Goal: Navigation & Orientation: Find specific page/section

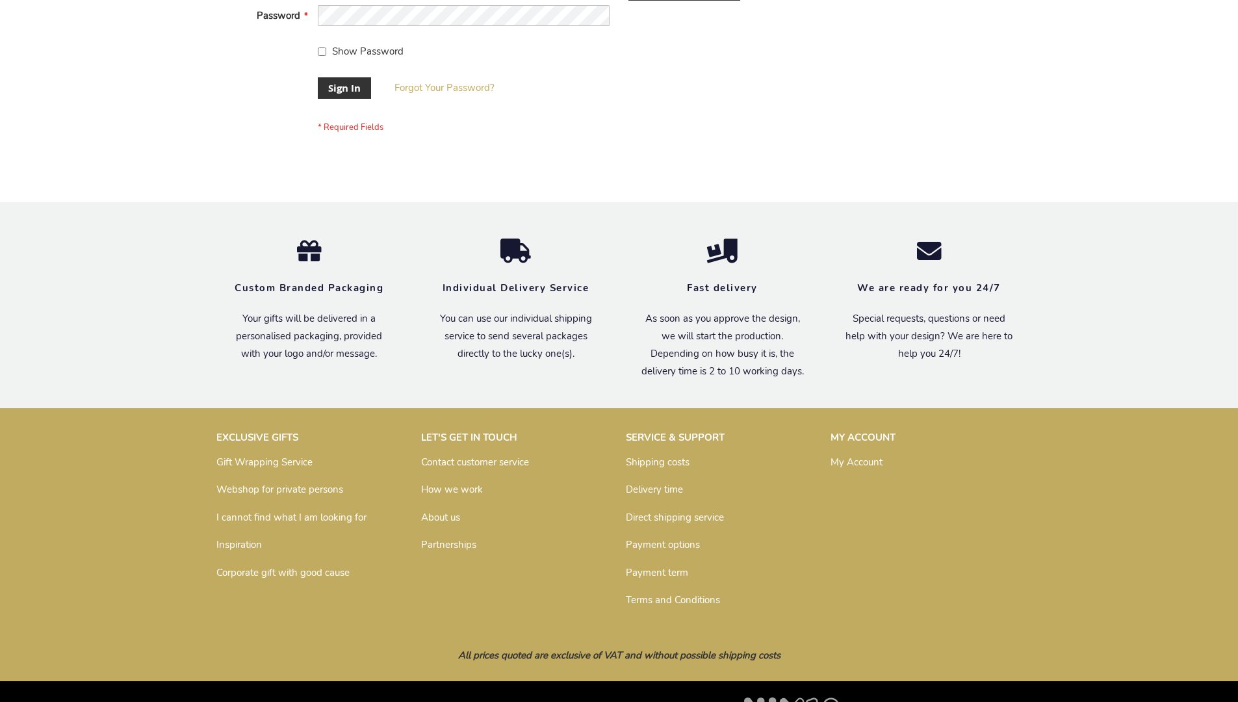
scroll to position [418, 0]
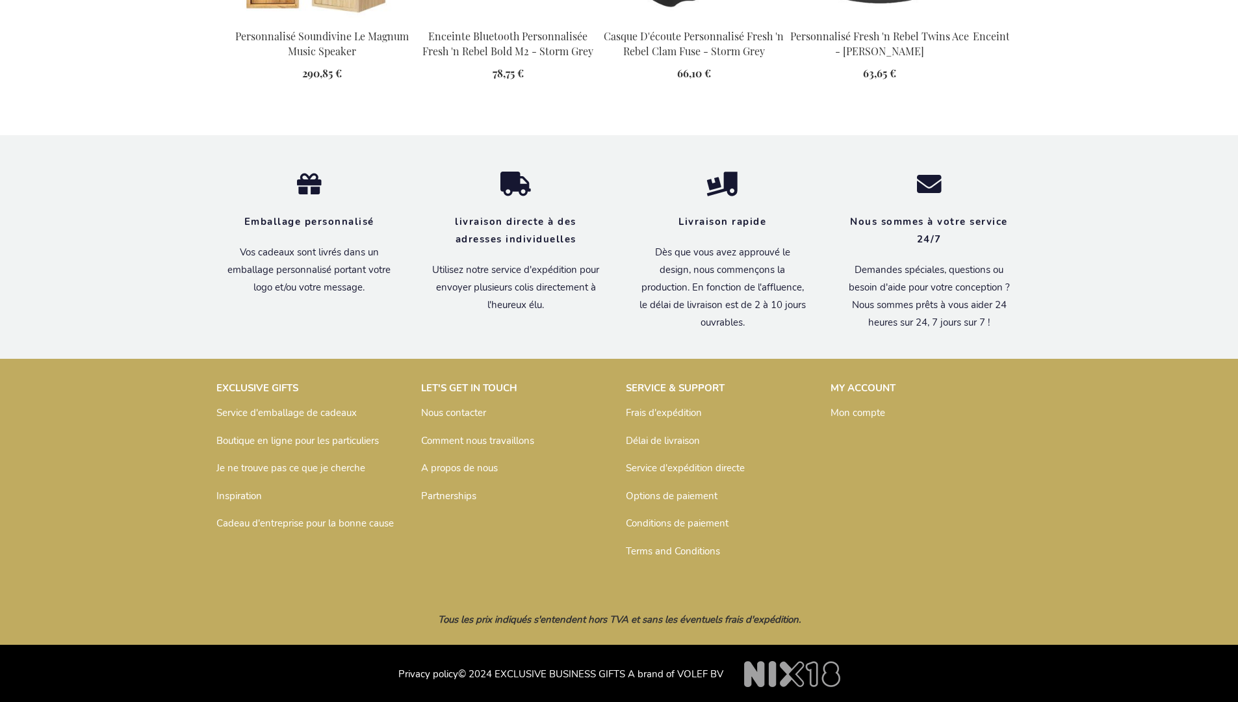
scroll to position [1753, 0]
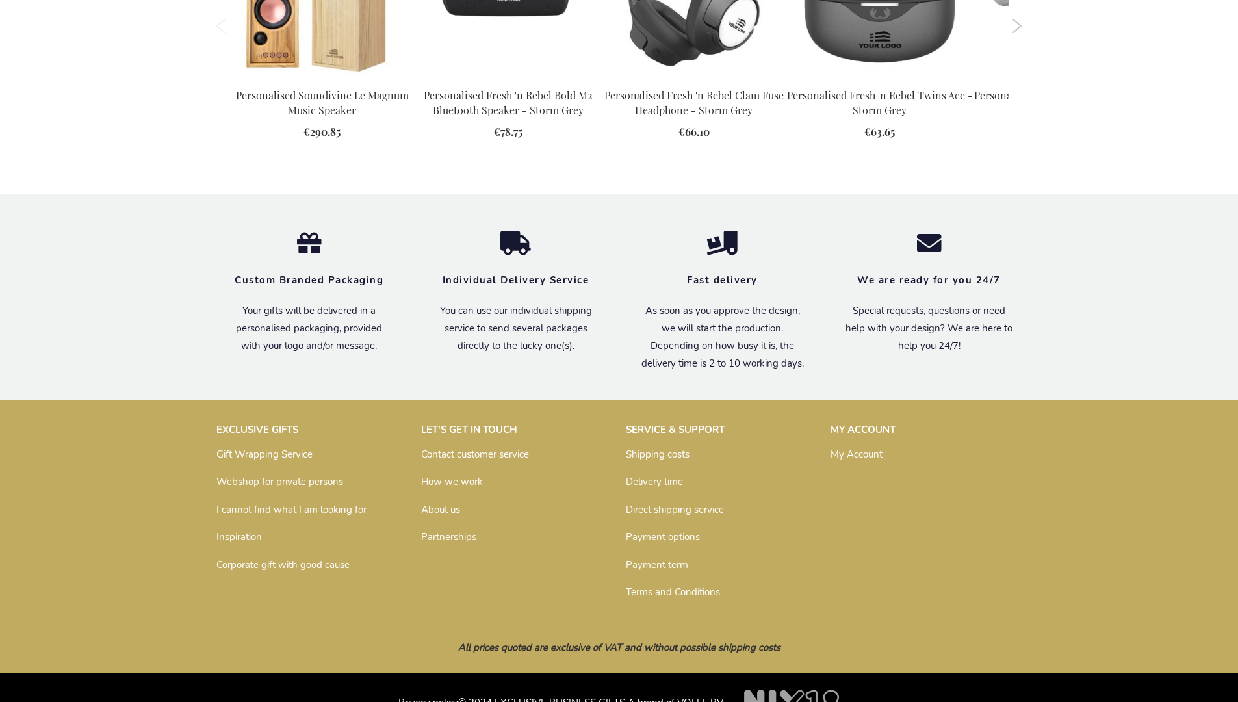
scroll to position [1709, 0]
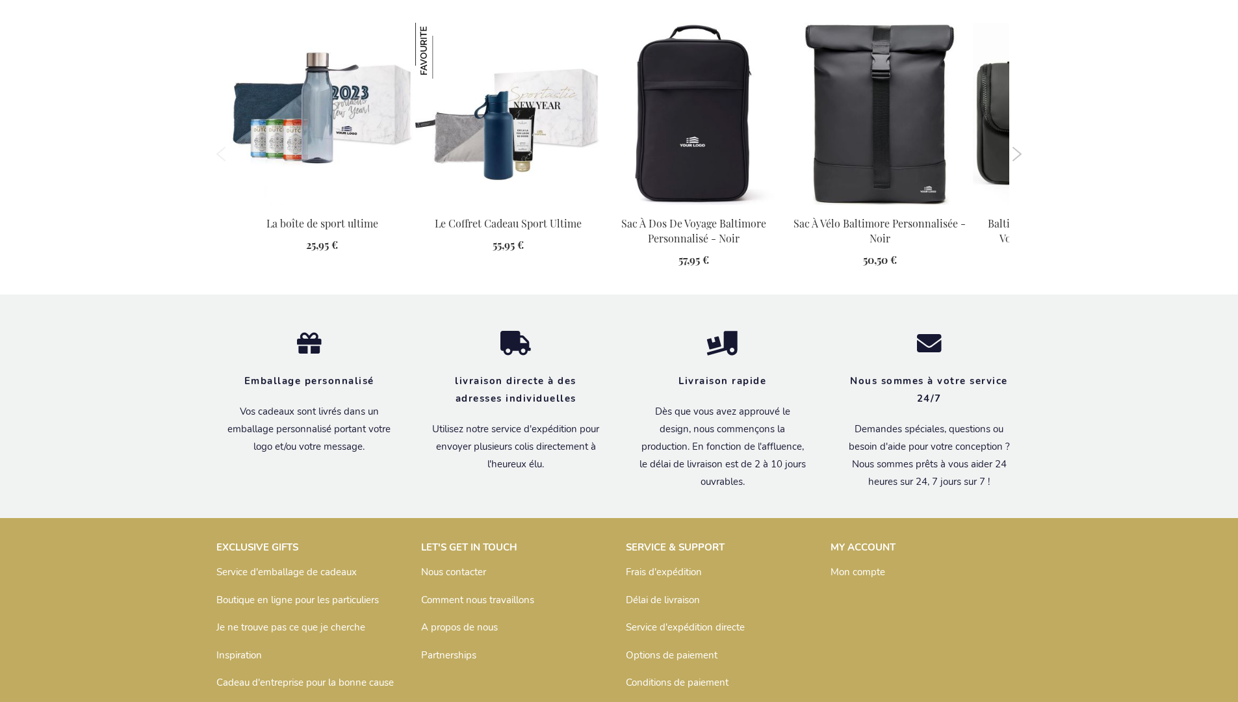
scroll to position [1377, 0]
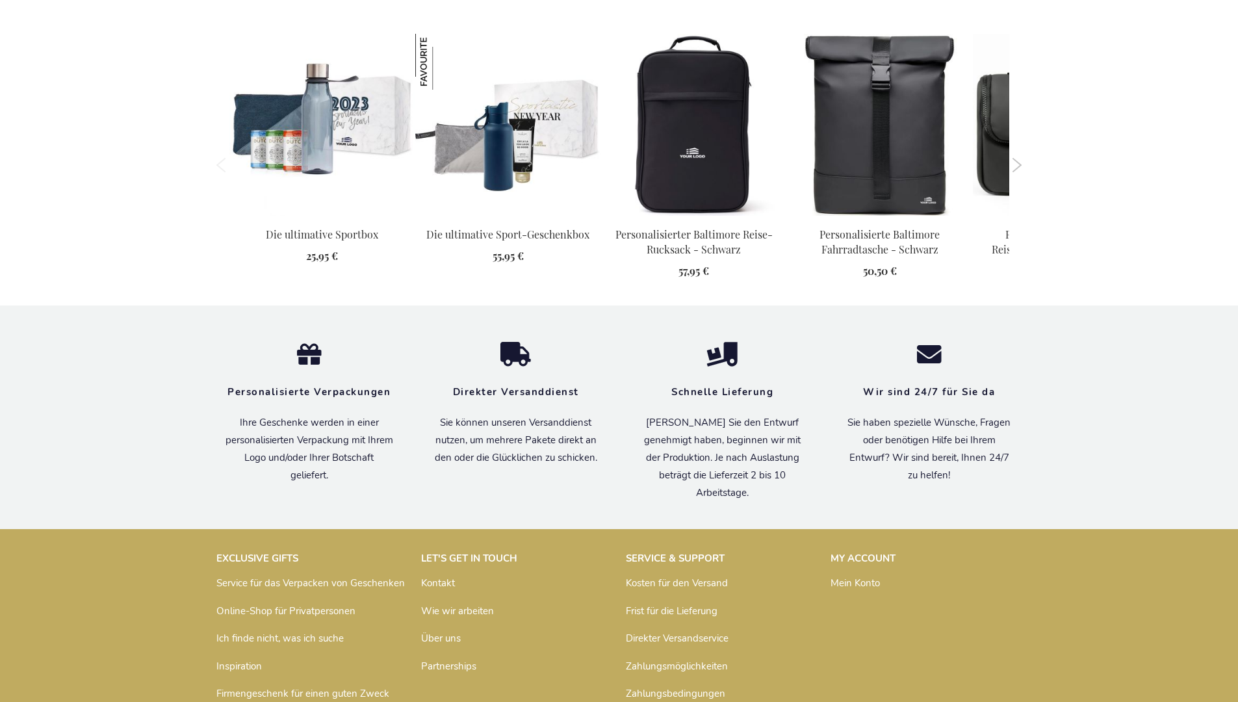
scroll to position [1364, 0]
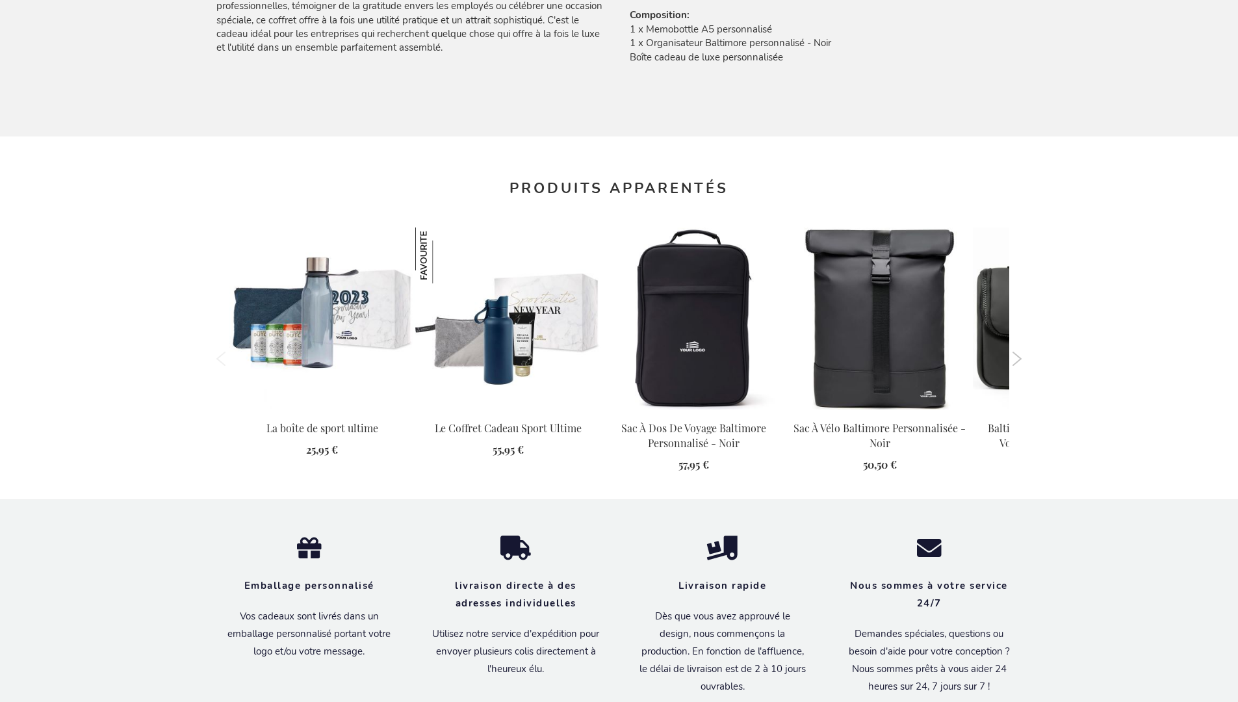
scroll to position [1377, 0]
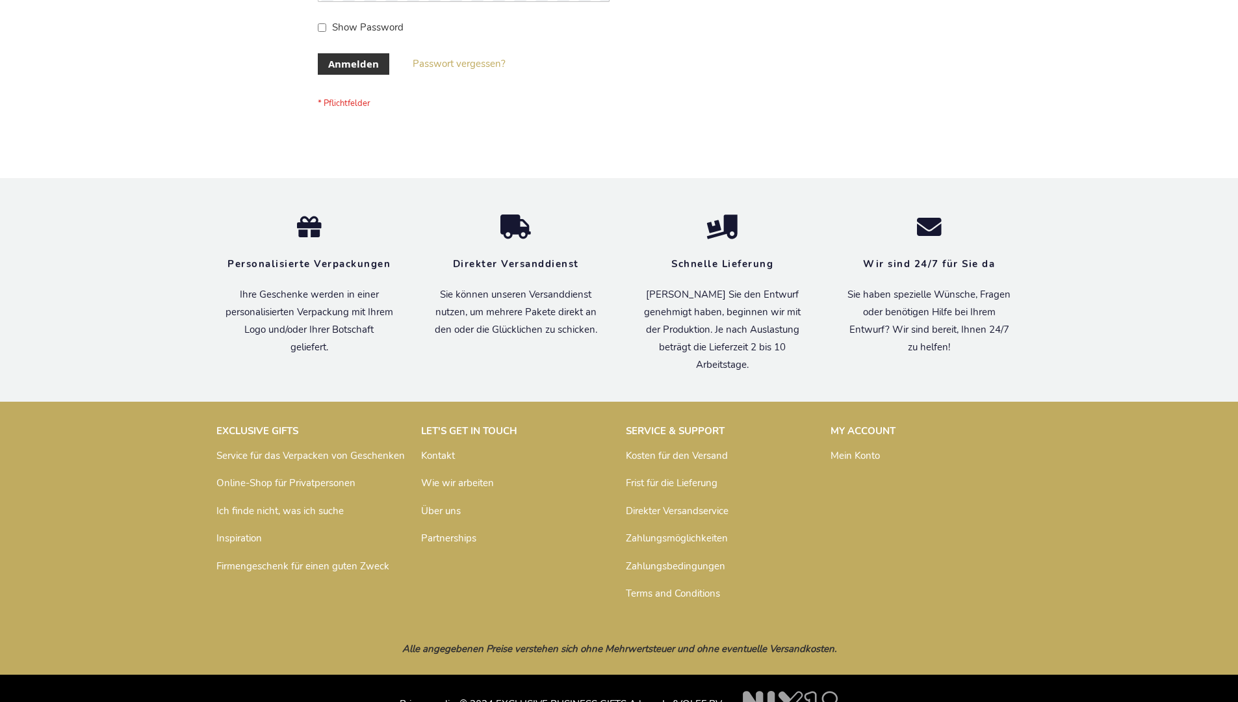
scroll to position [435, 0]
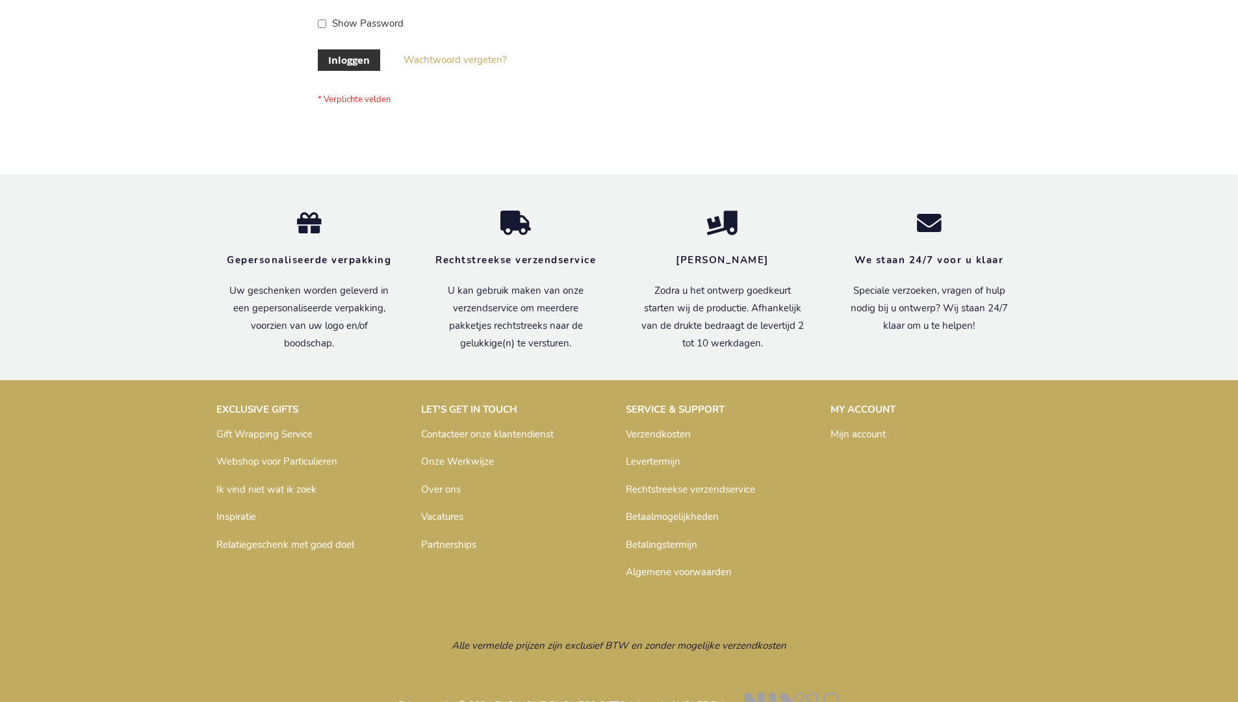
scroll to position [441, 0]
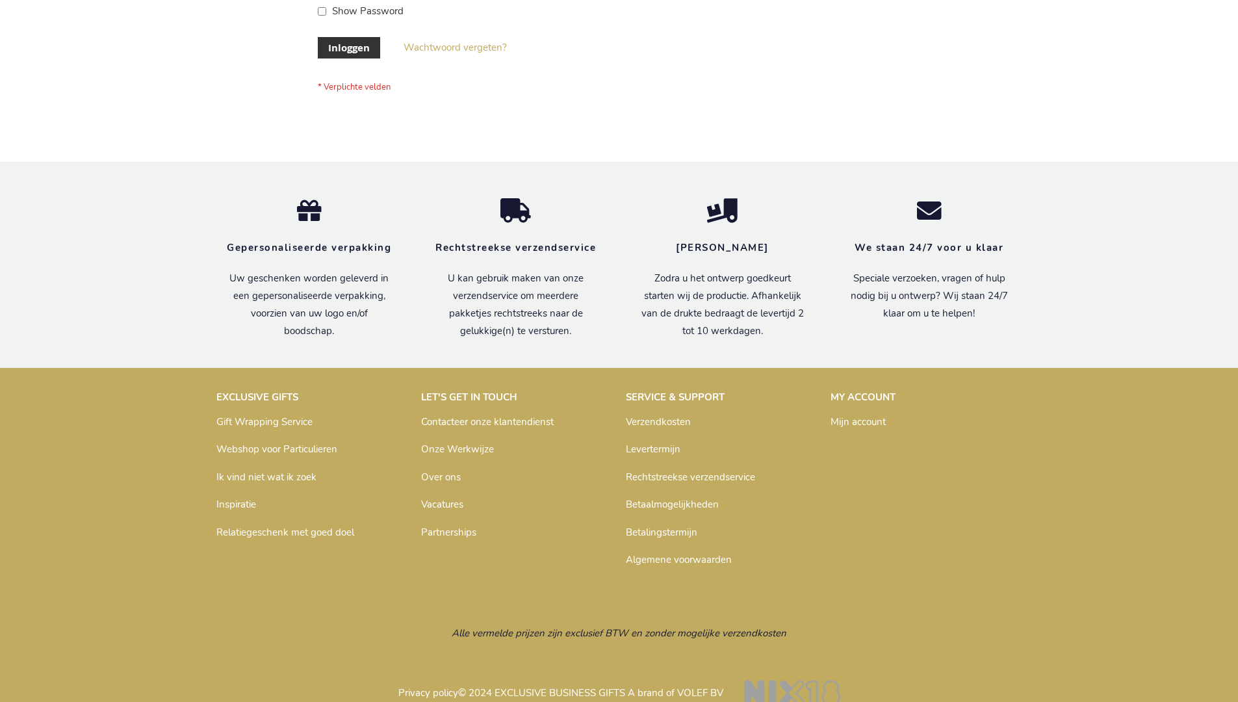
scroll to position [441, 0]
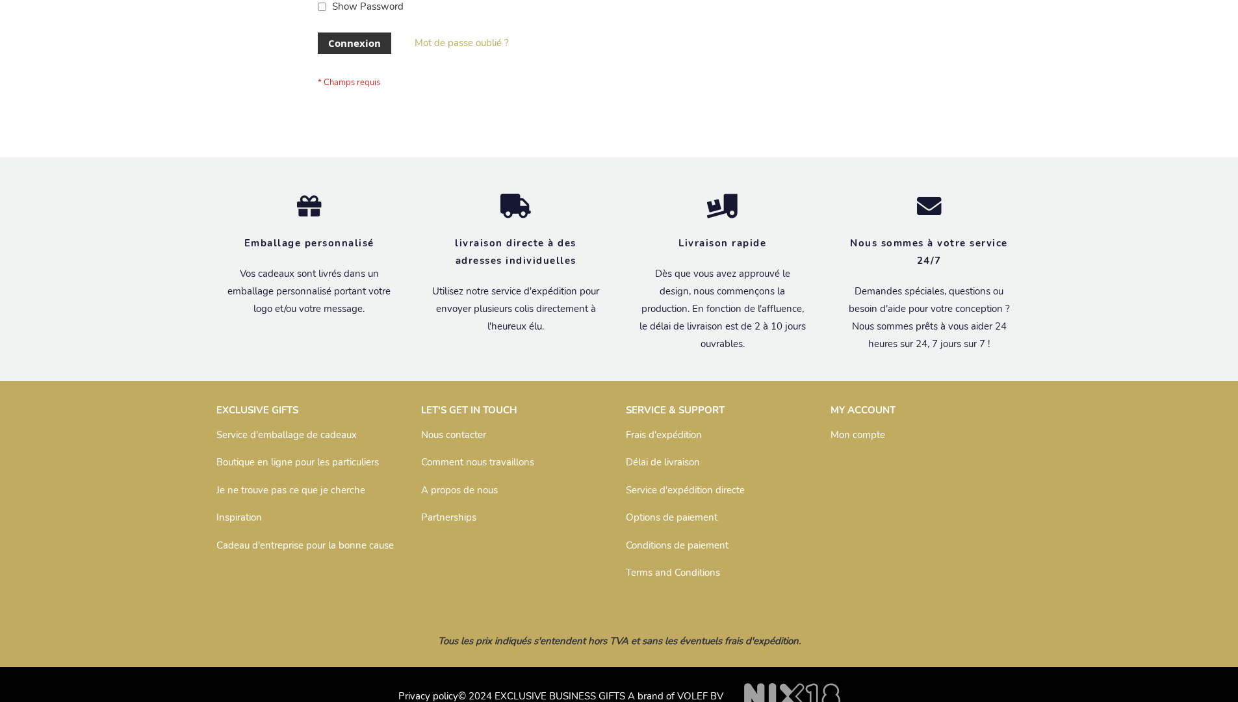
scroll to position [448, 0]
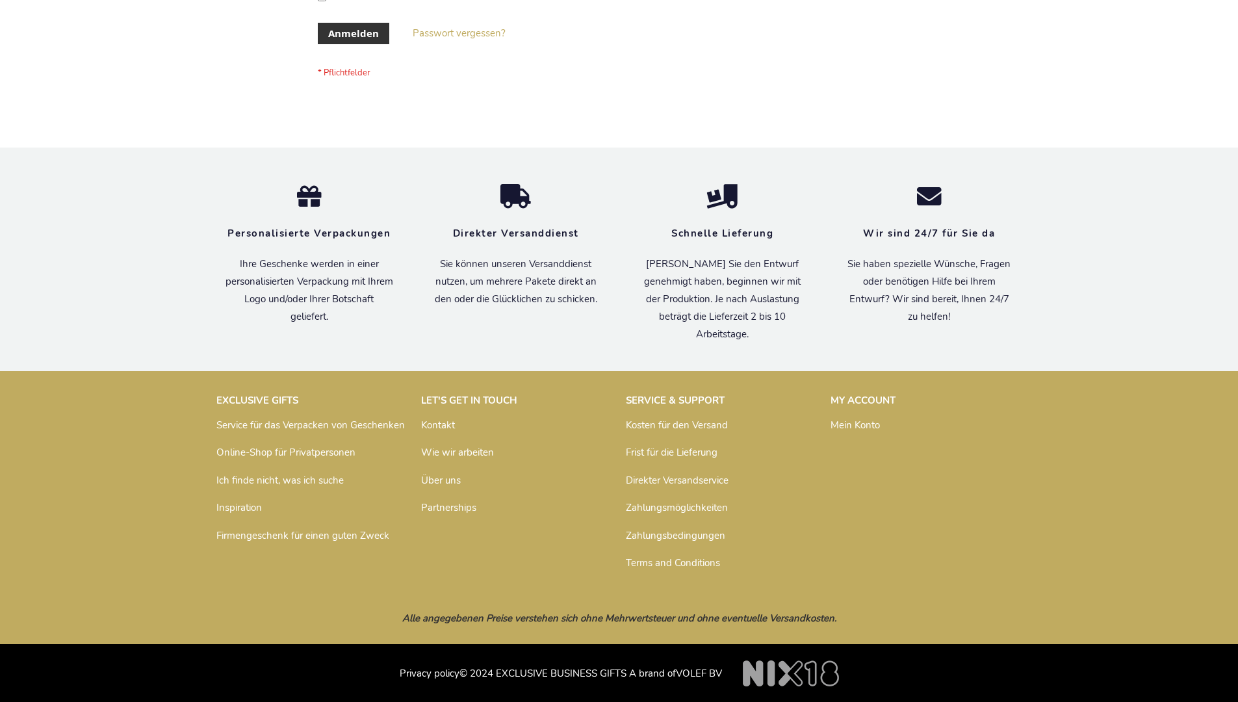
scroll to position [435, 0]
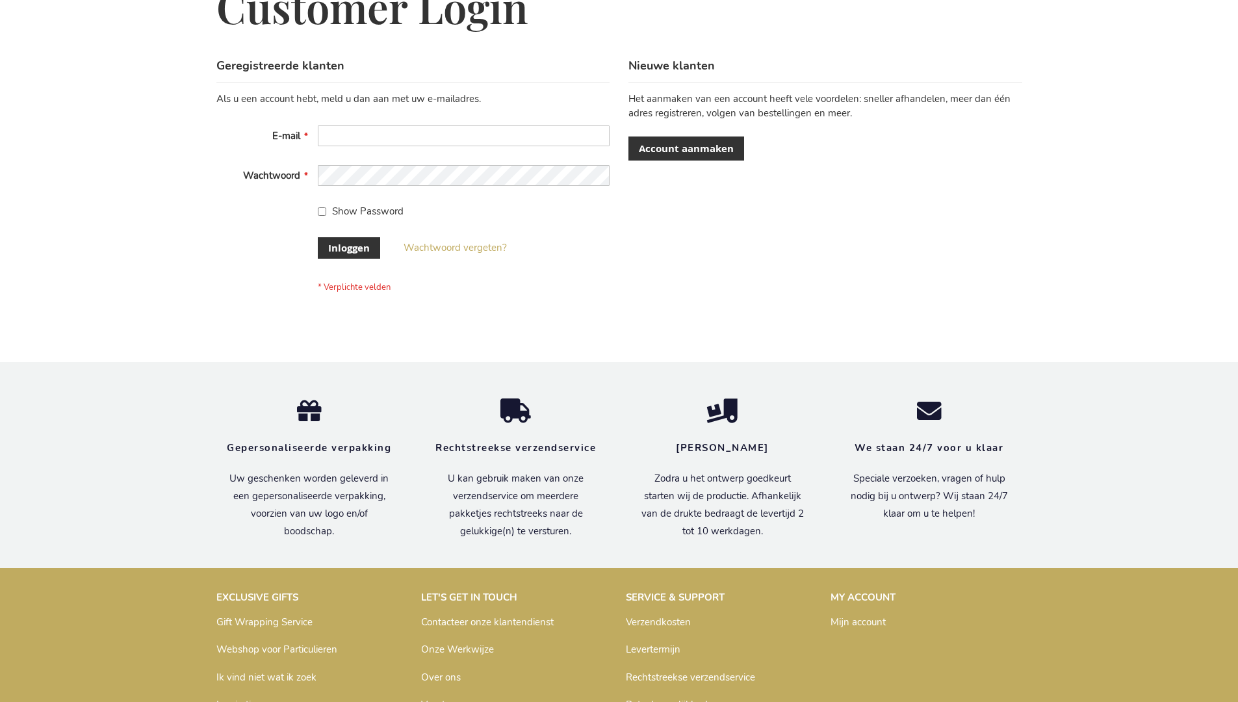
scroll to position [441, 0]
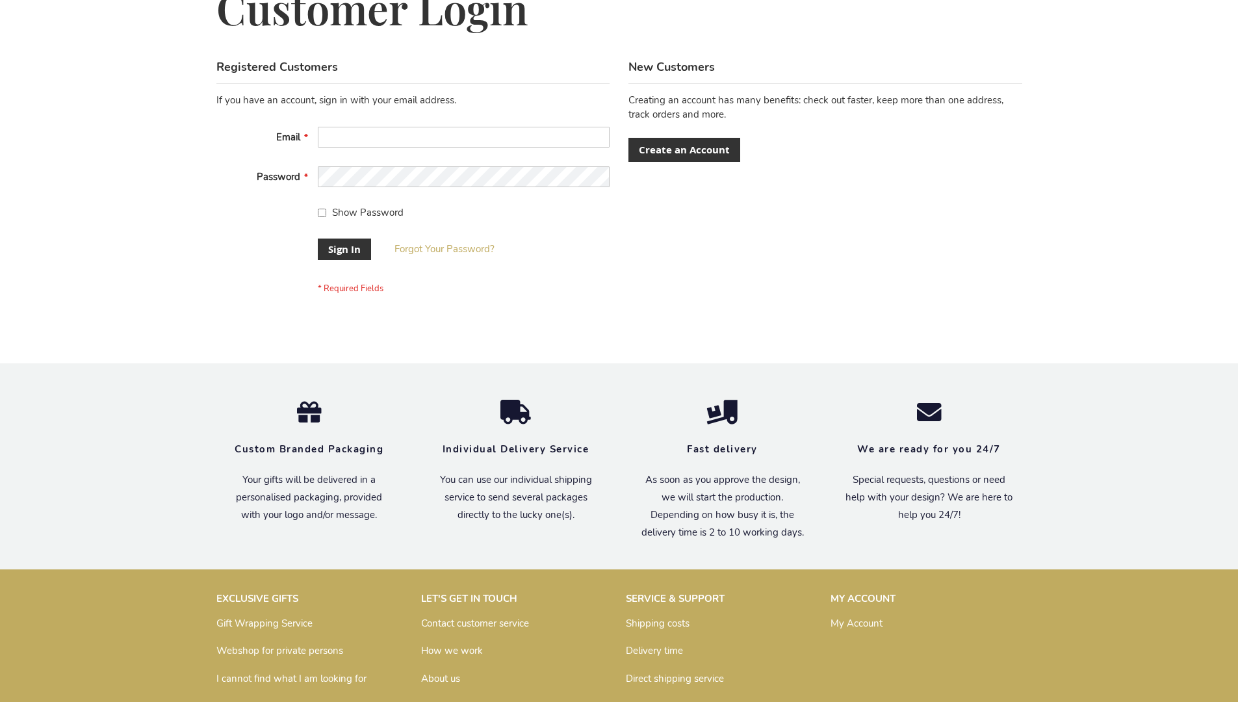
scroll to position [418, 0]
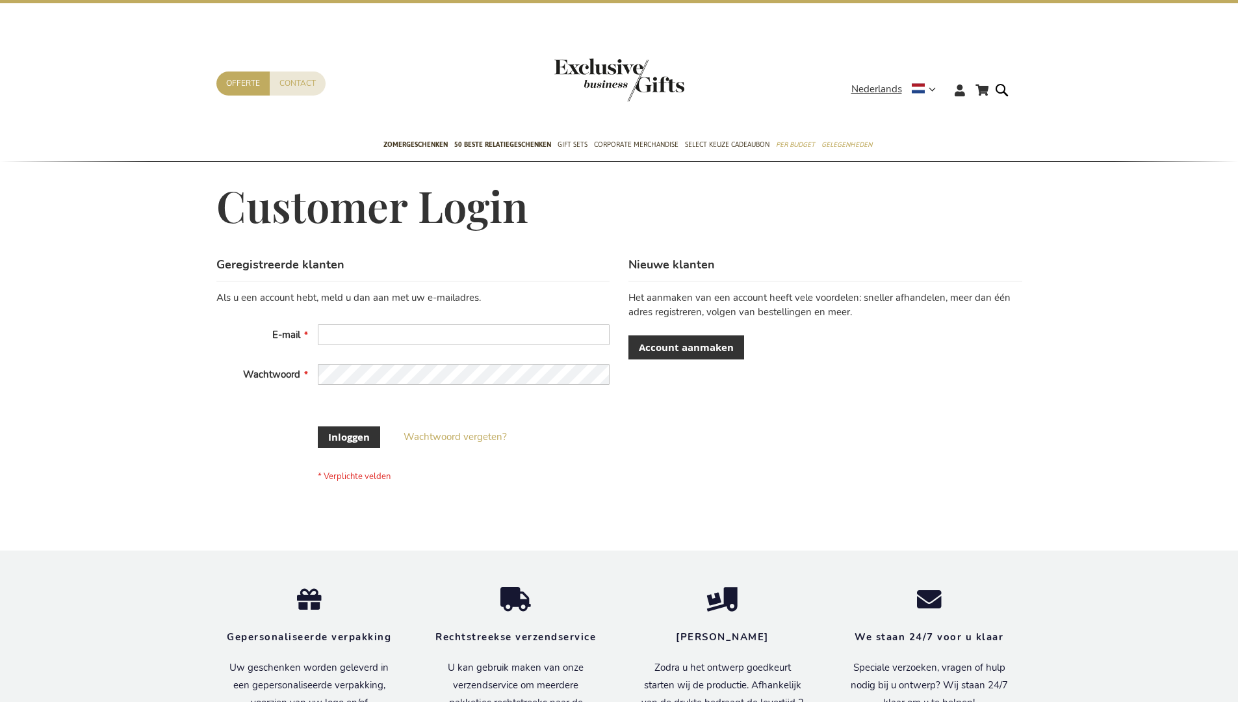
scroll to position [432, 0]
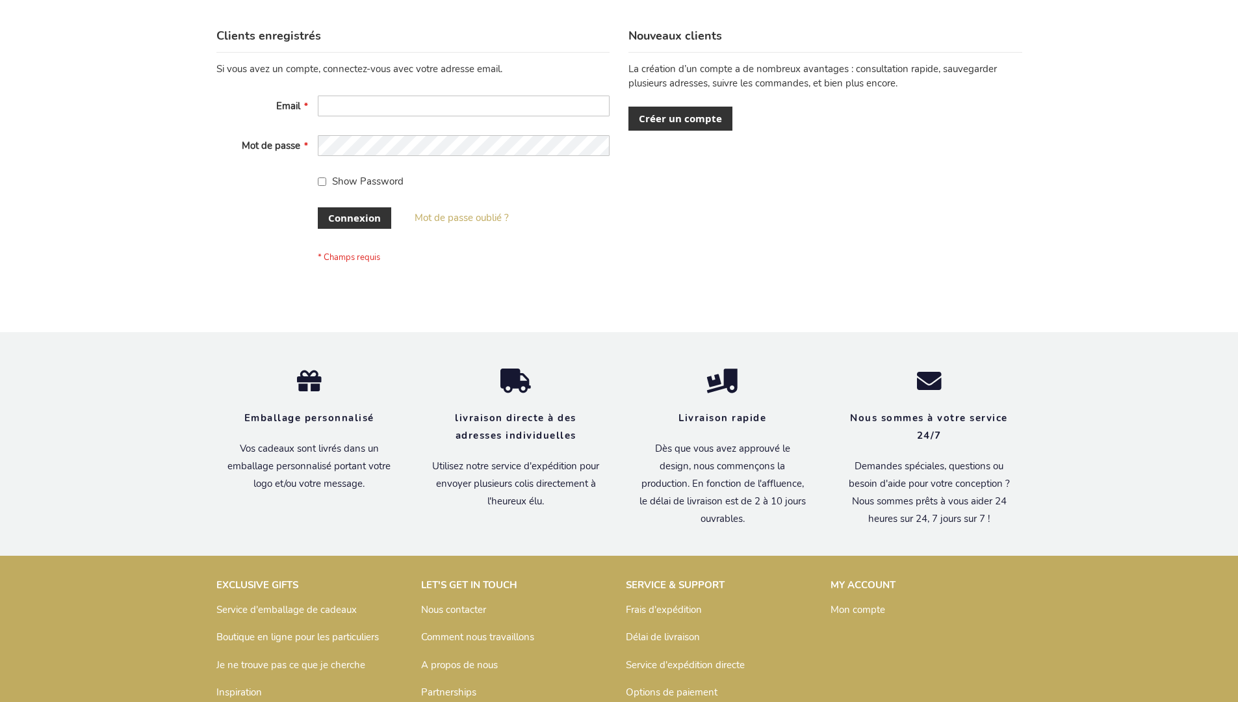
scroll to position [448, 0]
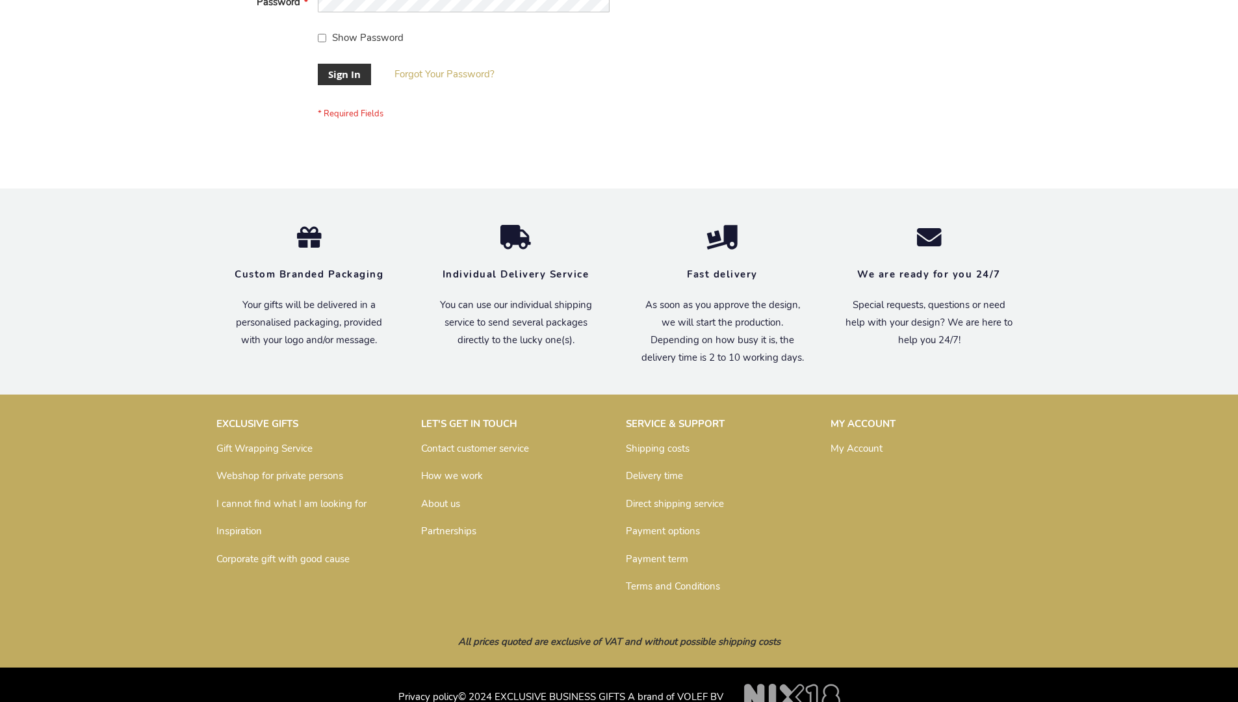
scroll to position [418, 0]
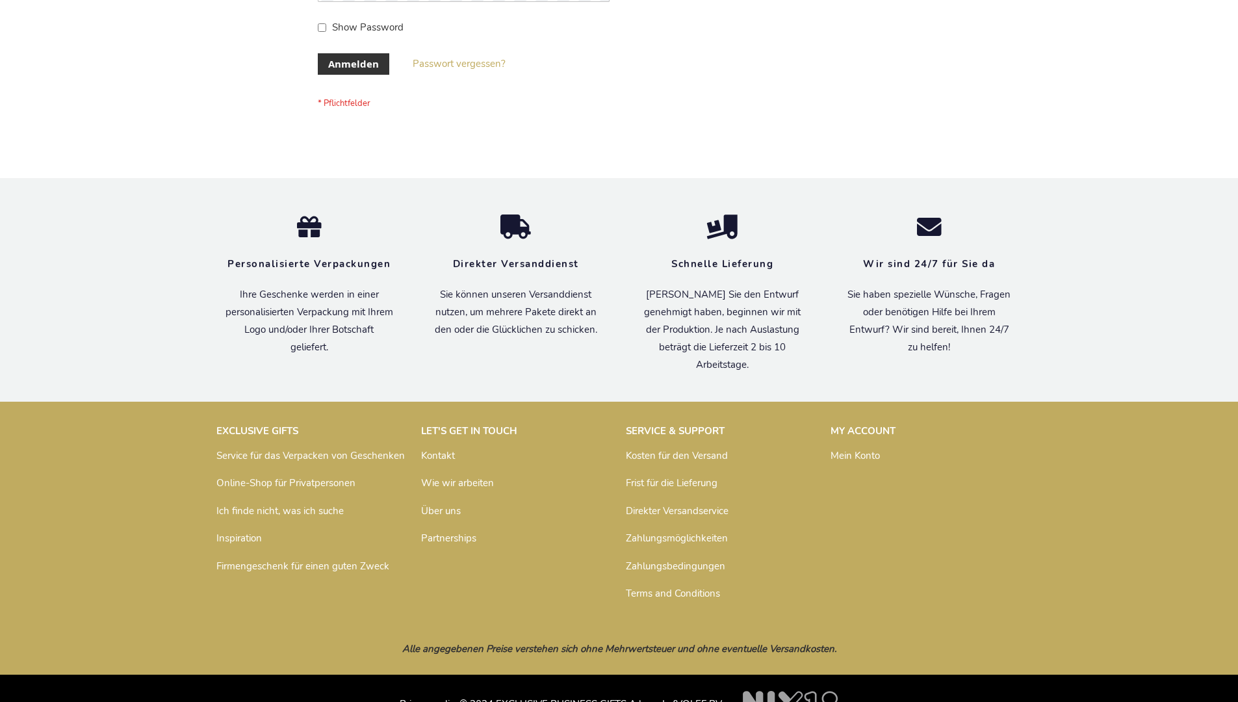
scroll to position [435, 0]
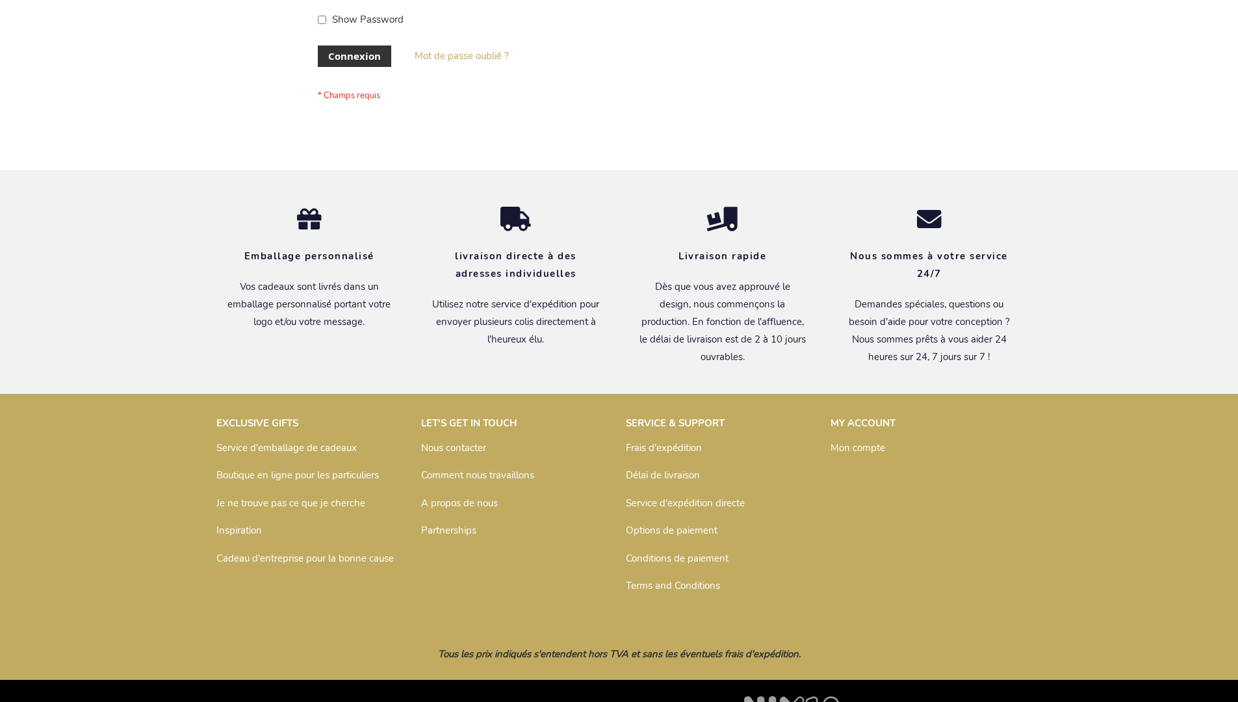
scroll to position [448, 0]
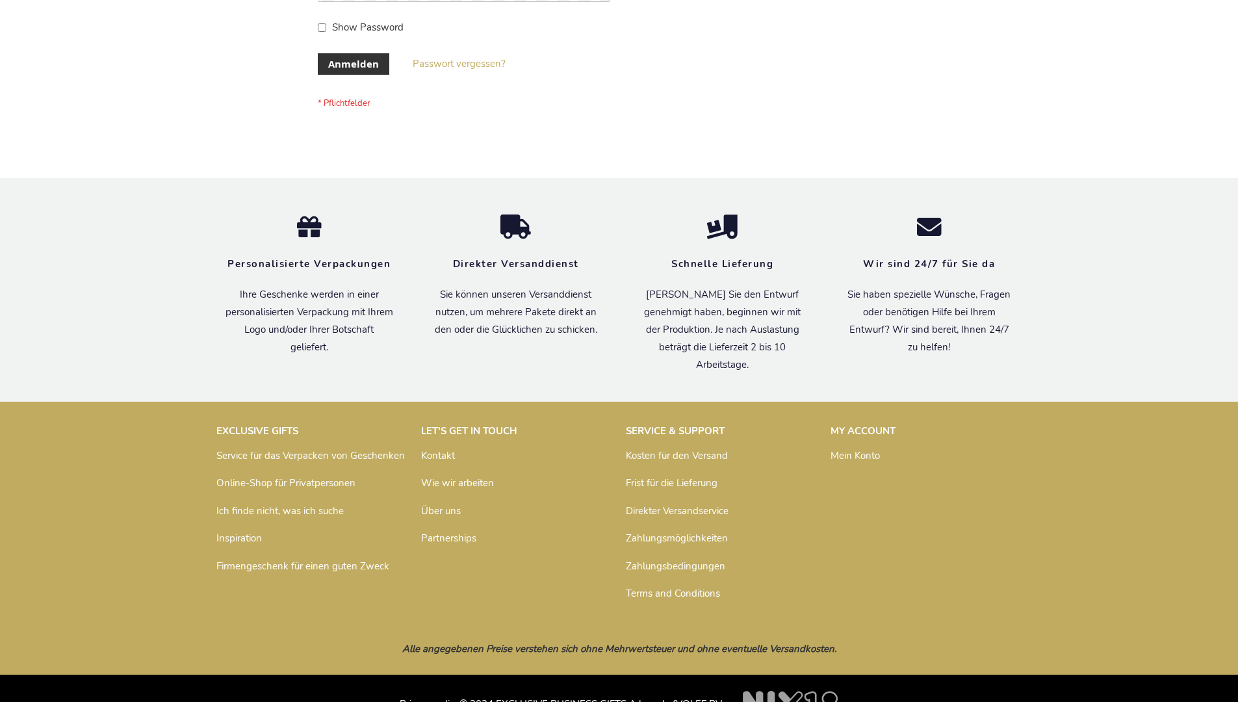
scroll to position [435, 0]
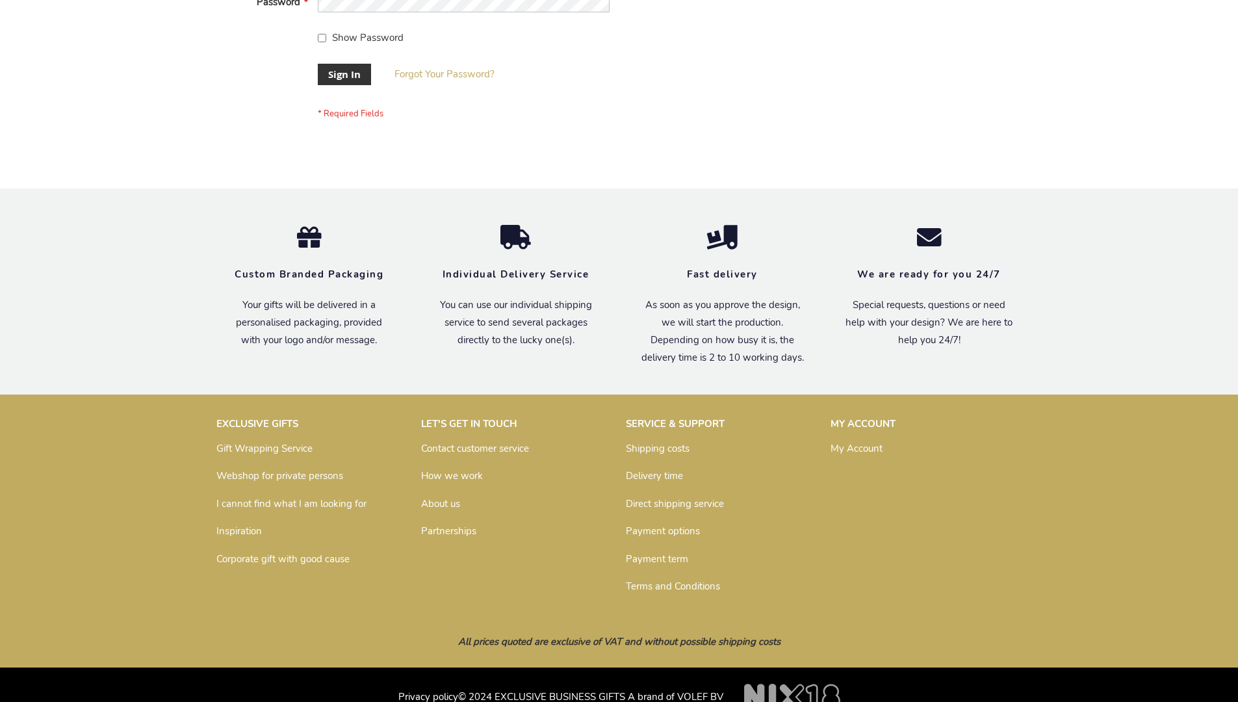
scroll to position [418, 0]
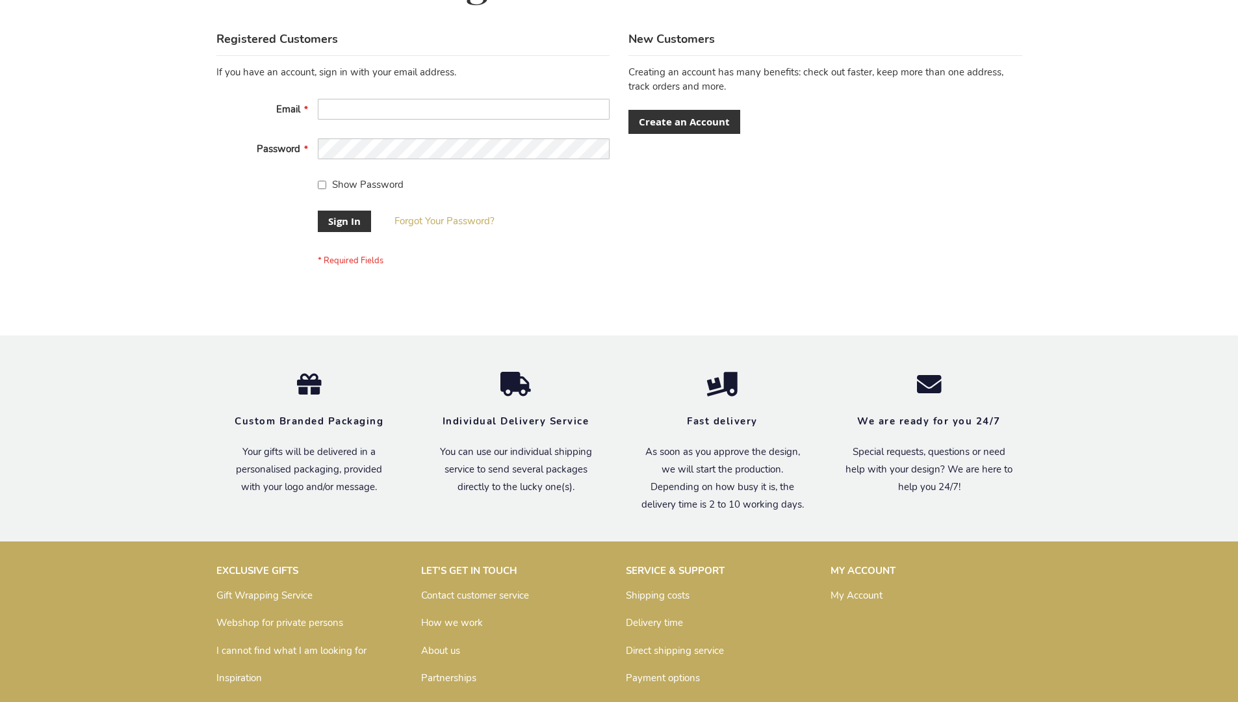
scroll to position [418, 0]
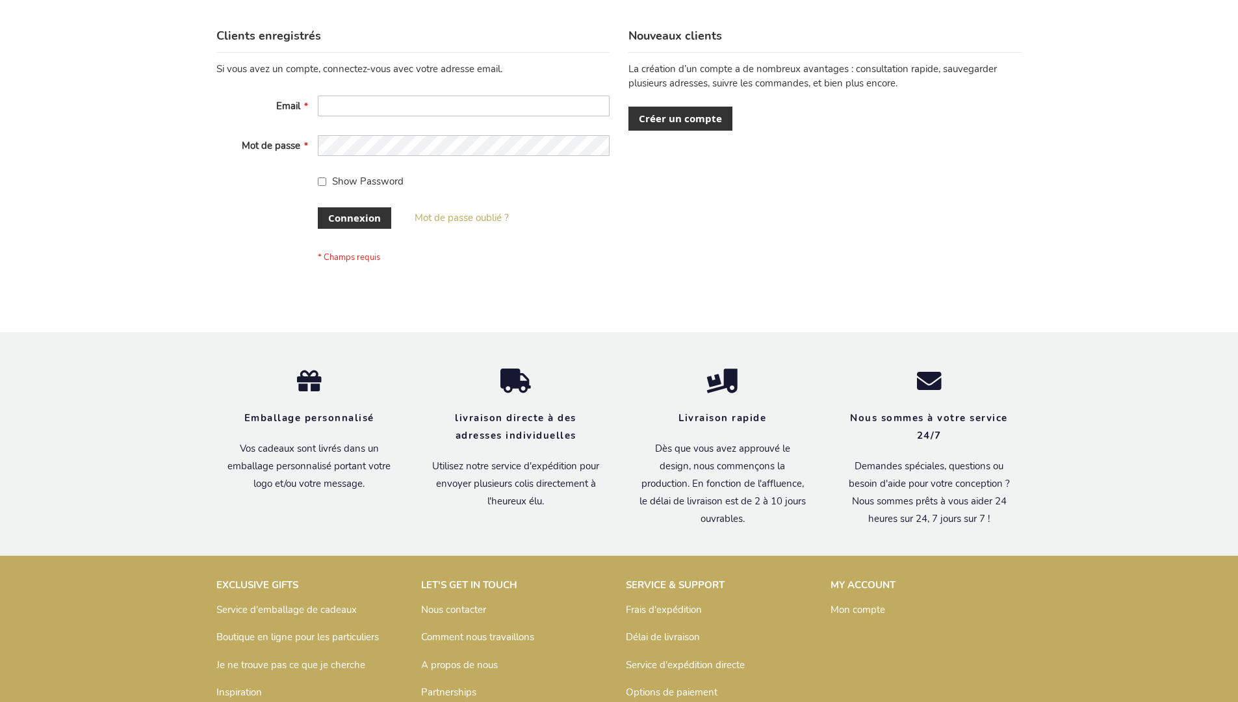
scroll to position [448, 0]
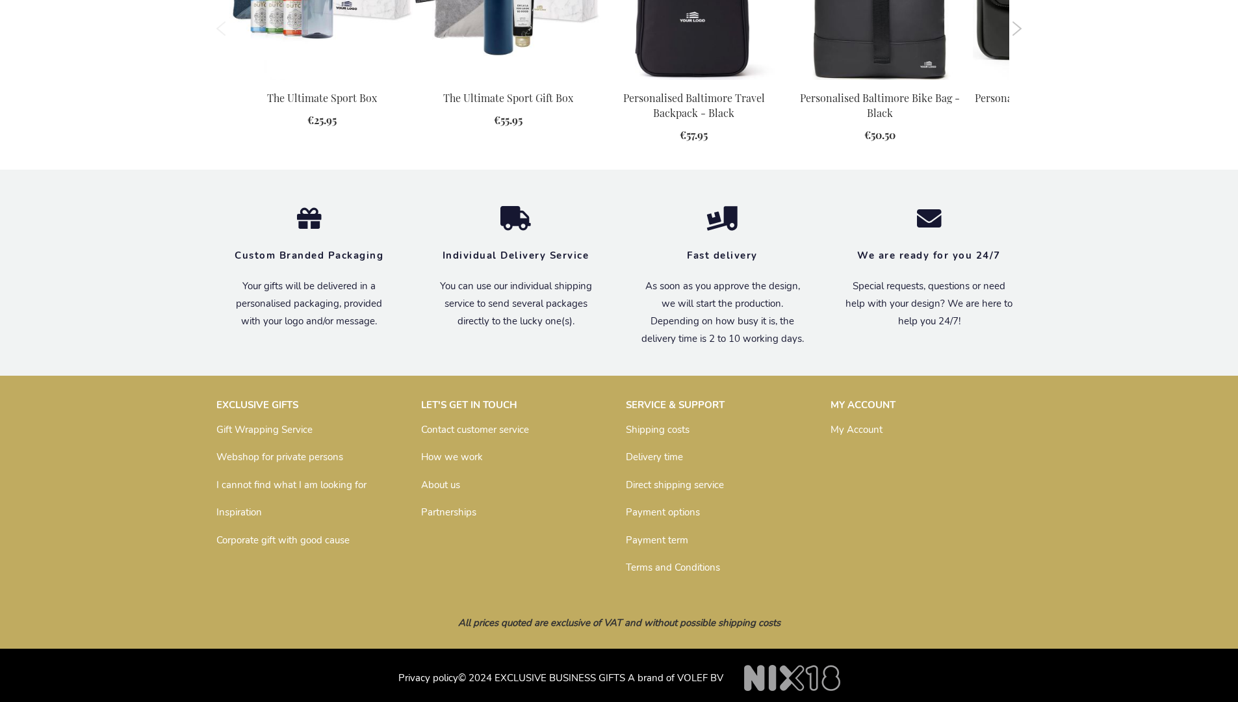
scroll to position [1332, 0]
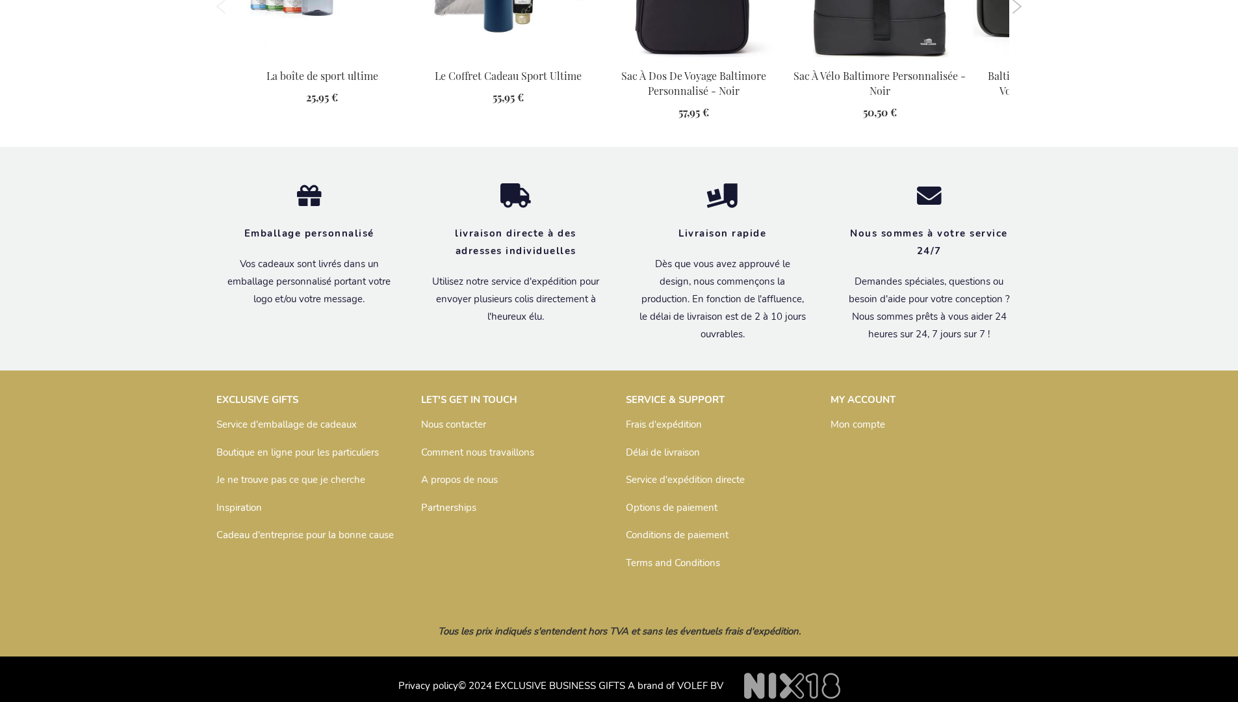
scroll to position [1377, 0]
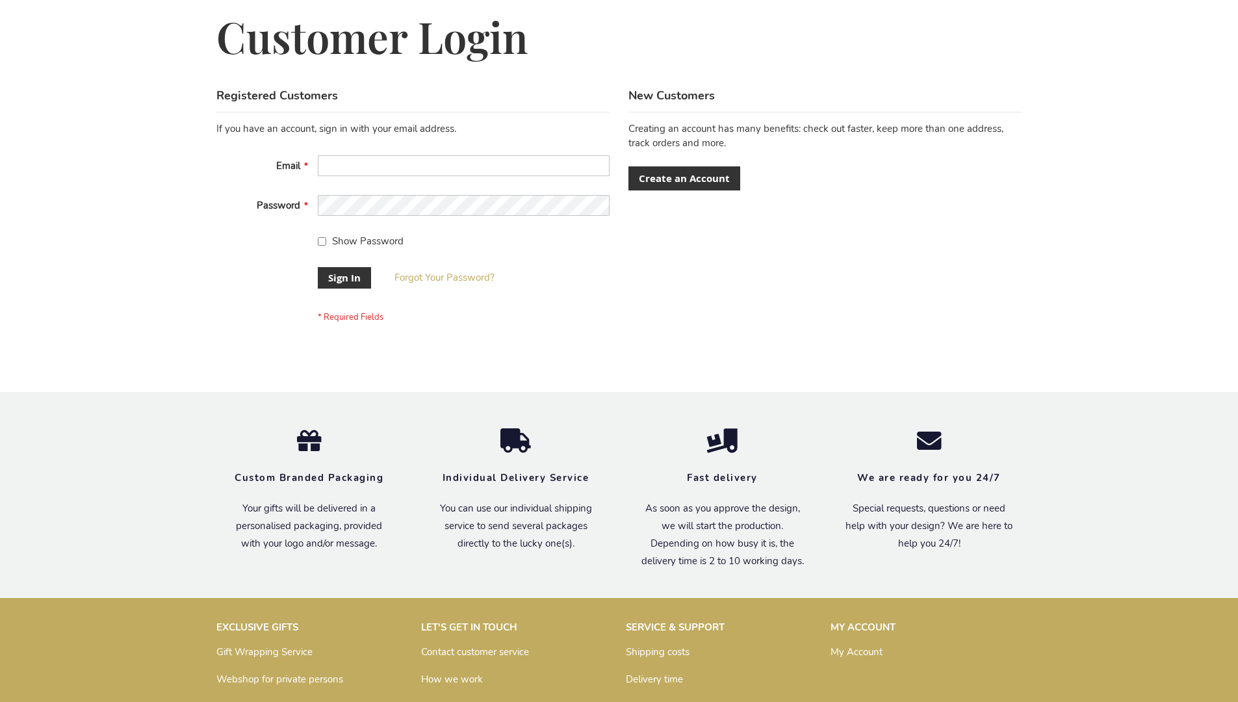
scroll to position [418, 0]
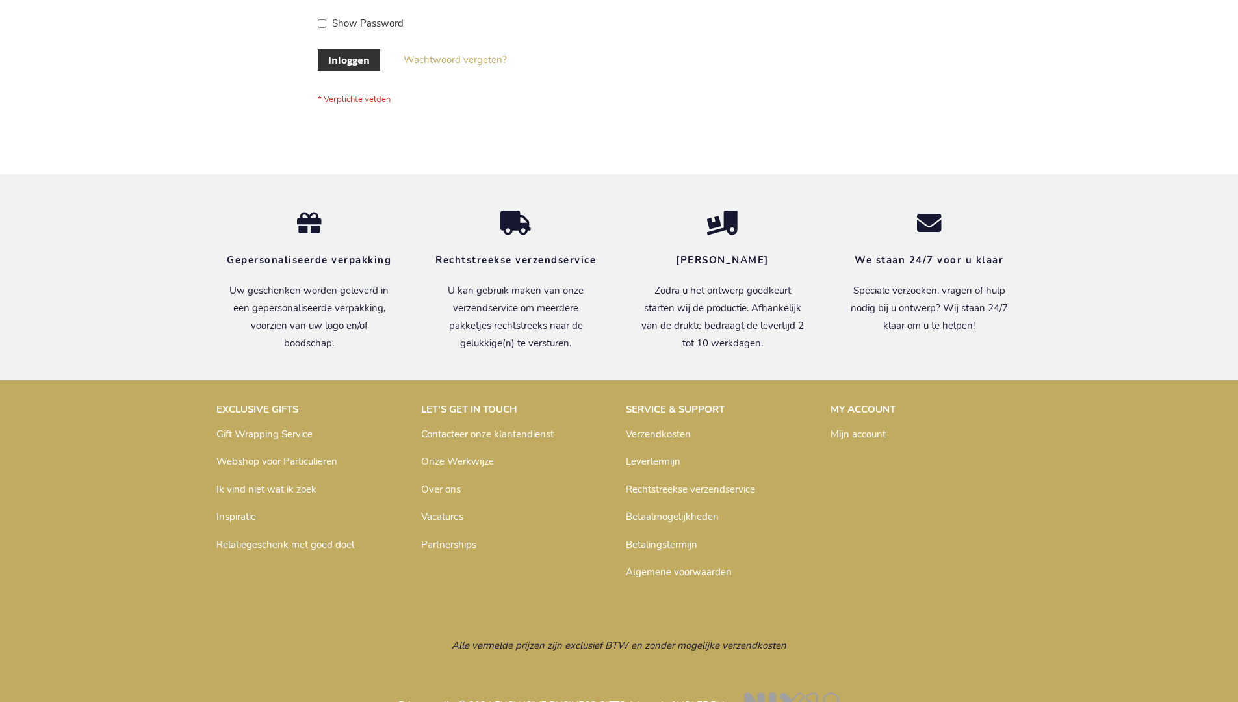
scroll to position [441, 0]
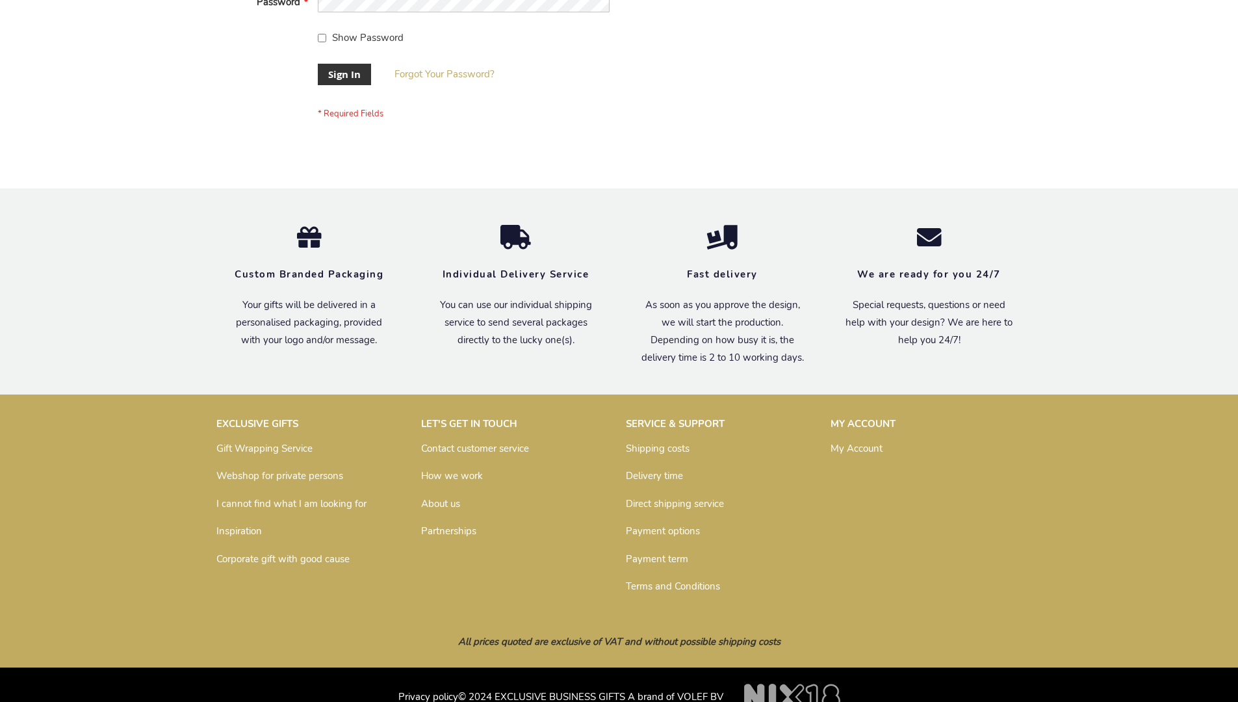
scroll to position [418, 0]
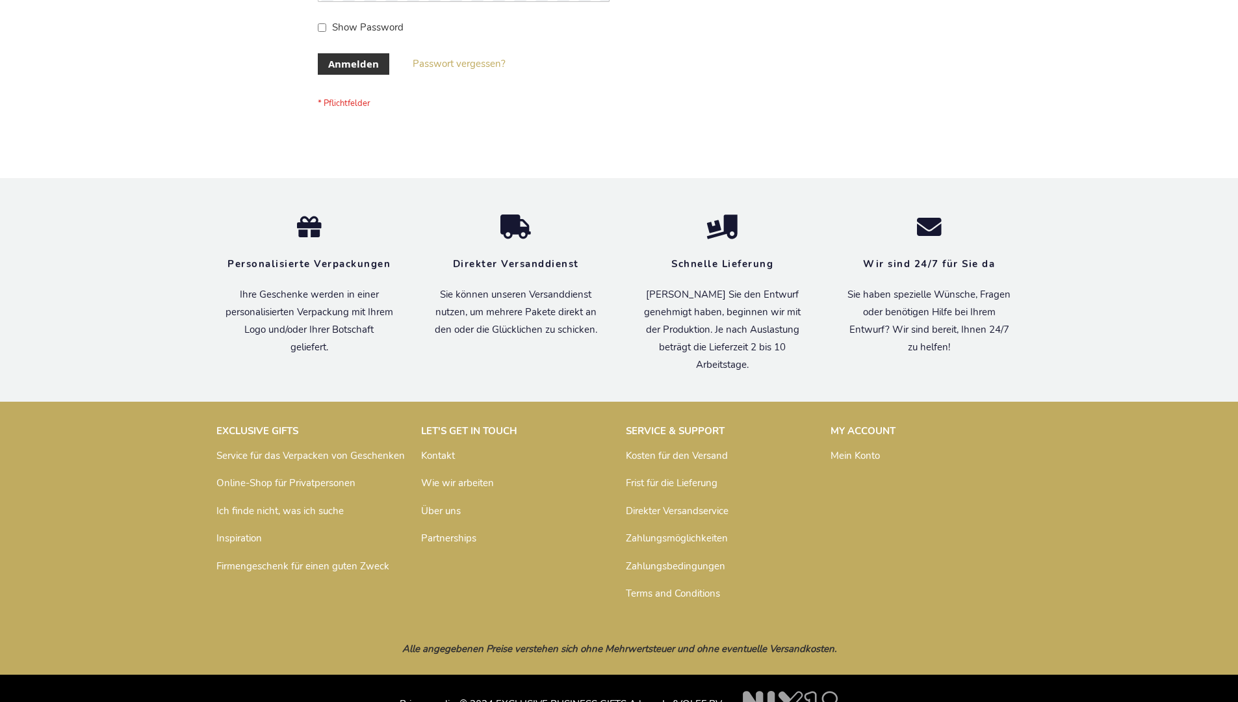
scroll to position [435, 0]
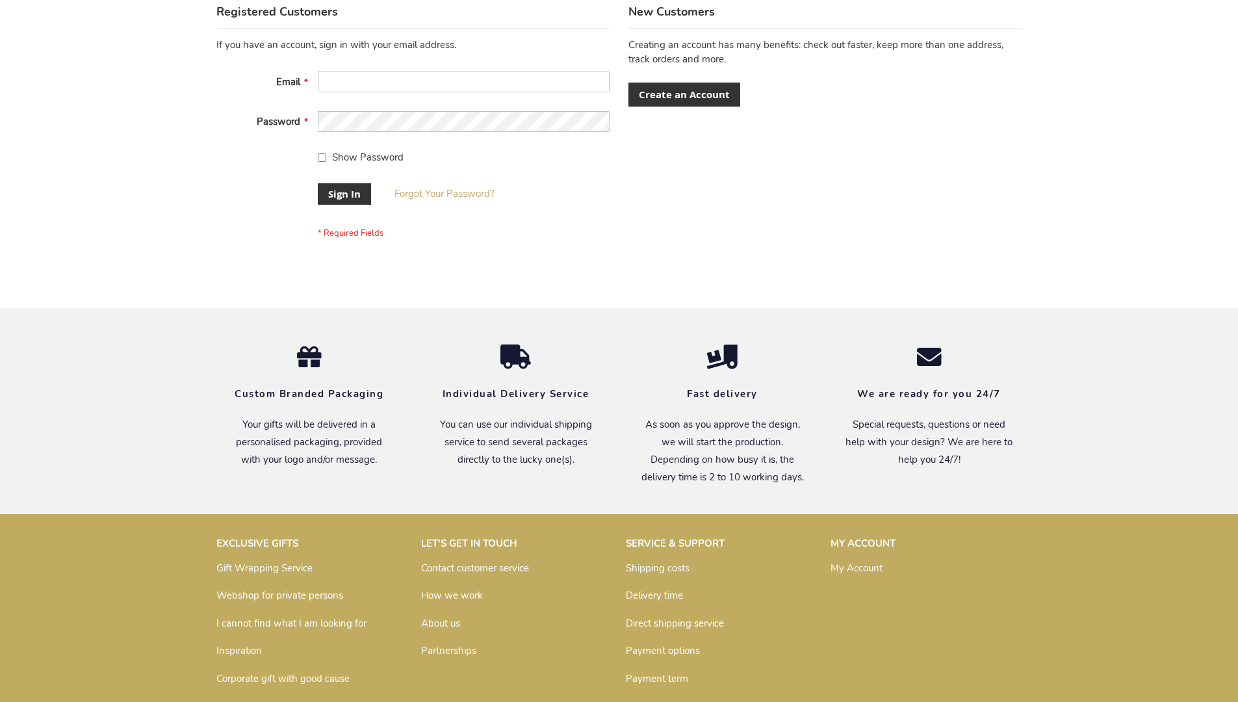
scroll to position [418, 0]
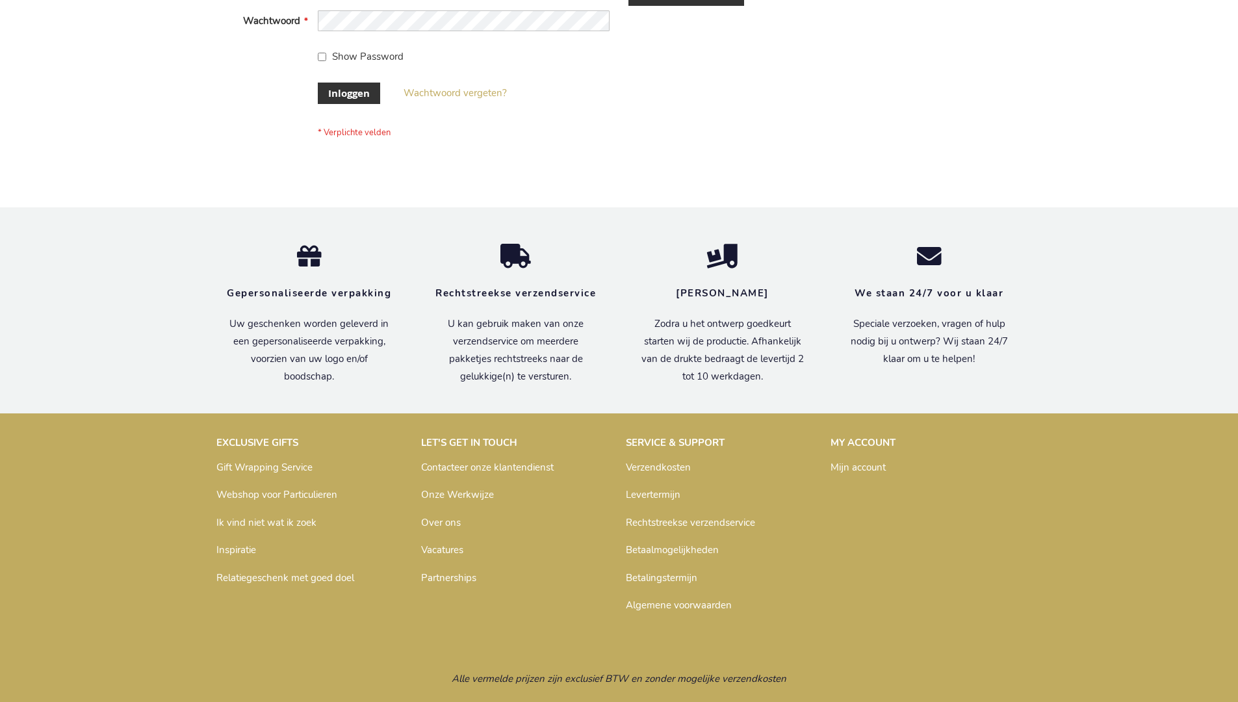
scroll to position [441, 0]
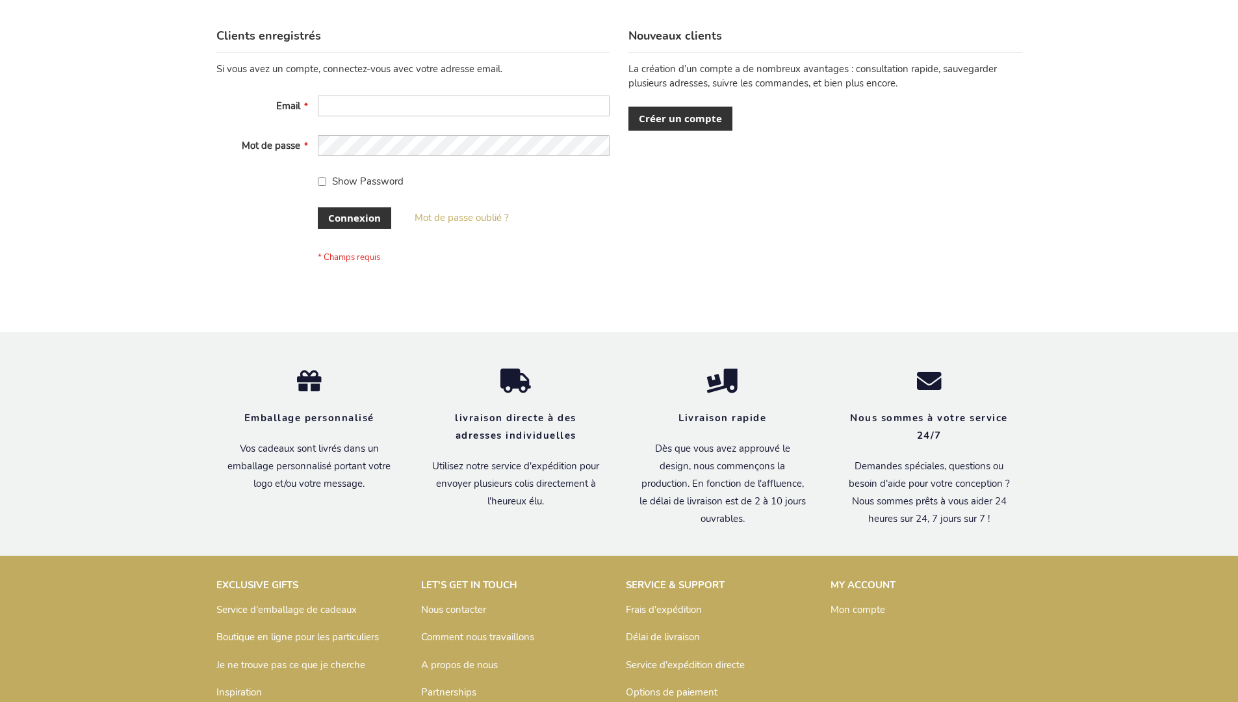
scroll to position [448, 0]
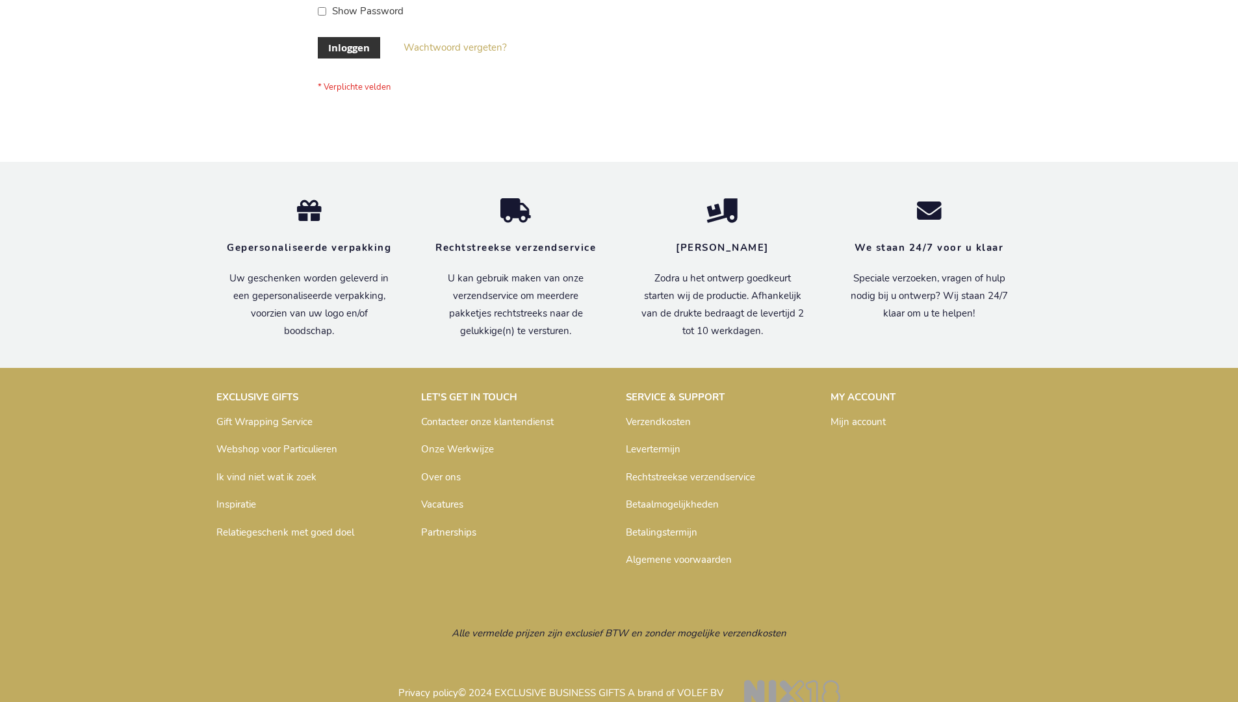
scroll to position [441, 0]
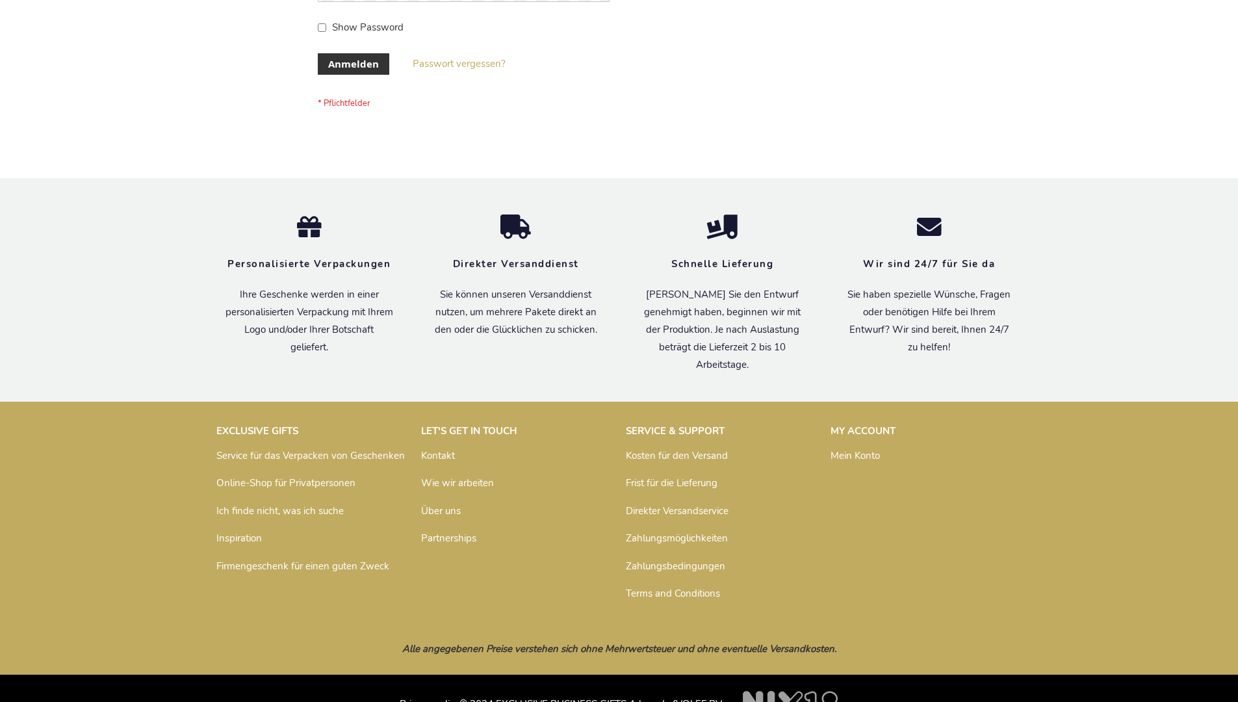
scroll to position [435, 0]
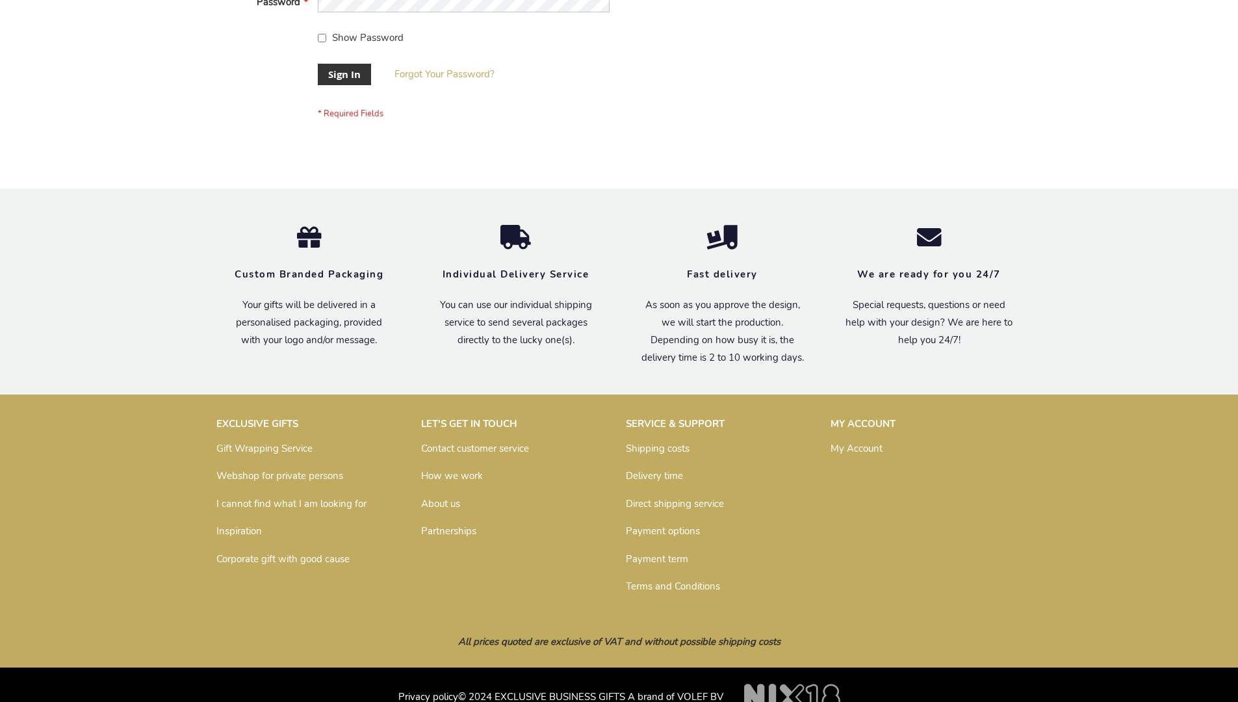
scroll to position [418, 0]
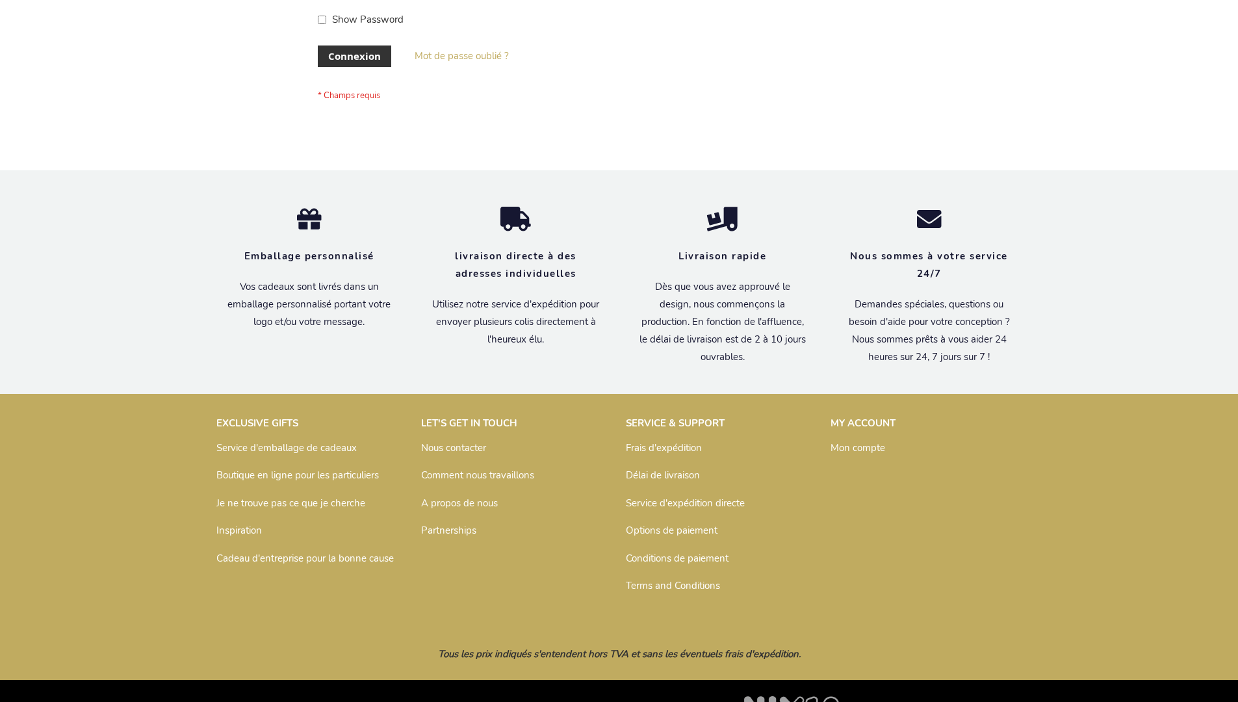
scroll to position [448, 0]
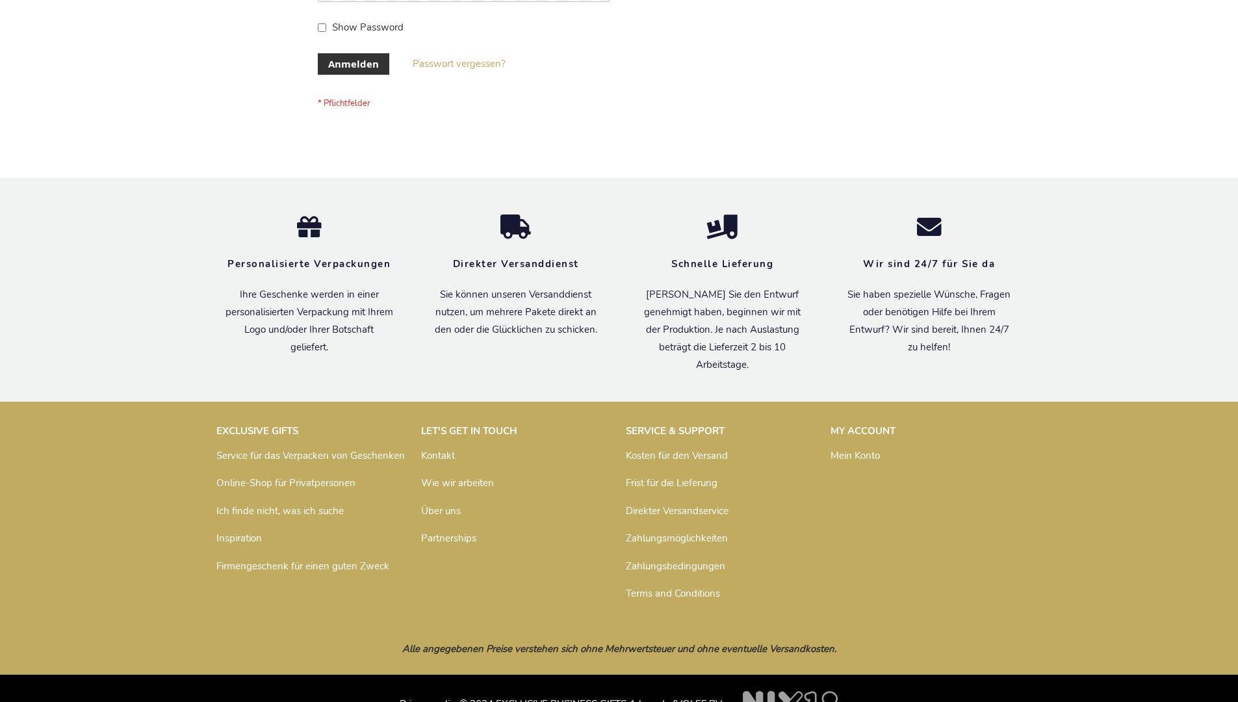
scroll to position [435, 0]
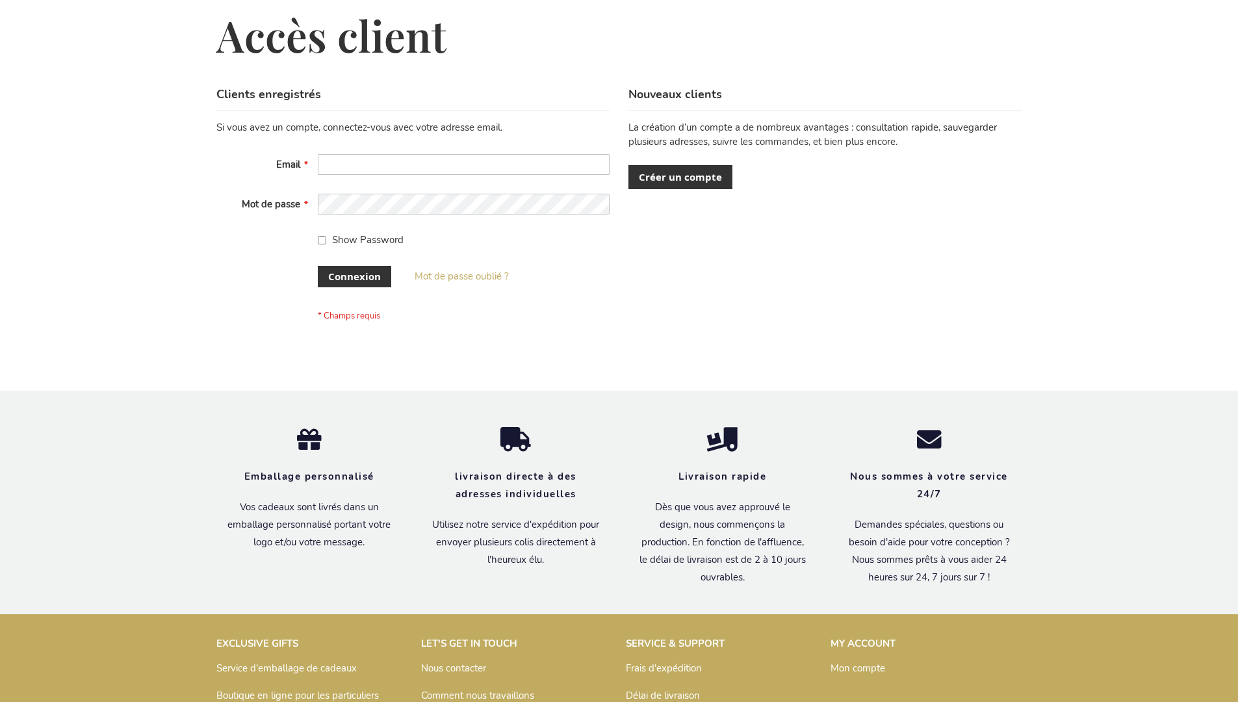
scroll to position [448, 0]
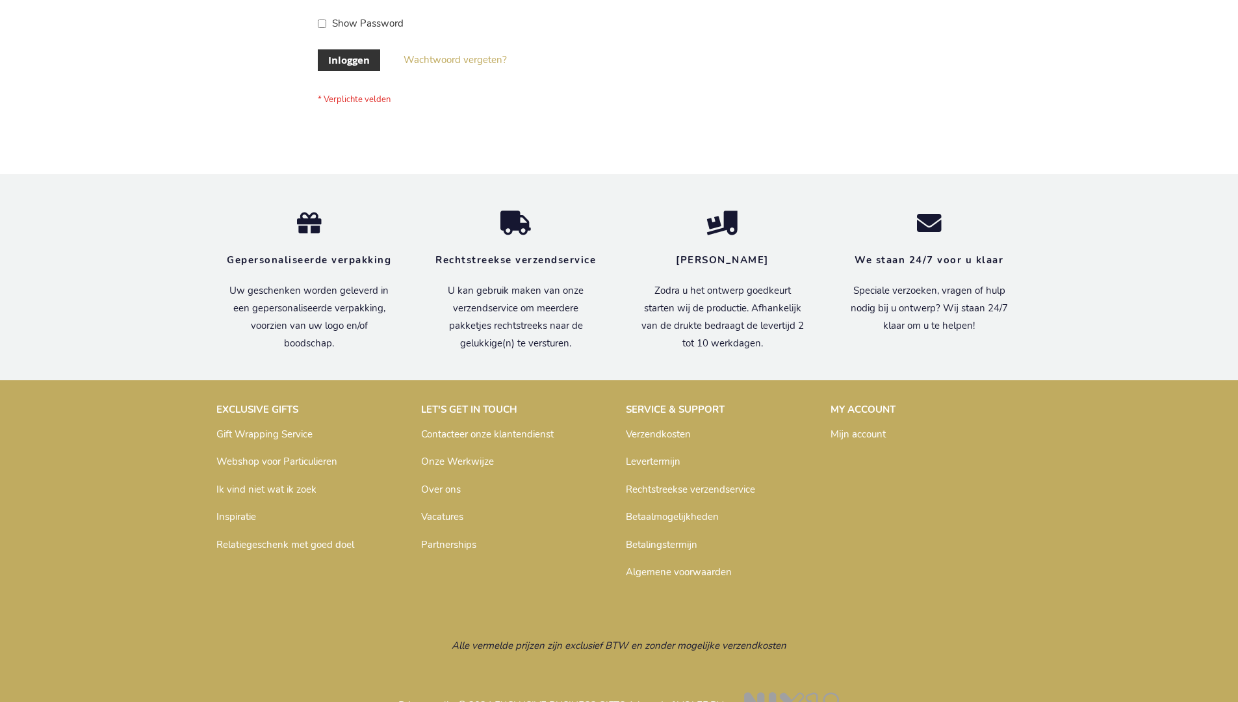
scroll to position [441, 0]
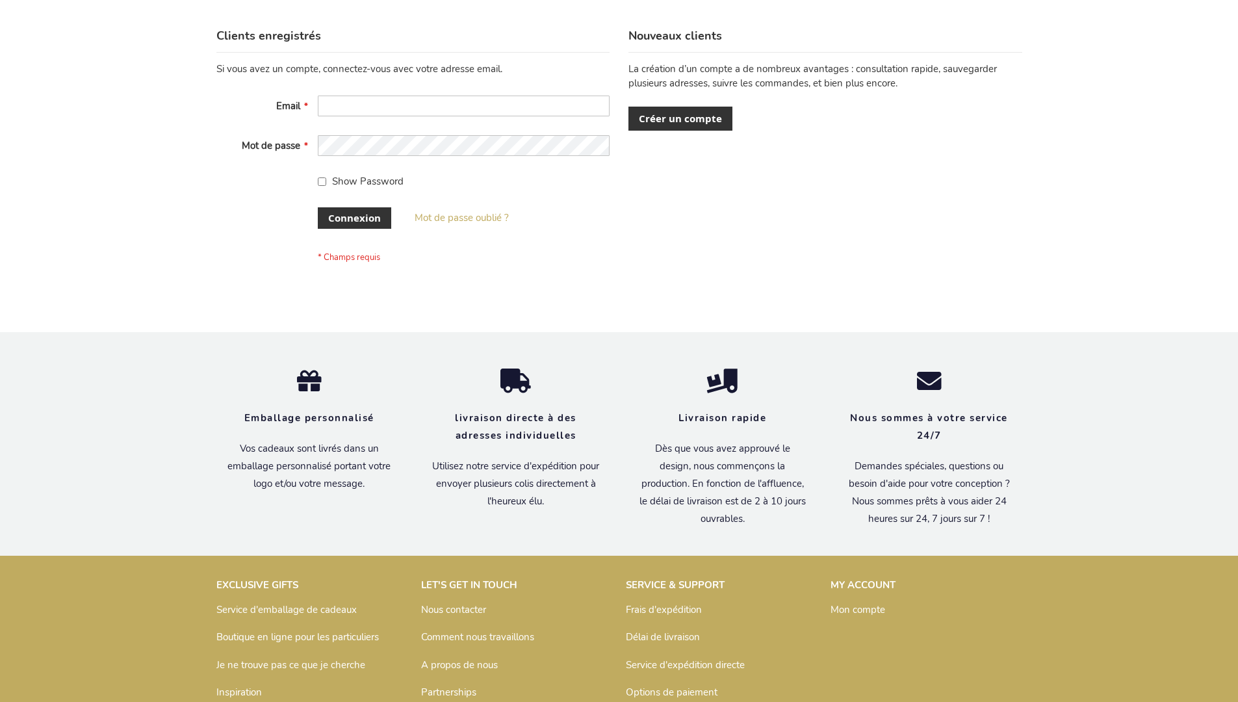
scroll to position [448, 0]
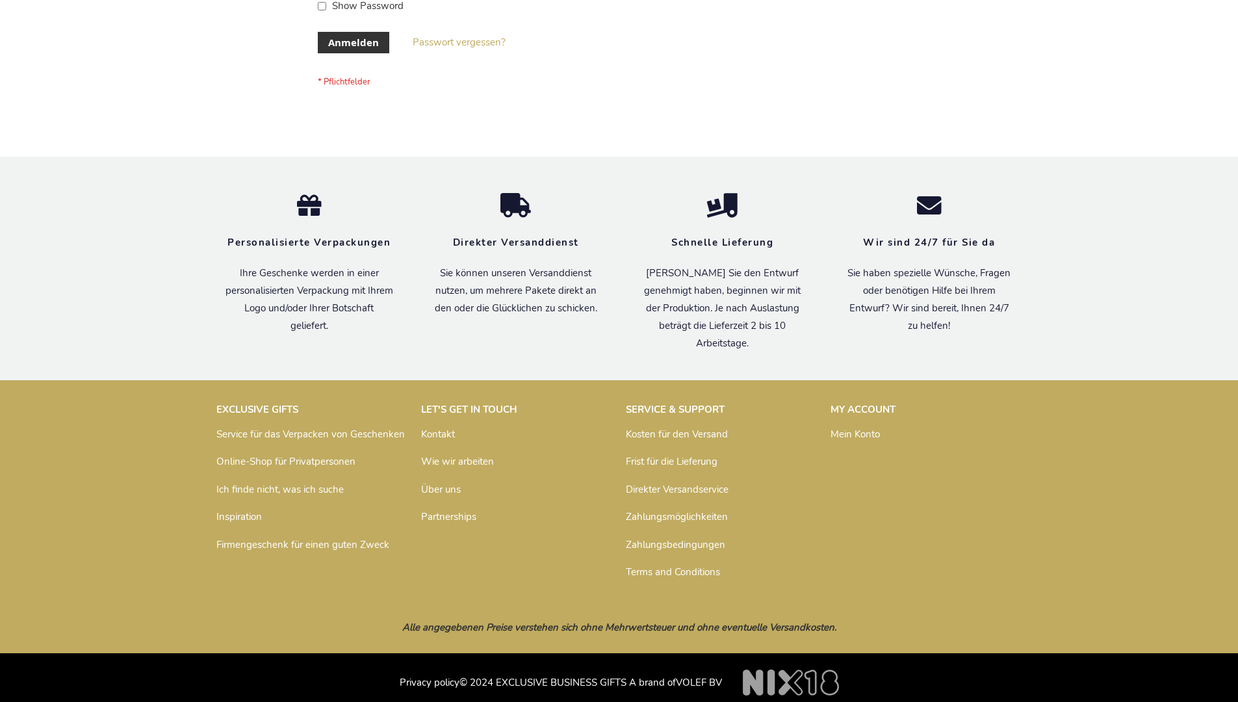
scroll to position [435, 0]
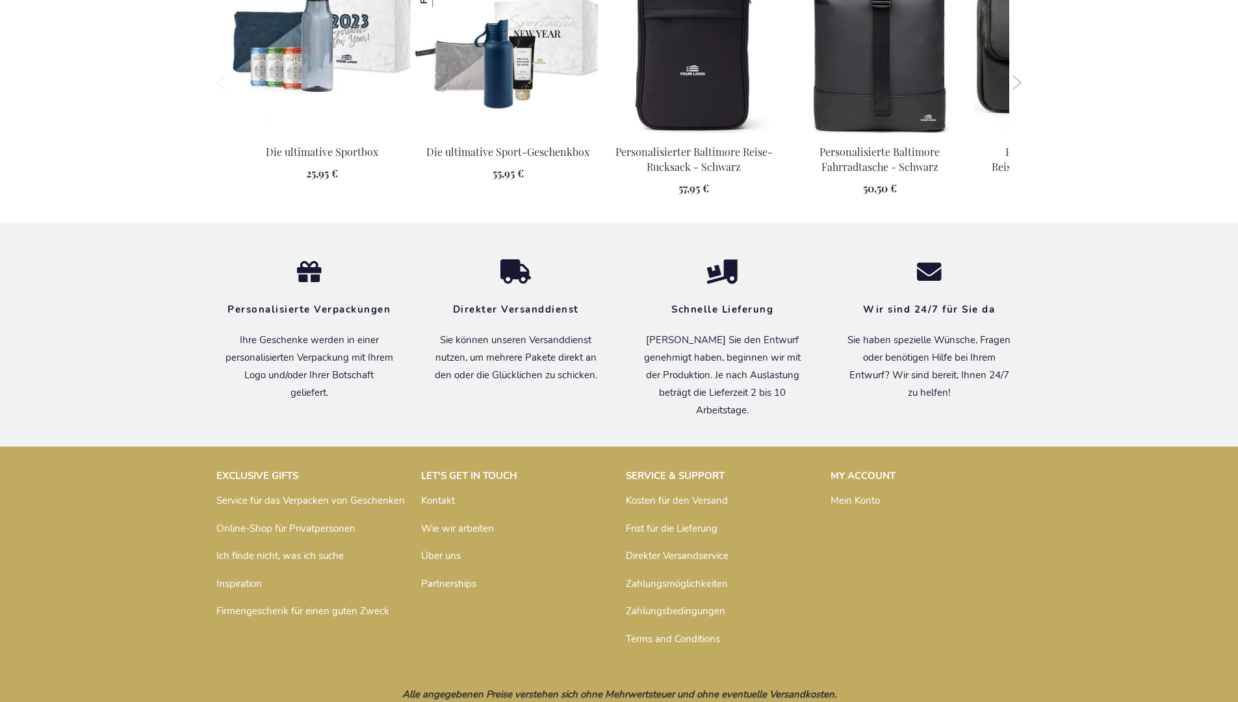
scroll to position [1364, 0]
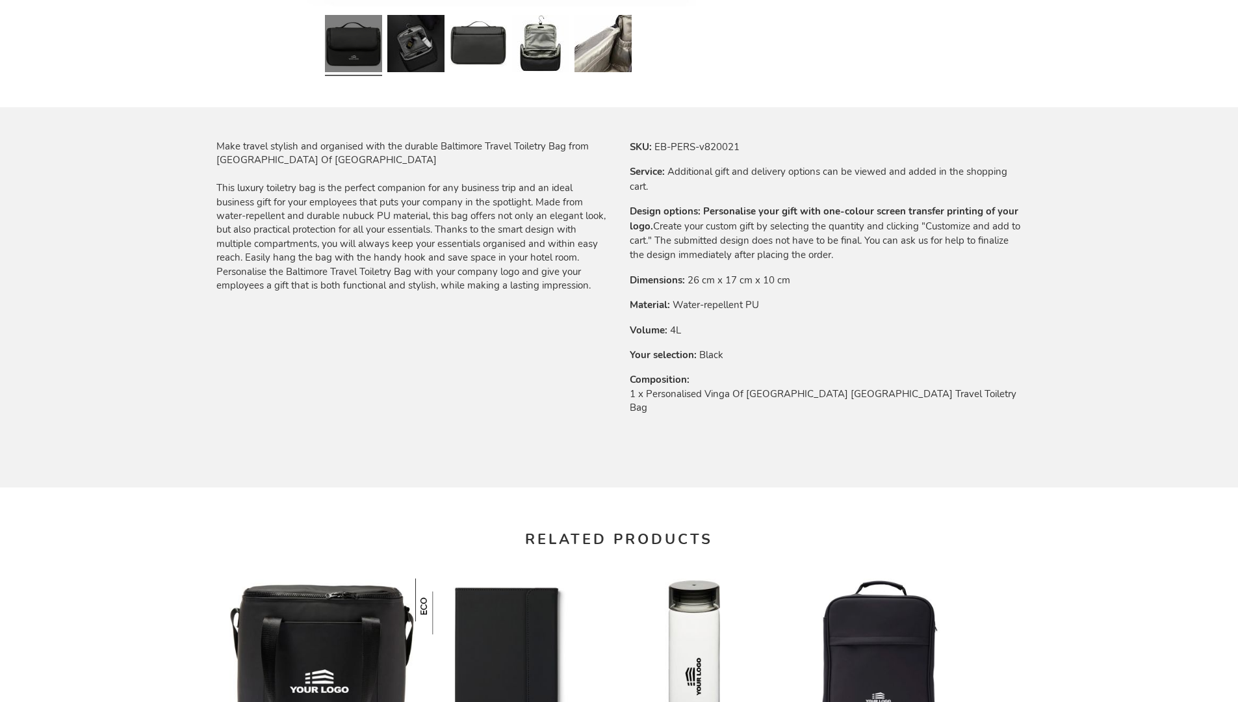
scroll to position [1750, 0]
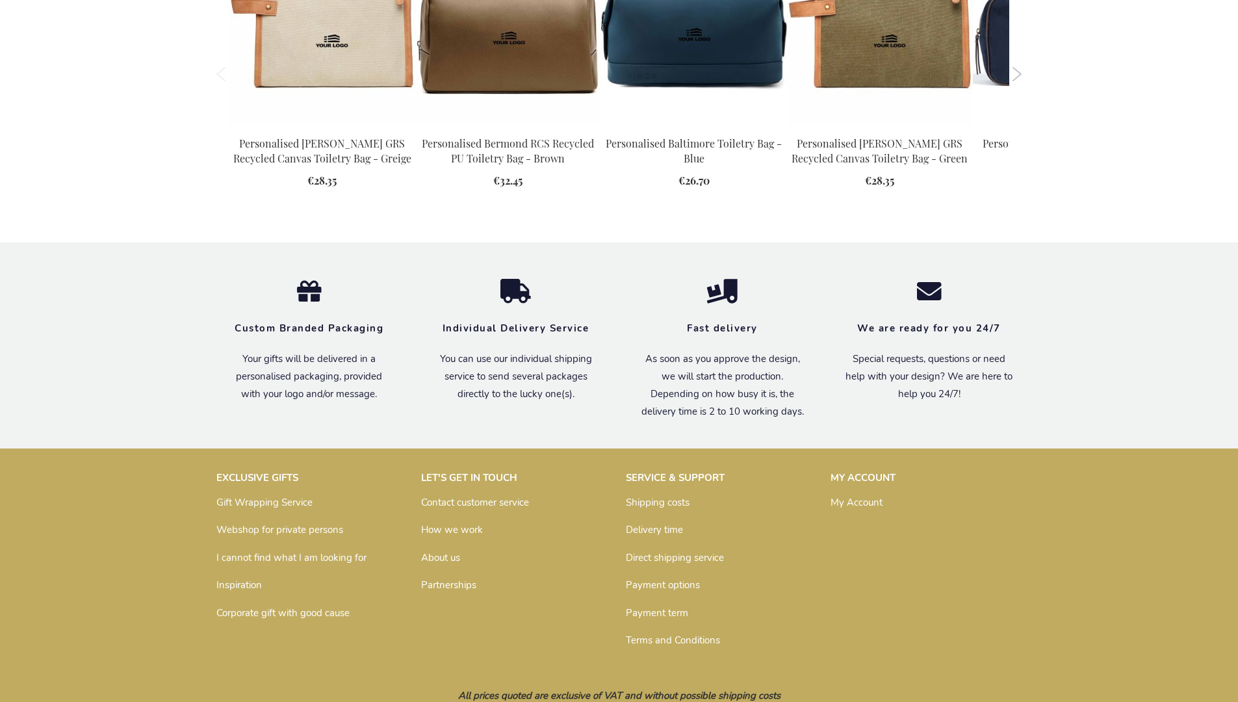
scroll to position [1750, 0]
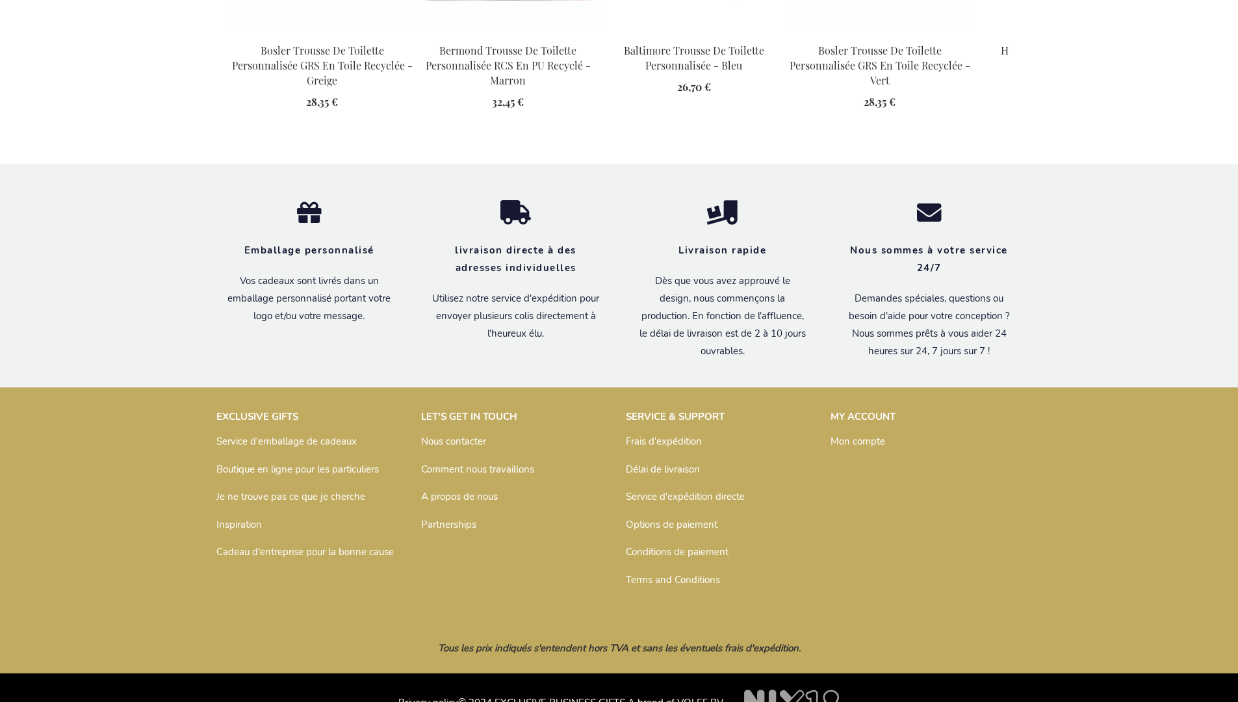
scroll to position [1795, 0]
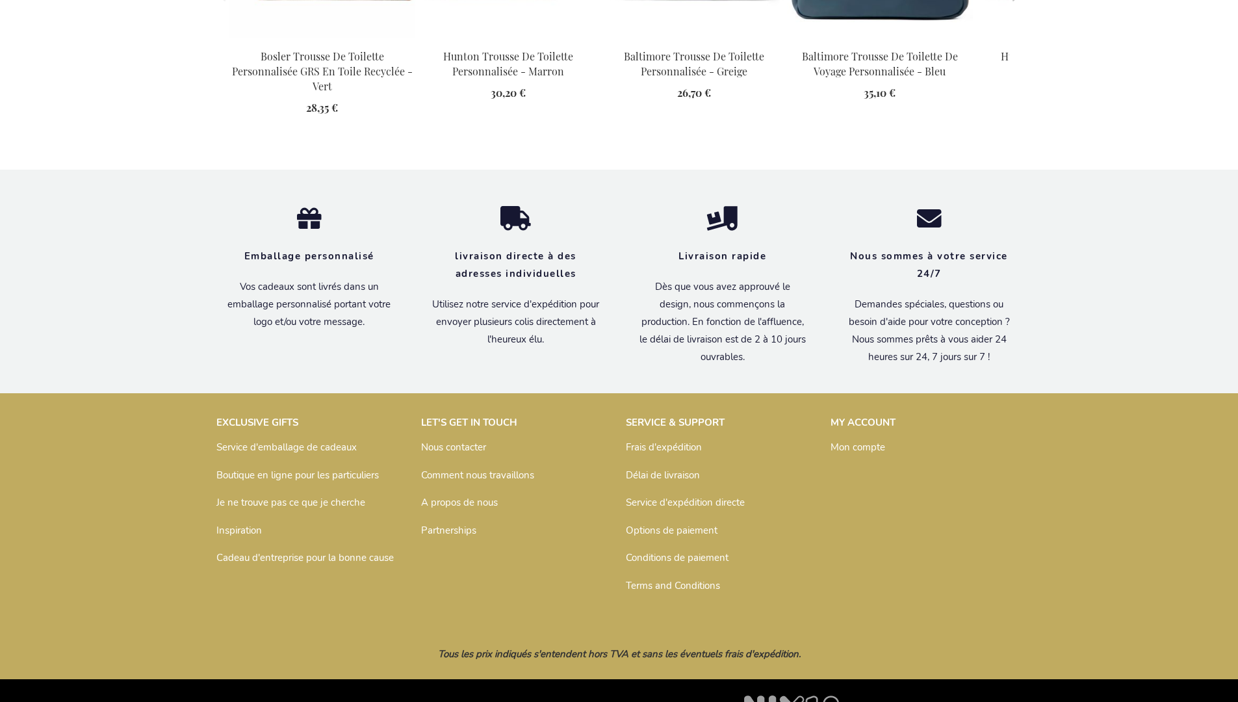
scroll to position [1795, 0]
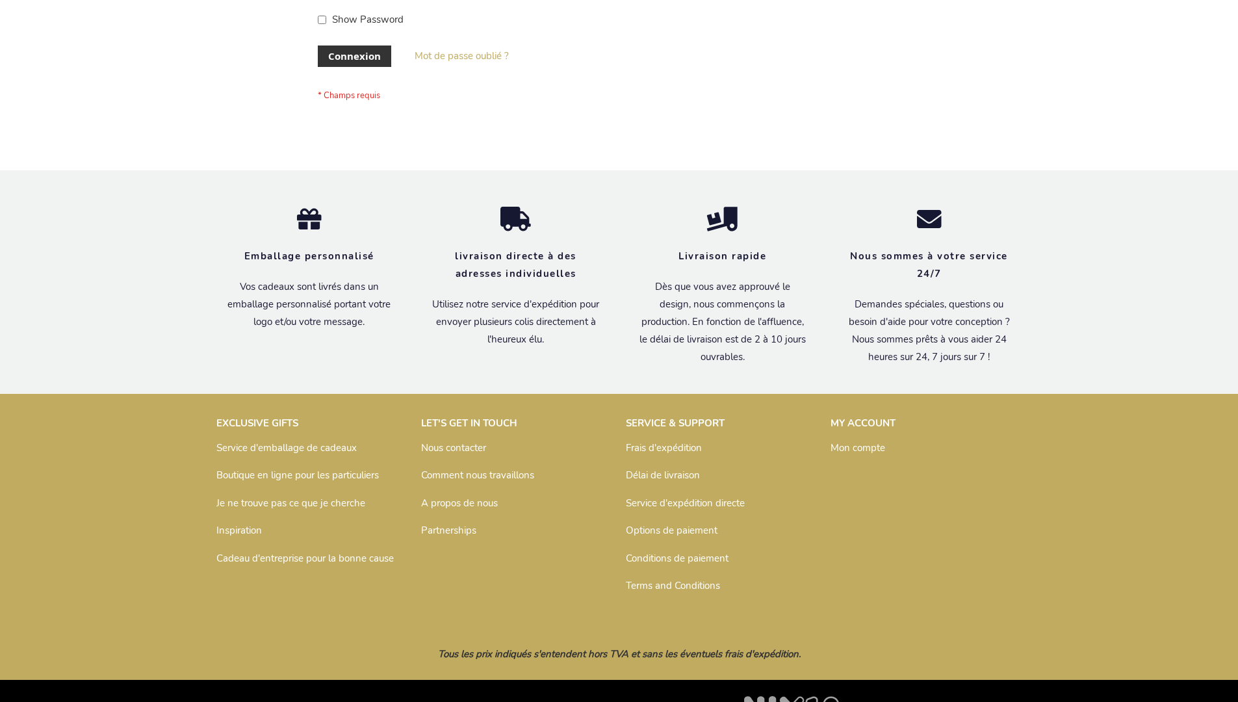
scroll to position [448, 0]
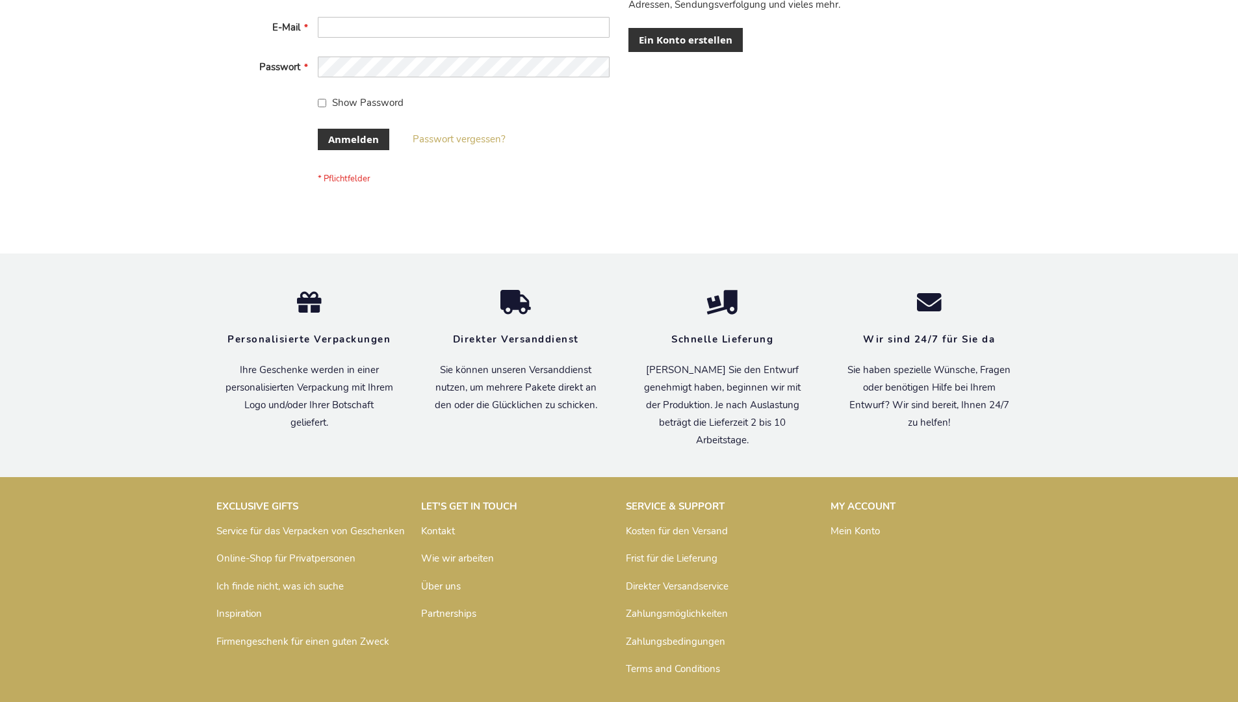
scroll to position [435, 0]
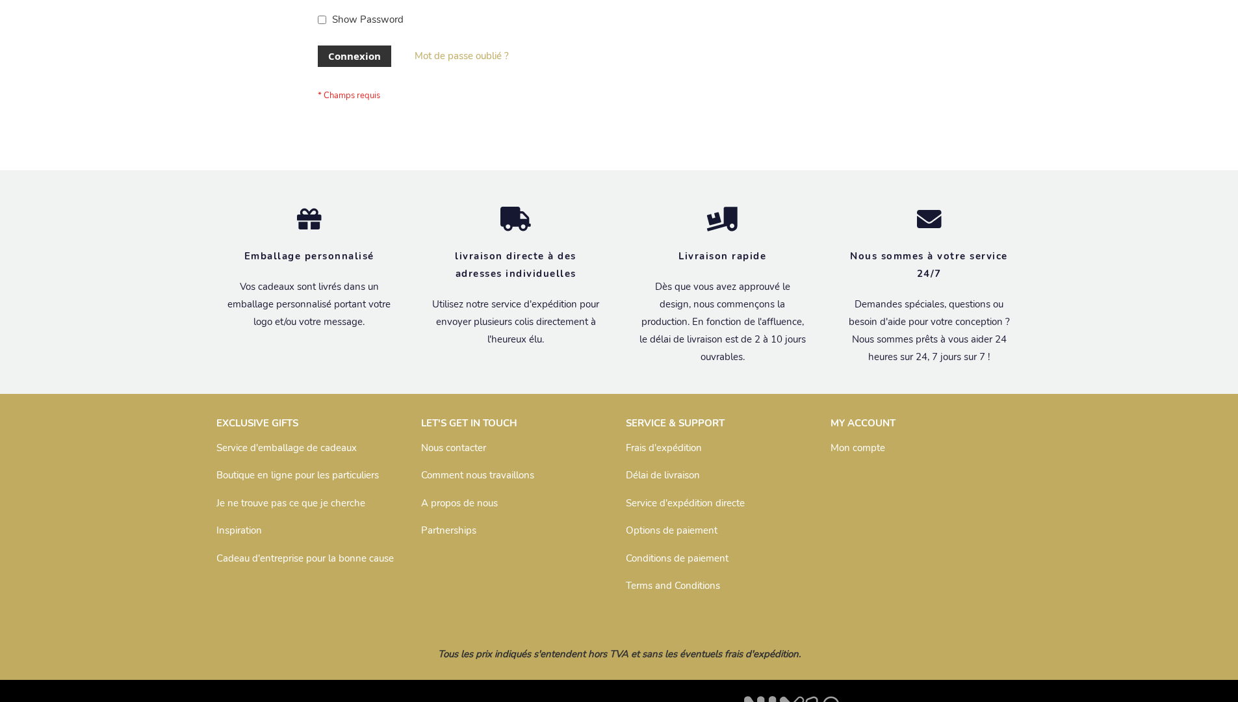
scroll to position [448, 0]
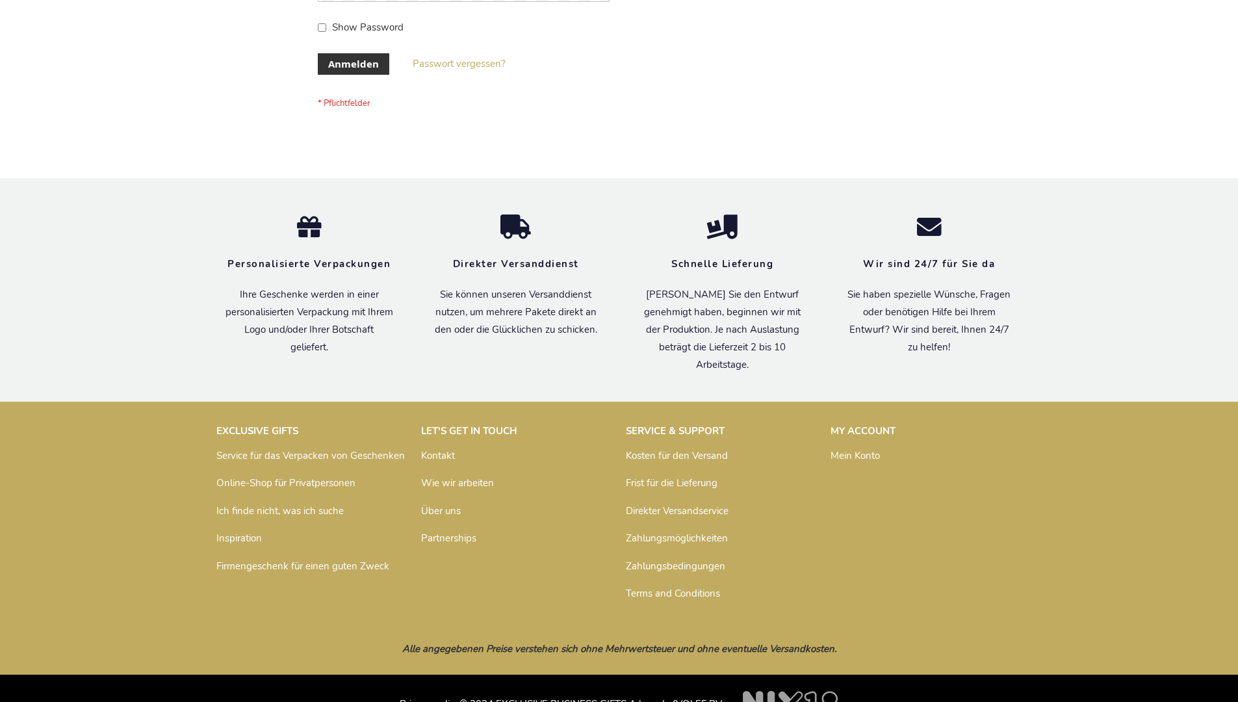
scroll to position [435, 0]
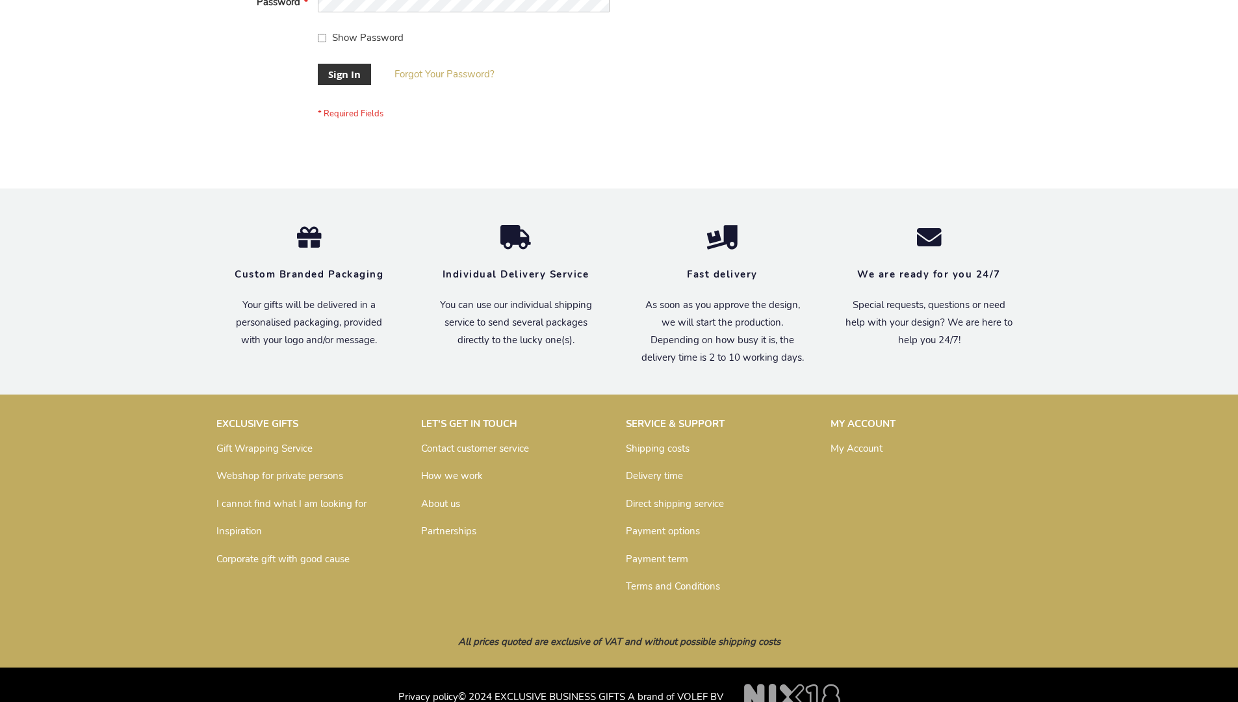
scroll to position [418, 0]
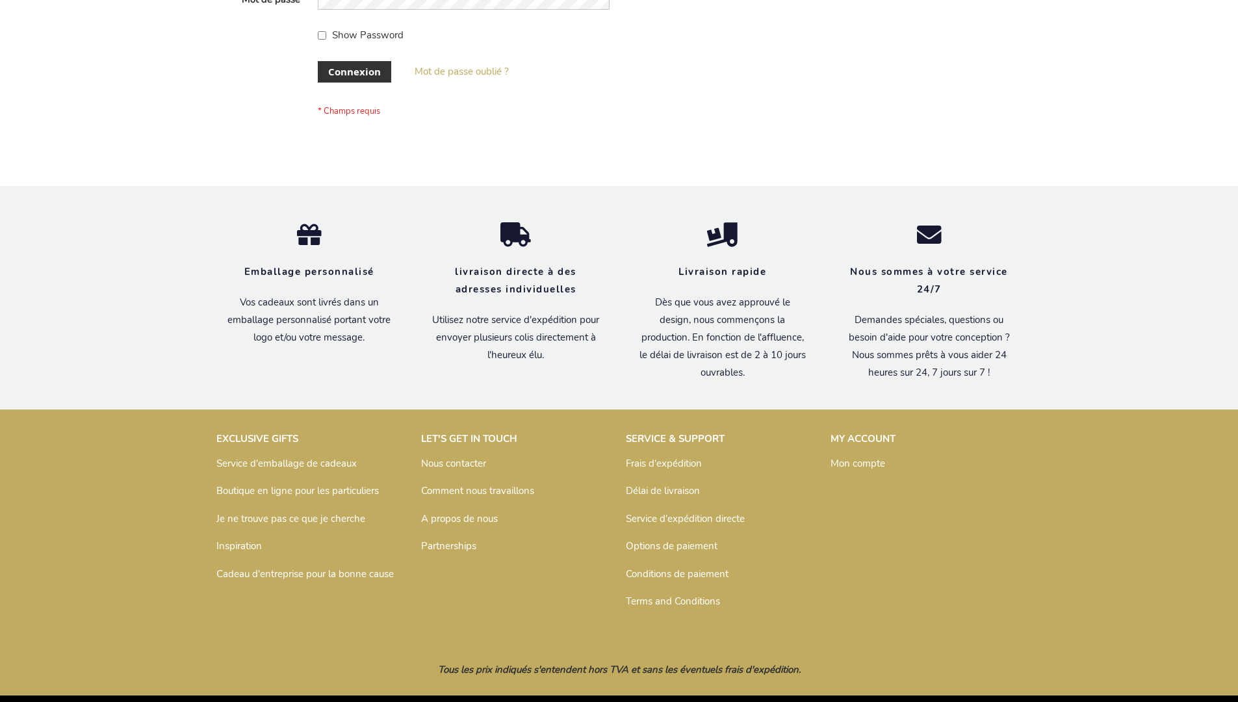
scroll to position [448, 0]
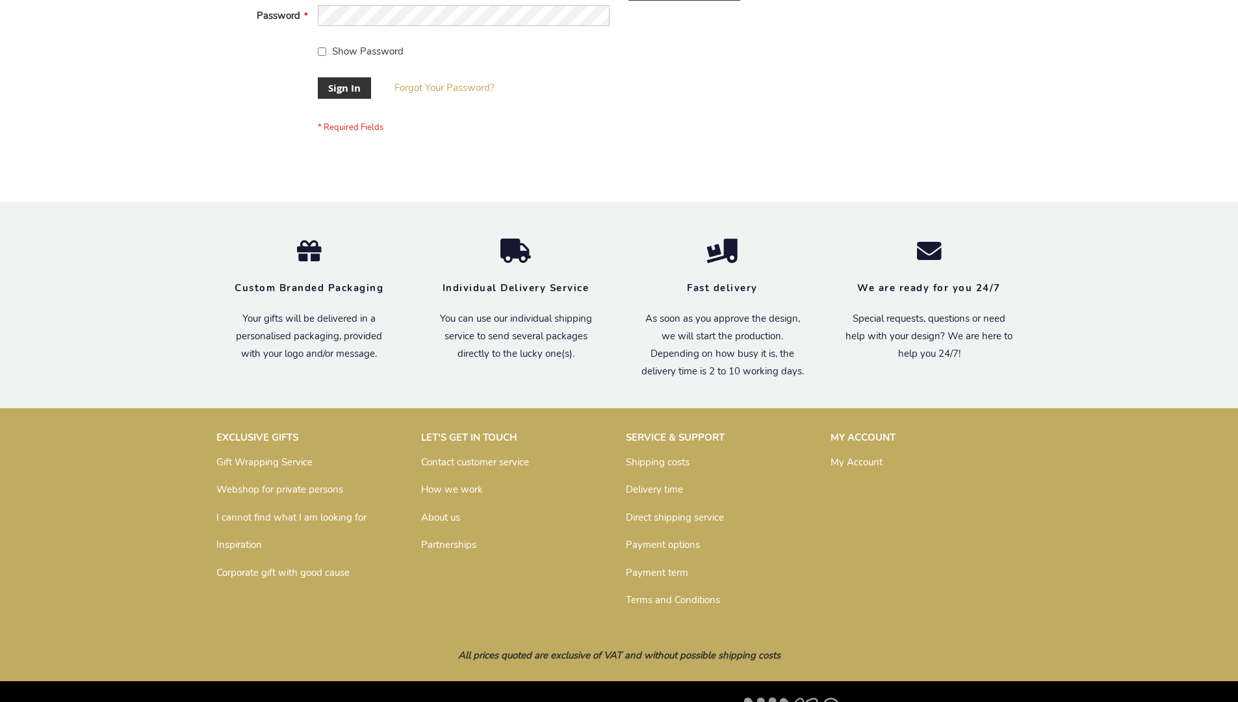
scroll to position [418, 0]
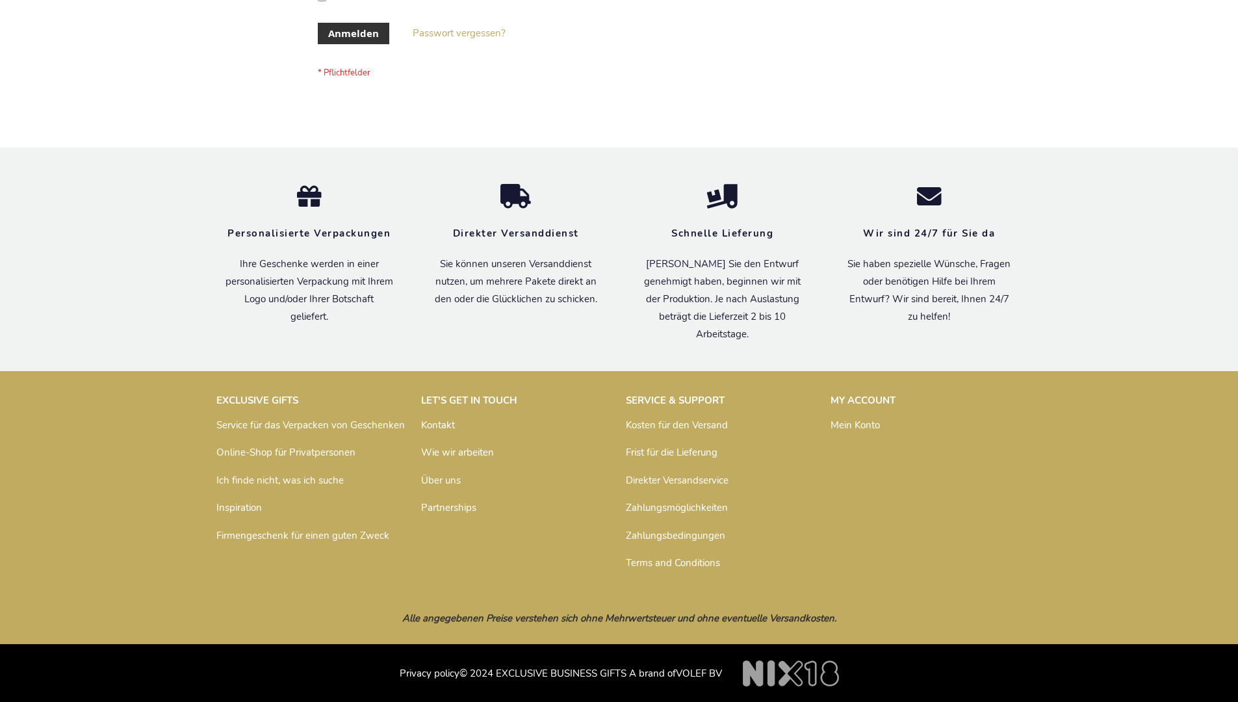
scroll to position [435, 0]
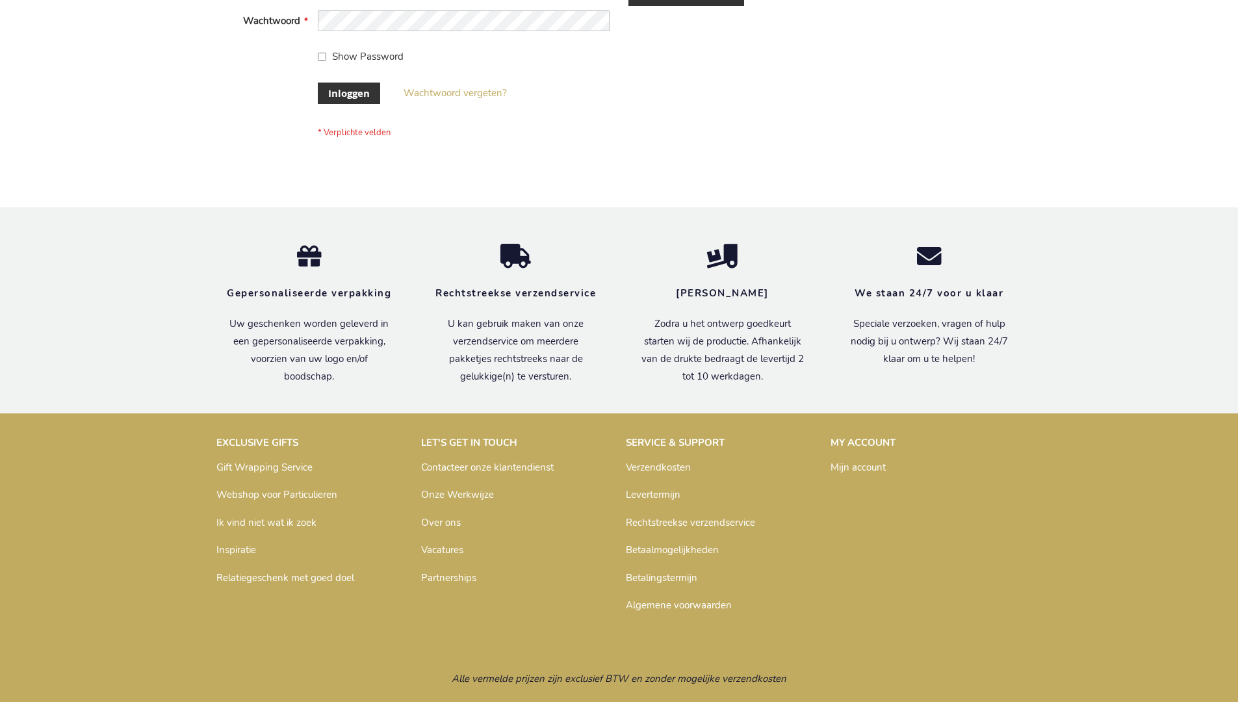
scroll to position [441, 0]
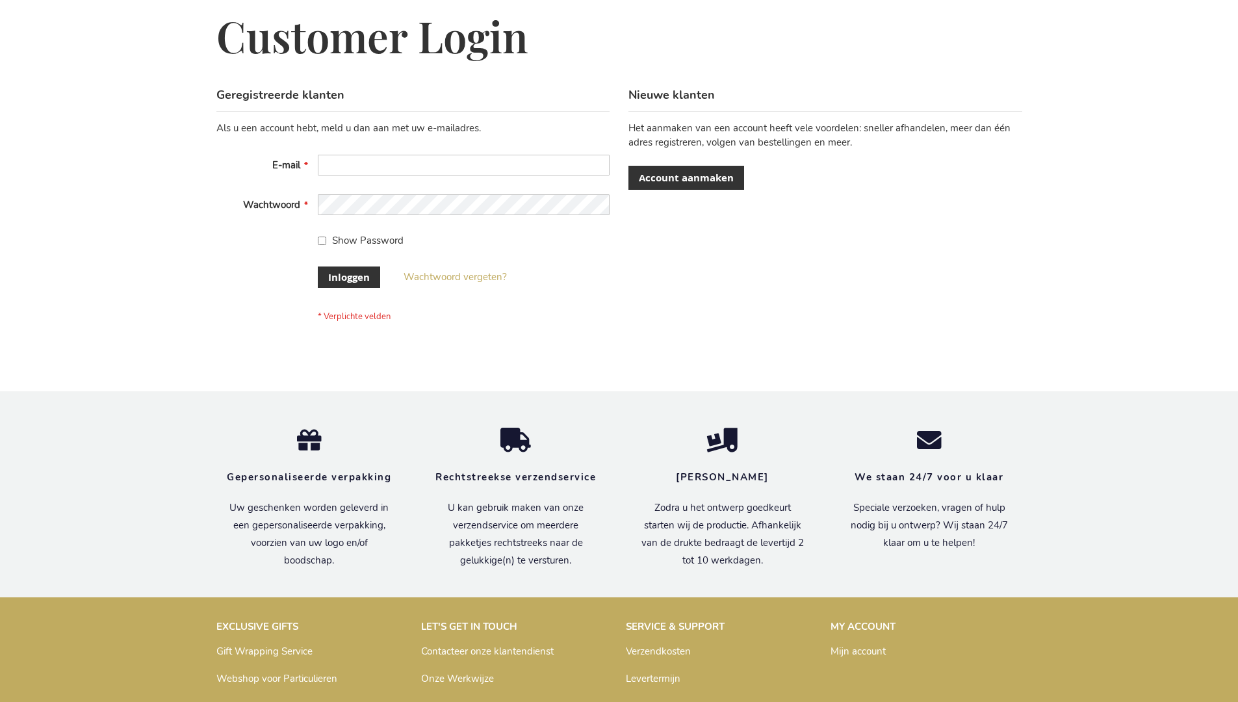
scroll to position [441, 0]
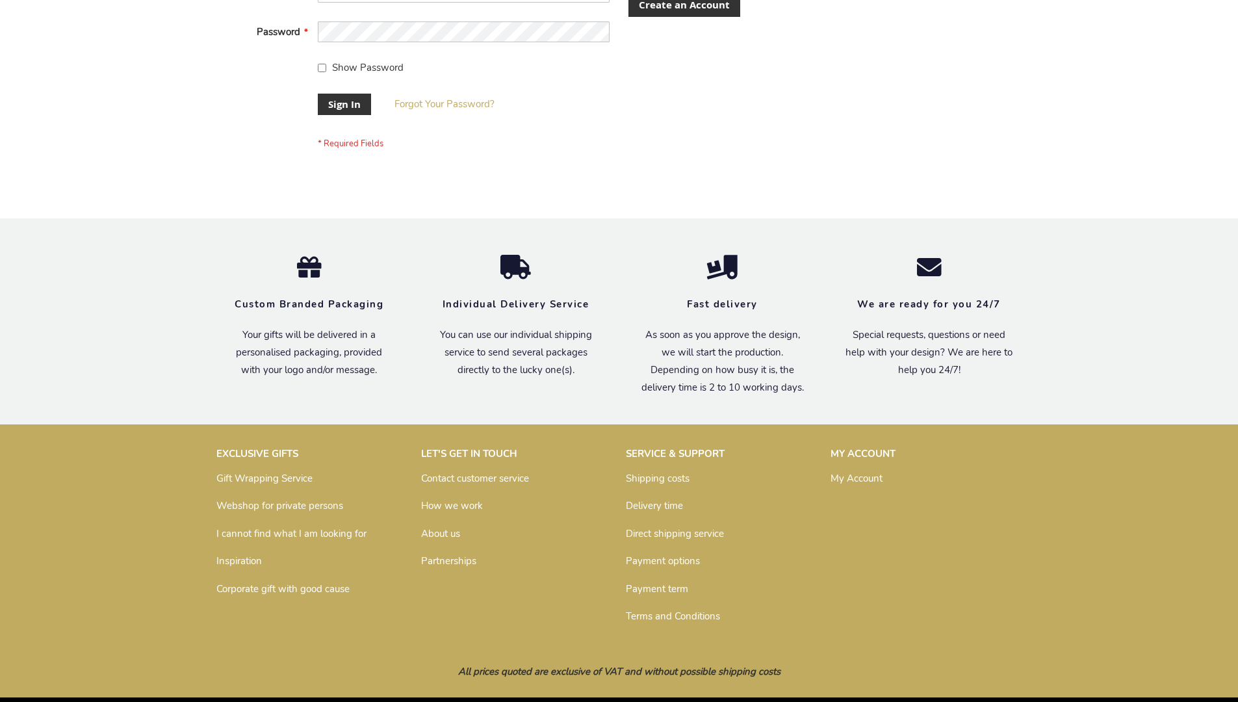
scroll to position [418, 0]
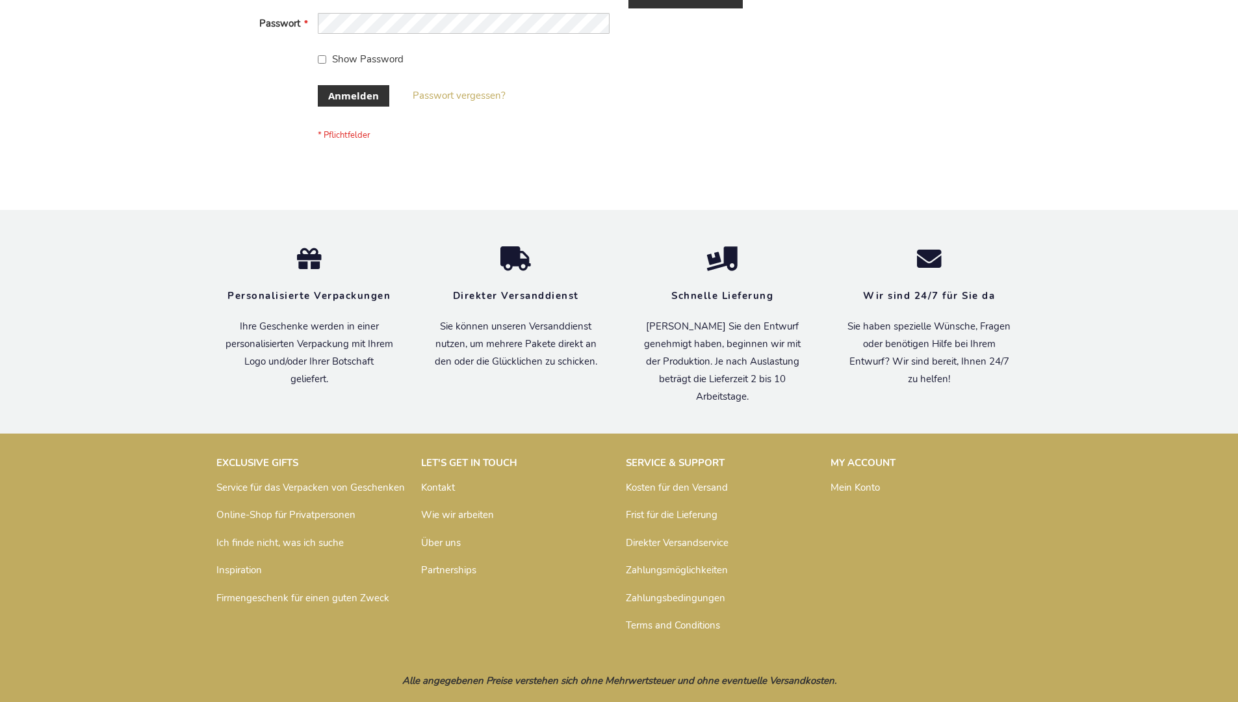
scroll to position [435, 0]
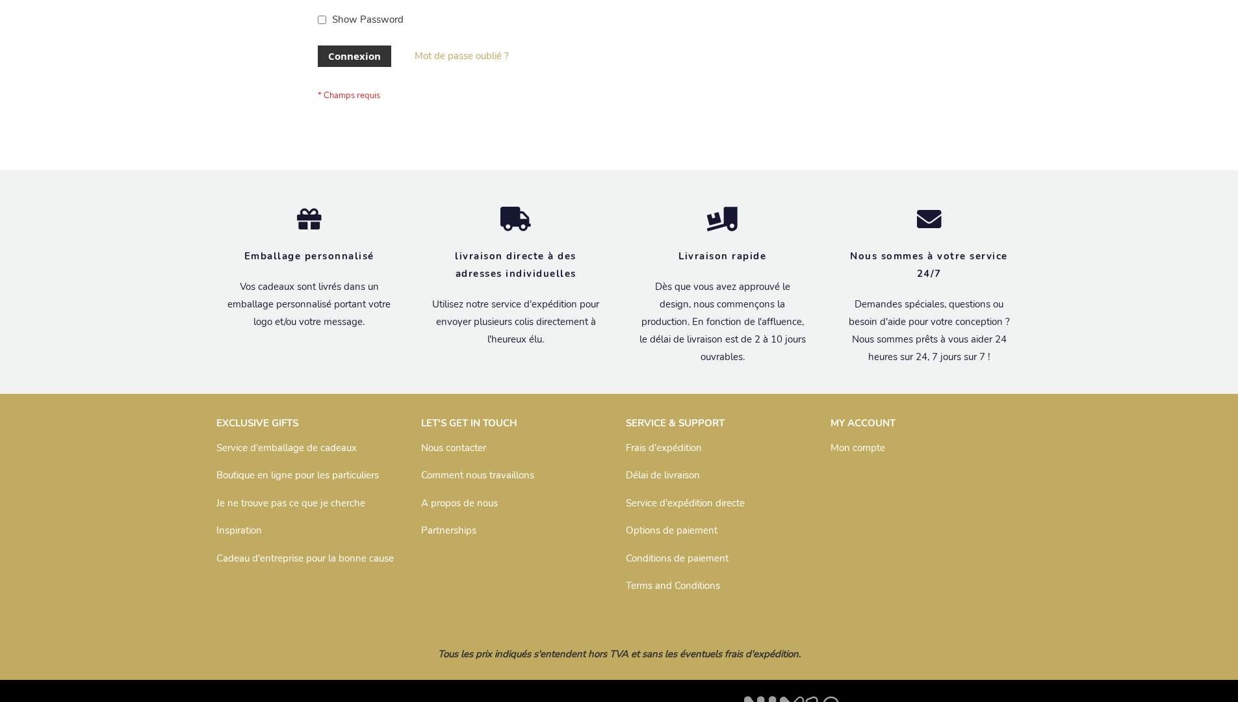
scroll to position [448, 0]
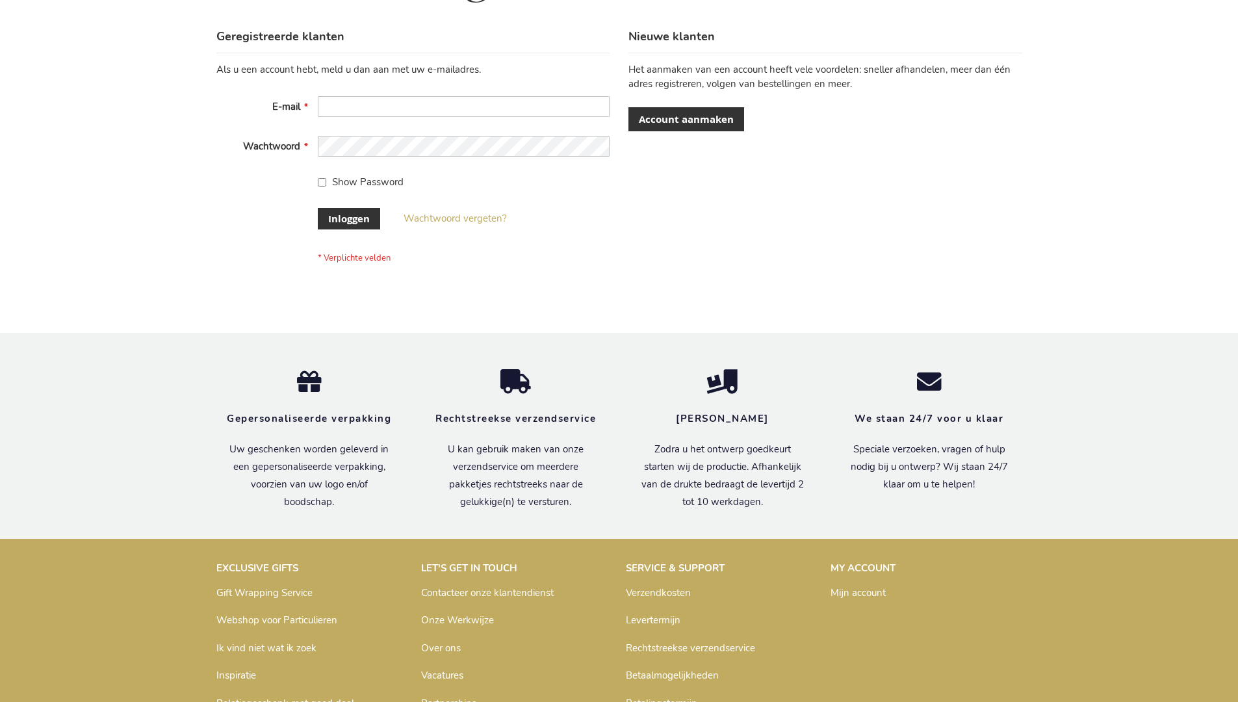
scroll to position [441, 0]
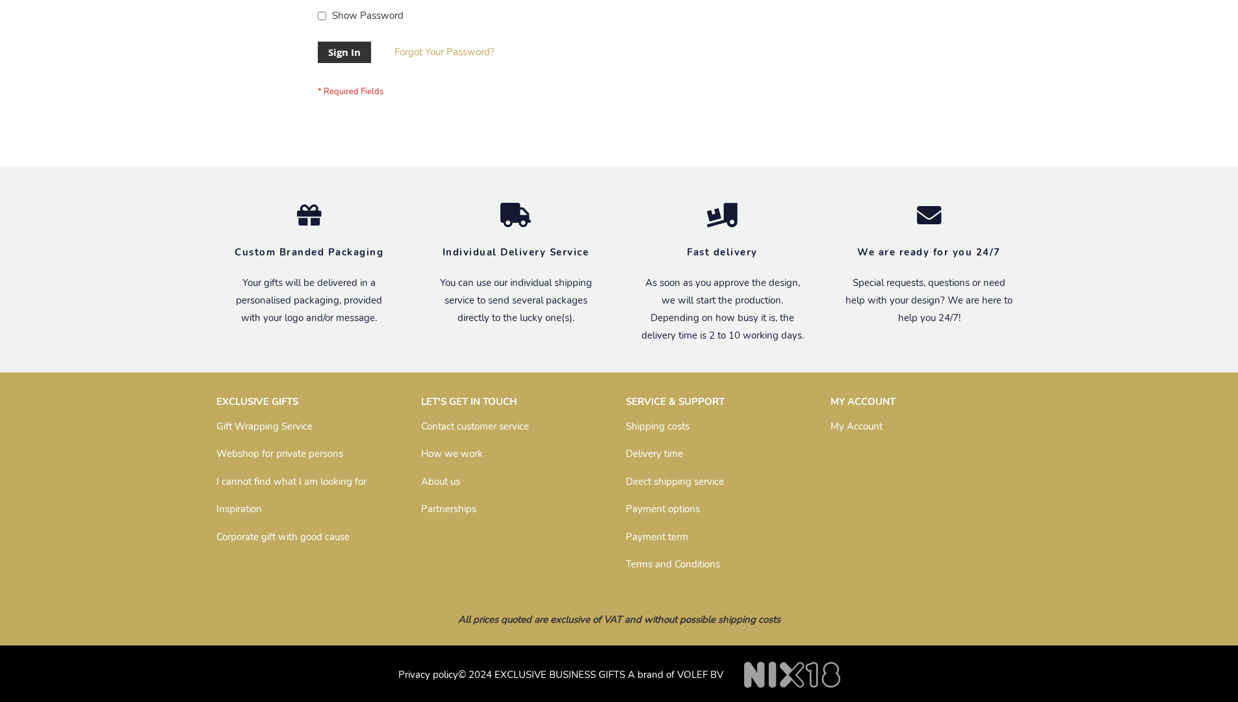
scroll to position [418, 0]
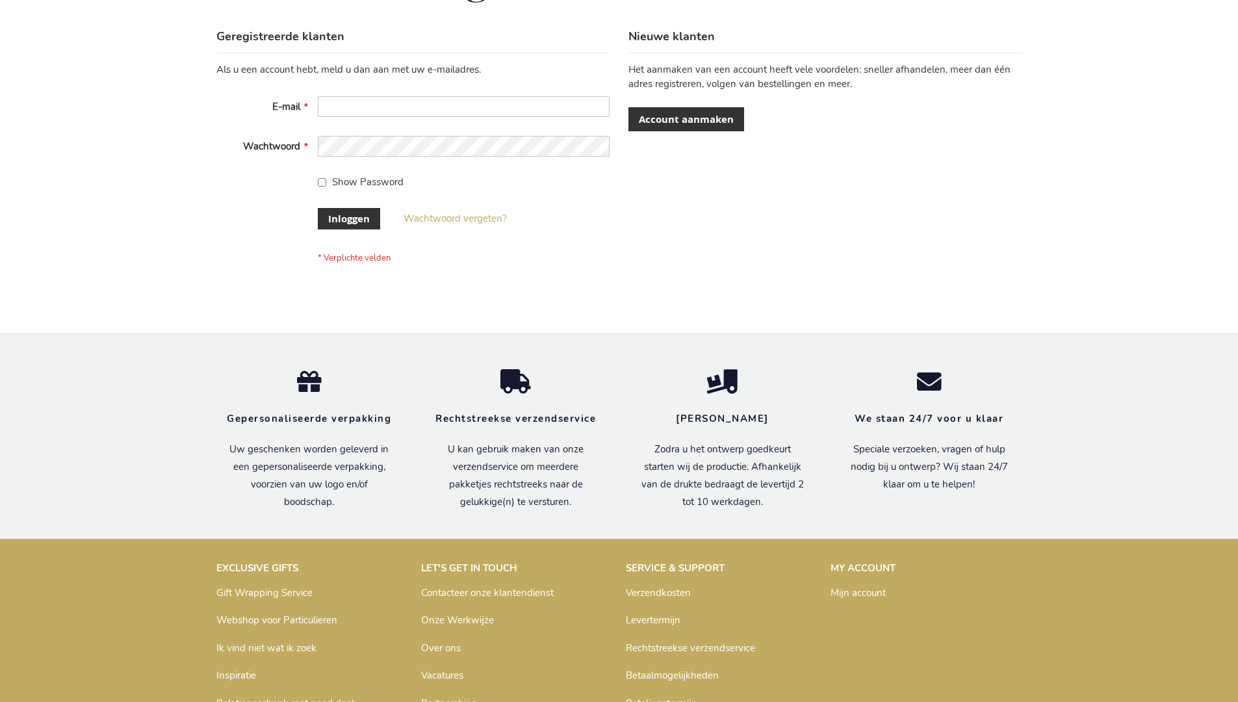
scroll to position [441, 0]
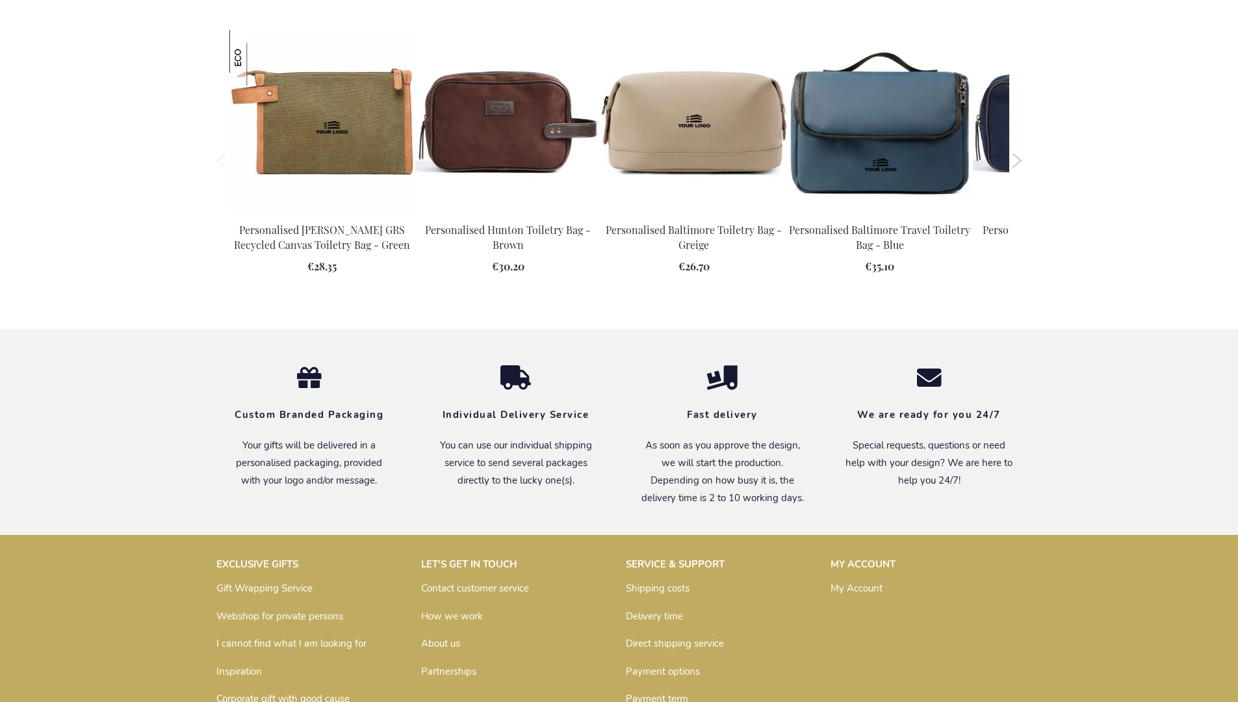
scroll to position [1750, 0]
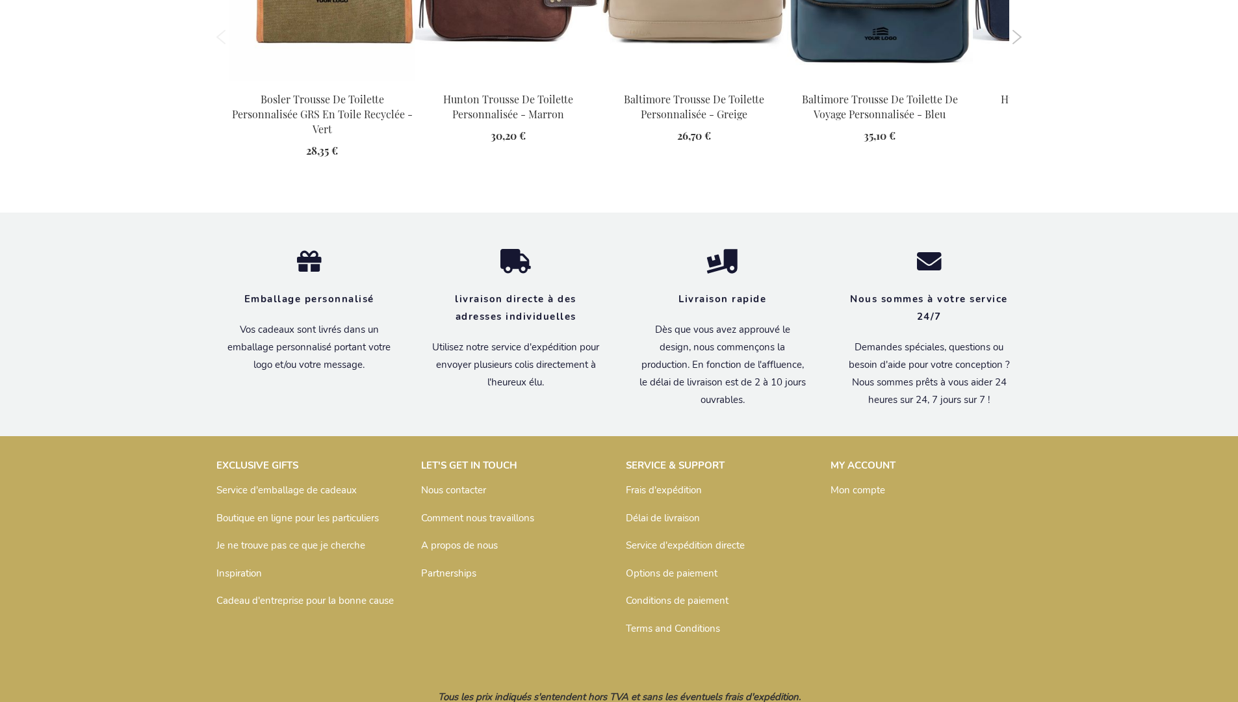
scroll to position [1795, 0]
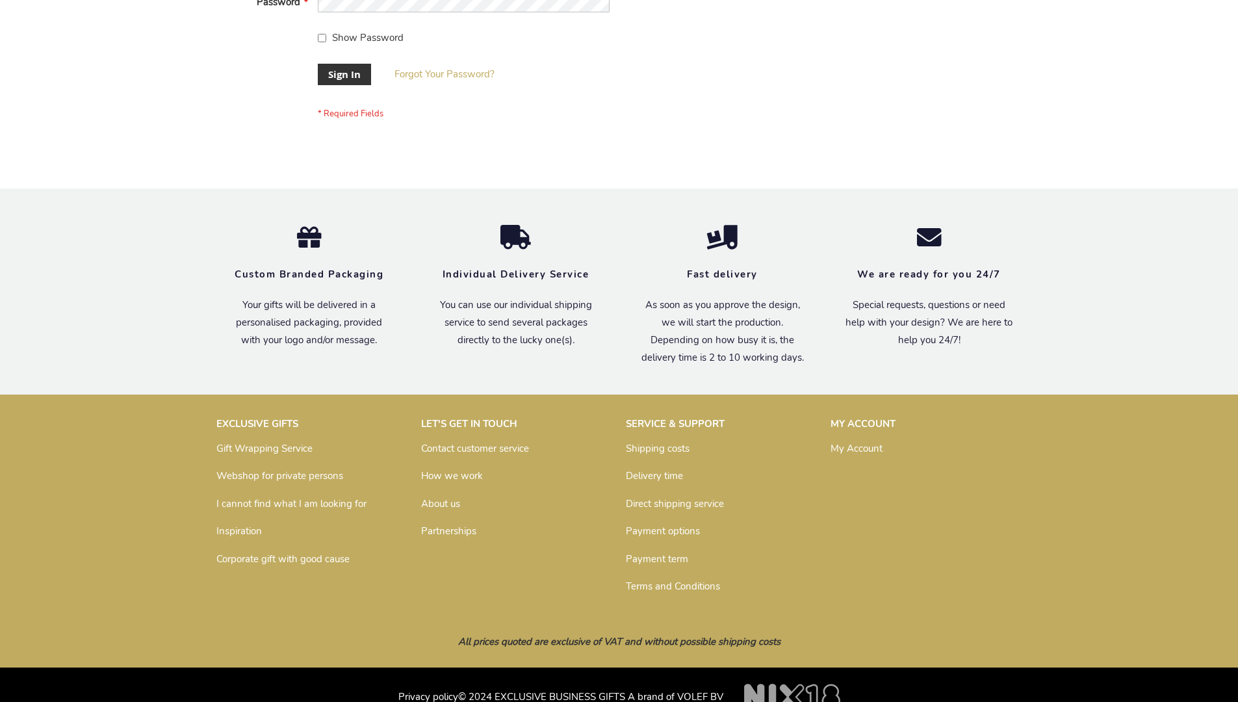
scroll to position [418, 0]
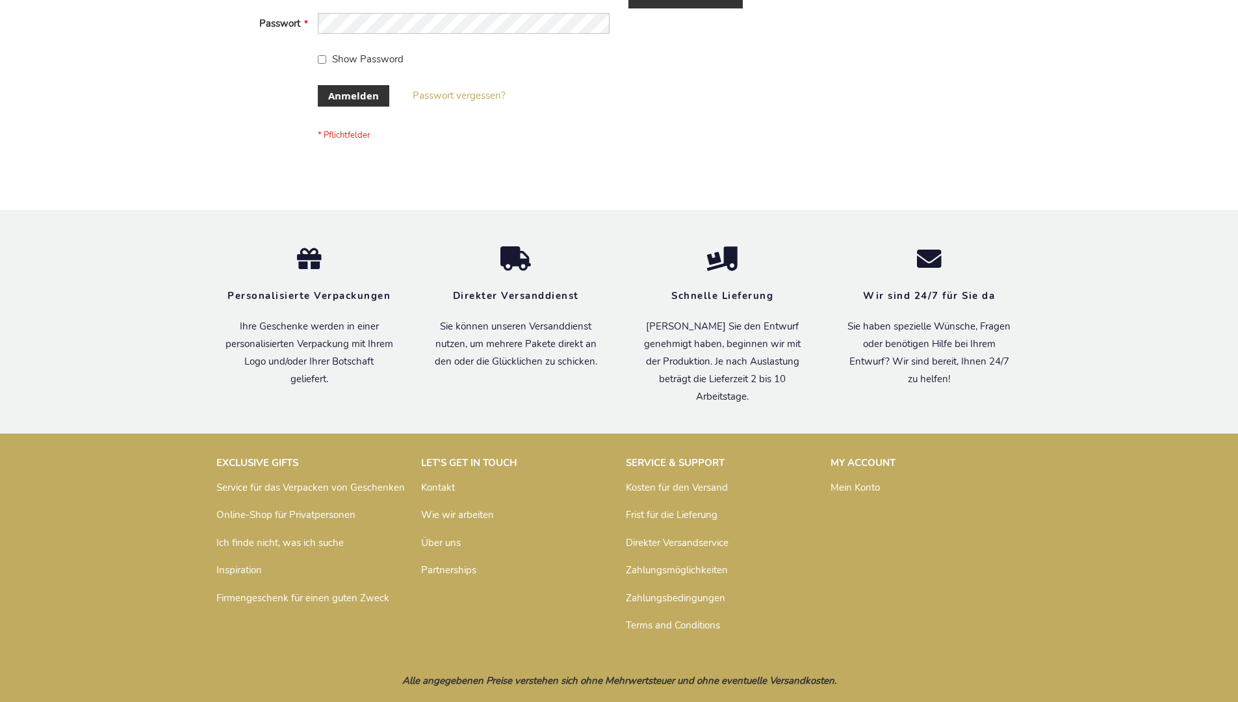
scroll to position [435, 0]
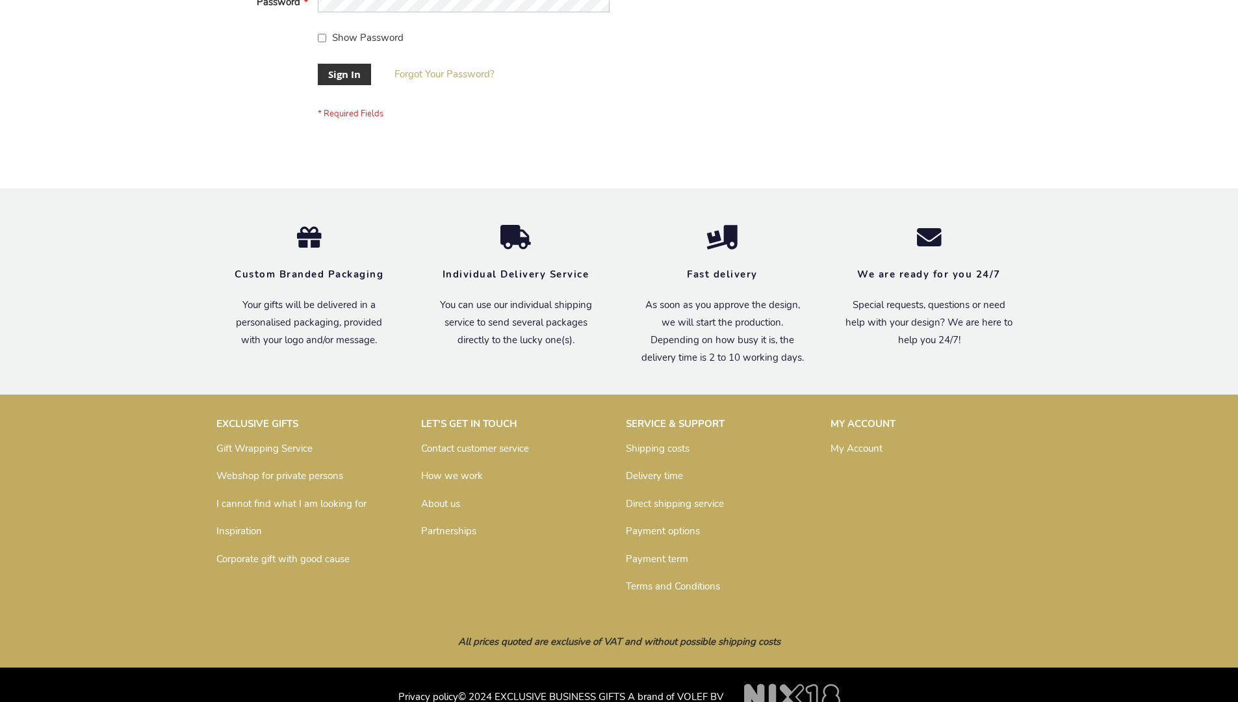
scroll to position [418, 0]
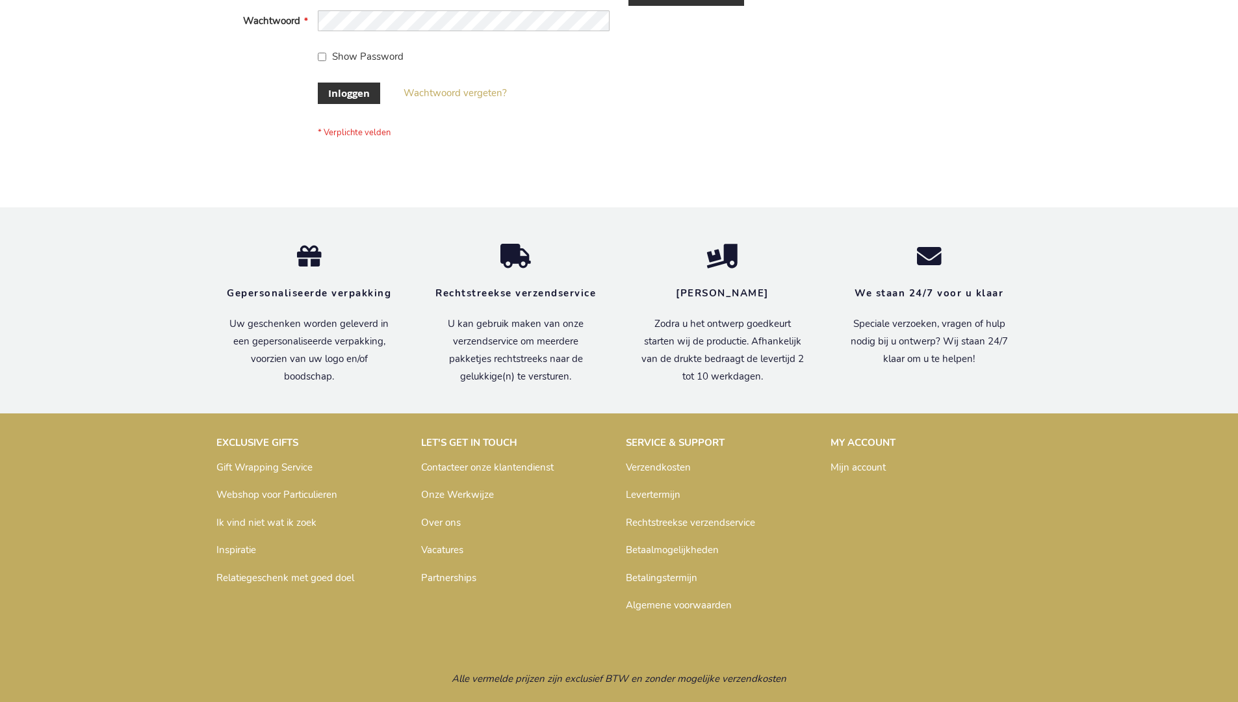
scroll to position [441, 0]
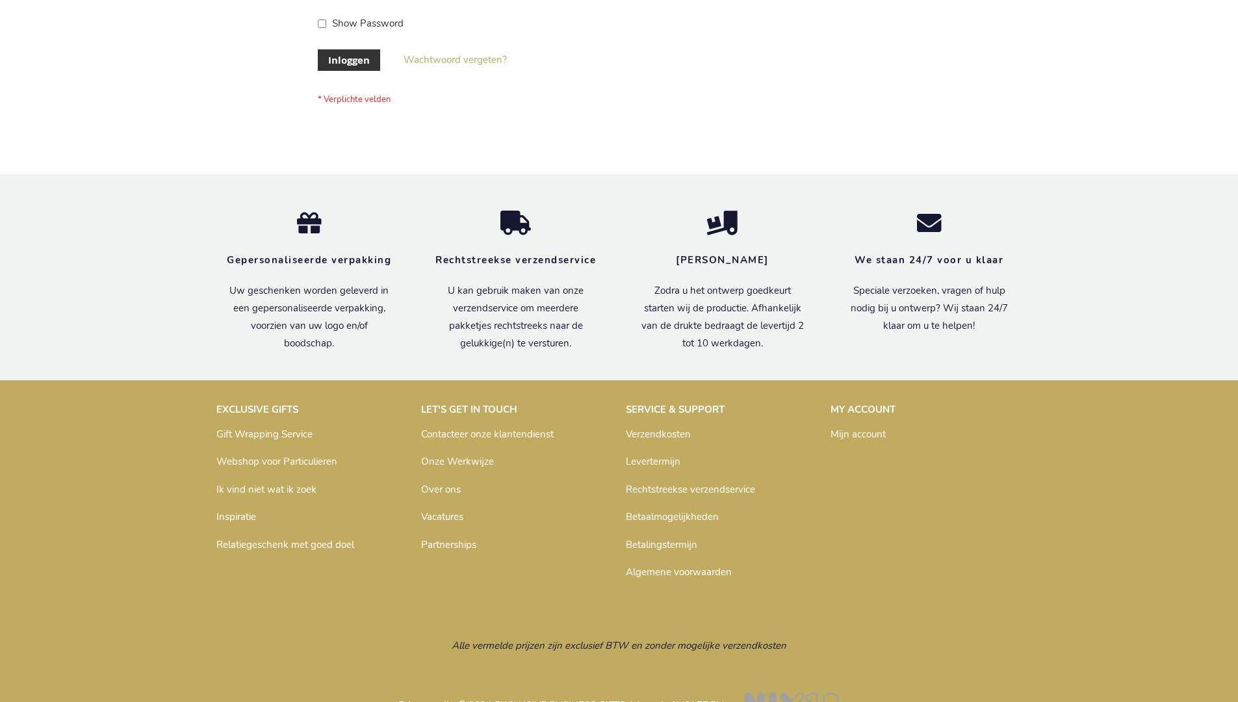
scroll to position [441, 0]
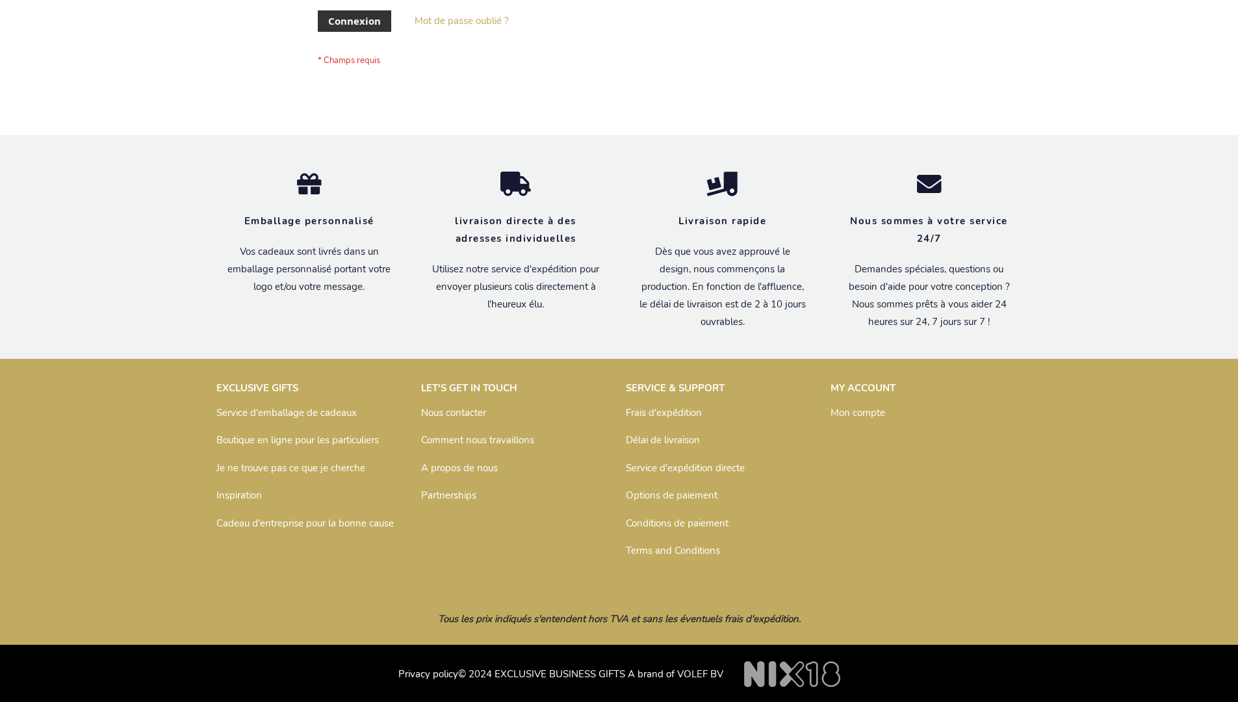
scroll to position [448, 0]
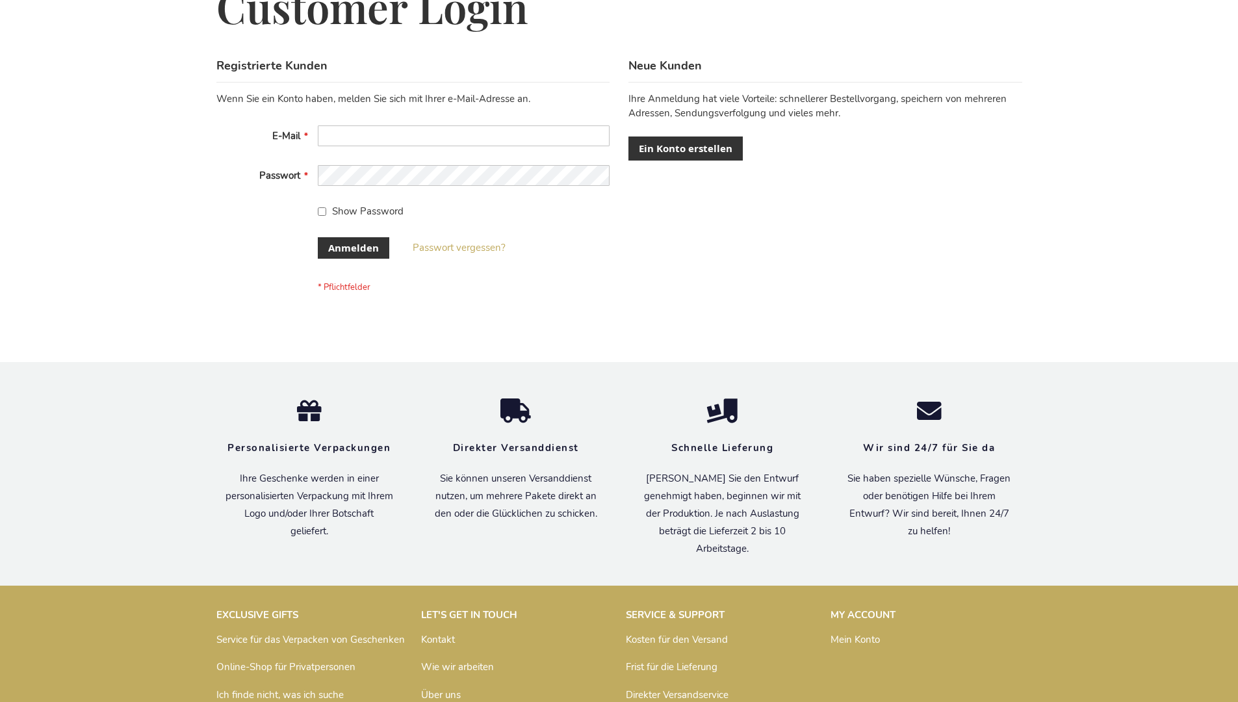
scroll to position [435, 0]
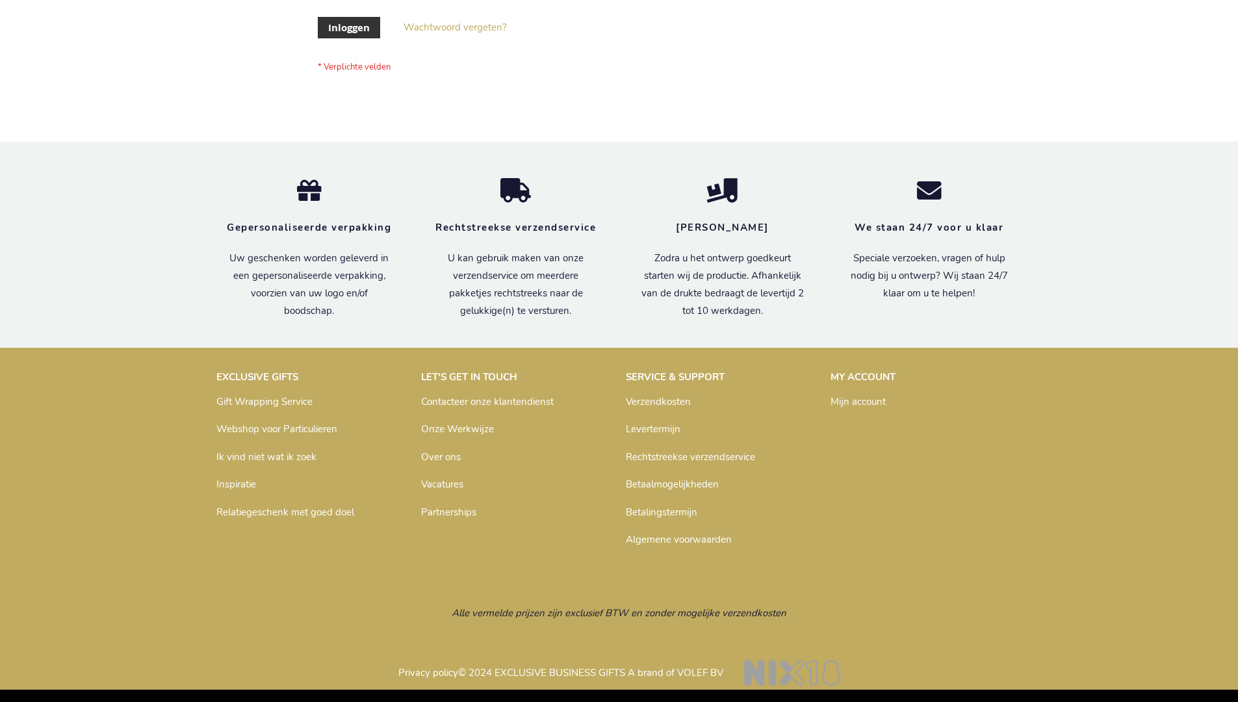
scroll to position [441, 0]
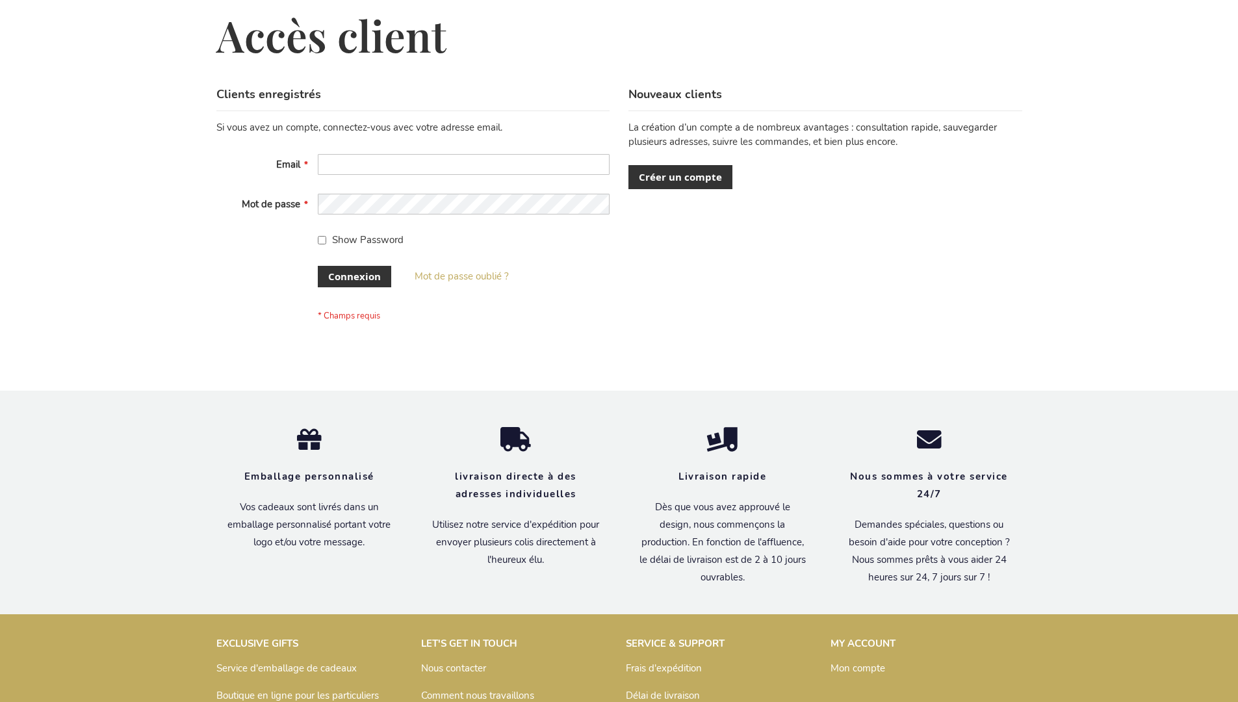
scroll to position [448, 0]
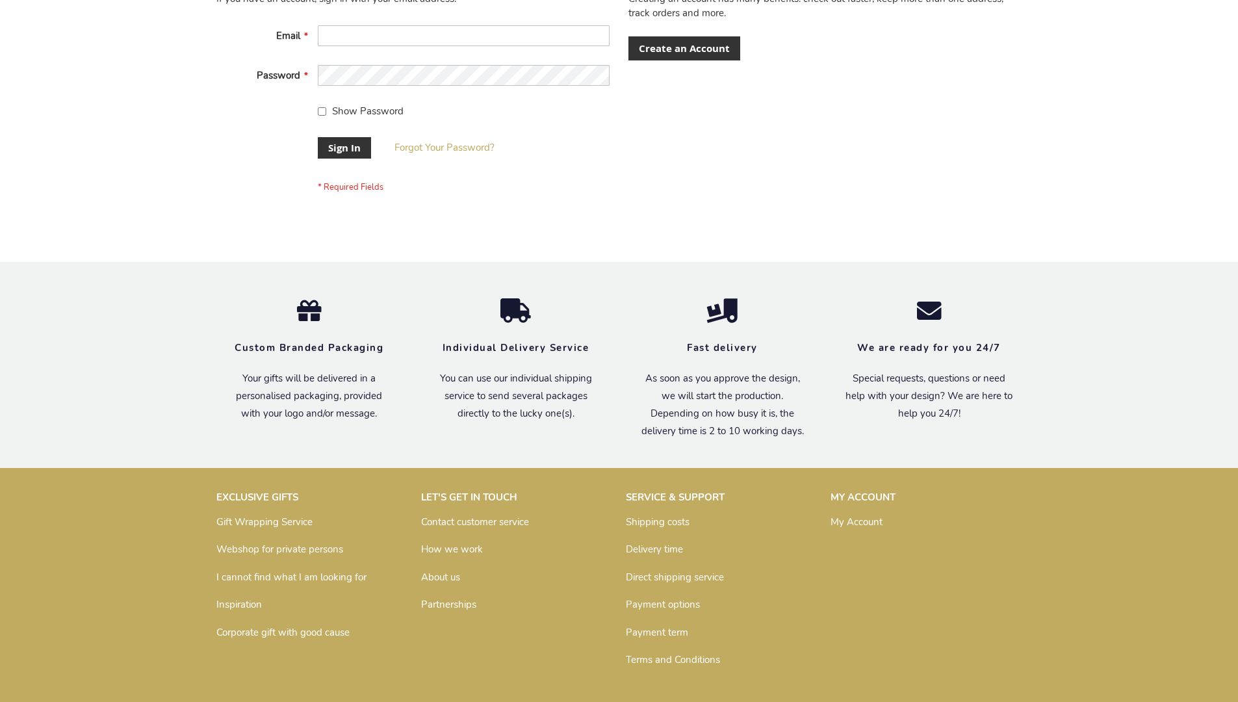
scroll to position [408, 0]
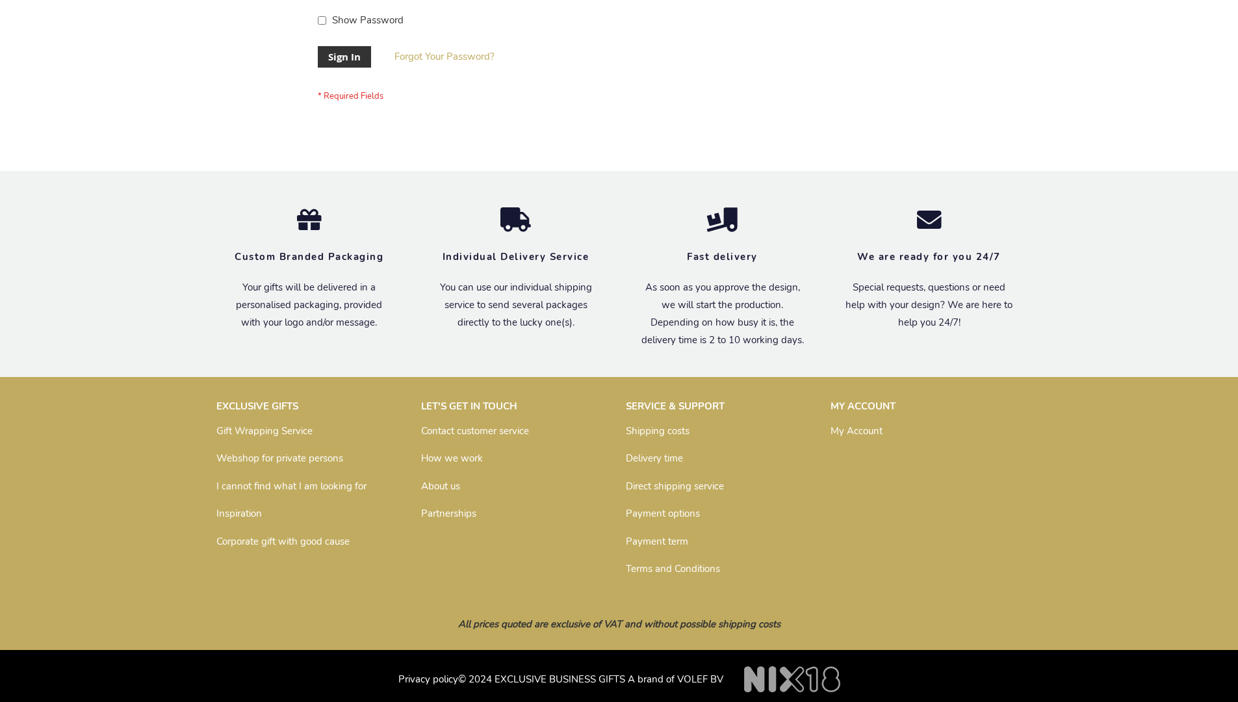
scroll to position [418, 0]
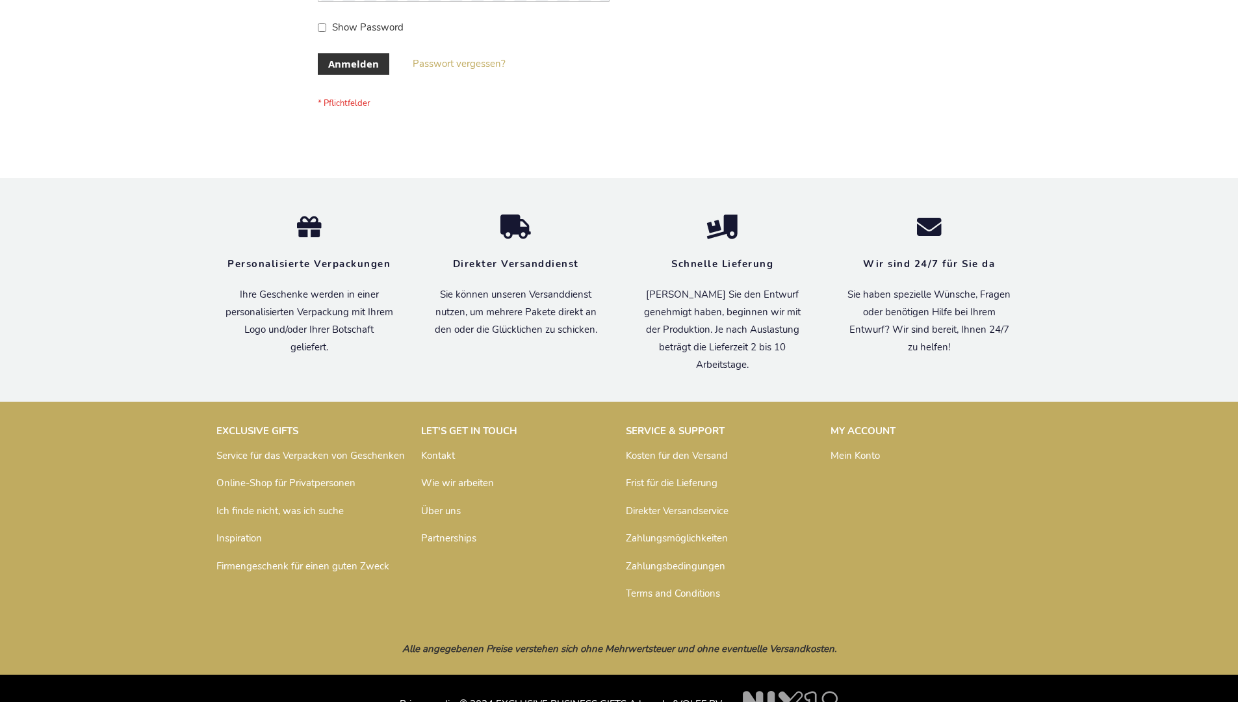
scroll to position [435, 0]
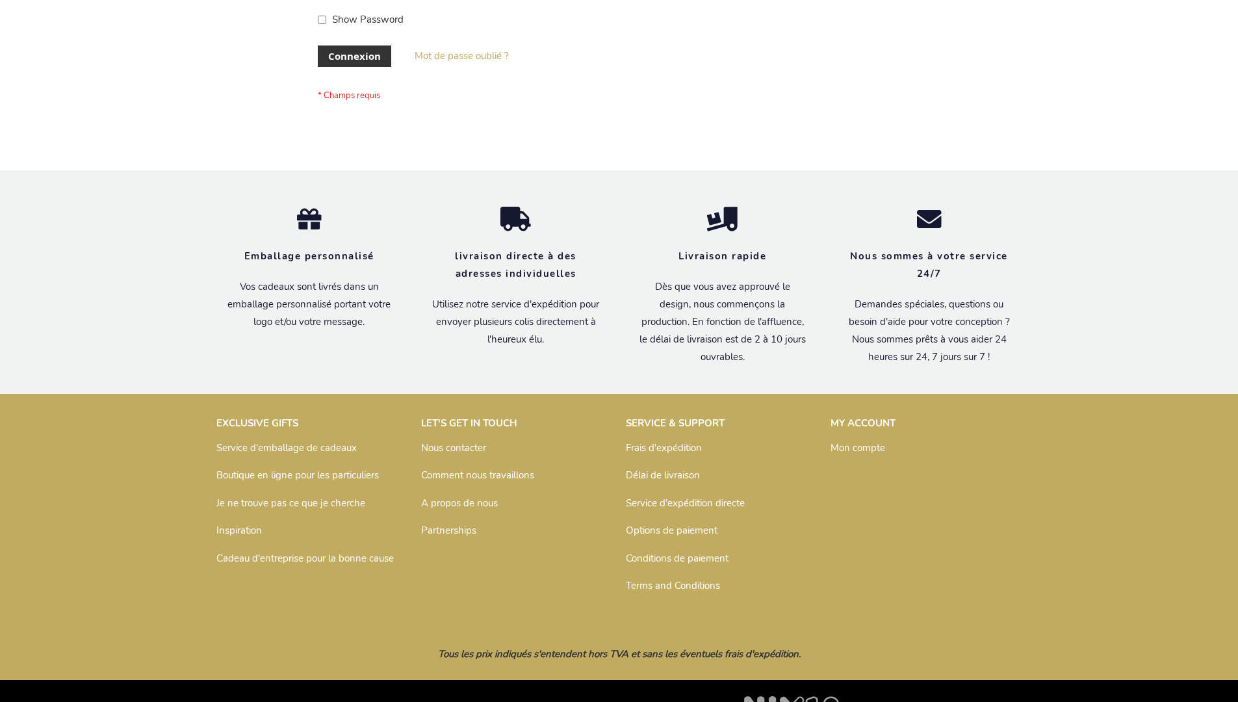
scroll to position [448, 0]
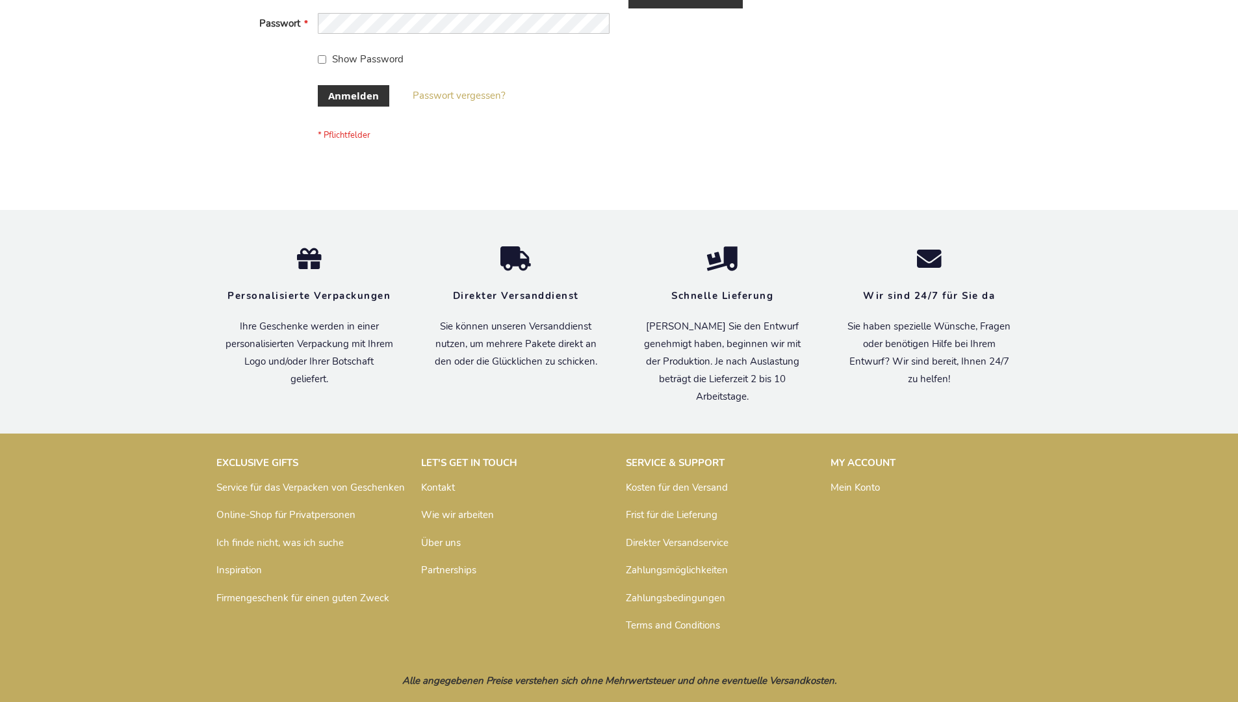
scroll to position [435, 0]
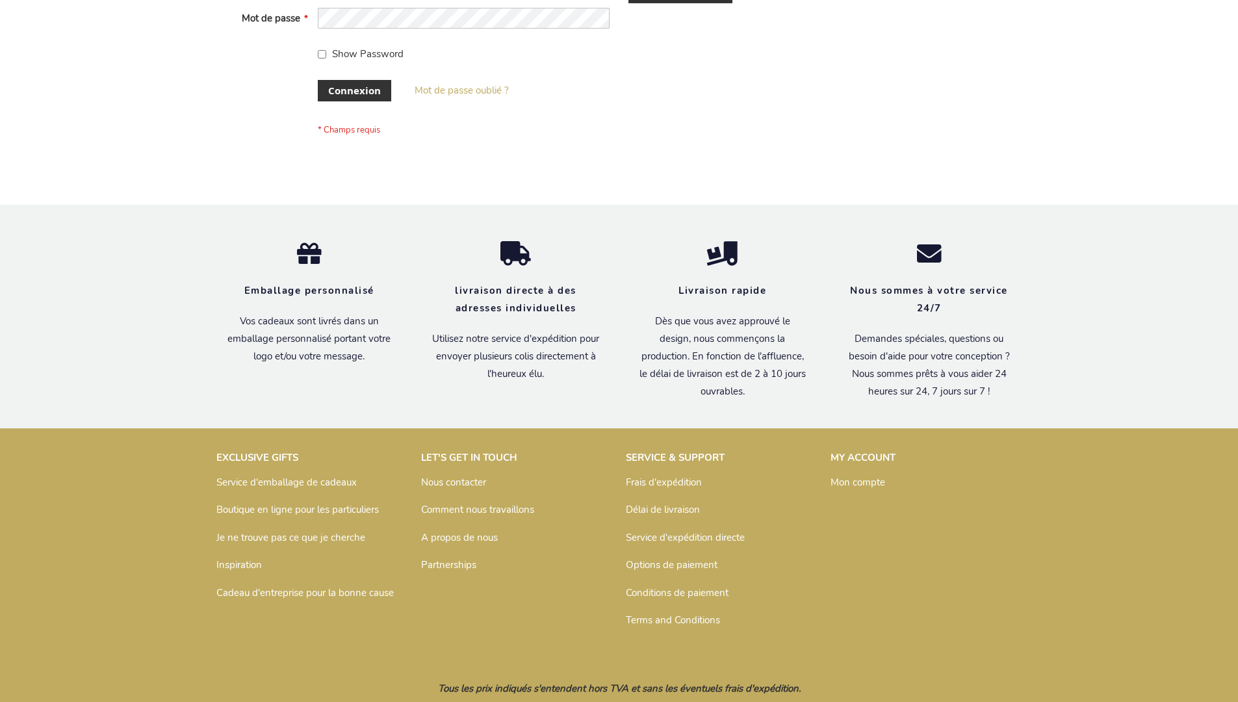
scroll to position [448, 0]
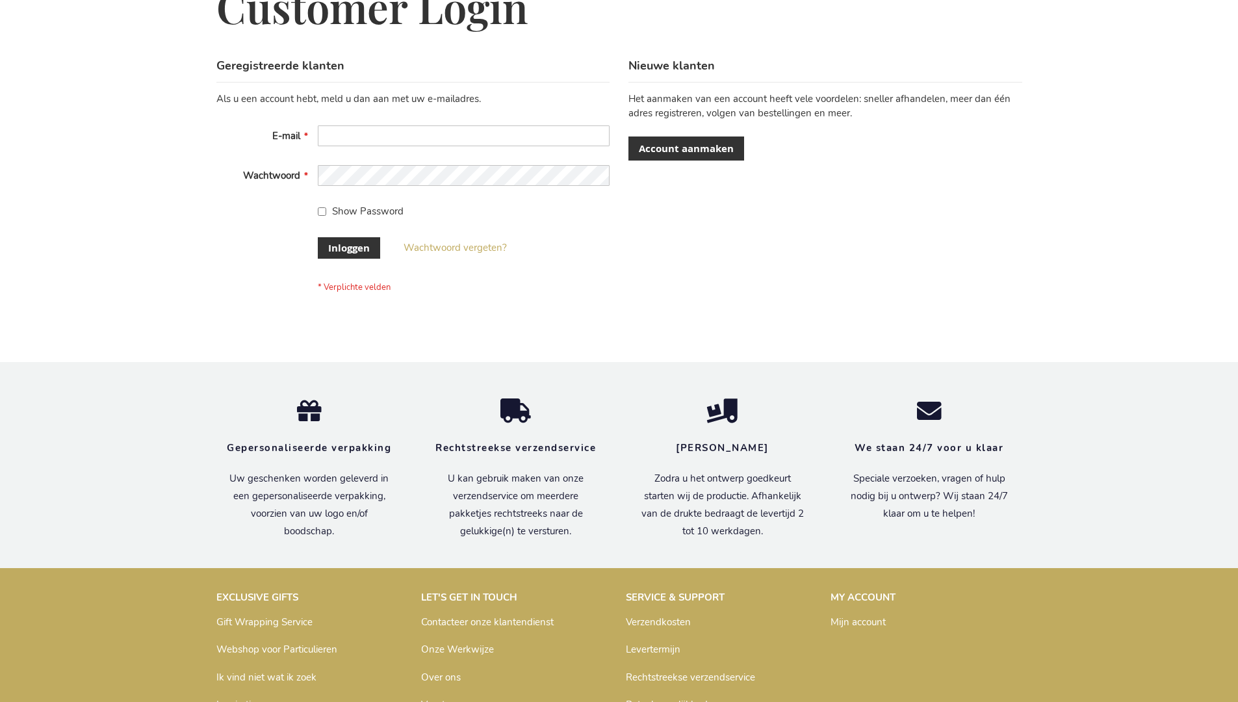
scroll to position [441, 0]
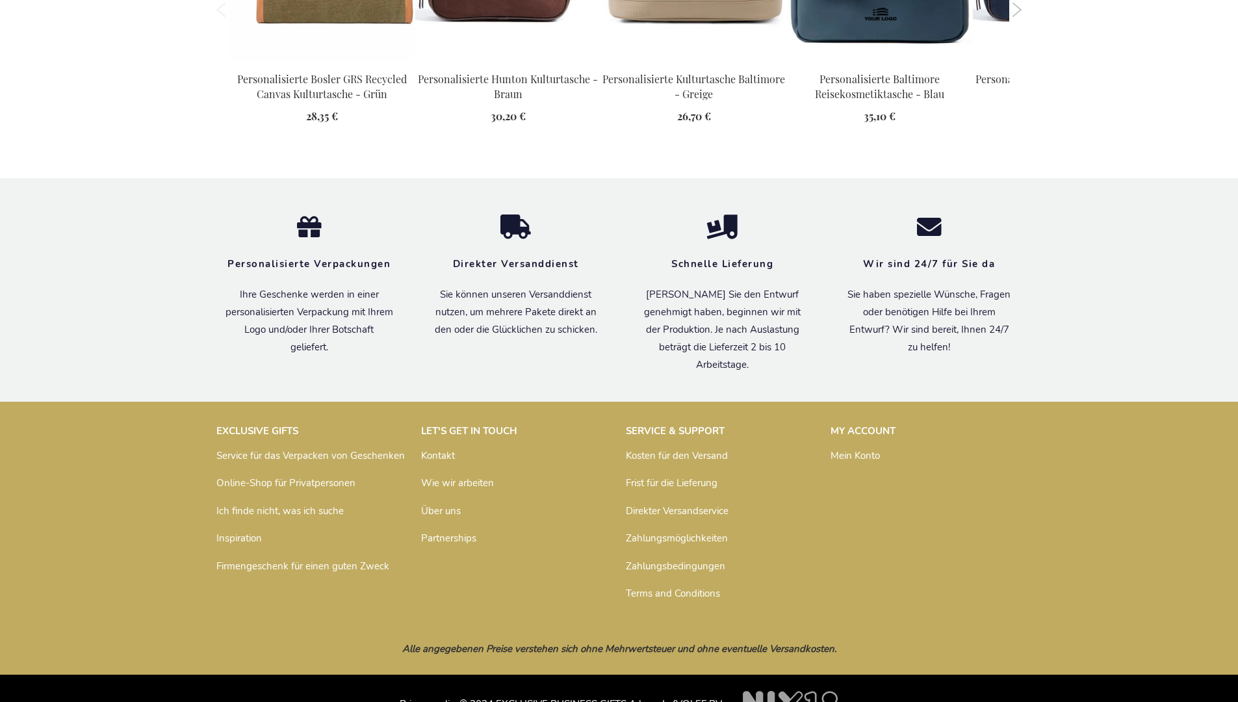
scroll to position [1782, 0]
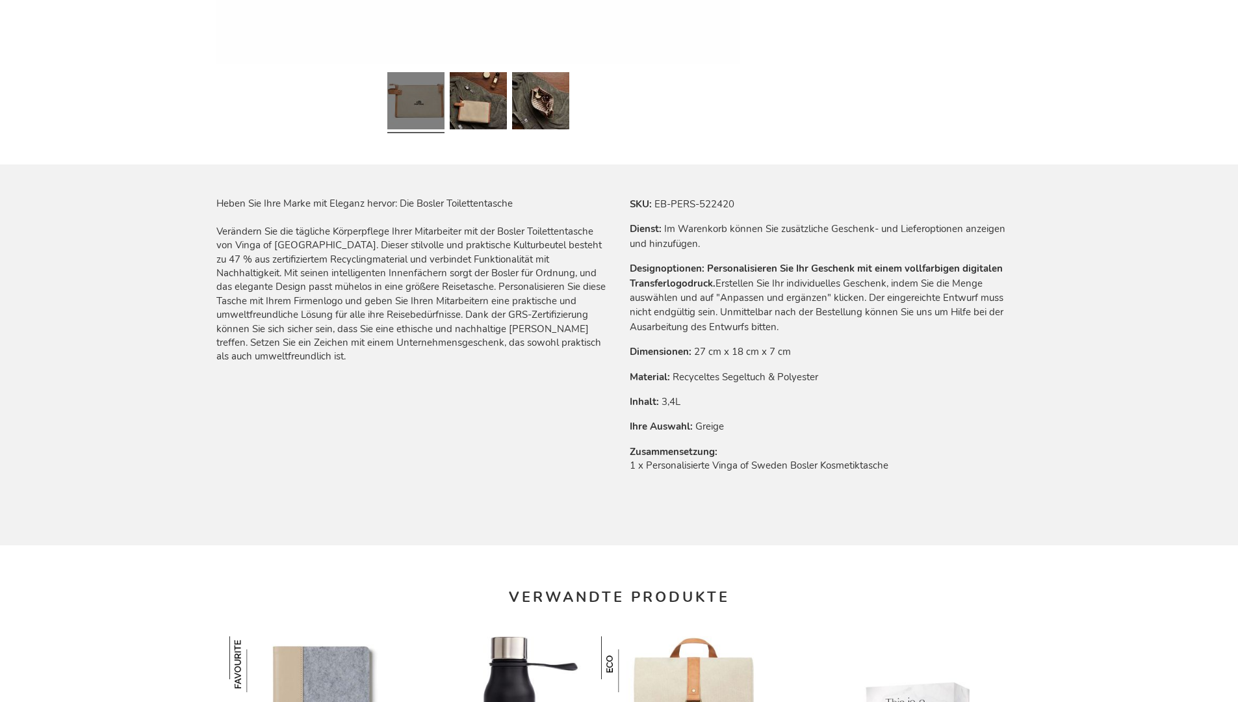
scroll to position [1782, 0]
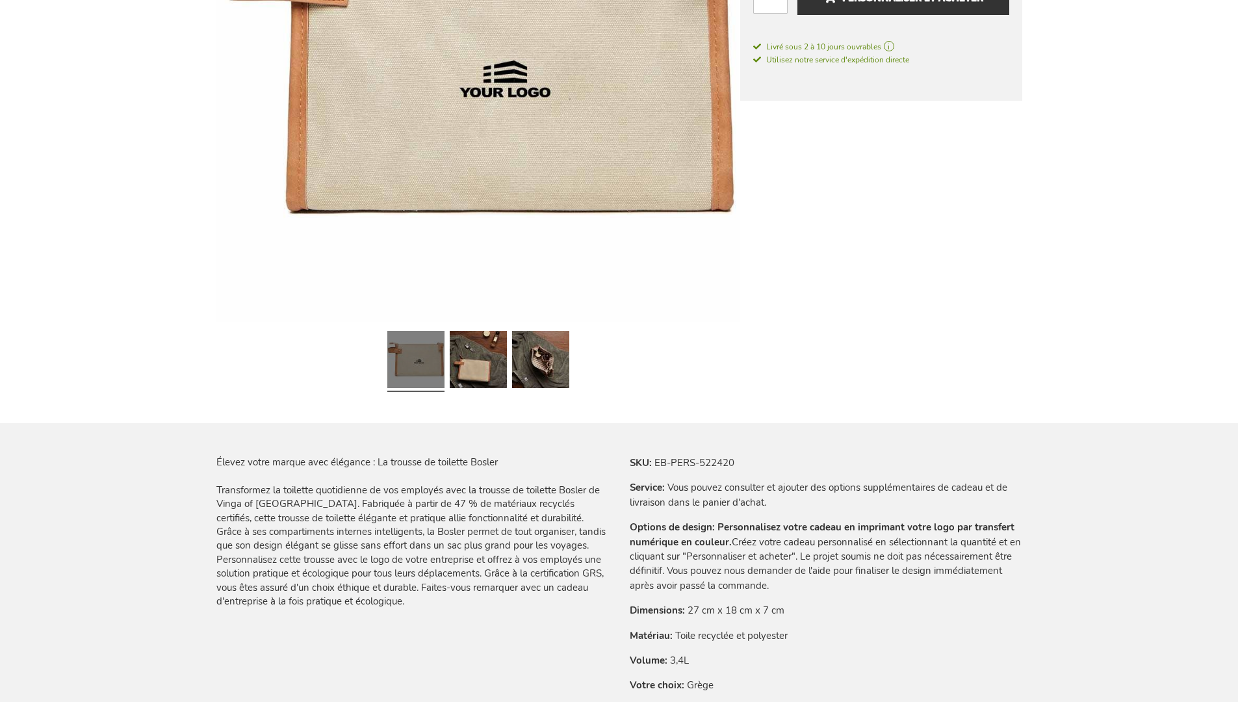
scroll to position [1795, 0]
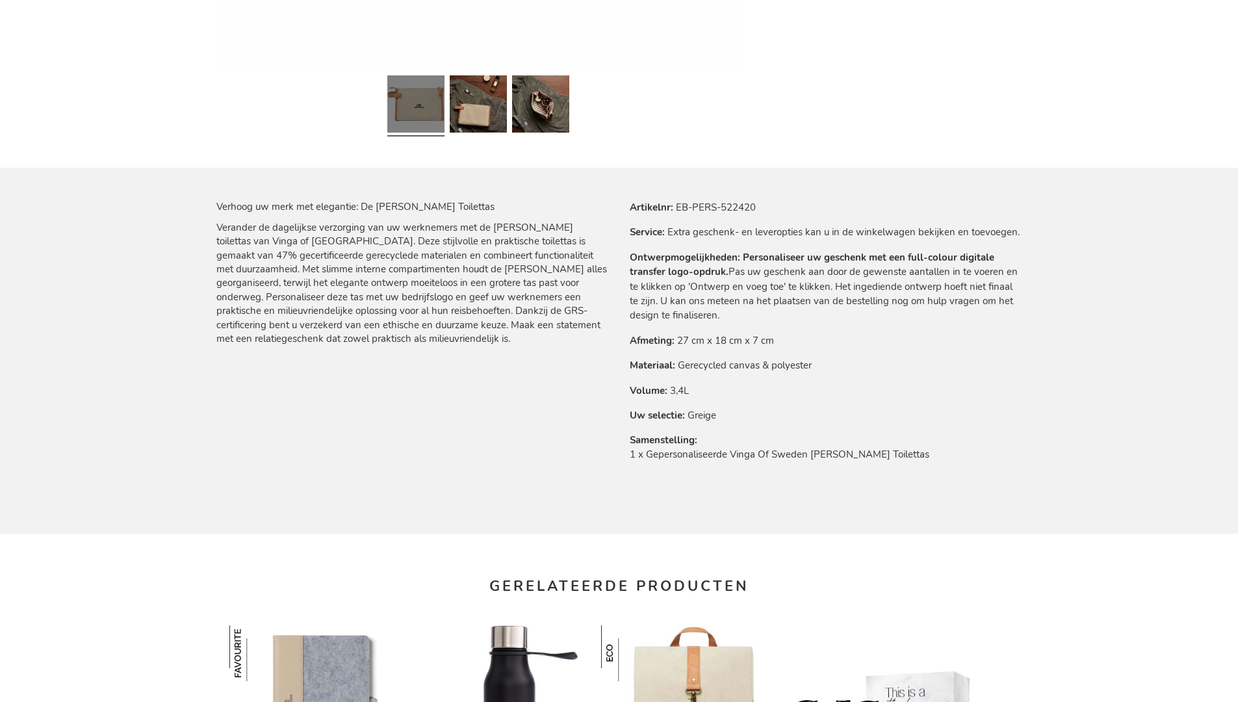
scroll to position [1774, 0]
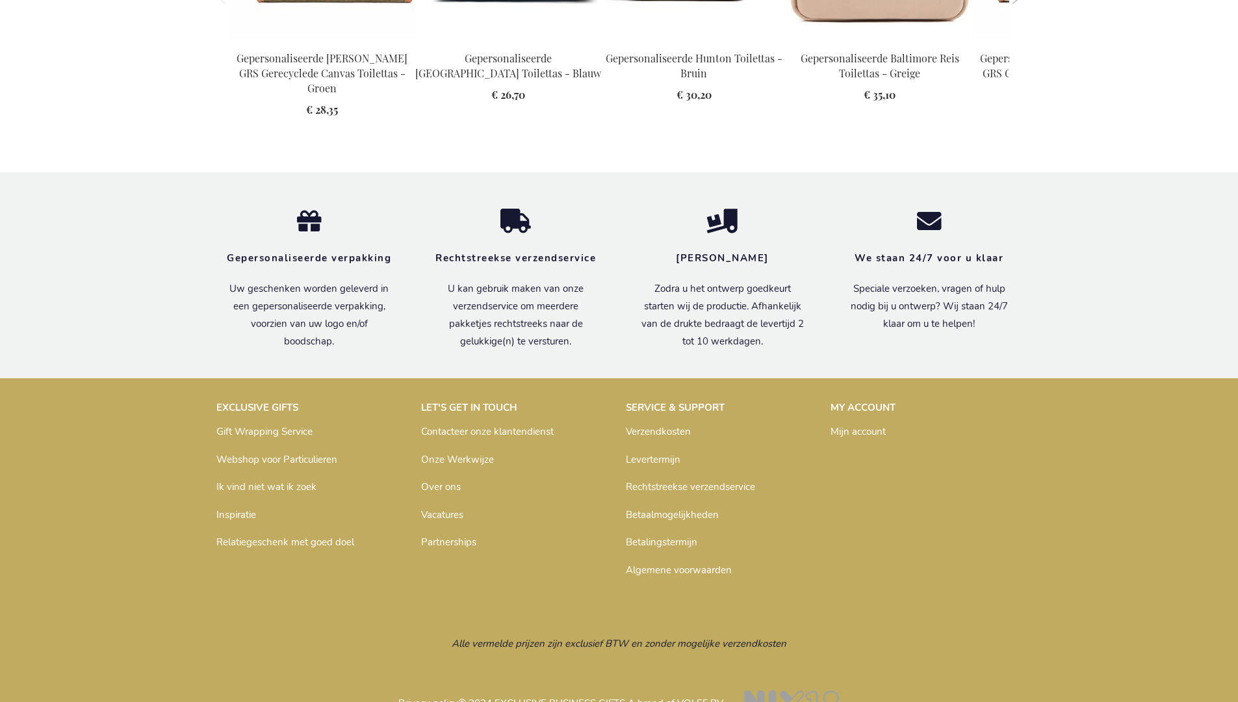
scroll to position [1774, 0]
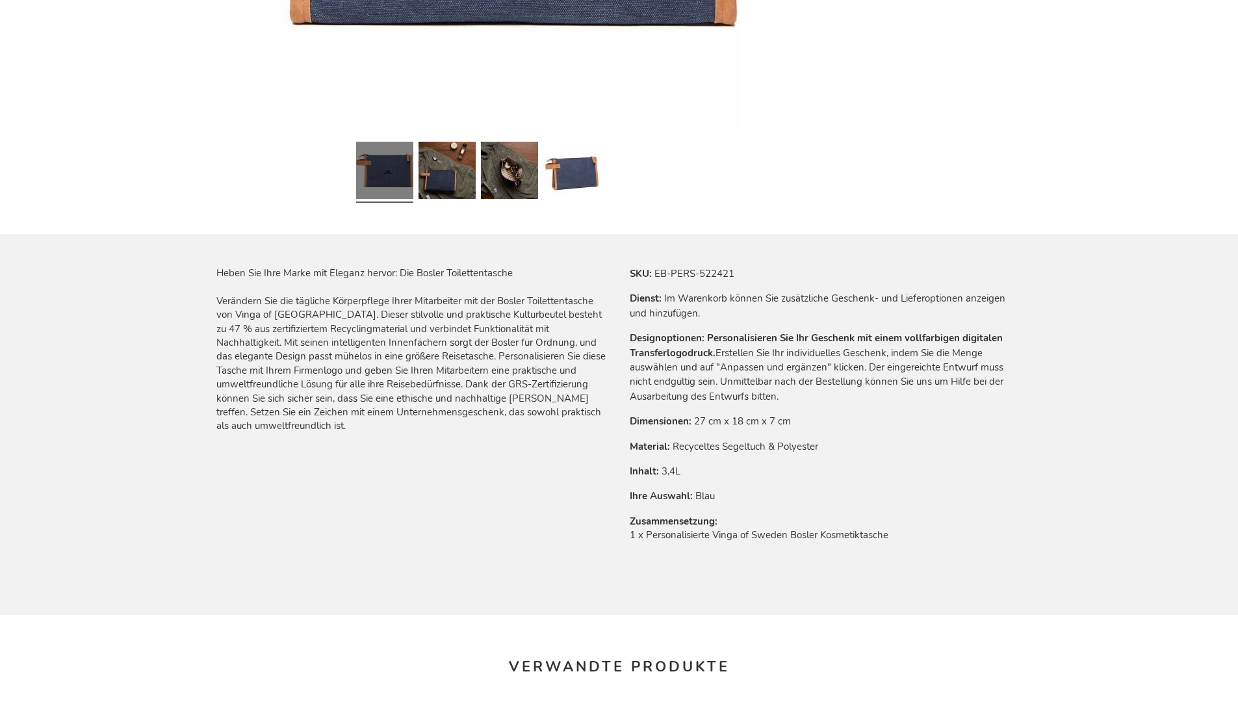
scroll to position [1782, 0]
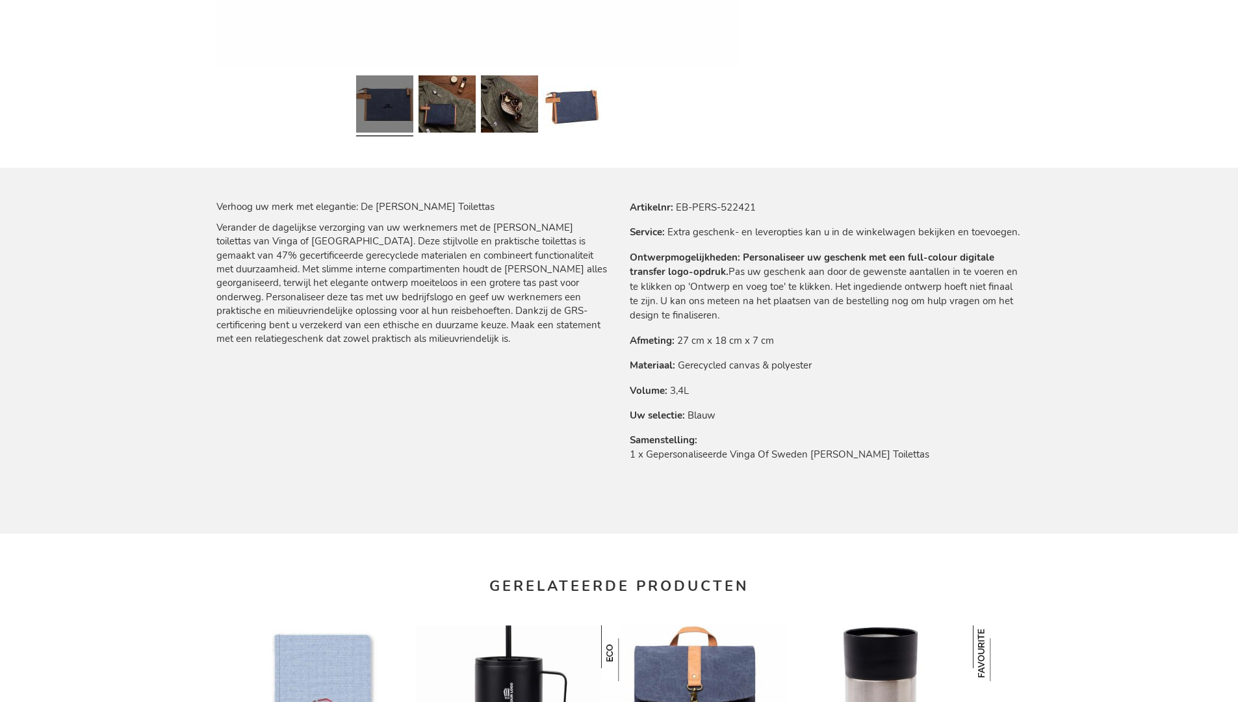
scroll to position [1774, 0]
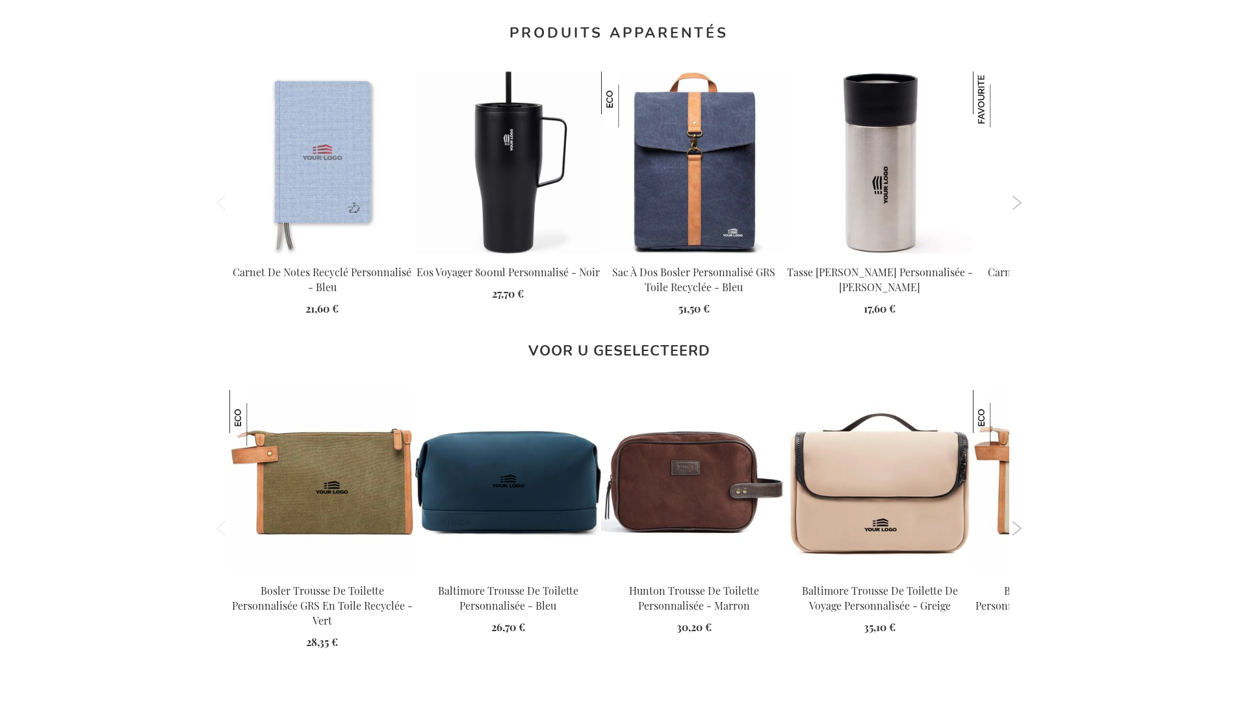
scroll to position [1795, 0]
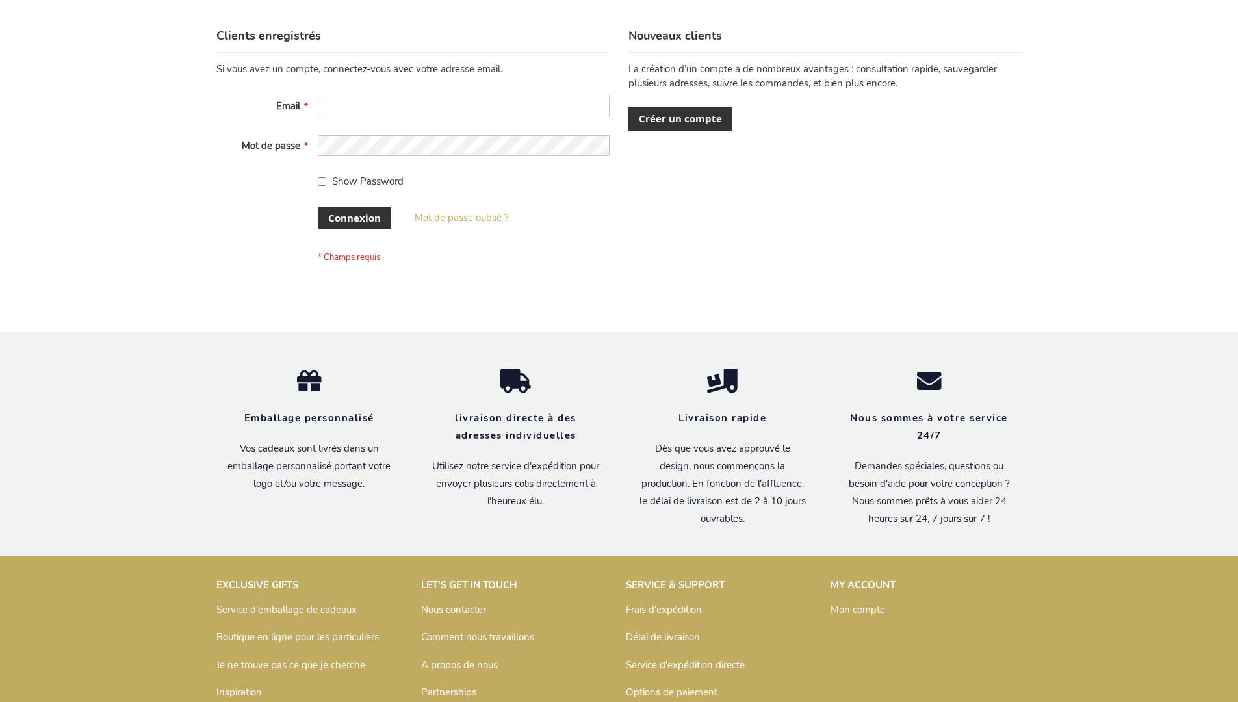
scroll to position [448, 0]
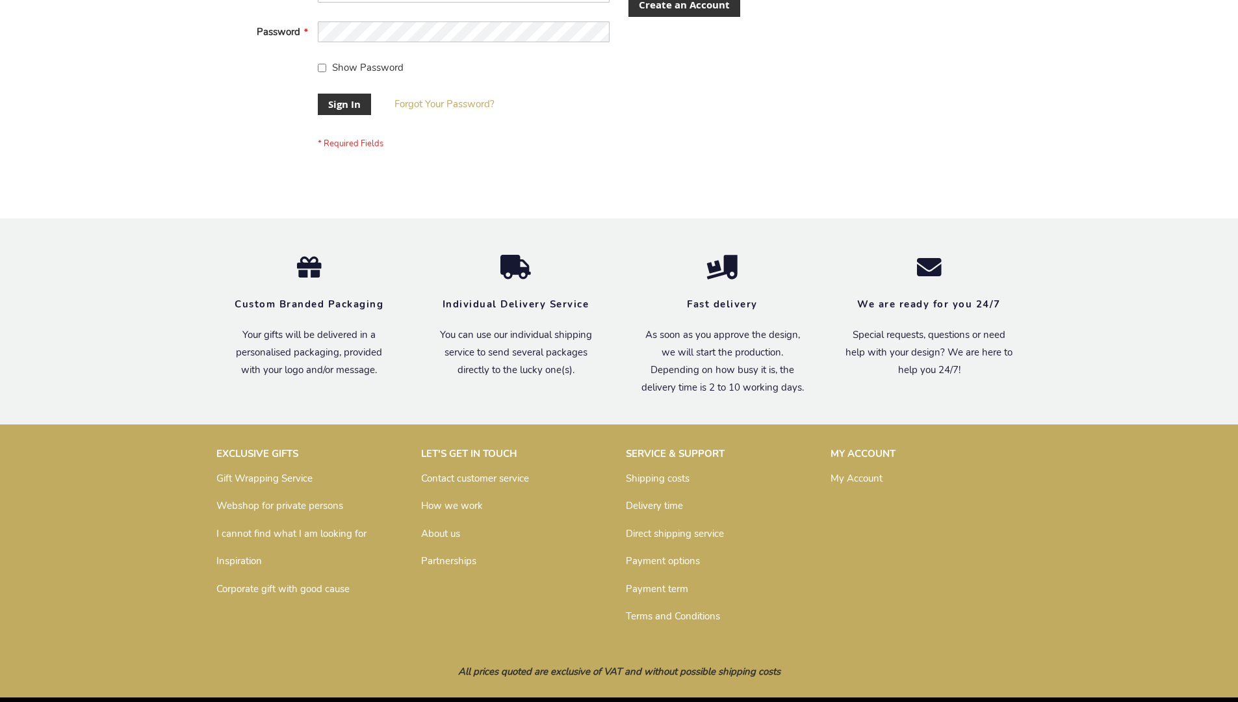
scroll to position [418, 0]
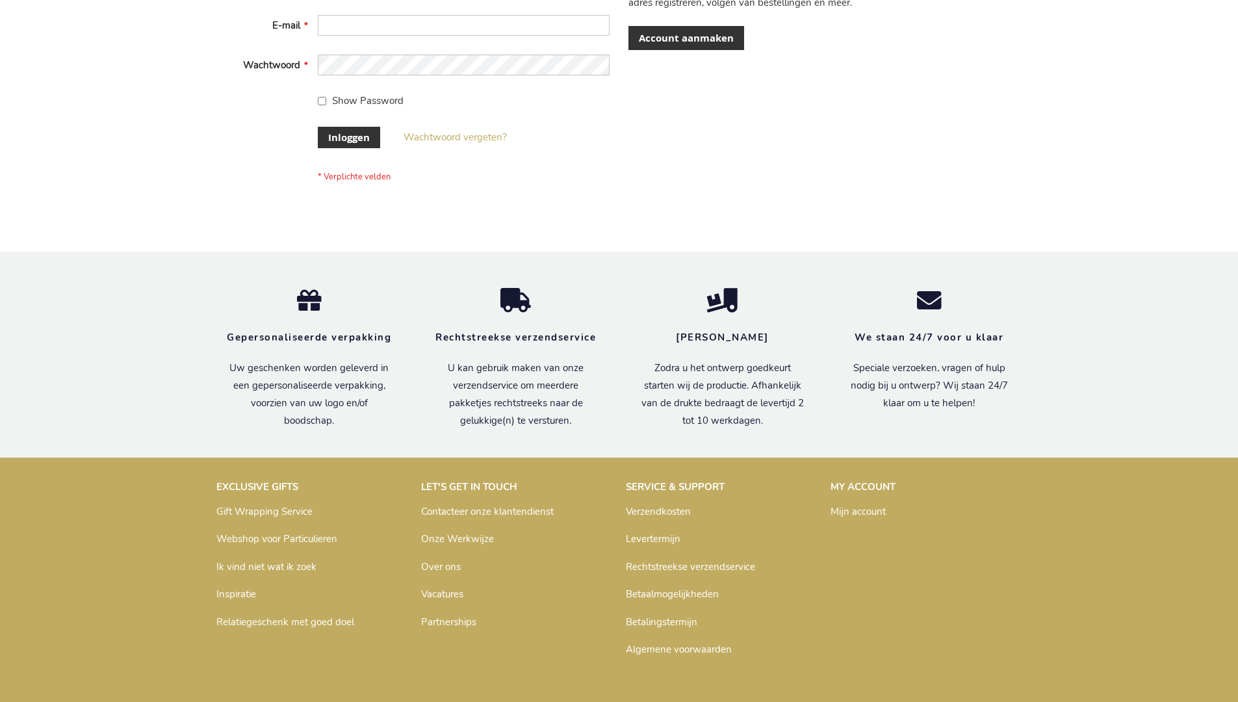
scroll to position [441, 0]
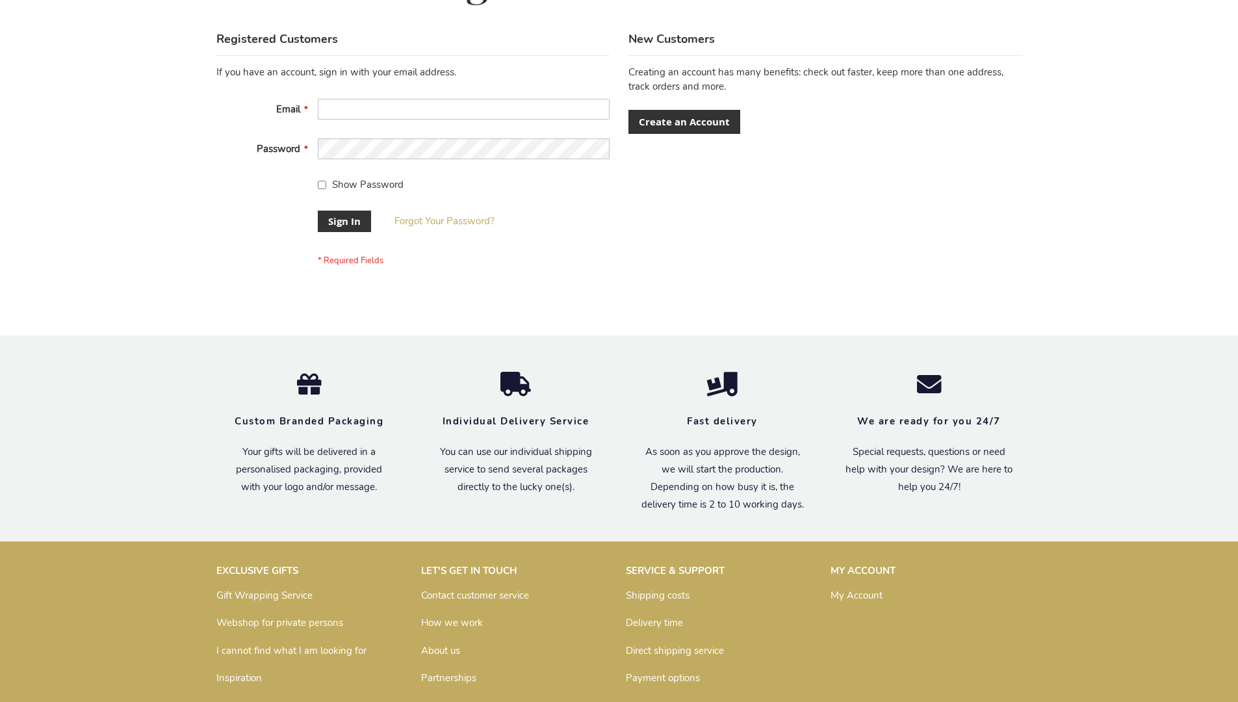
scroll to position [418, 0]
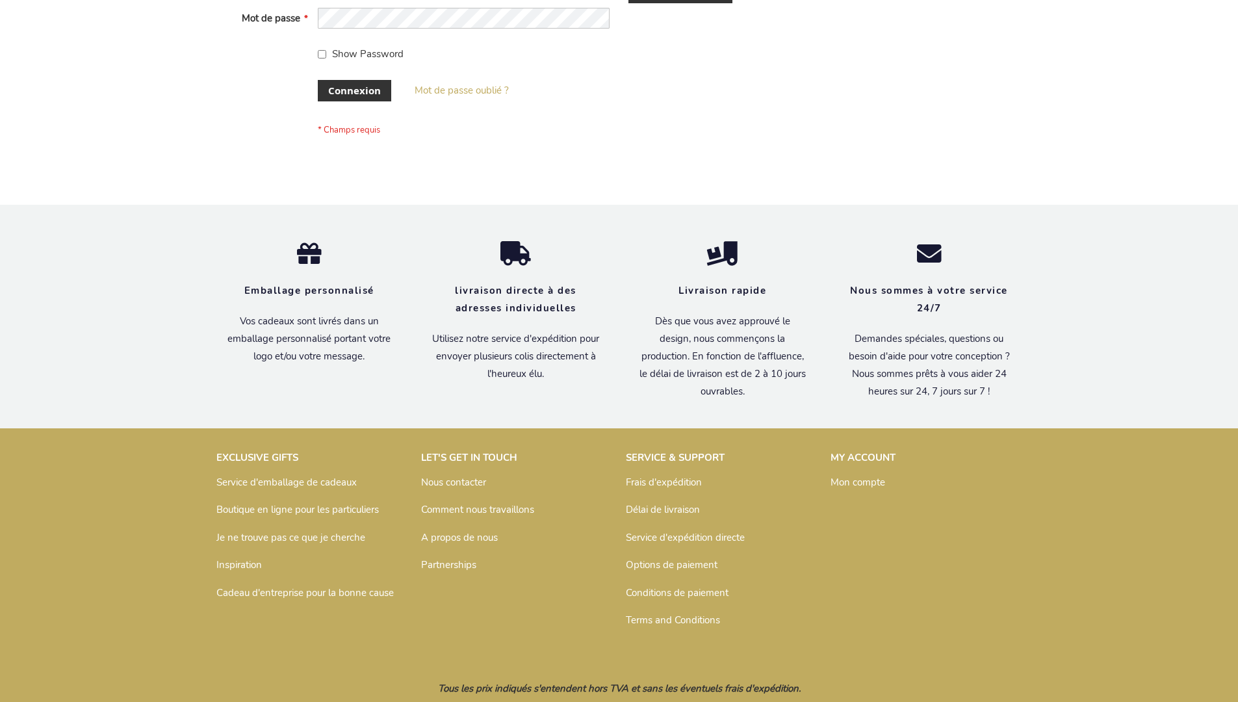
scroll to position [448, 0]
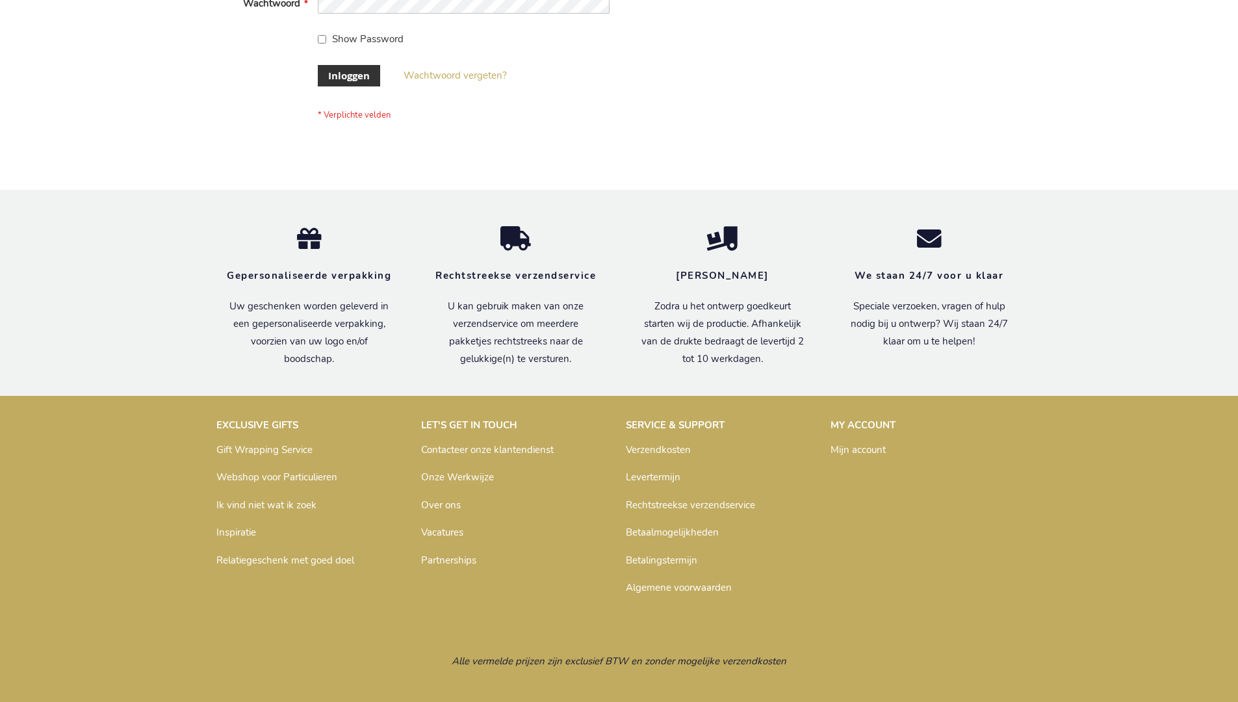
scroll to position [441, 0]
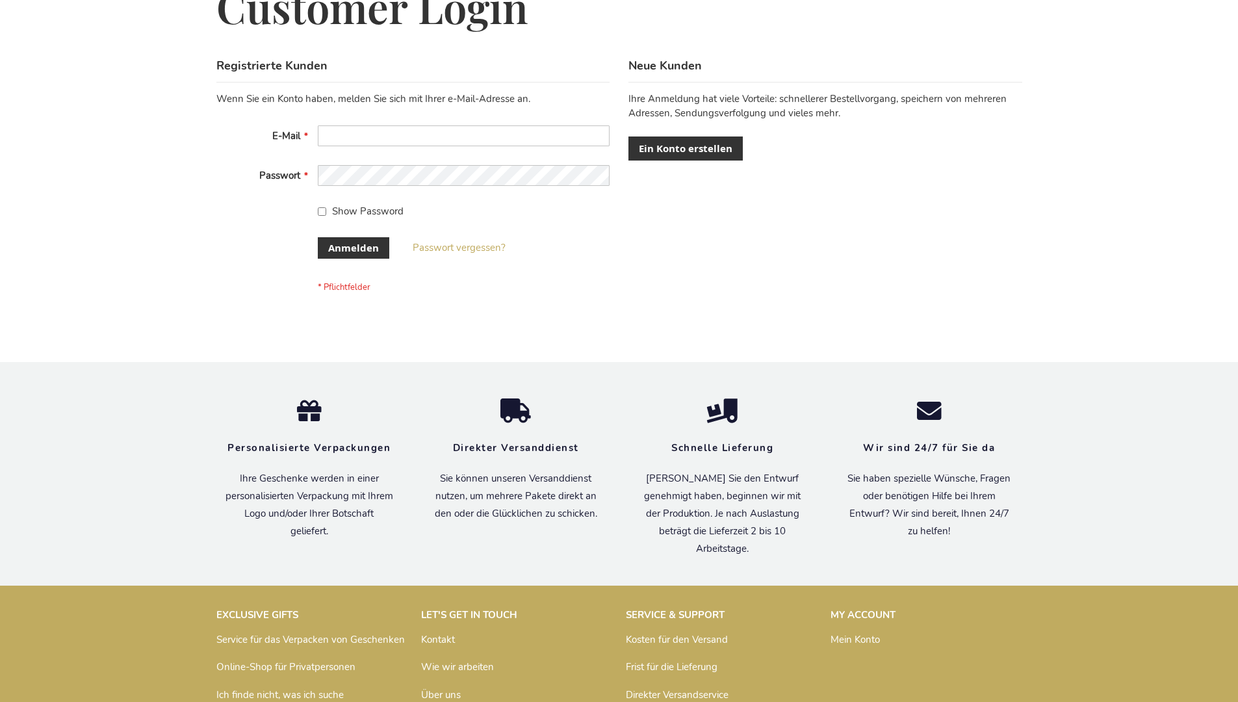
scroll to position [435, 0]
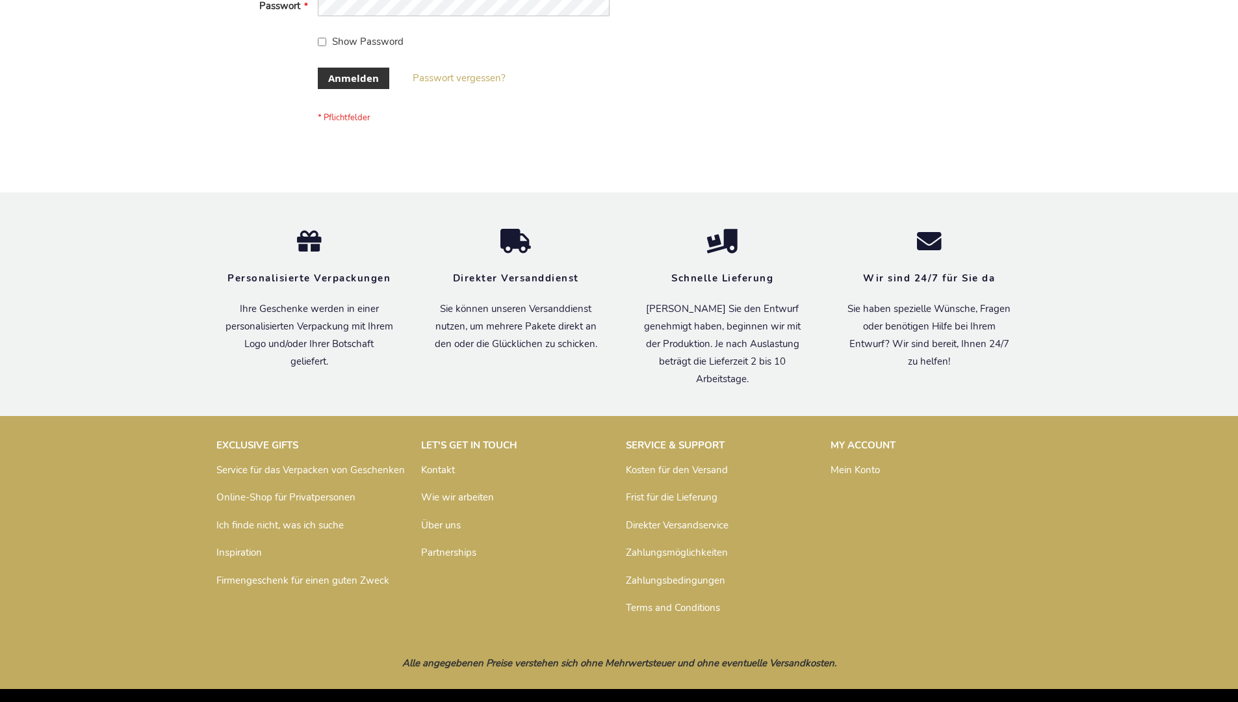
scroll to position [435, 0]
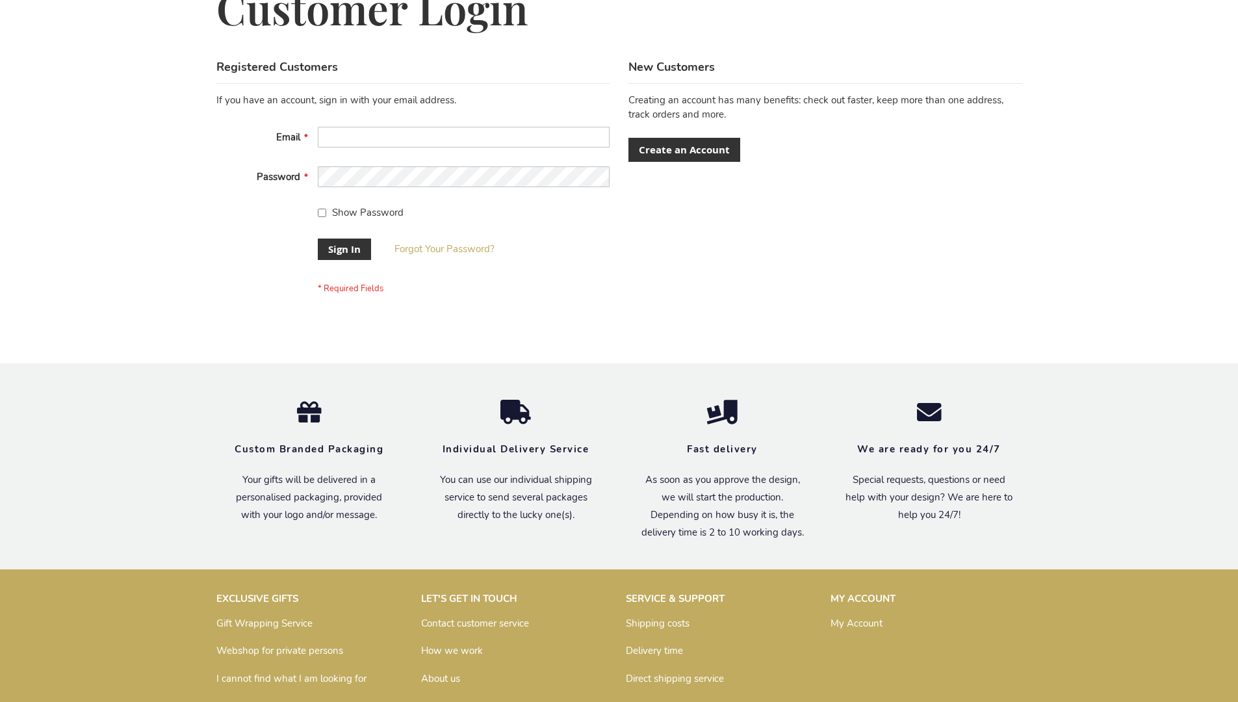
scroll to position [418, 0]
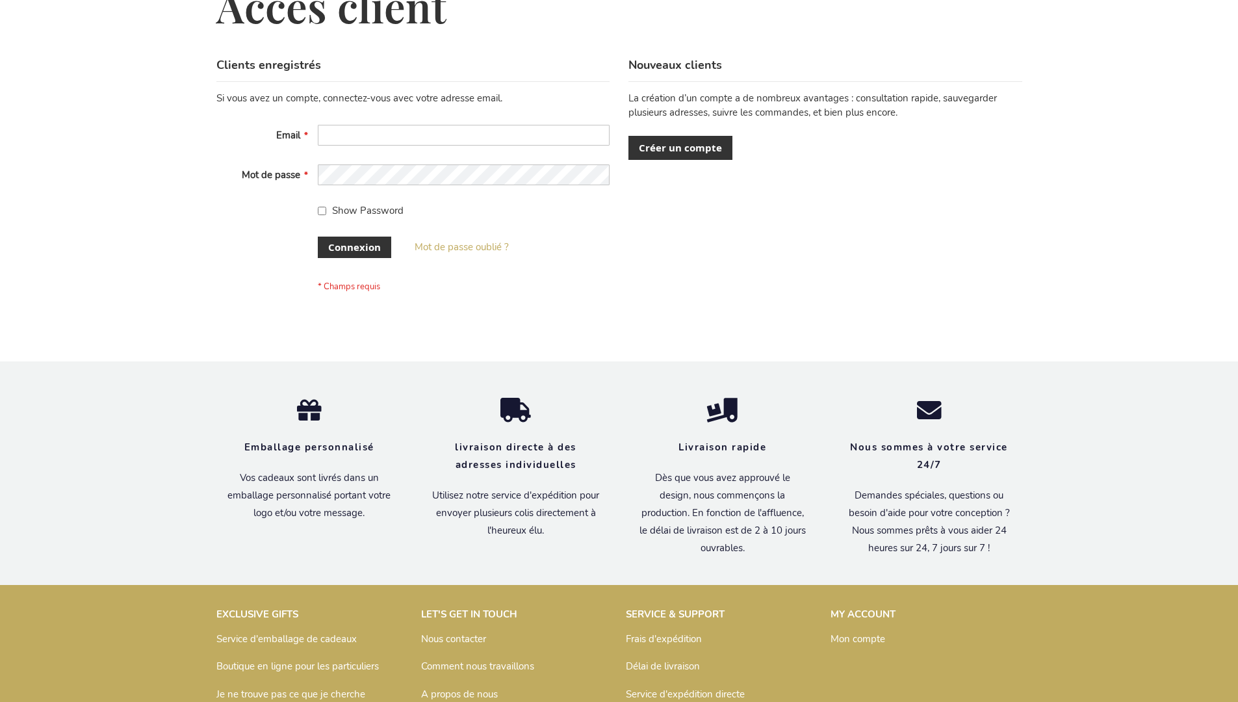
scroll to position [448, 0]
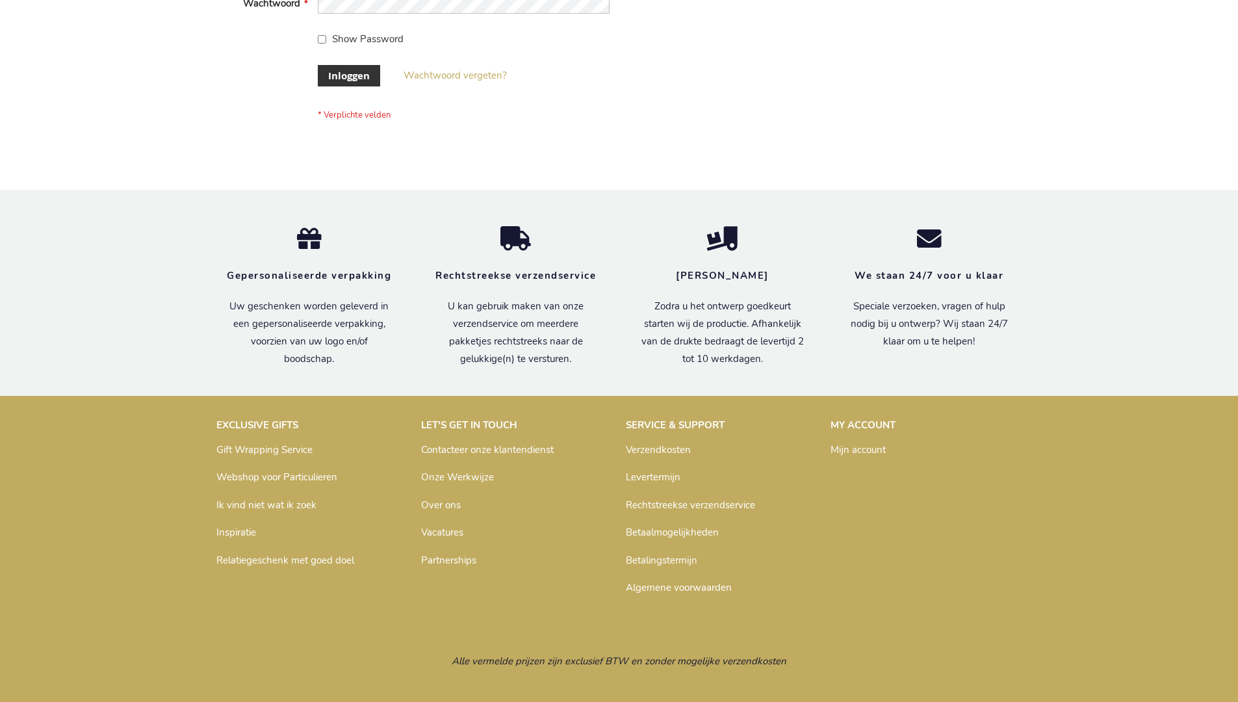
scroll to position [441, 0]
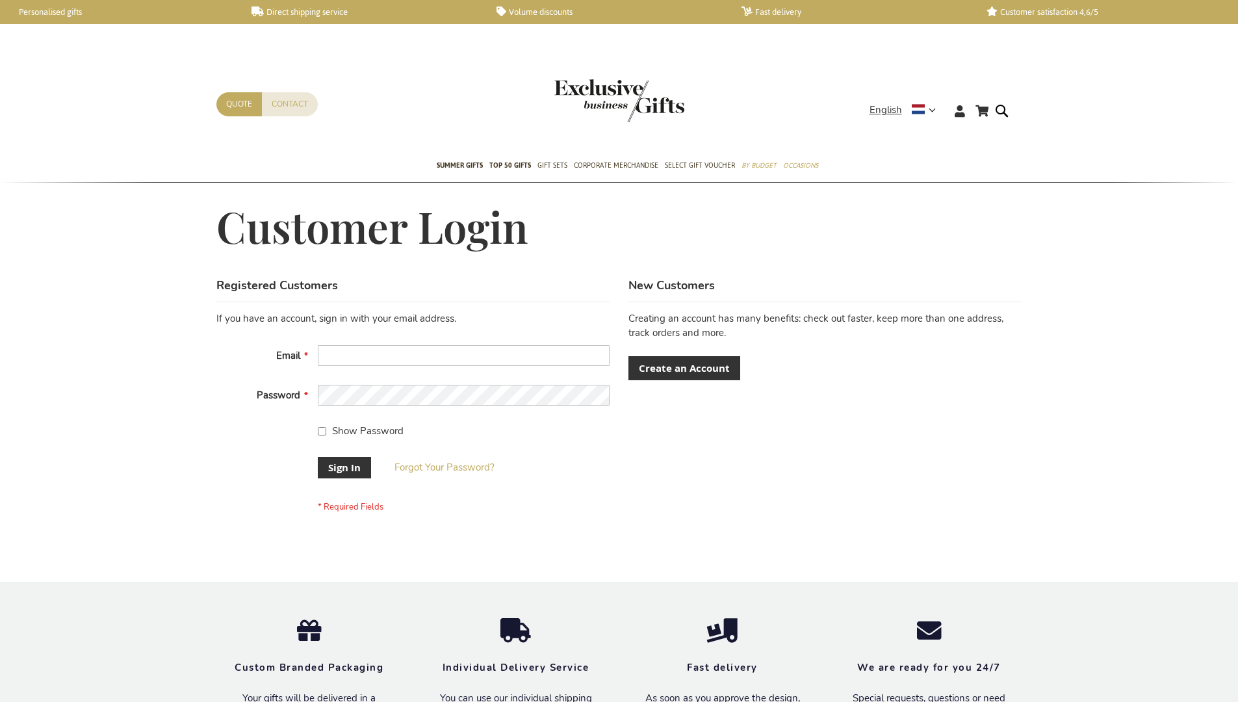
scroll to position [418, 0]
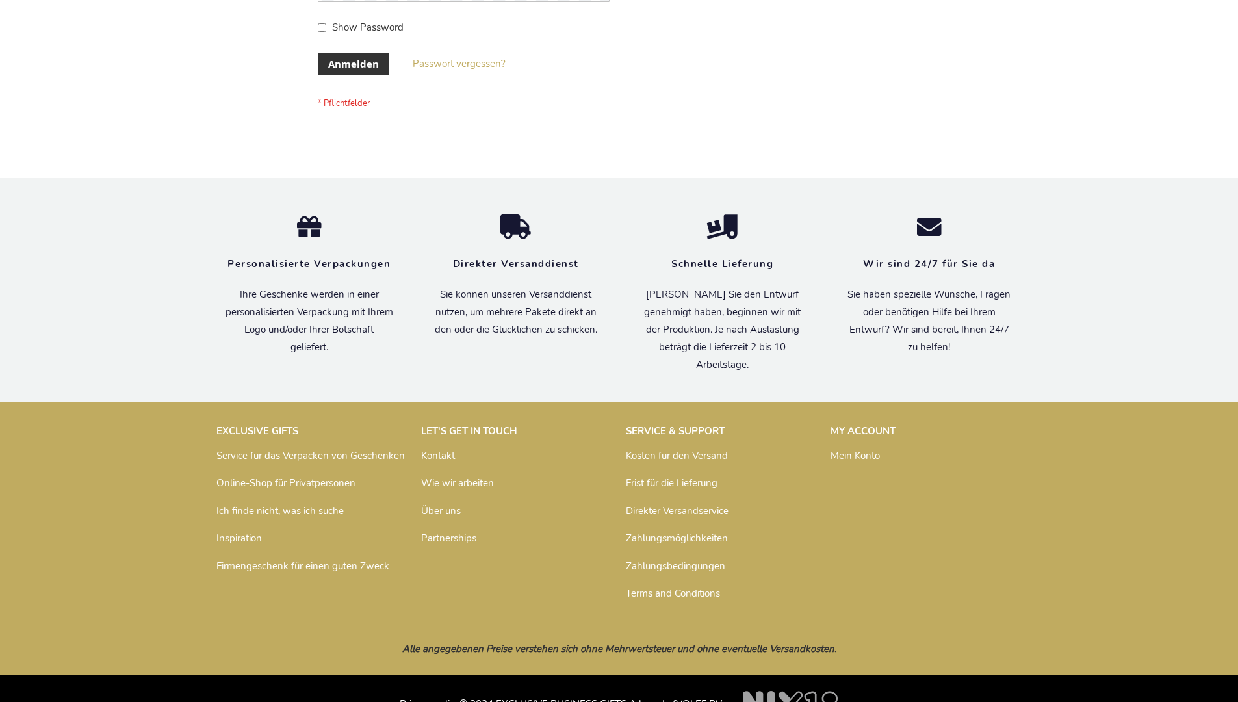
scroll to position [435, 0]
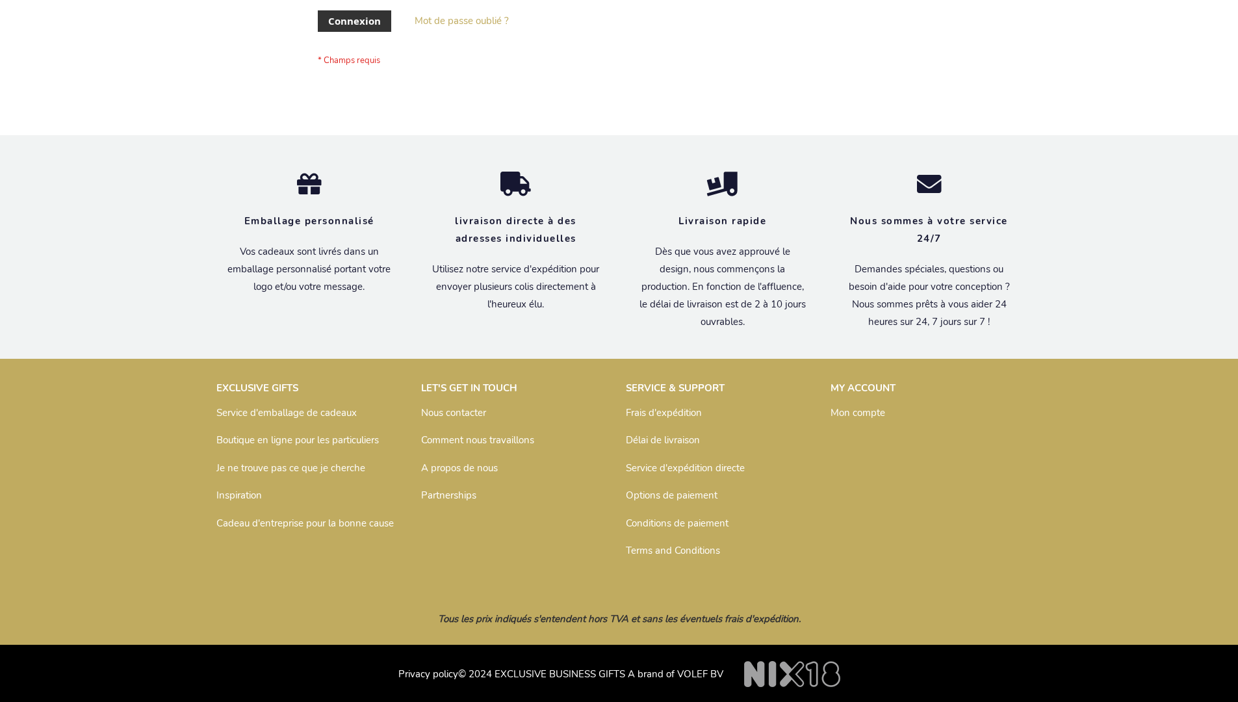
scroll to position [448, 0]
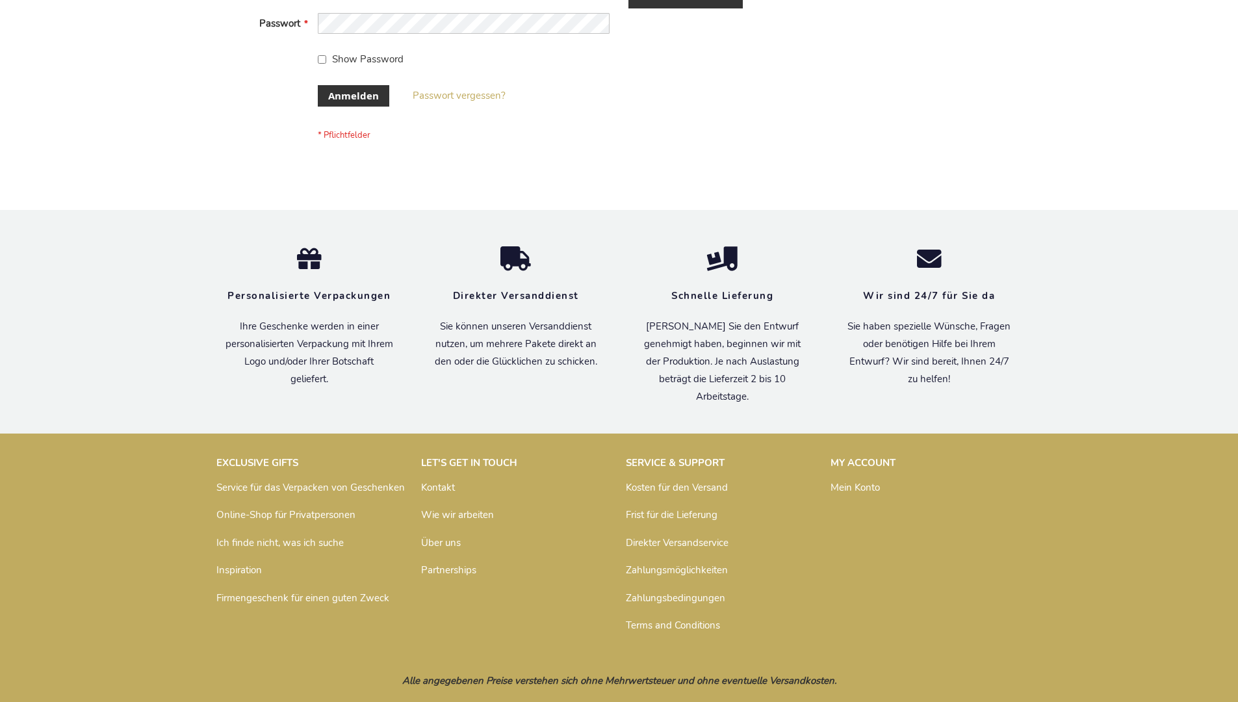
scroll to position [435, 0]
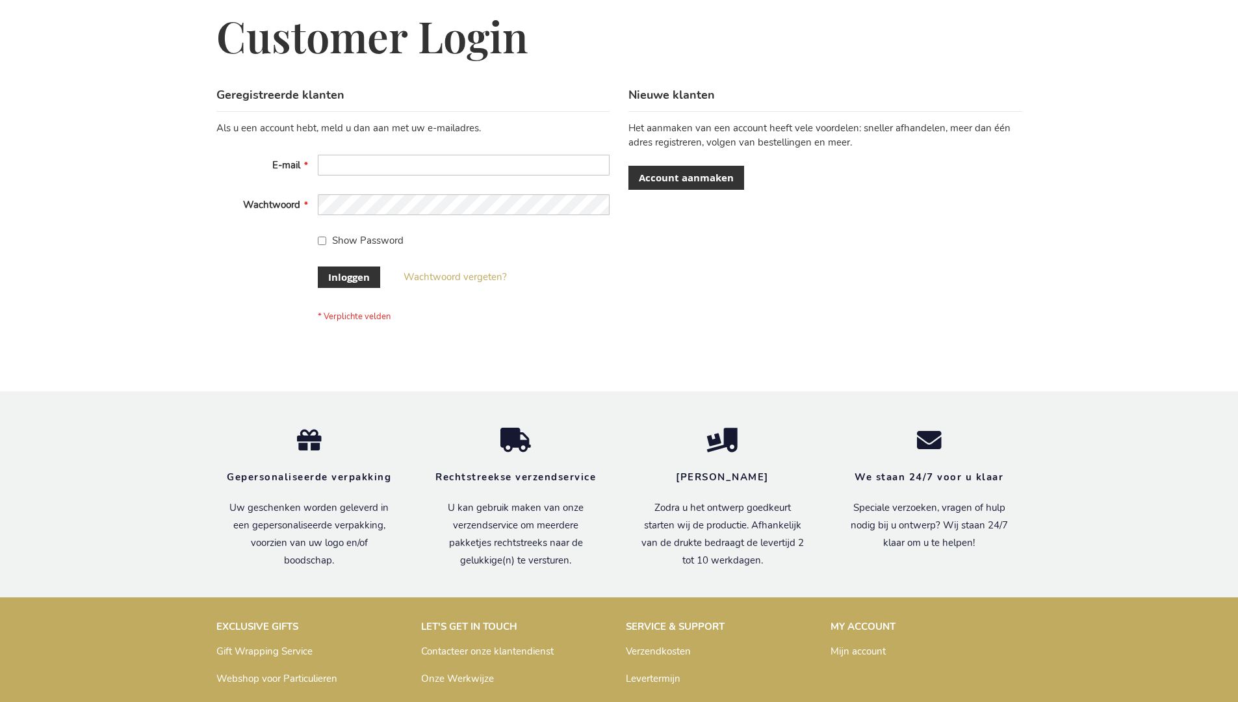
scroll to position [441, 0]
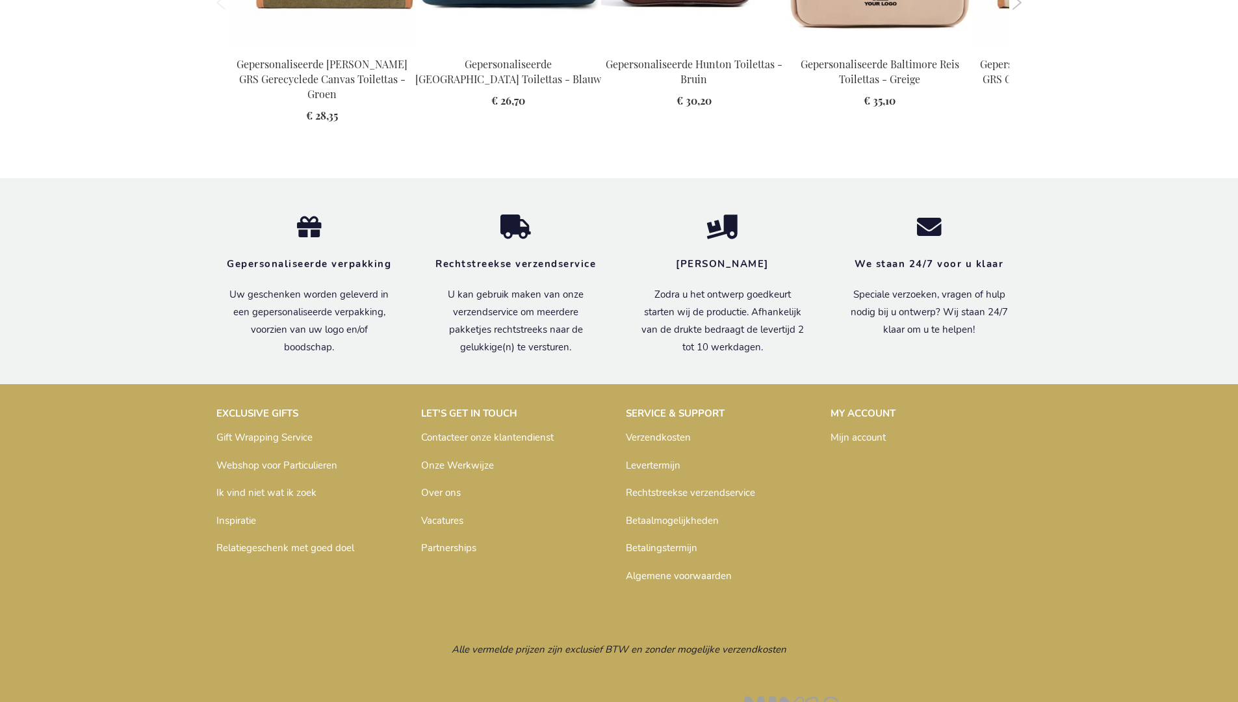
scroll to position [1774, 0]
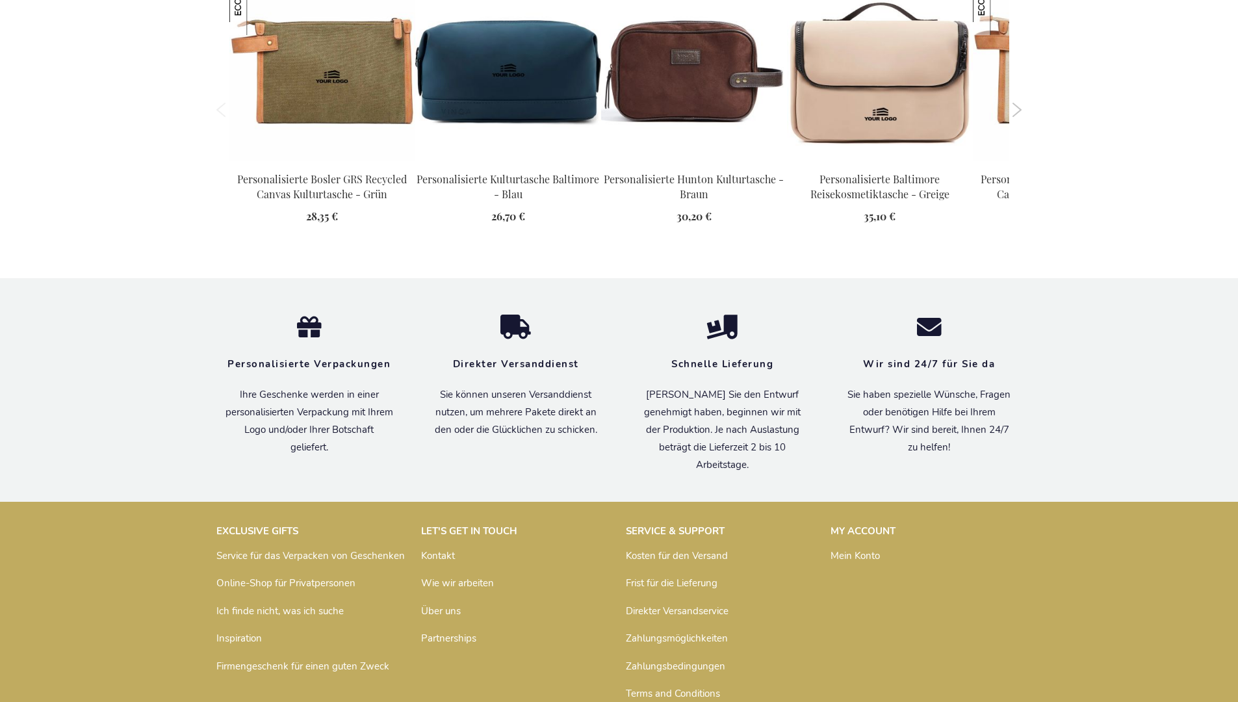
scroll to position [1782, 0]
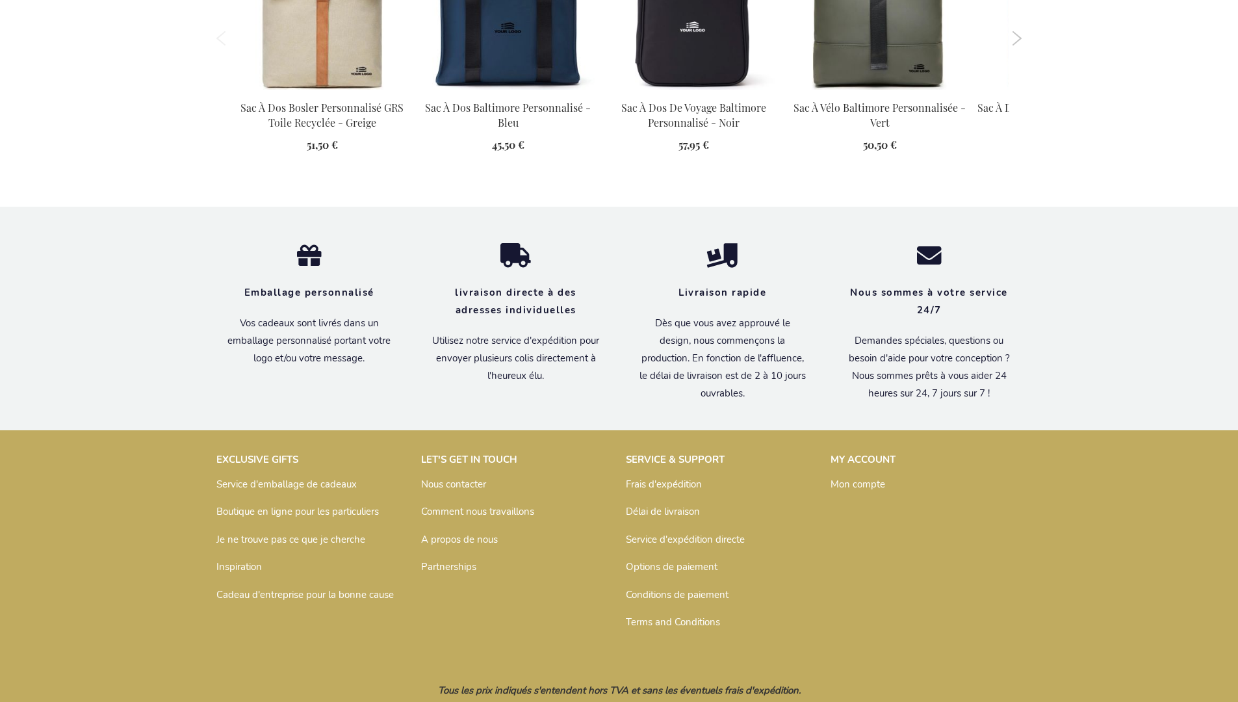
scroll to position [1795, 0]
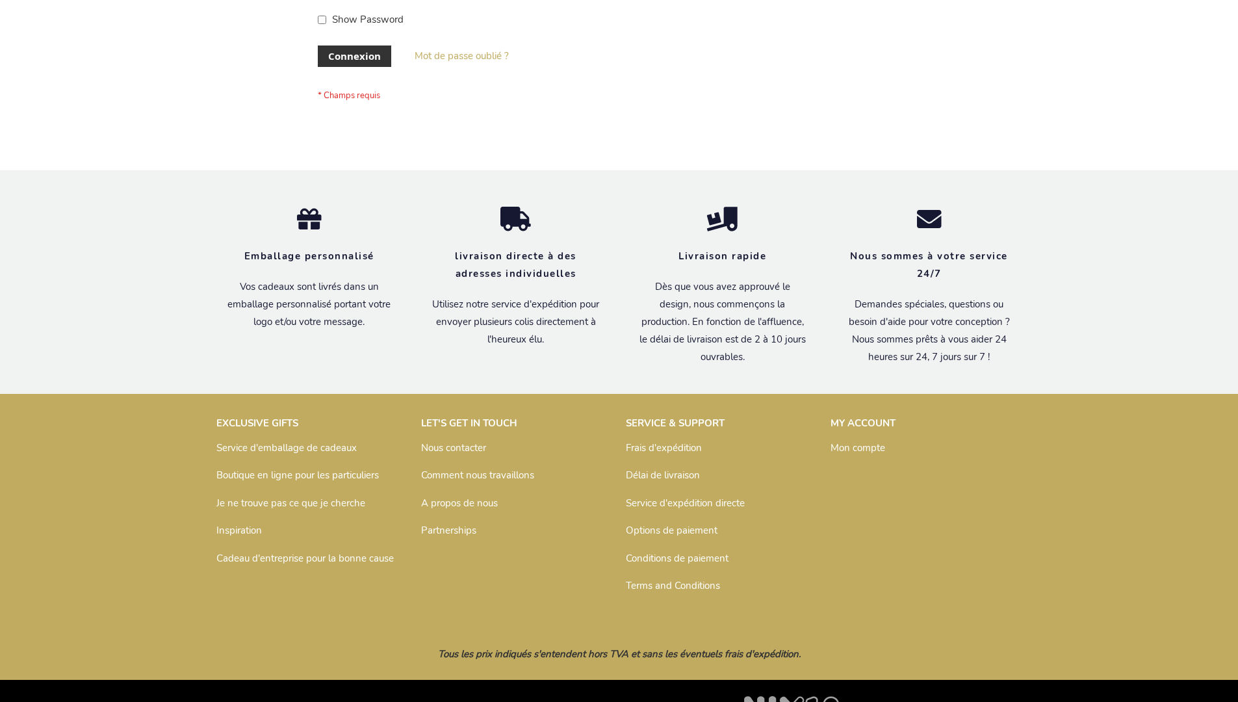
scroll to position [448, 0]
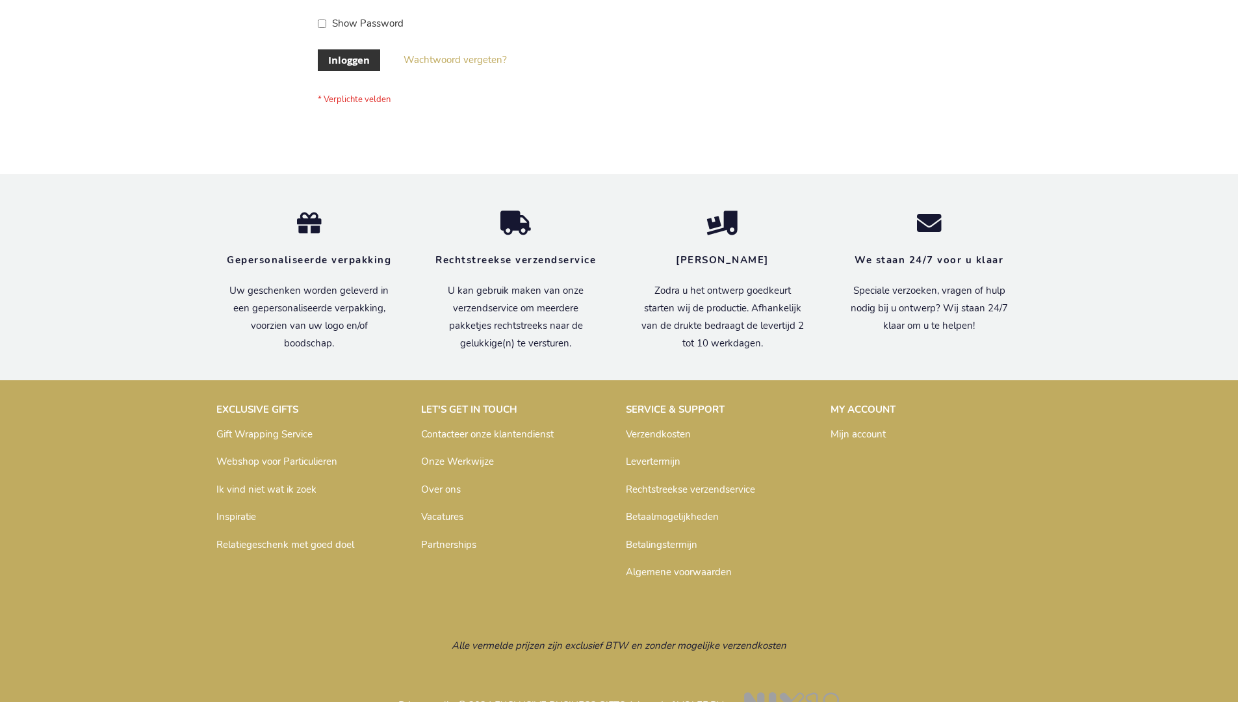
scroll to position [441, 0]
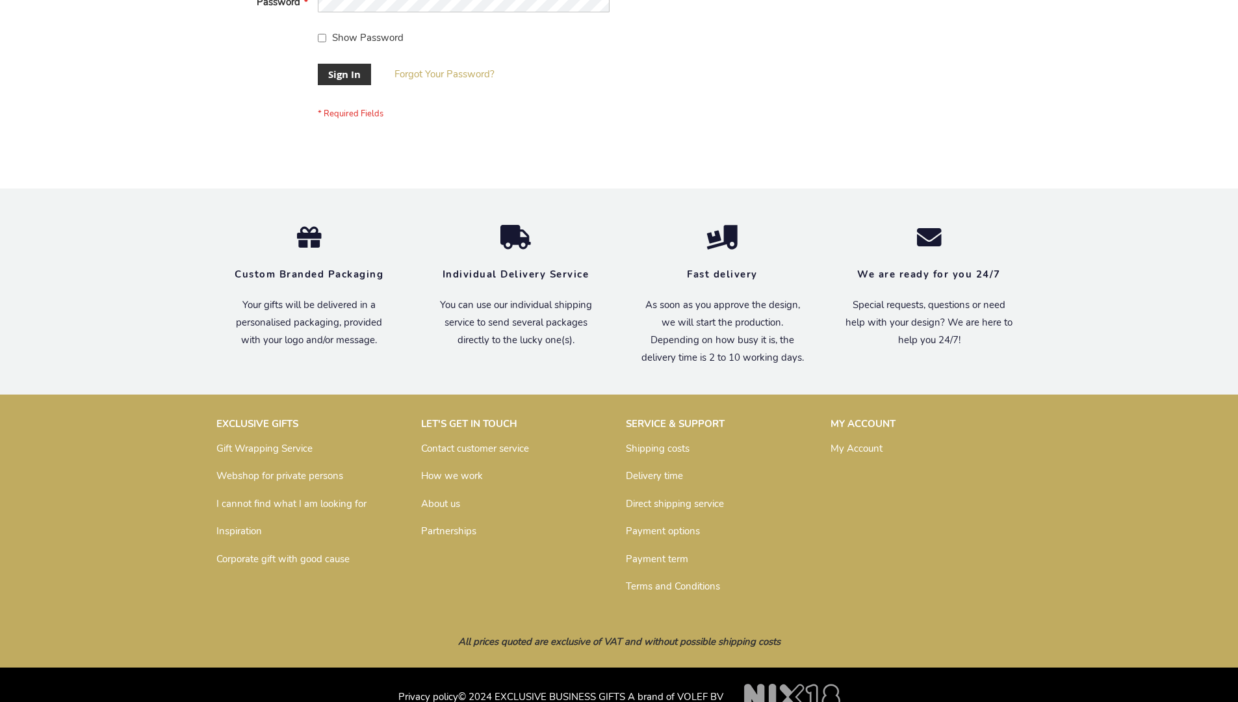
scroll to position [418, 0]
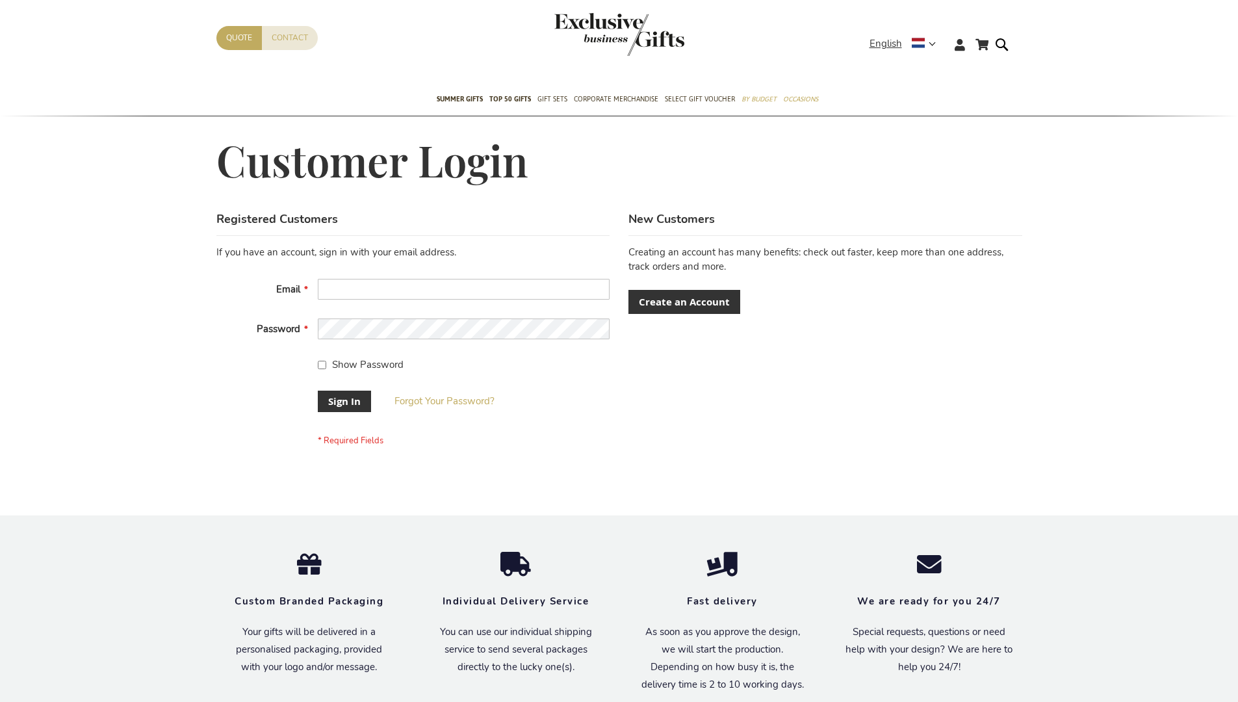
scroll to position [418, 0]
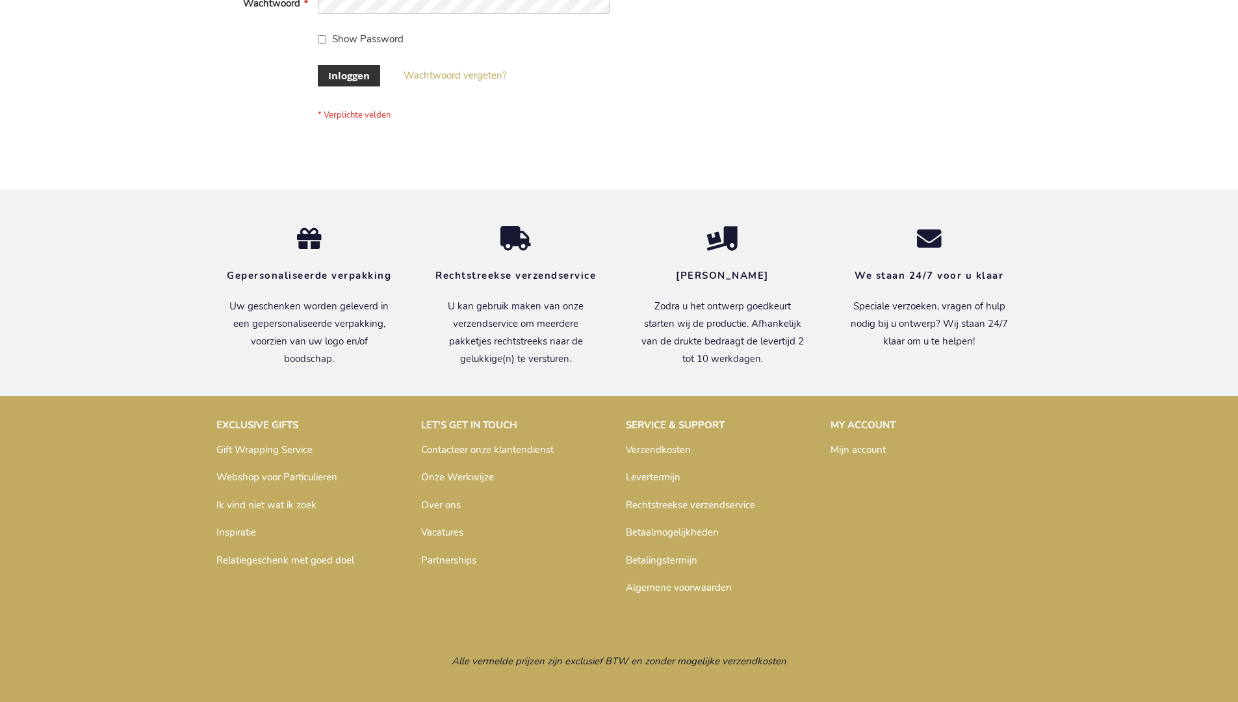
scroll to position [441, 0]
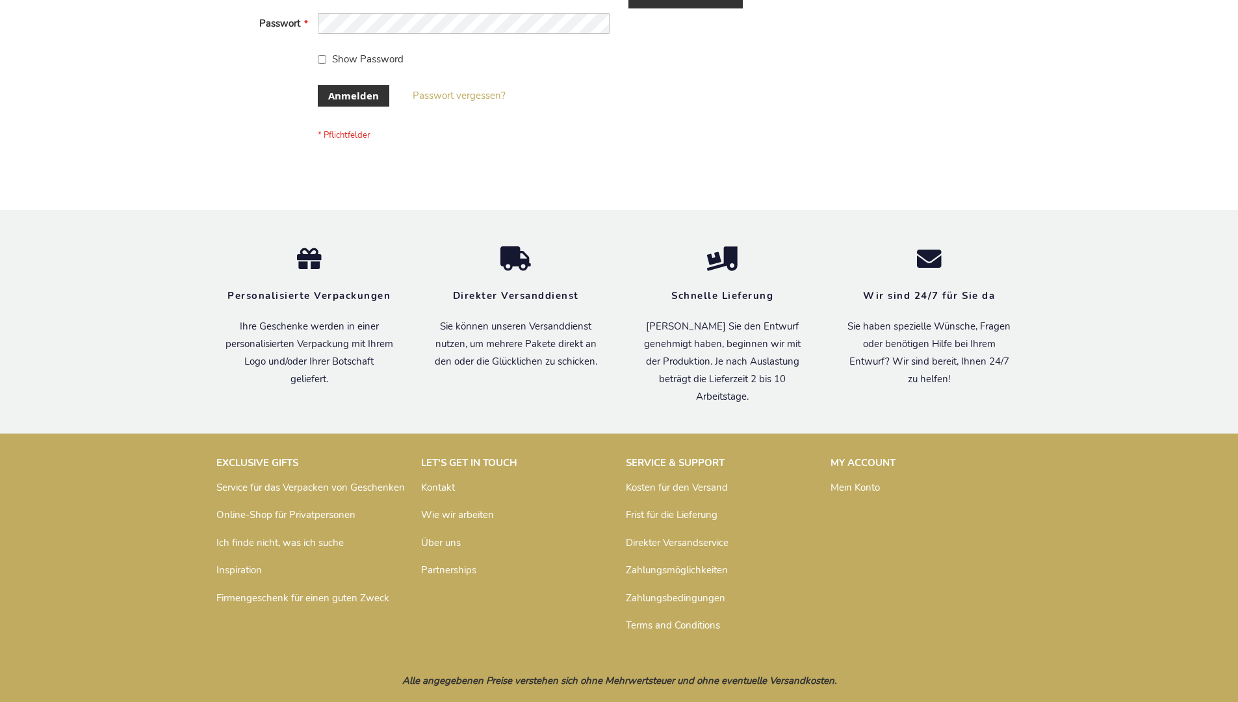
scroll to position [435, 0]
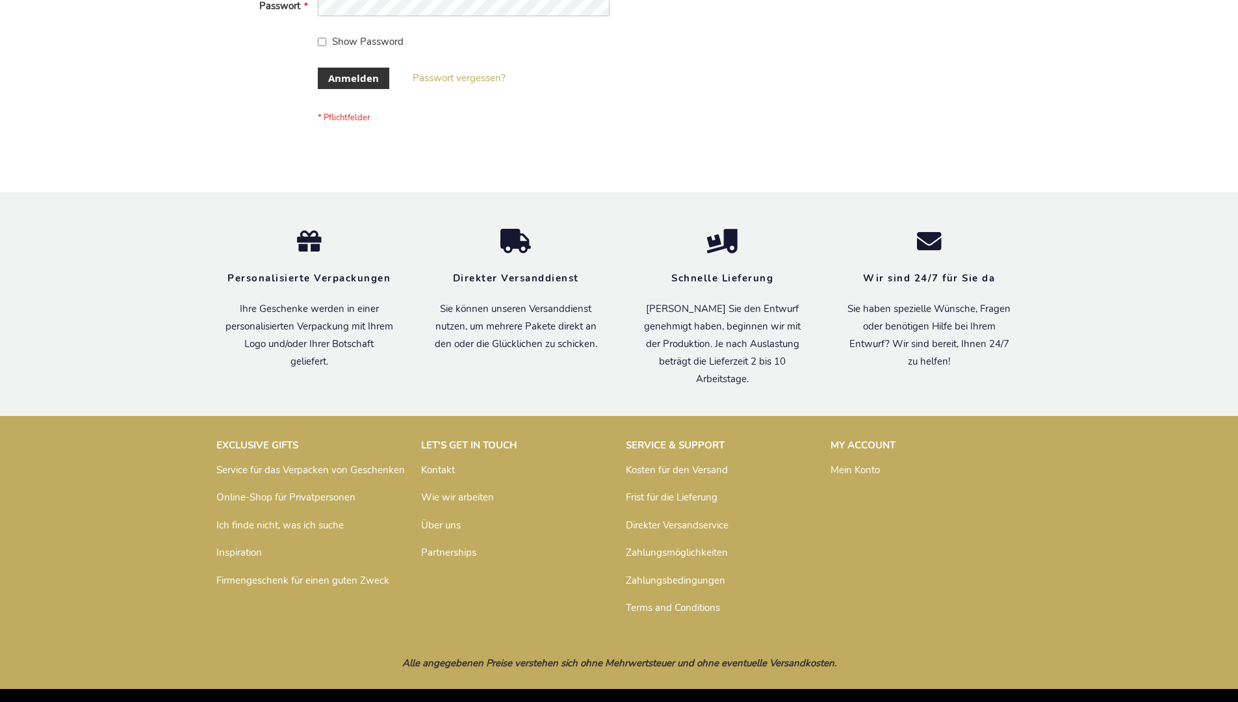
scroll to position [435, 0]
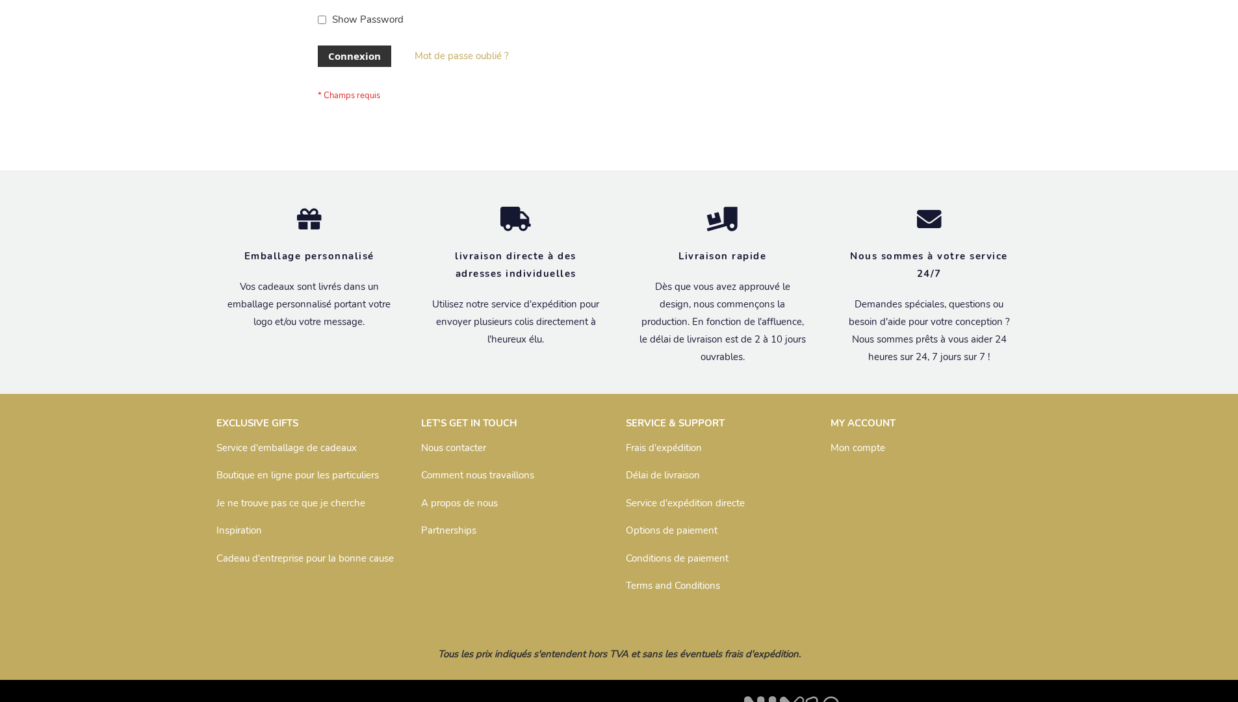
scroll to position [448, 0]
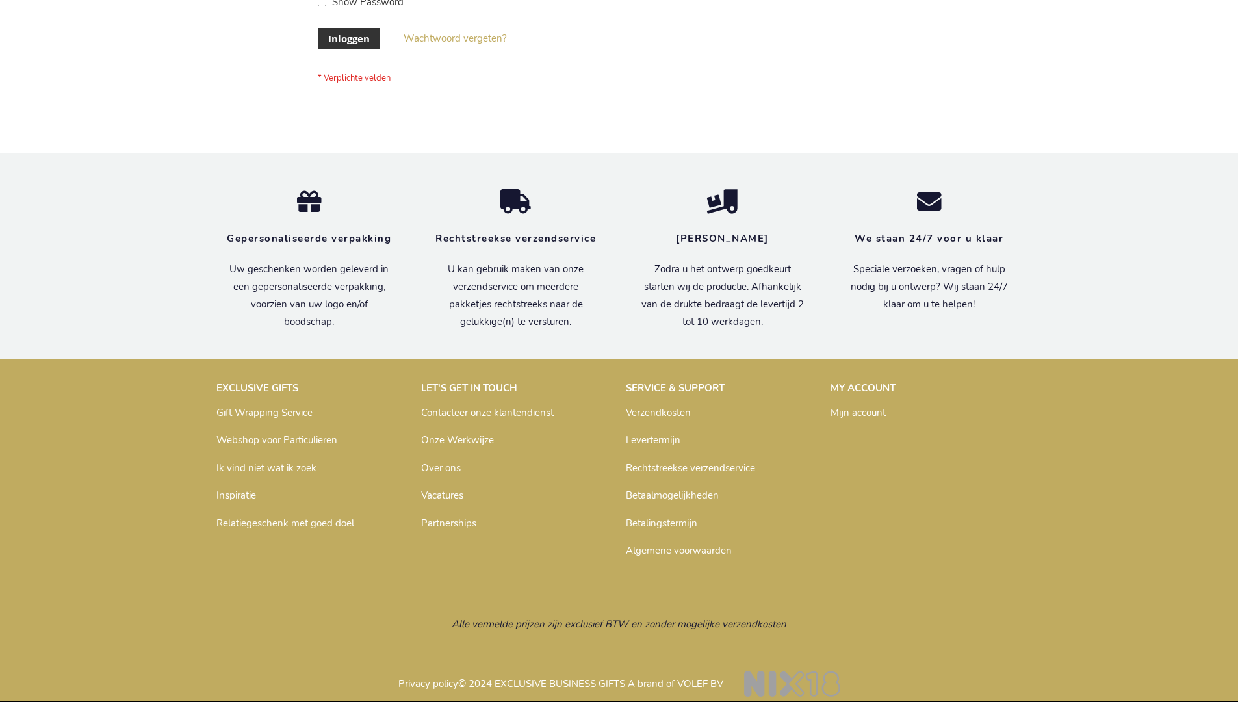
scroll to position [441, 0]
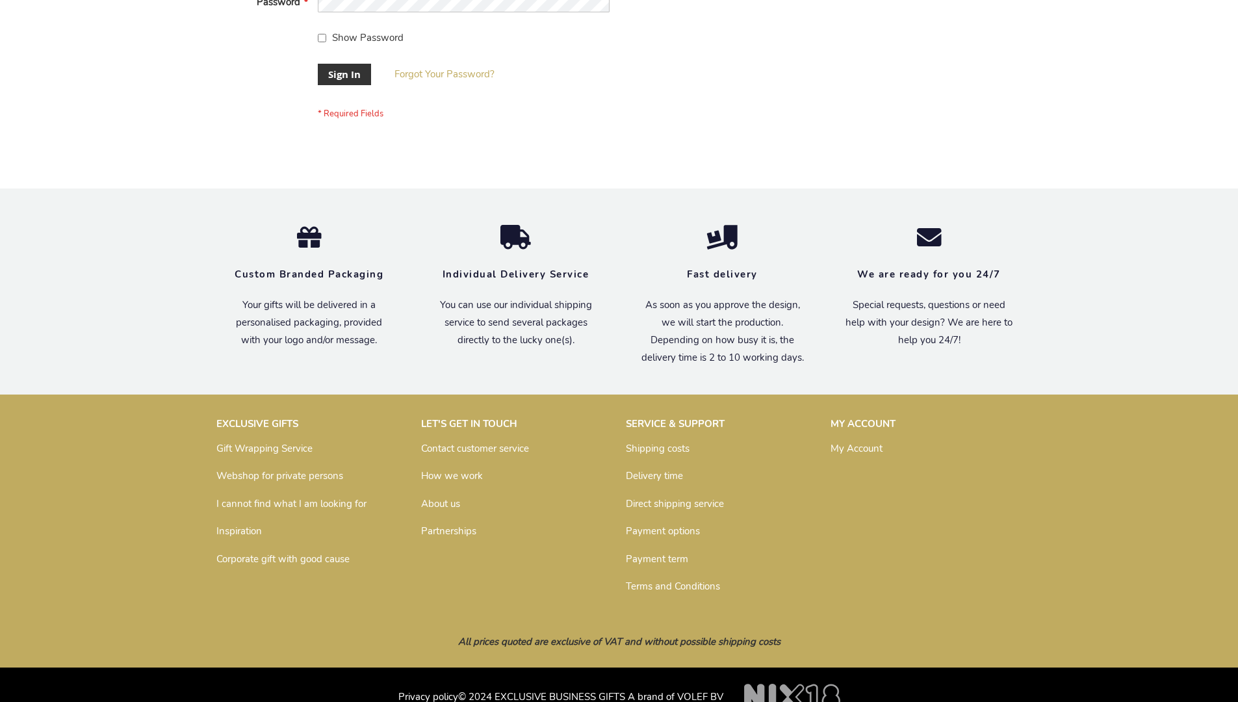
scroll to position [418, 0]
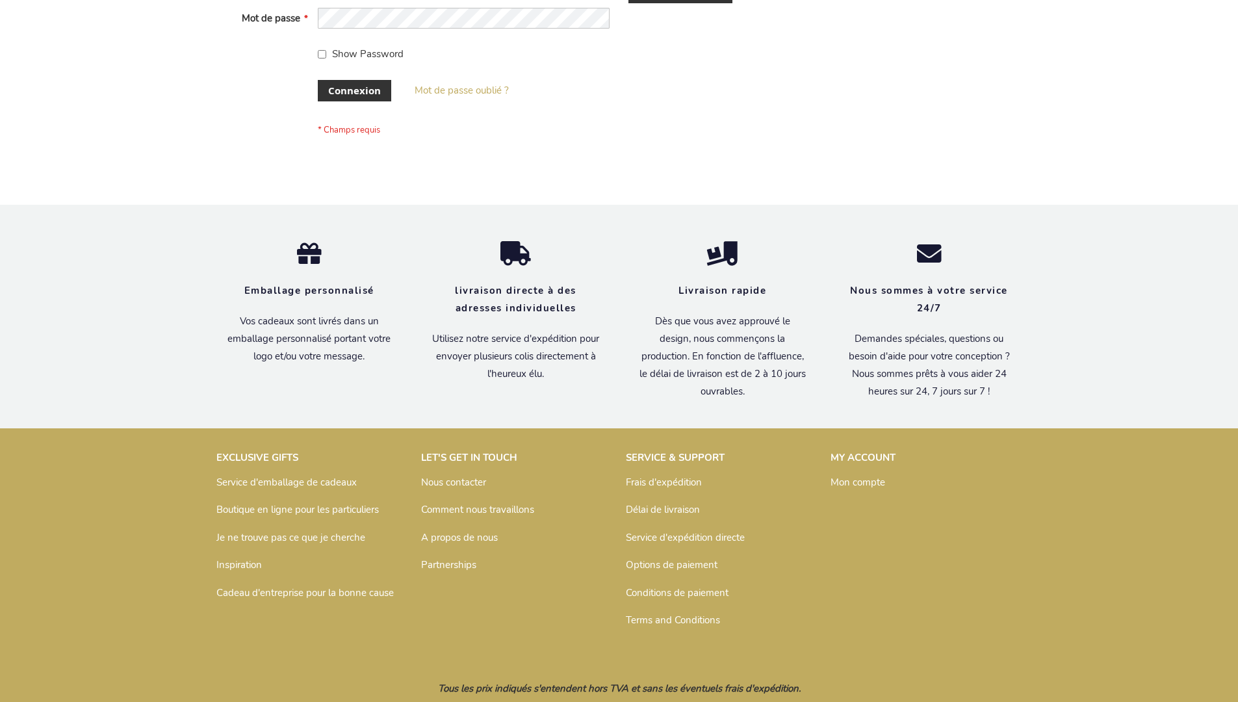
scroll to position [448, 0]
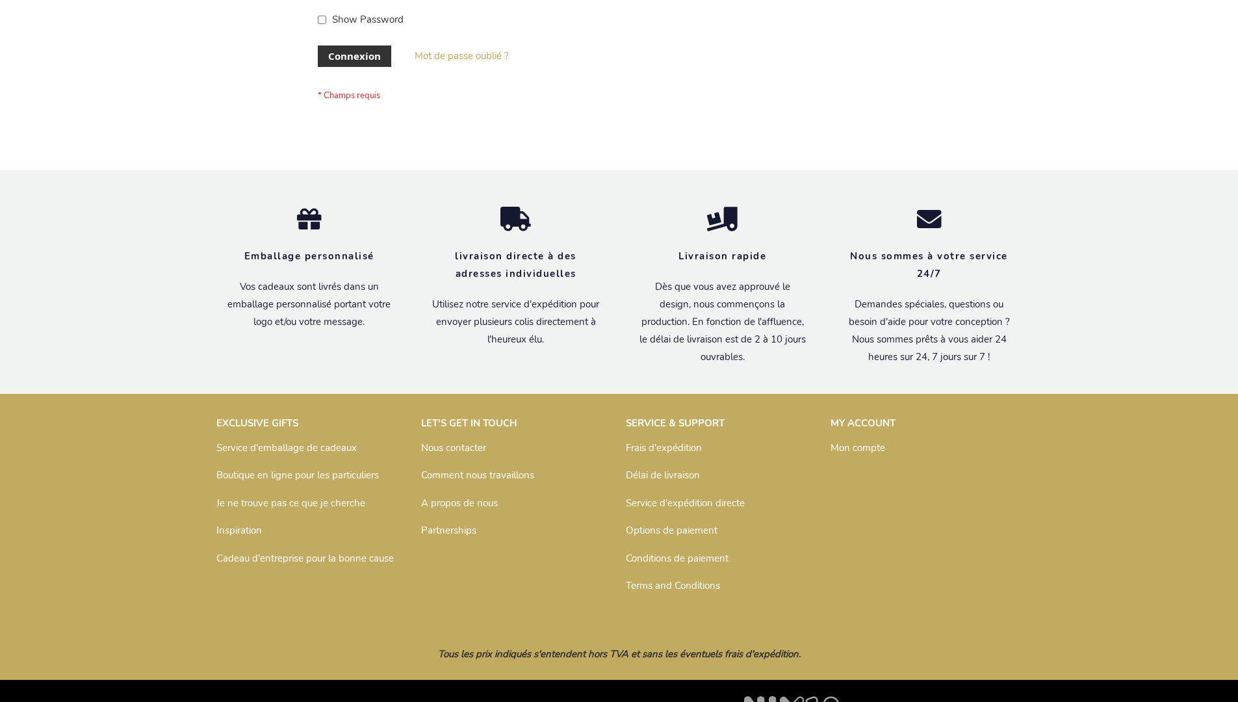
scroll to position [448, 0]
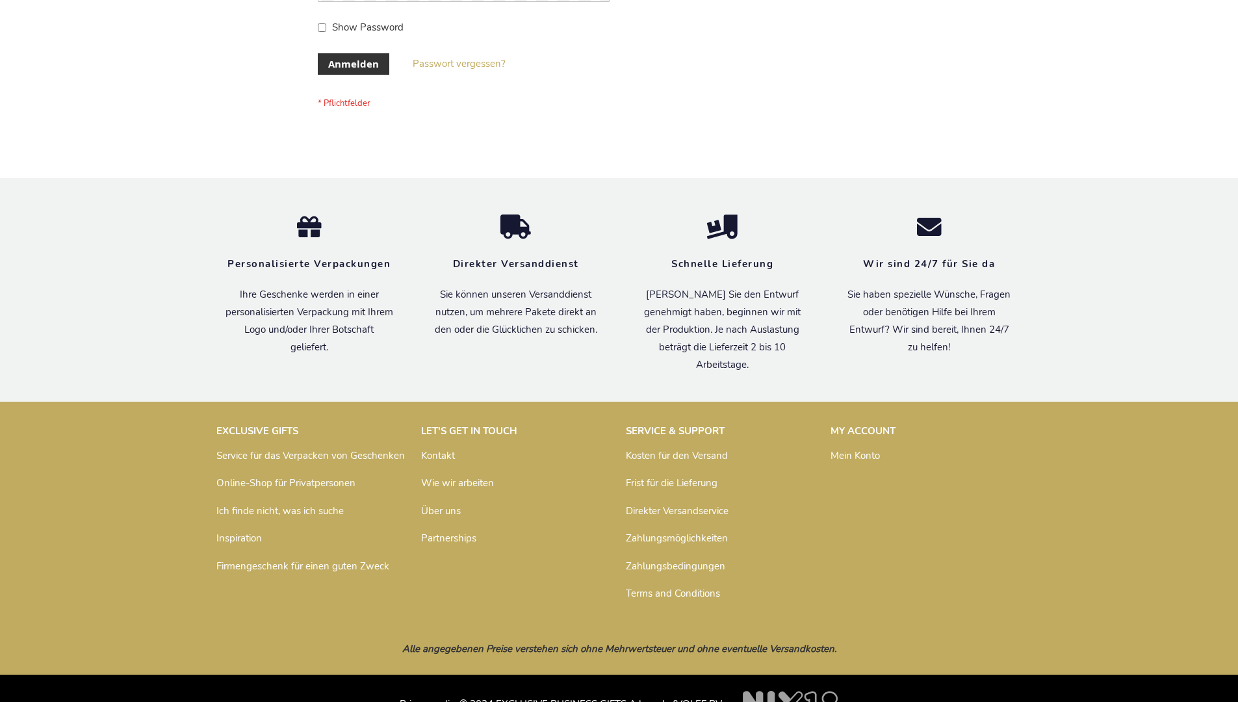
scroll to position [435, 0]
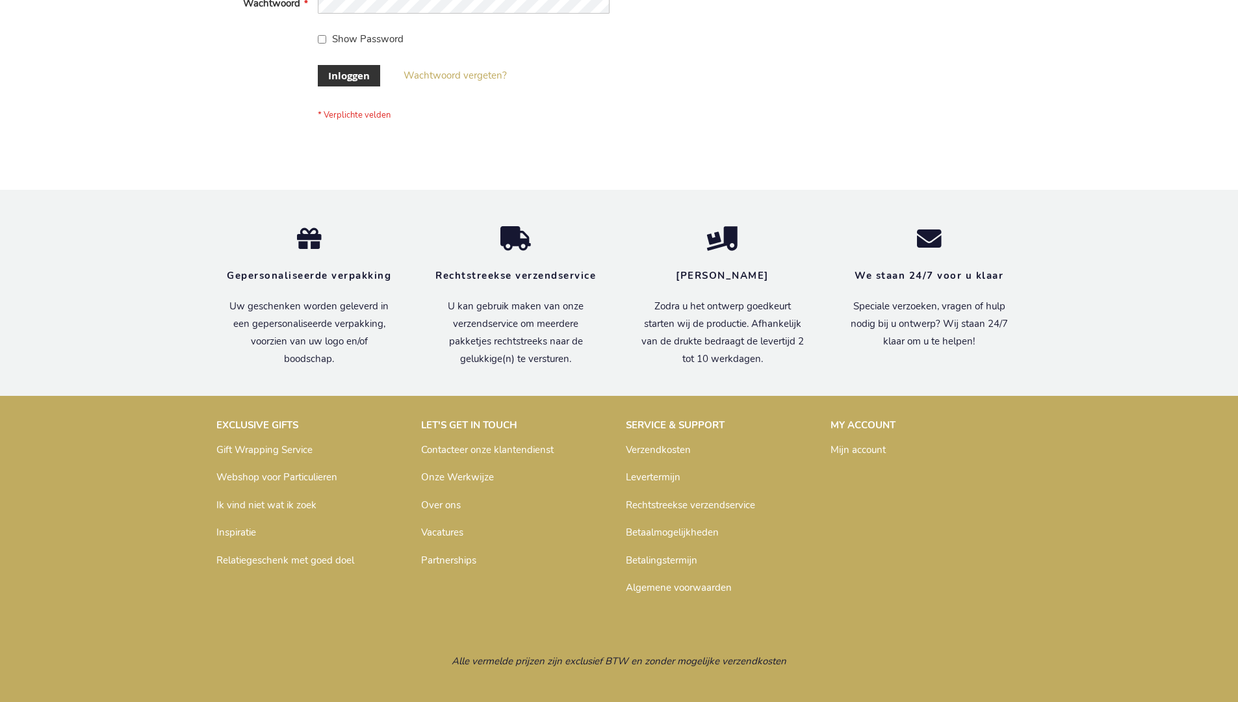
scroll to position [441, 0]
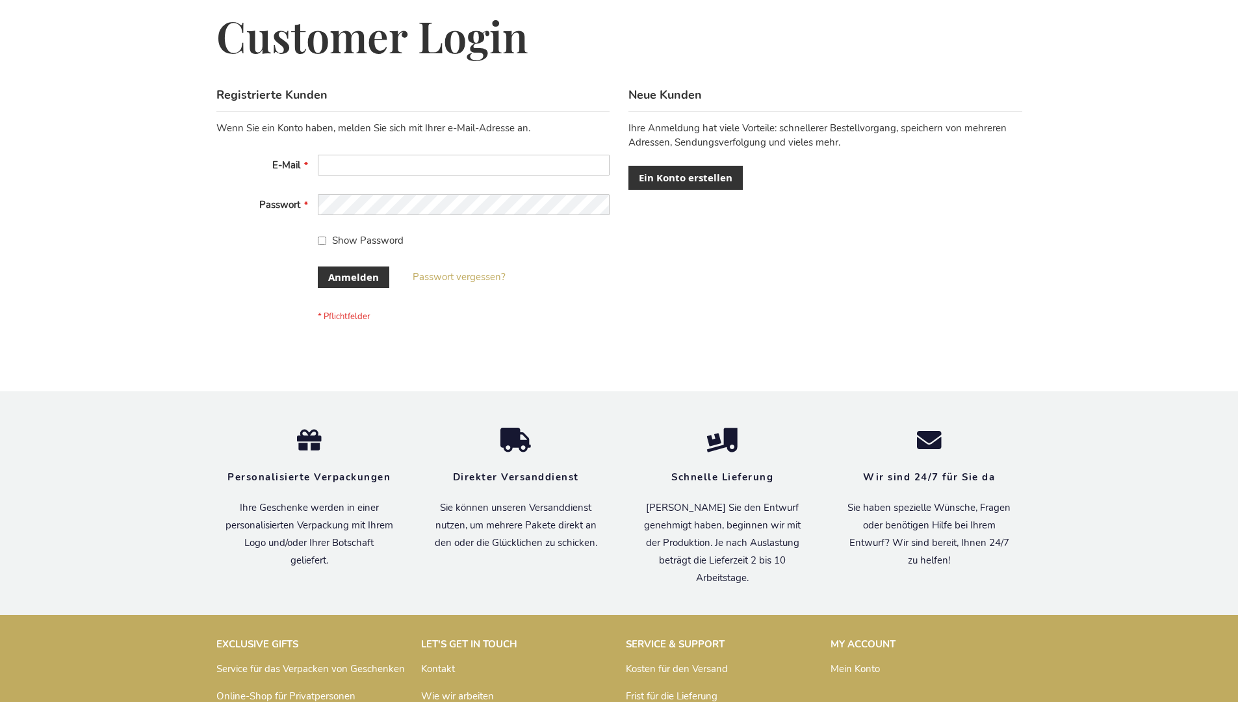
scroll to position [435, 0]
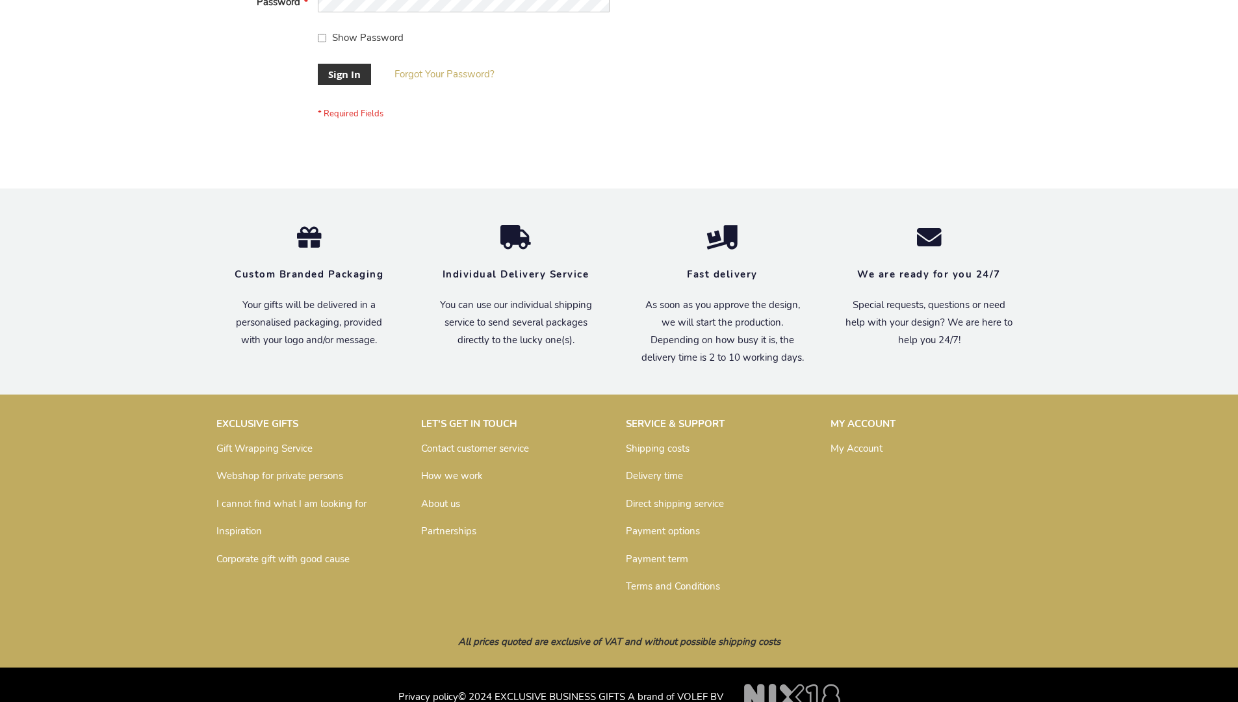
scroll to position [418, 0]
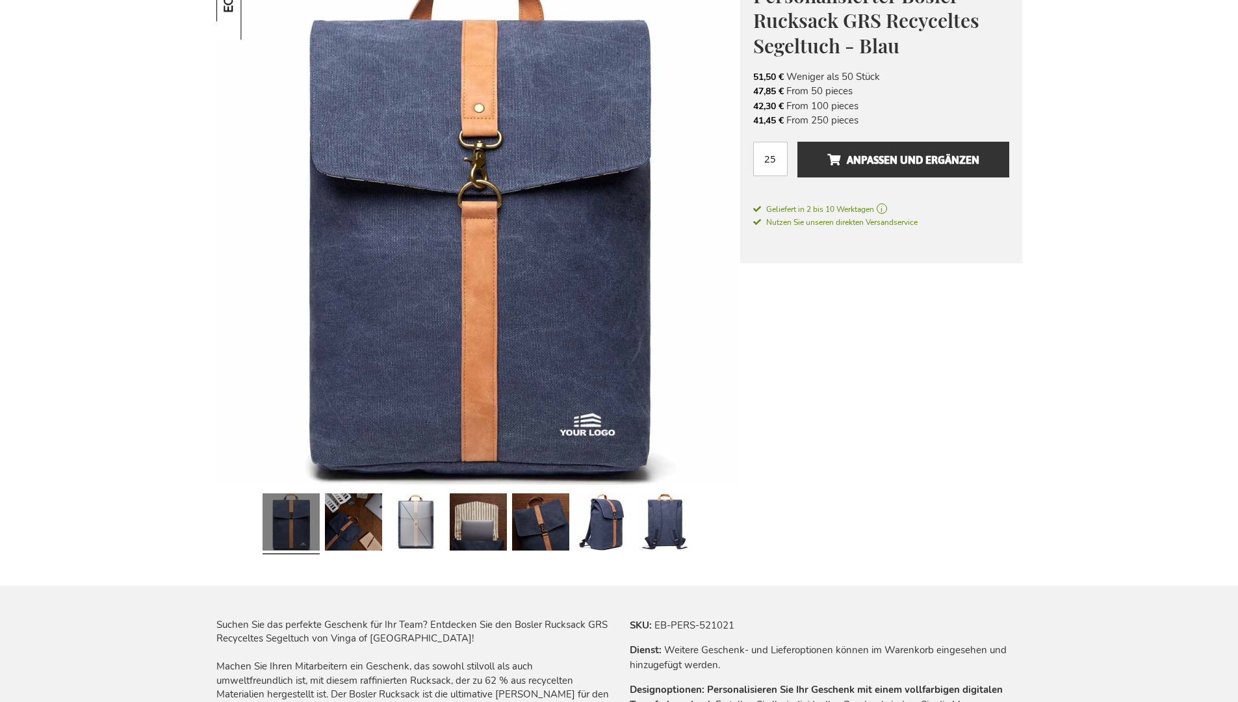
scroll to position [1782, 0]
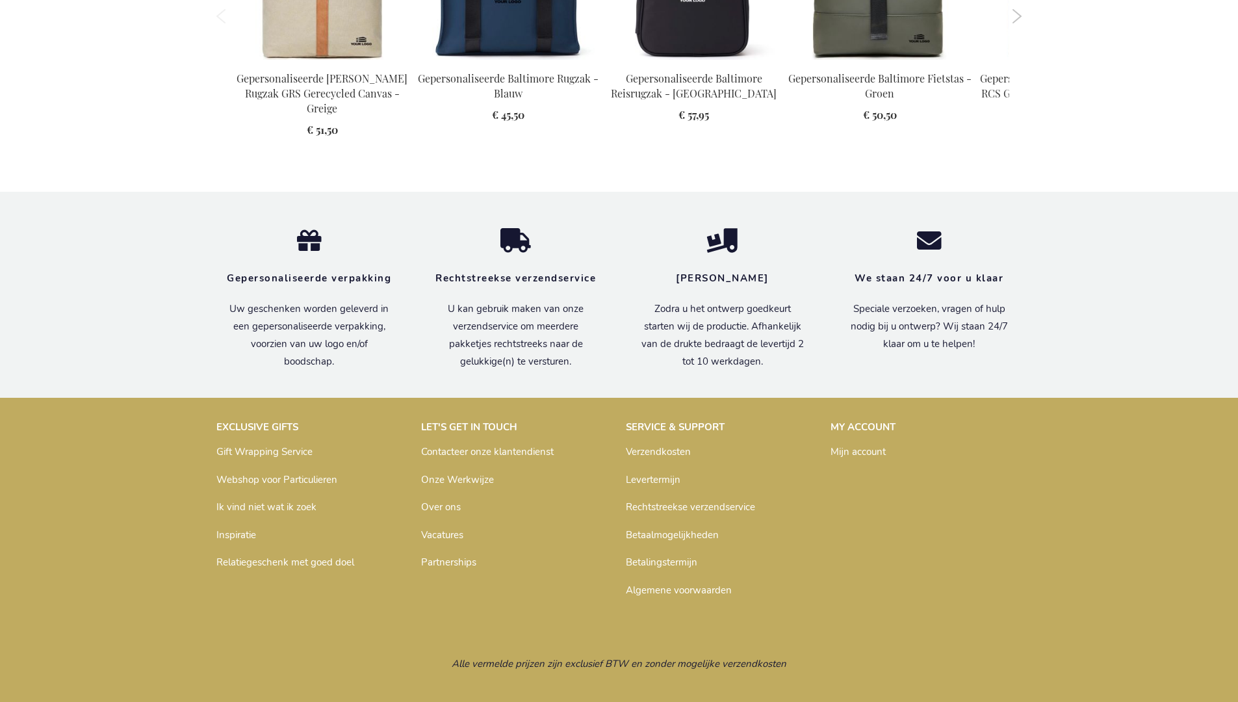
scroll to position [1788, 0]
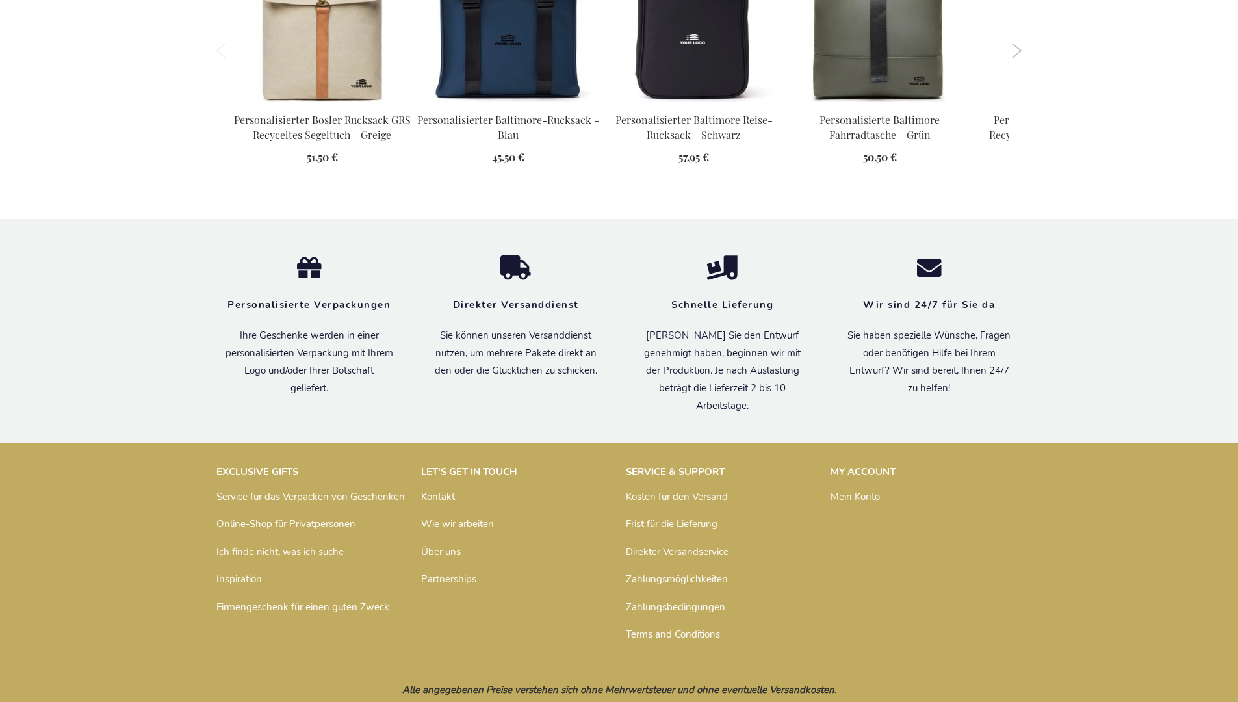
scroll to position [1782, 0]
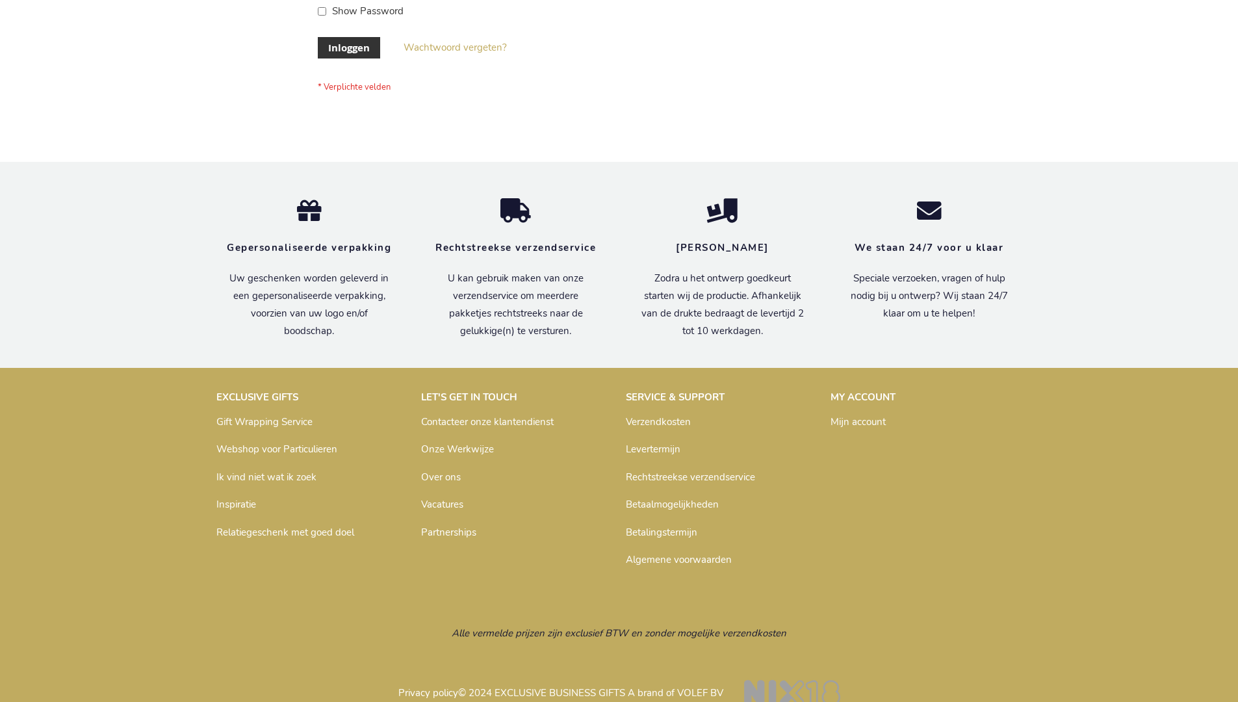
scroll to position [441, 0]
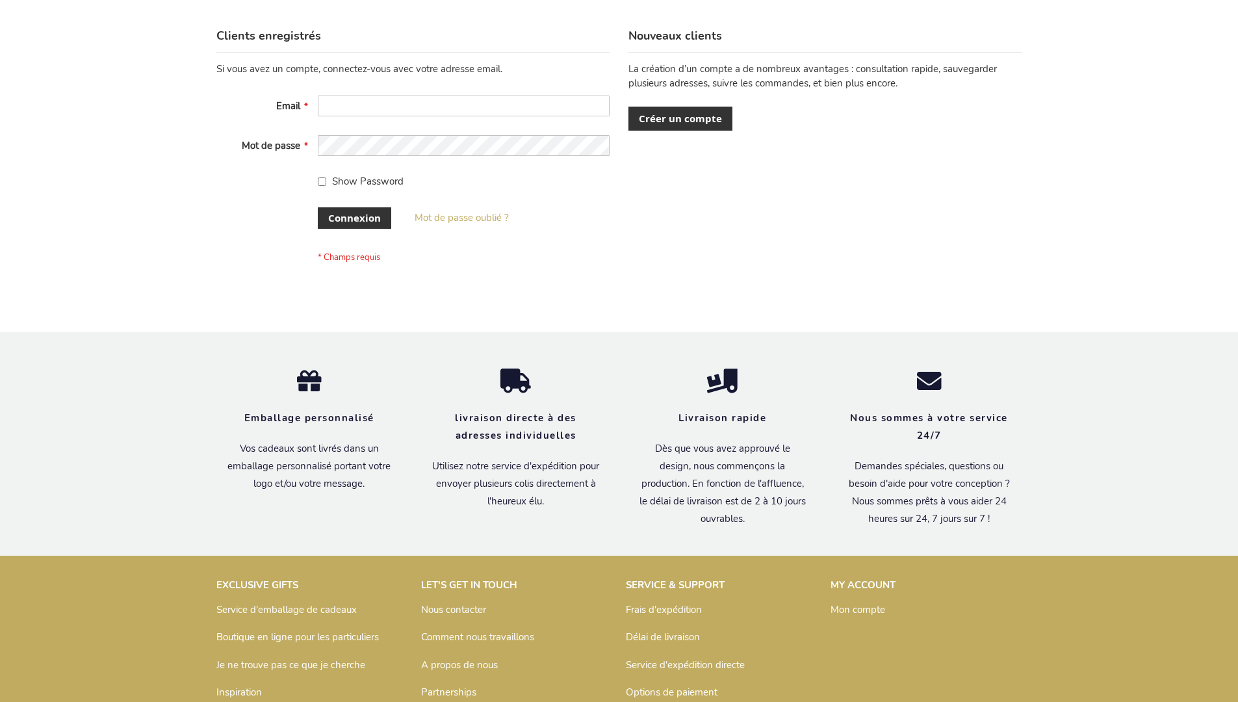
scroll to position [448, 0]
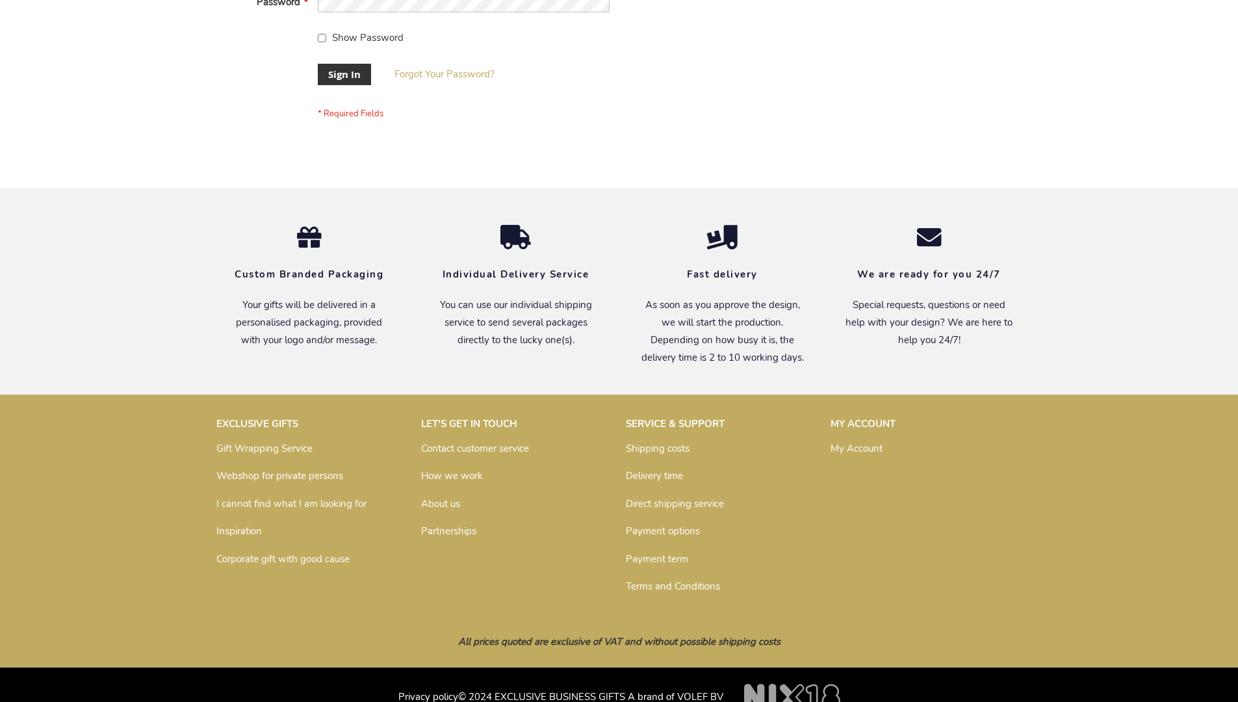
scroll to position [418, 0]
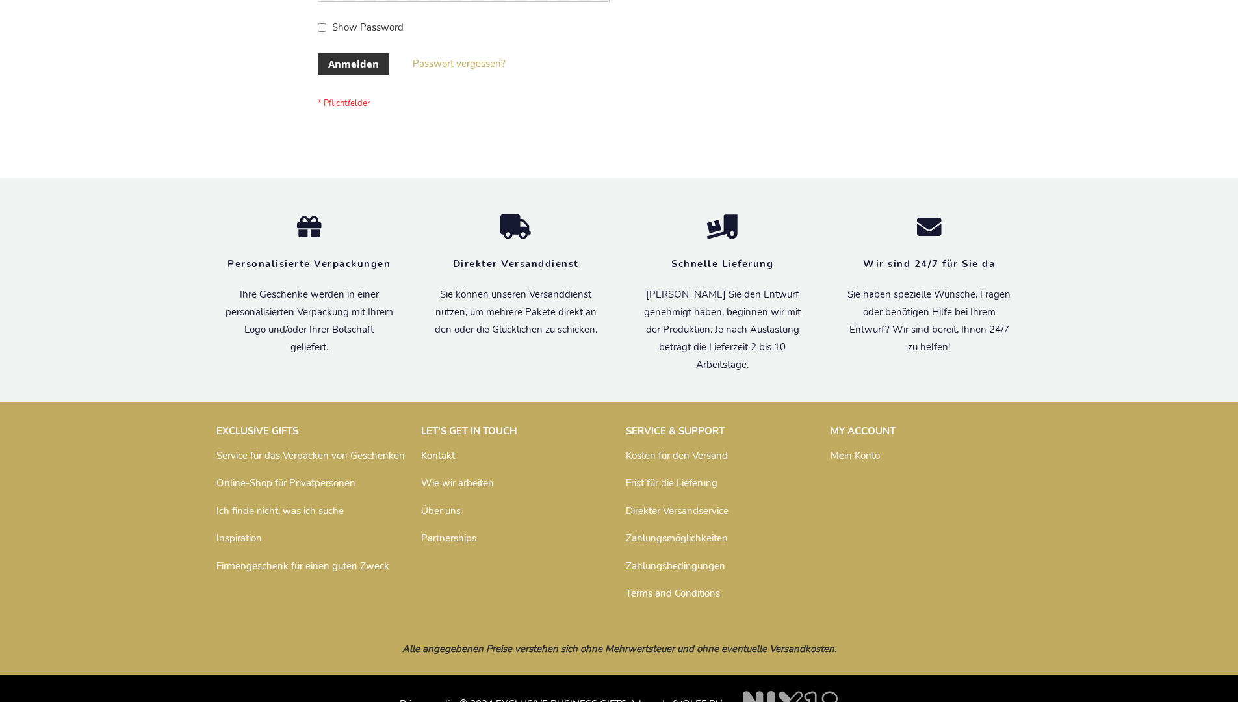
scroll to position [435, 0]
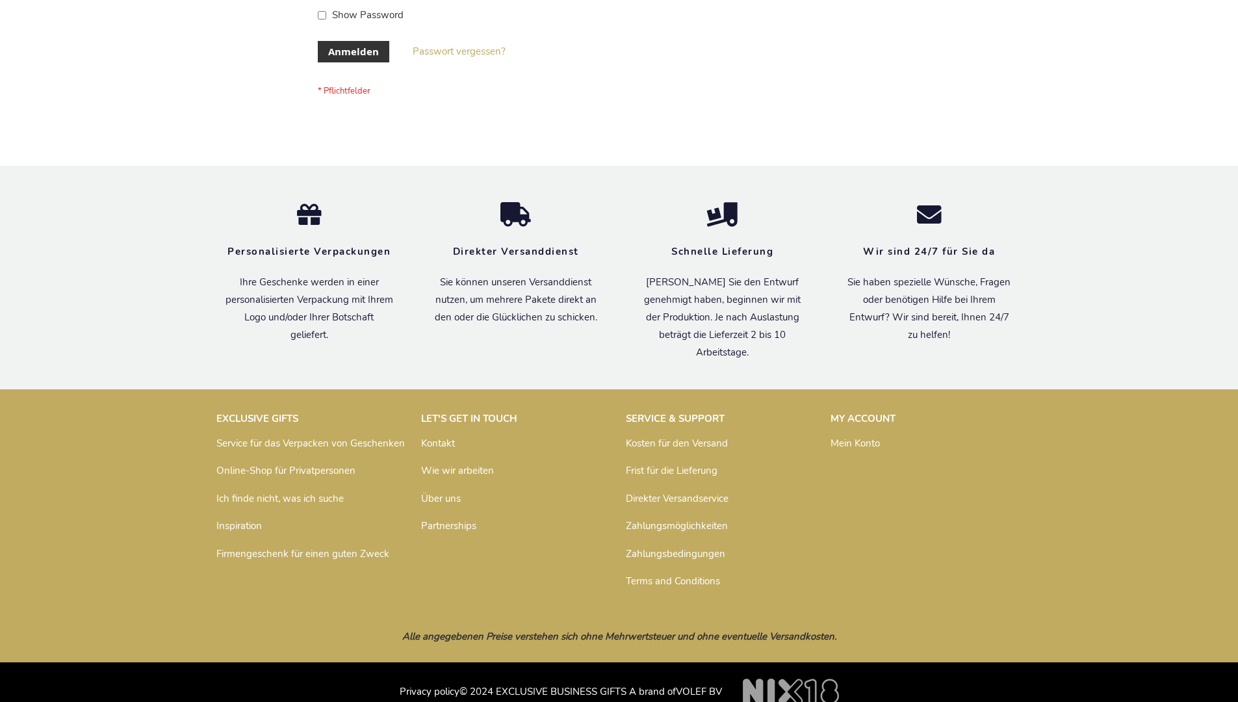
scroll to position [435, 0]
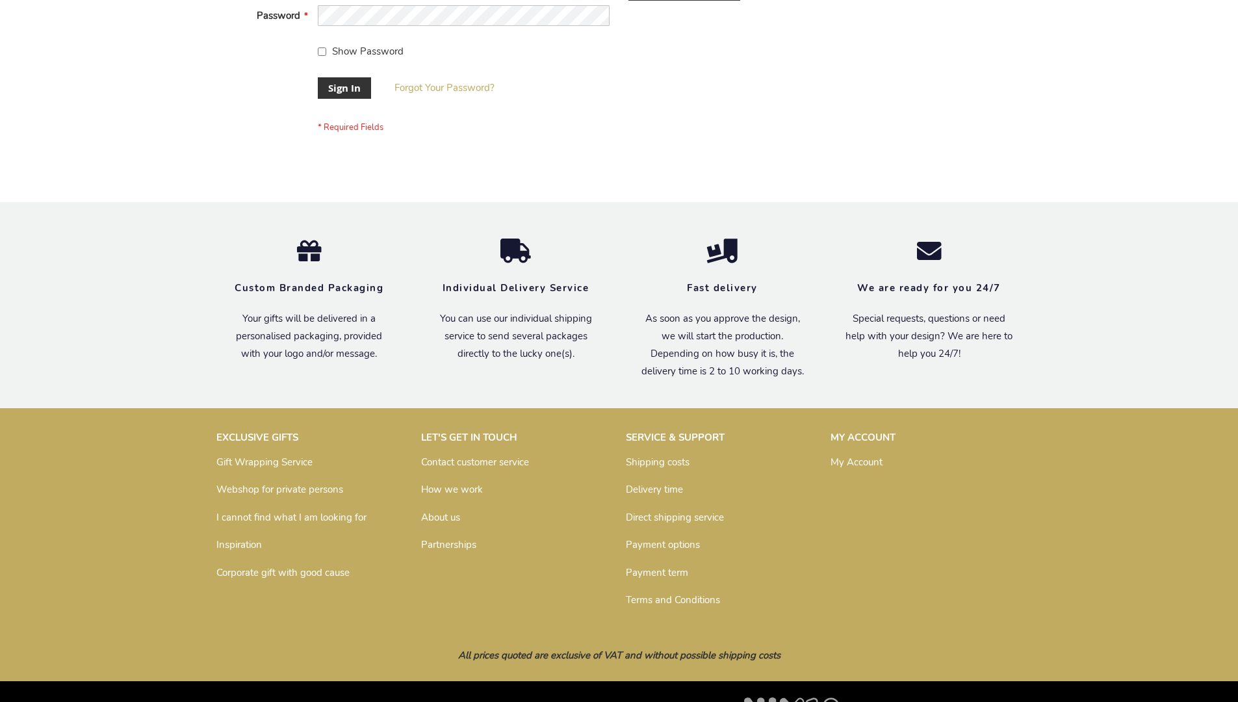
scroll to position [418, 0]
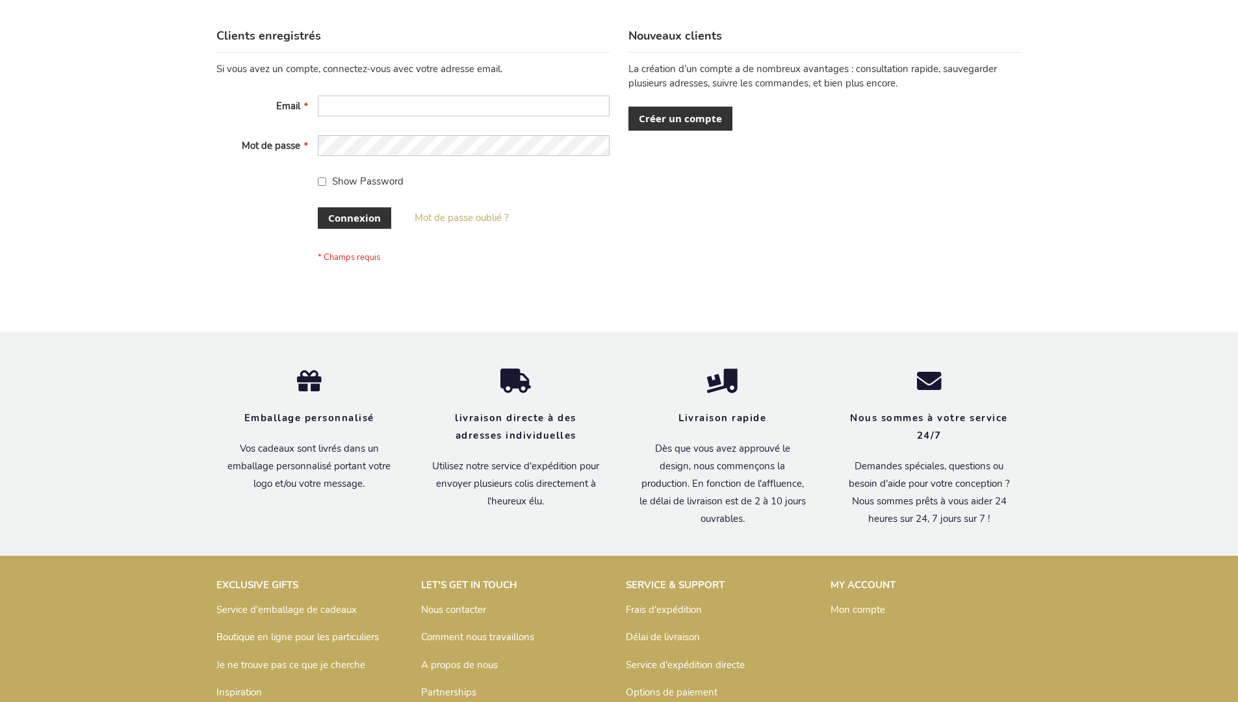
scroll to position [448, 0]
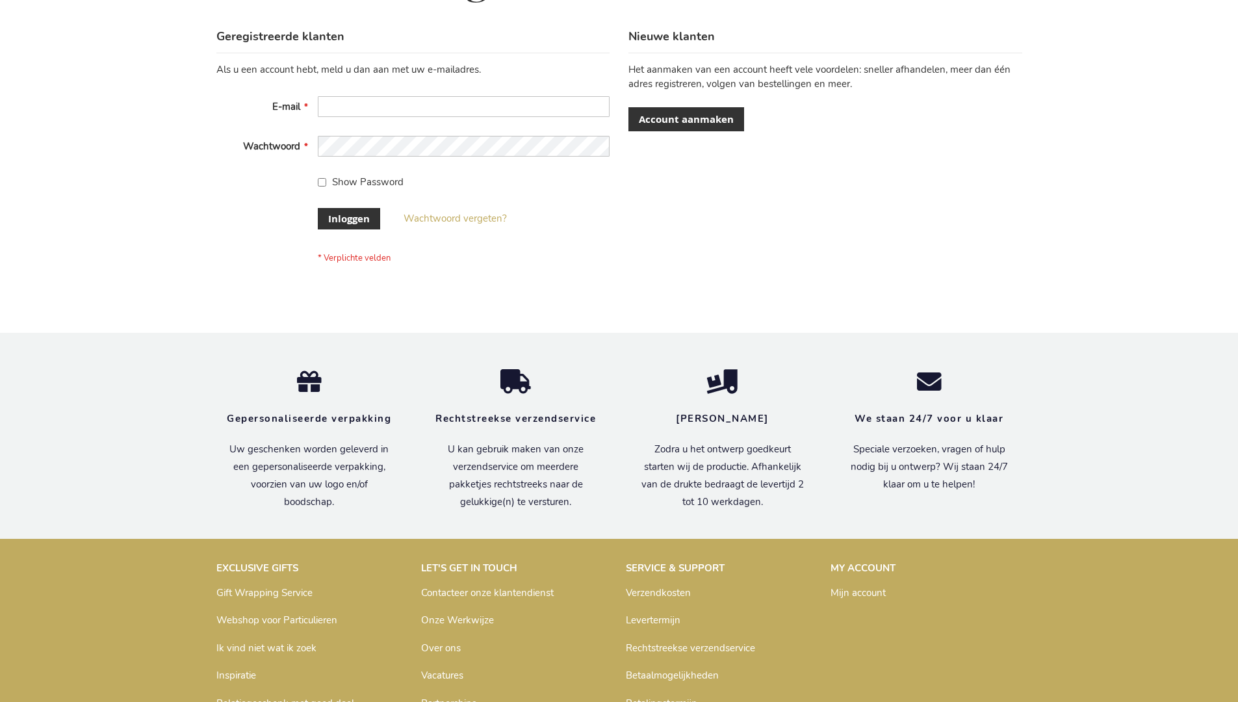
scroll to position [441, 0]
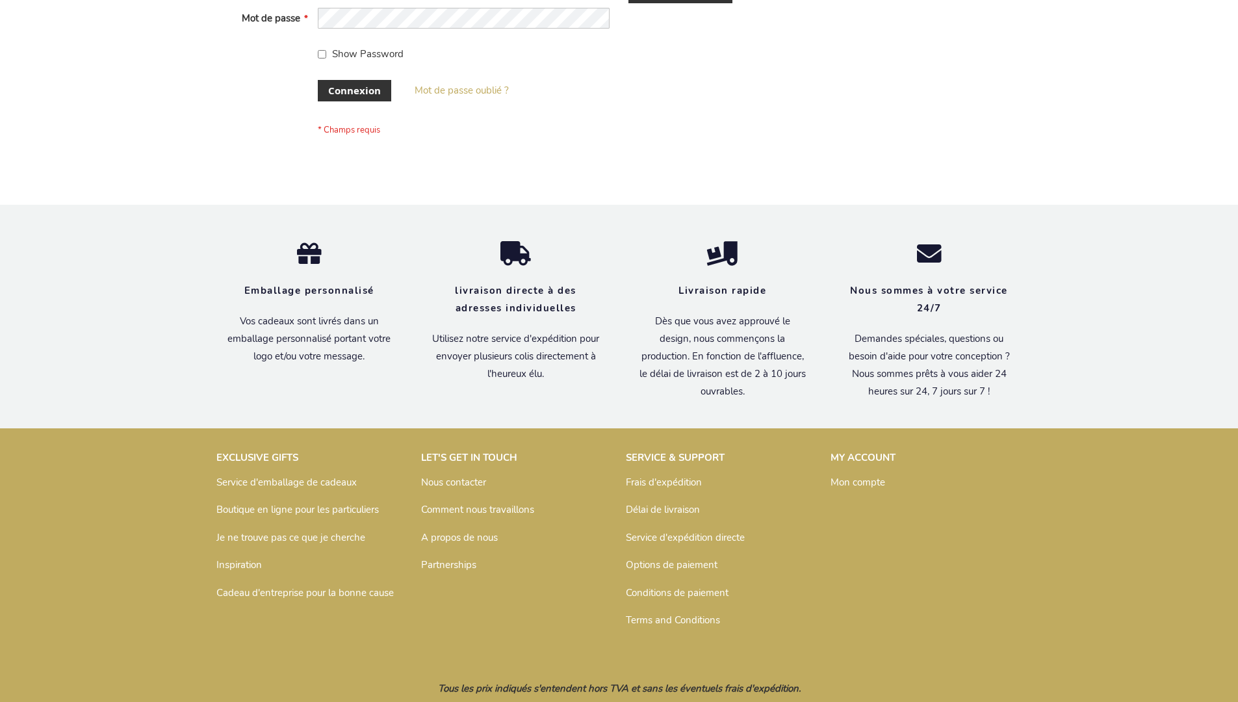
scroll to position [448, 0]
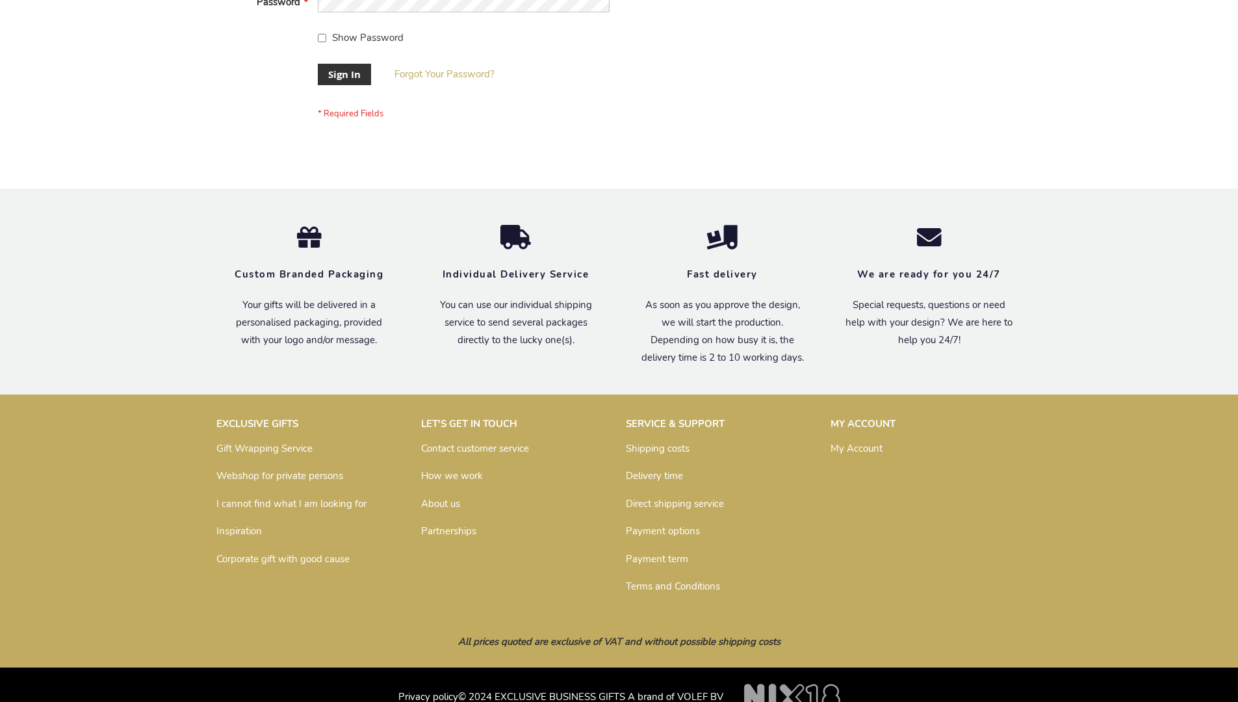
scroll to position [418, 0]
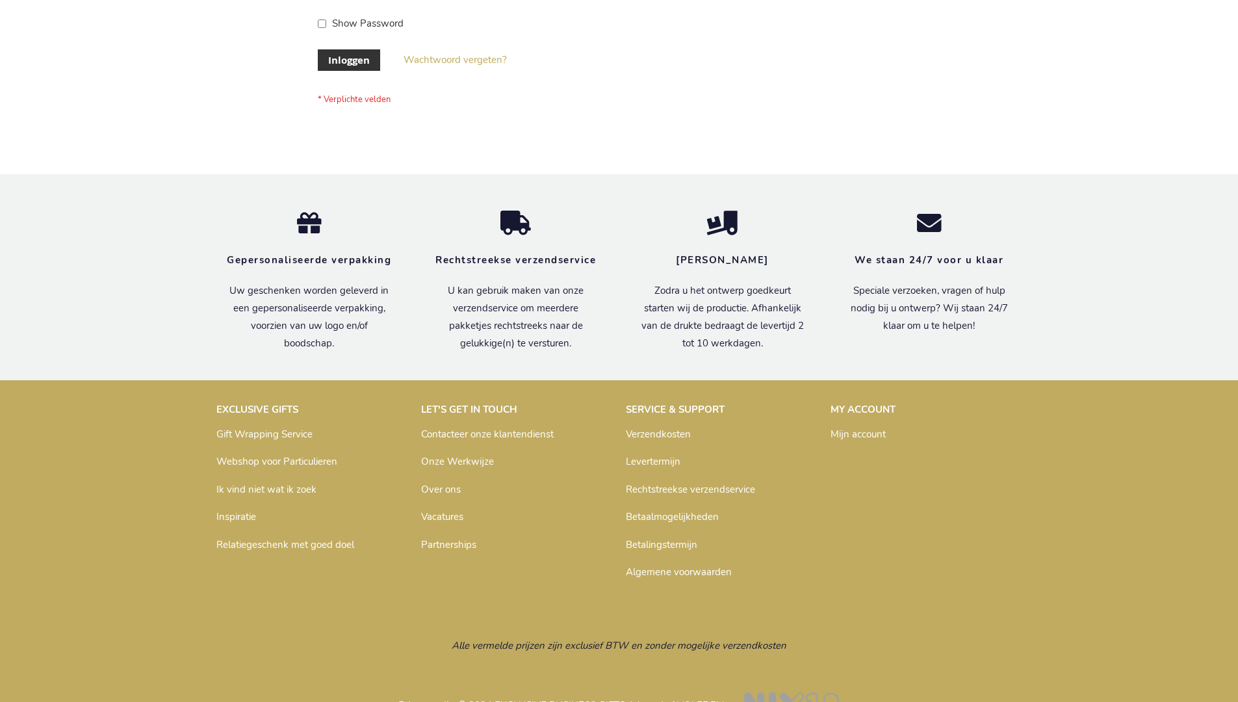
scroll to position [441, 0]
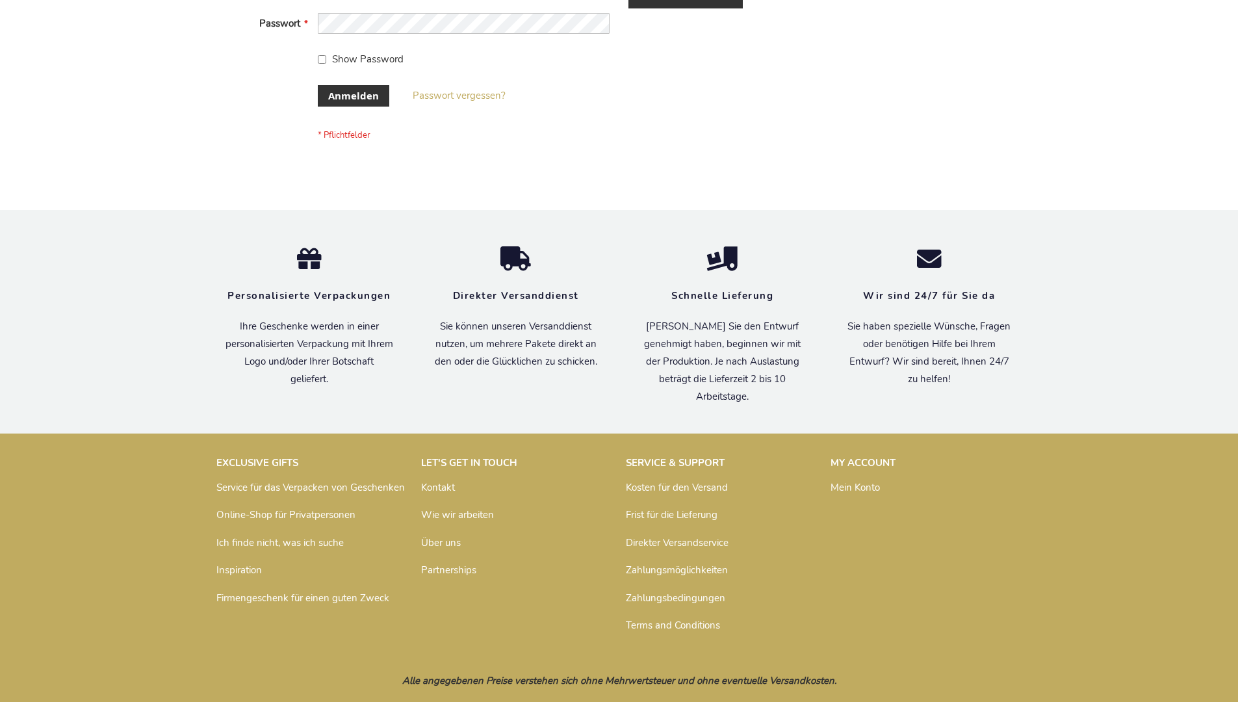
scroll to position [435, 0]
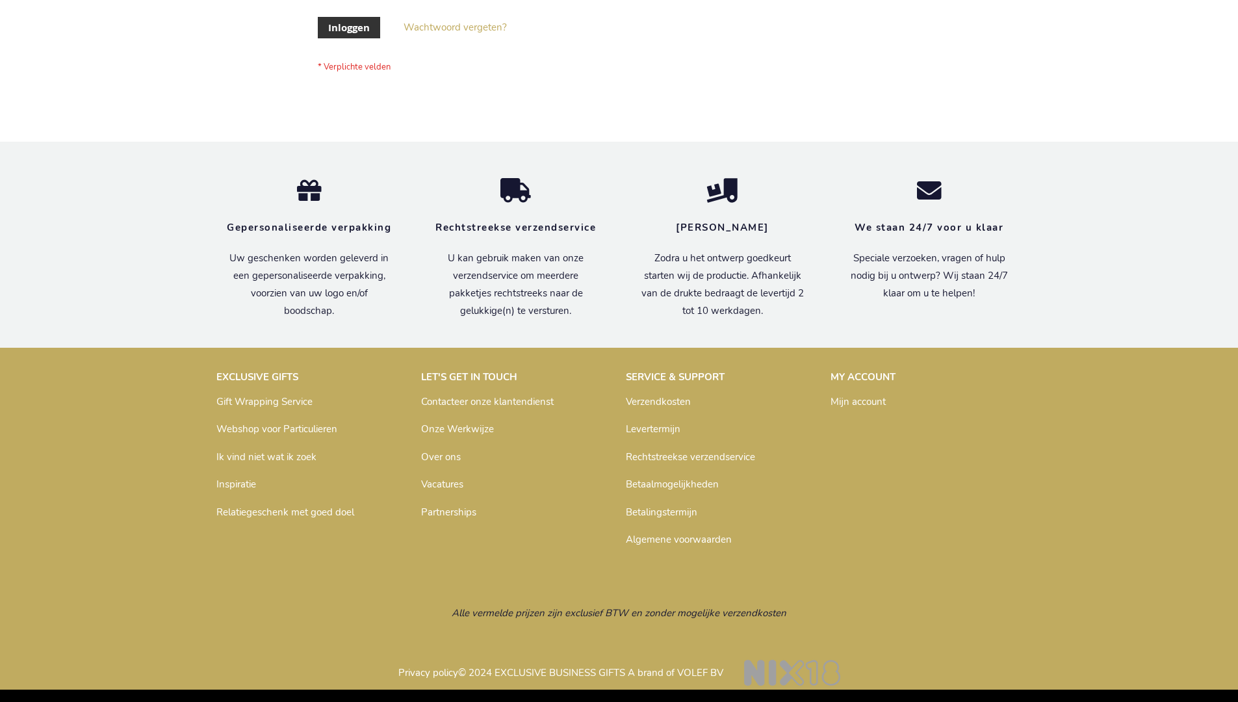
scroll to position [441, 0]
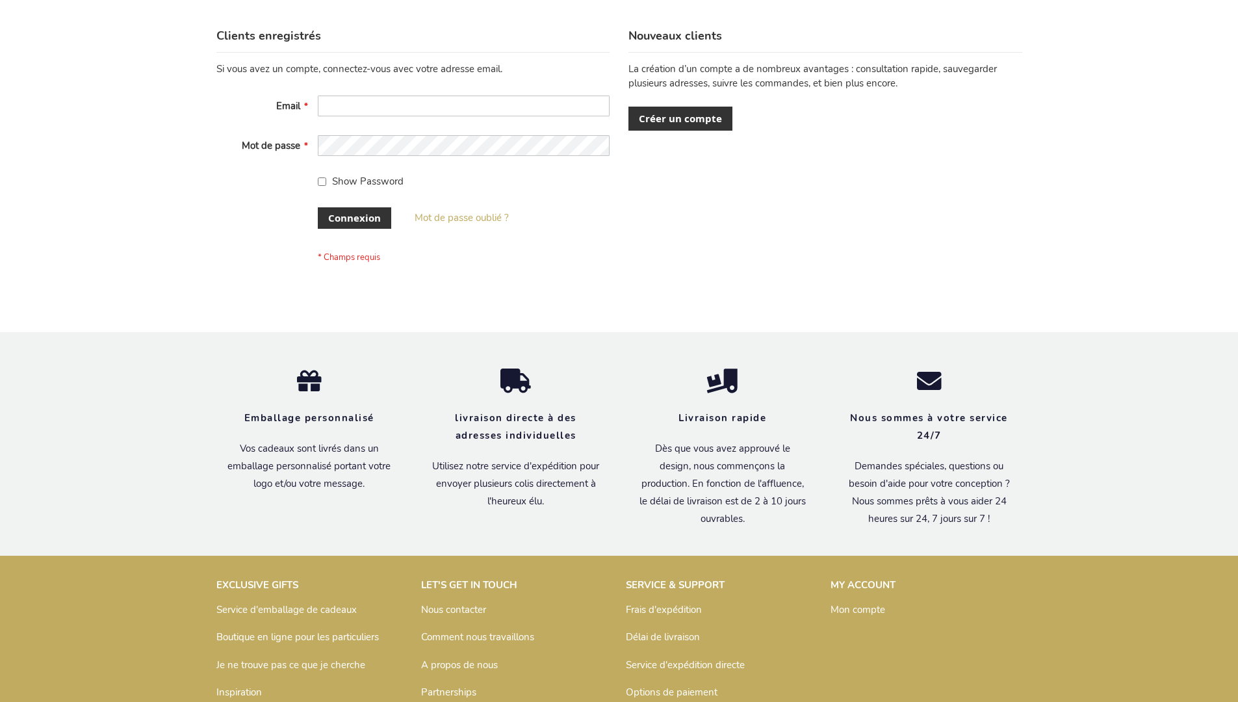
scroll to position [448, 0]
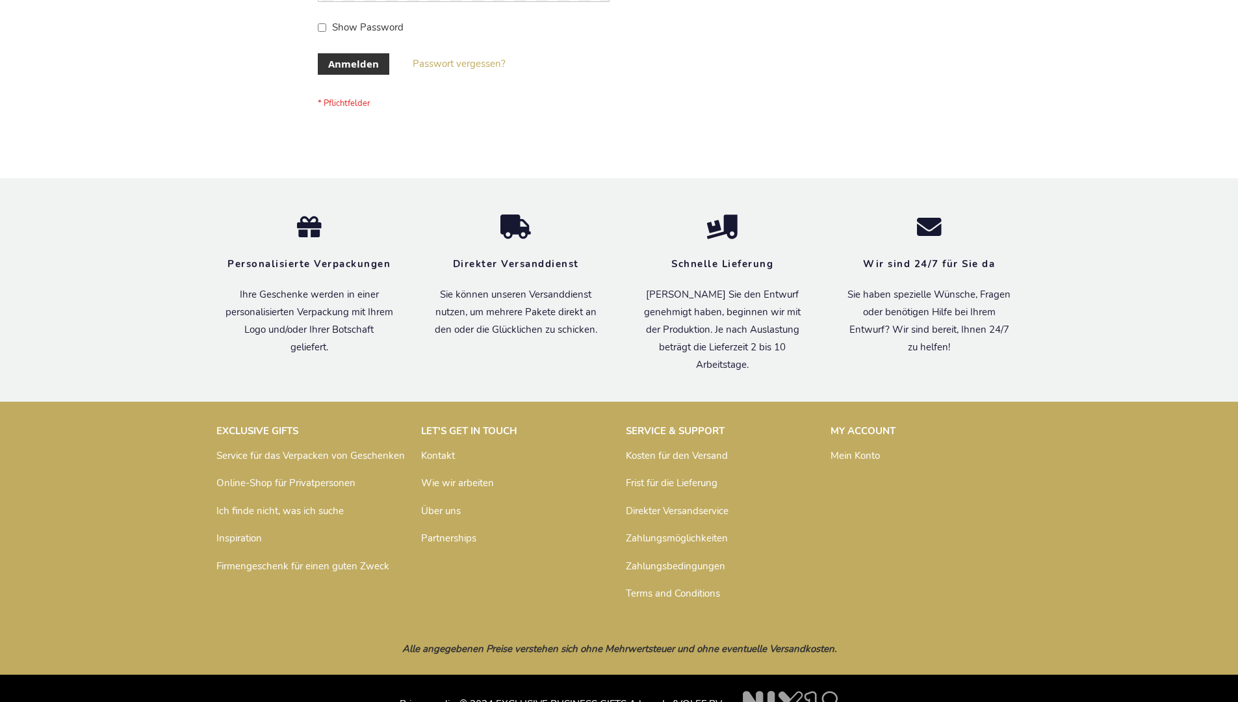
scroll to position [435, 0]
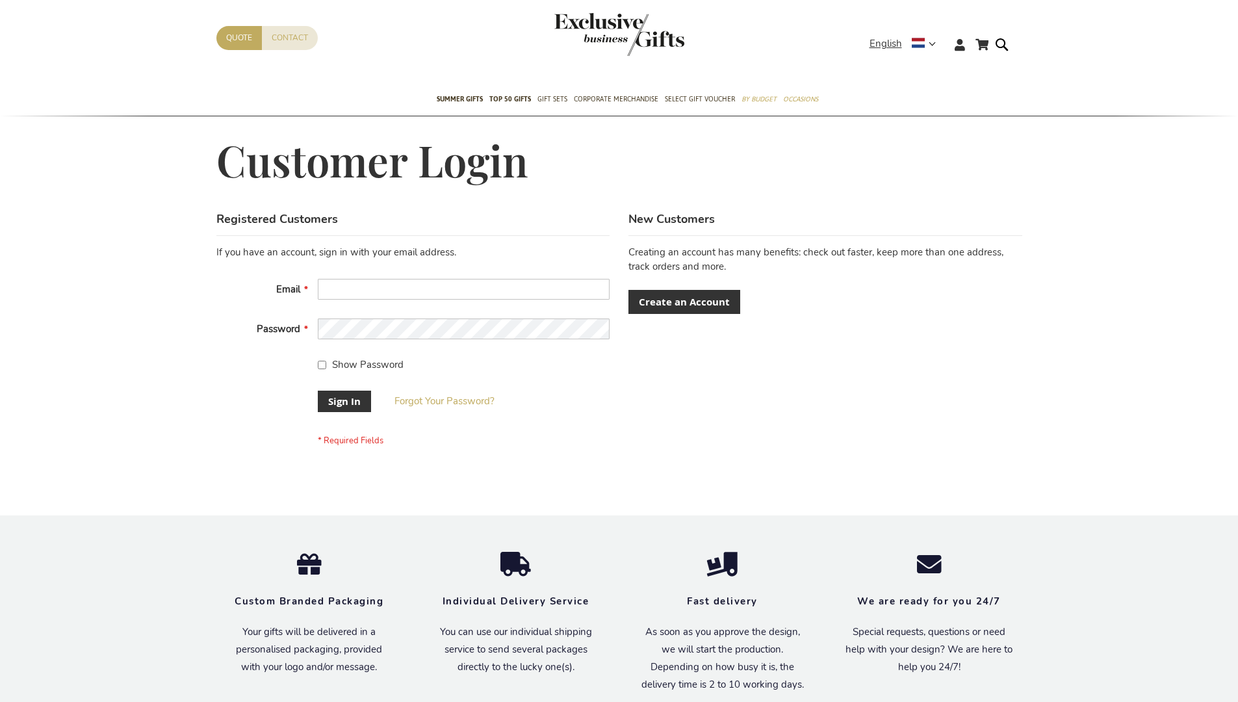
scroll to position [418, 0]
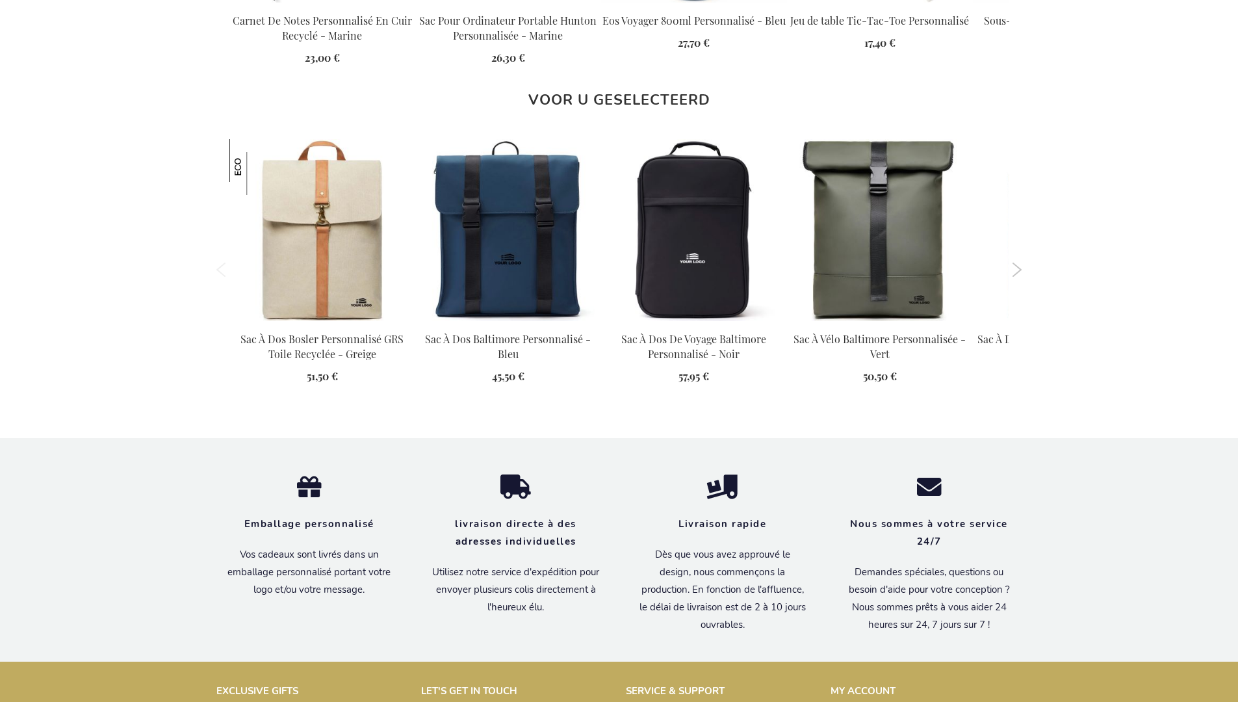
scroll to position [1795, 0]
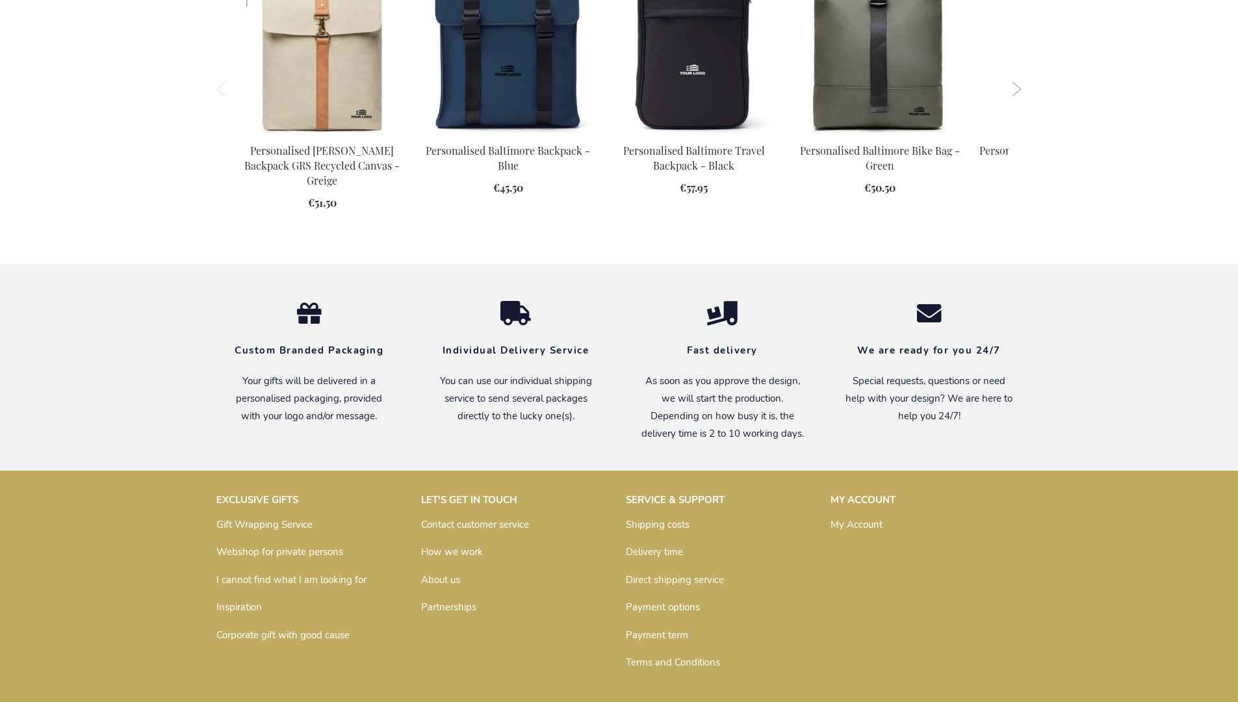
scroll to position [1750, 0]
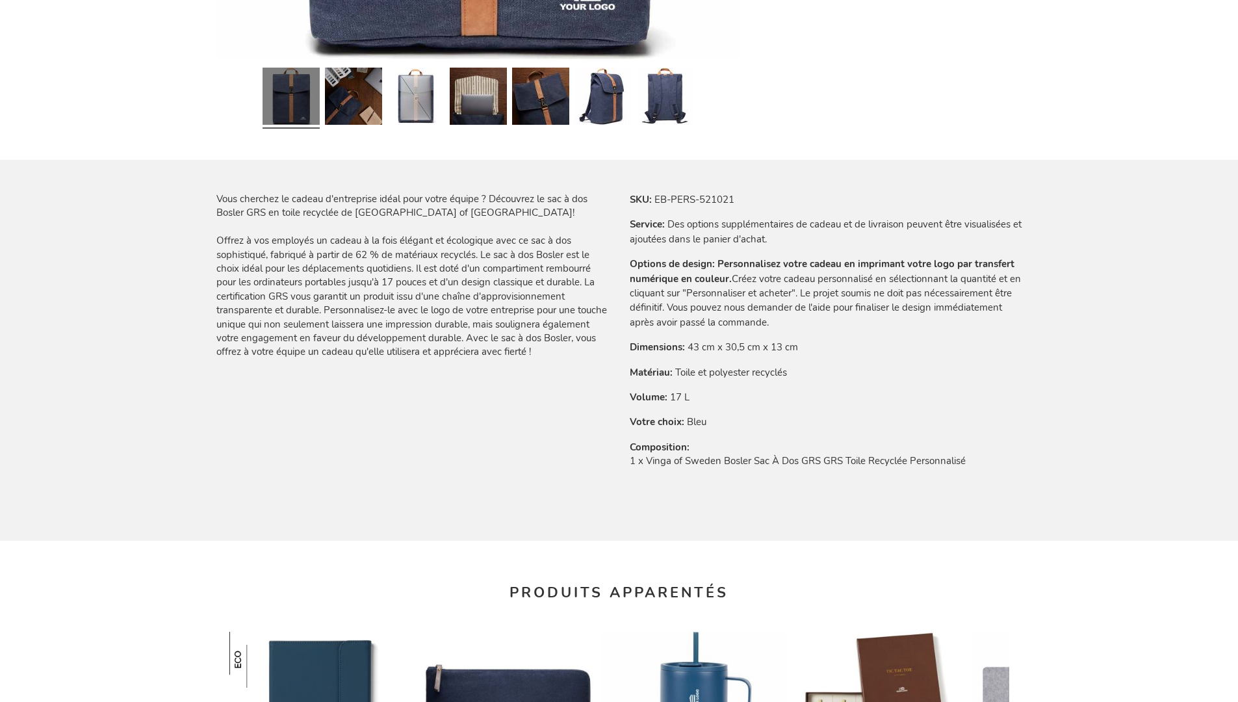
scroll to position [1795, 0]
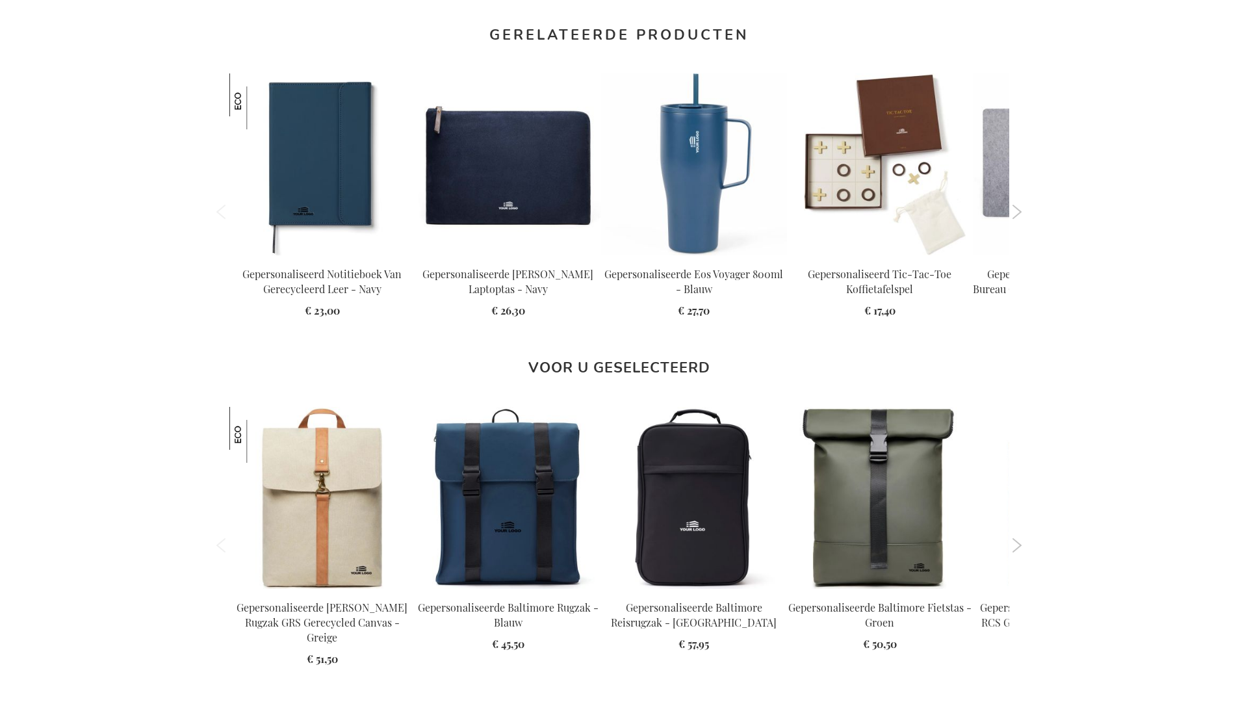
scroll to position [1788, 0]
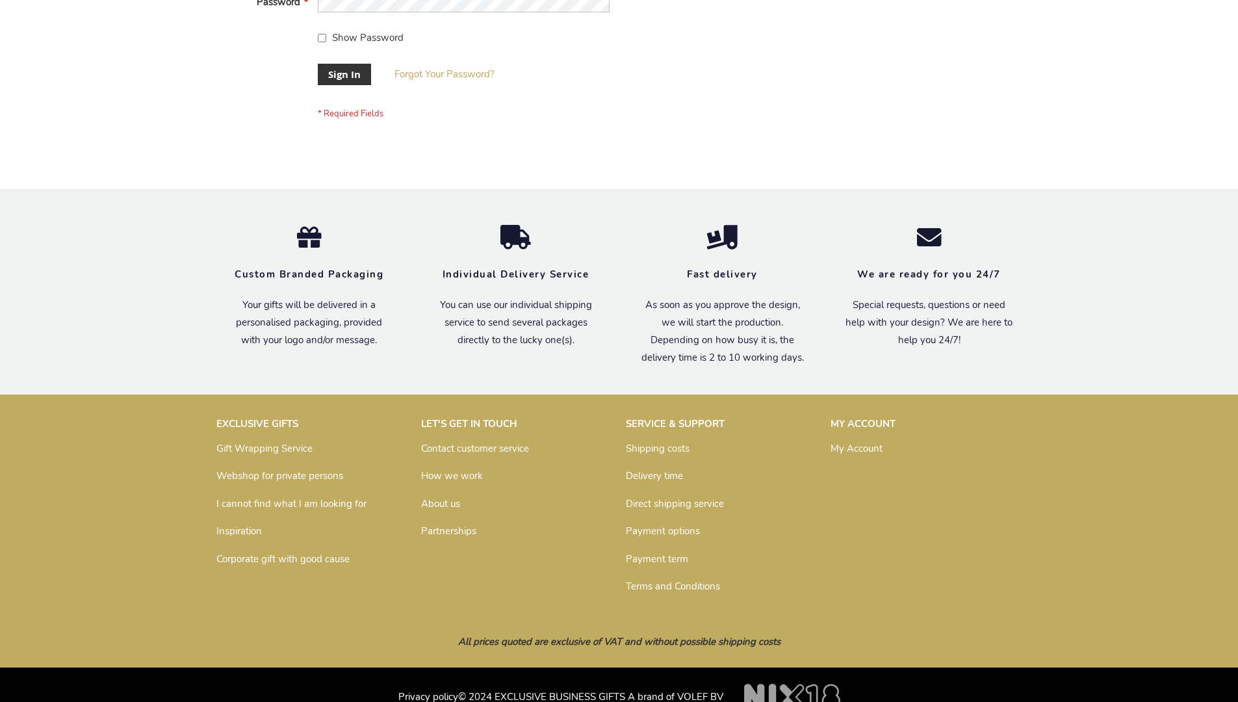
scroll to position [418, 0]
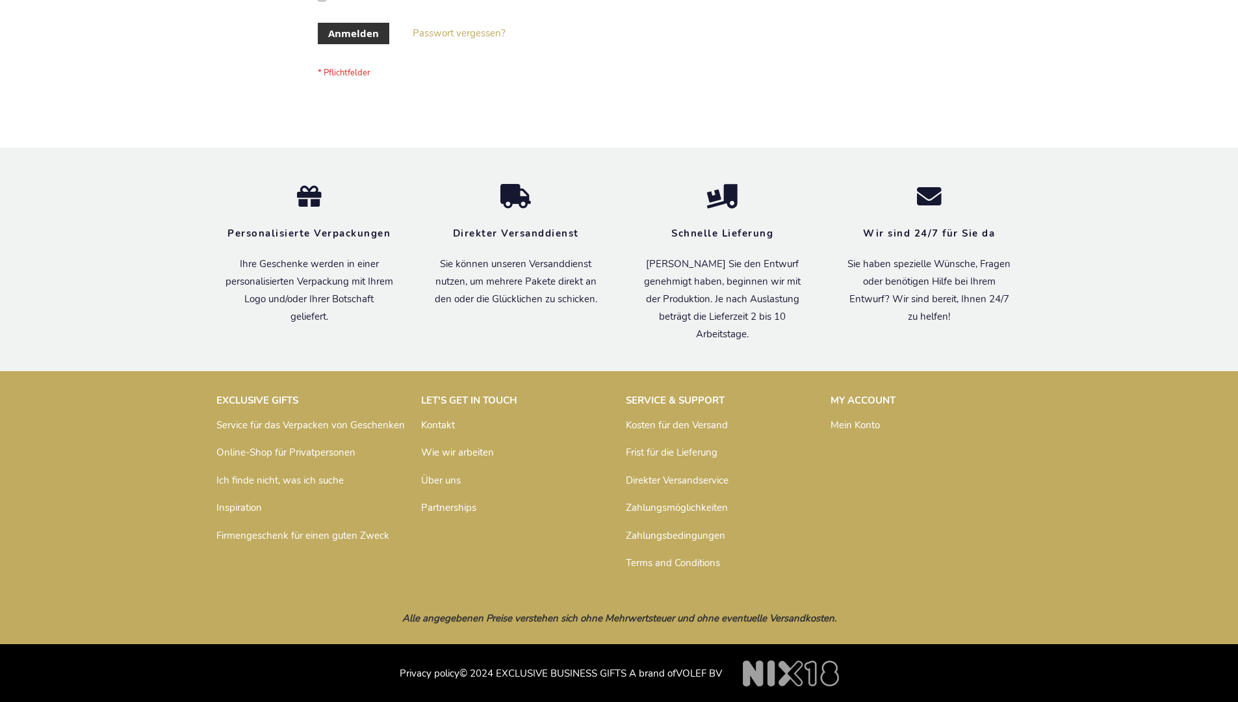
scroll to position [435, 0]
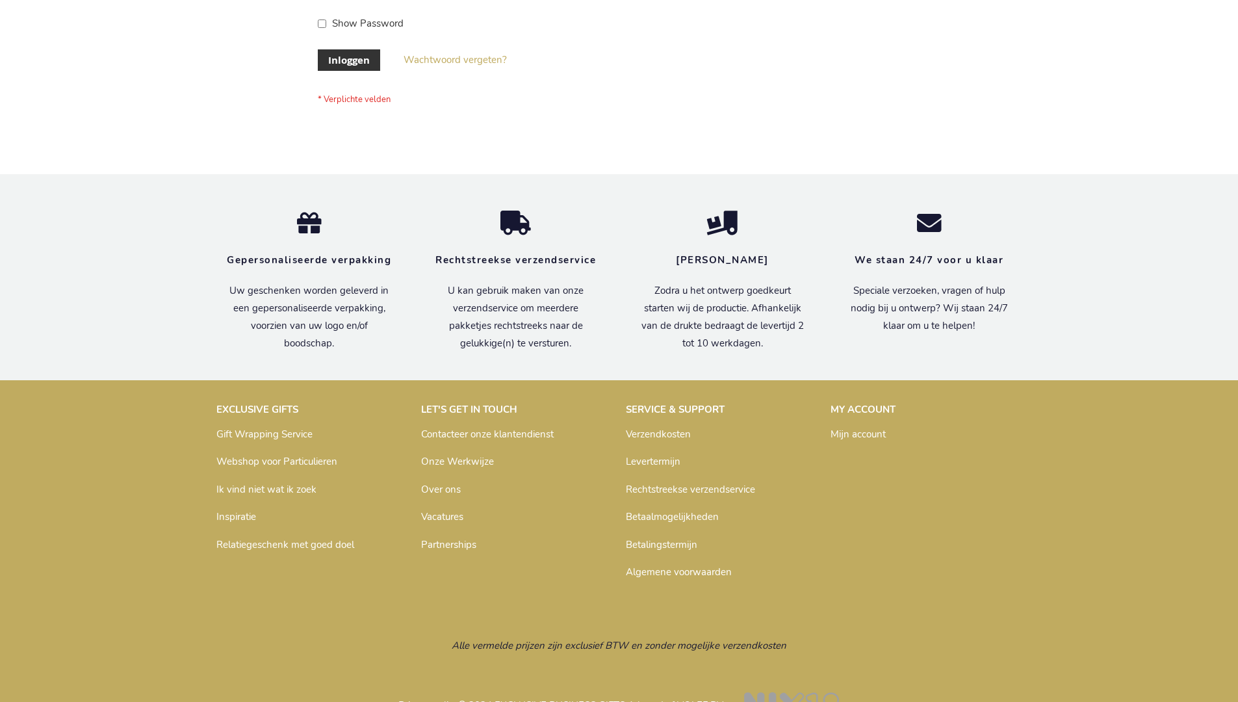
scroll to position [441, 0]
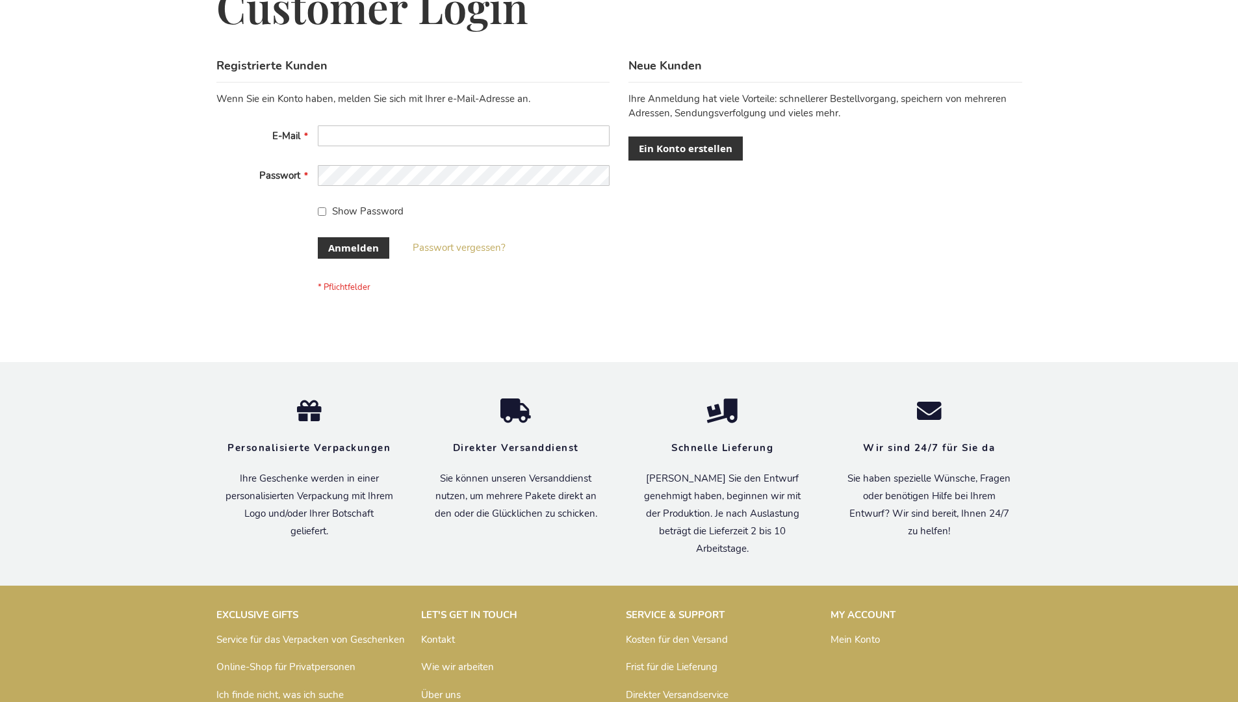
scroll to position [435, 0]
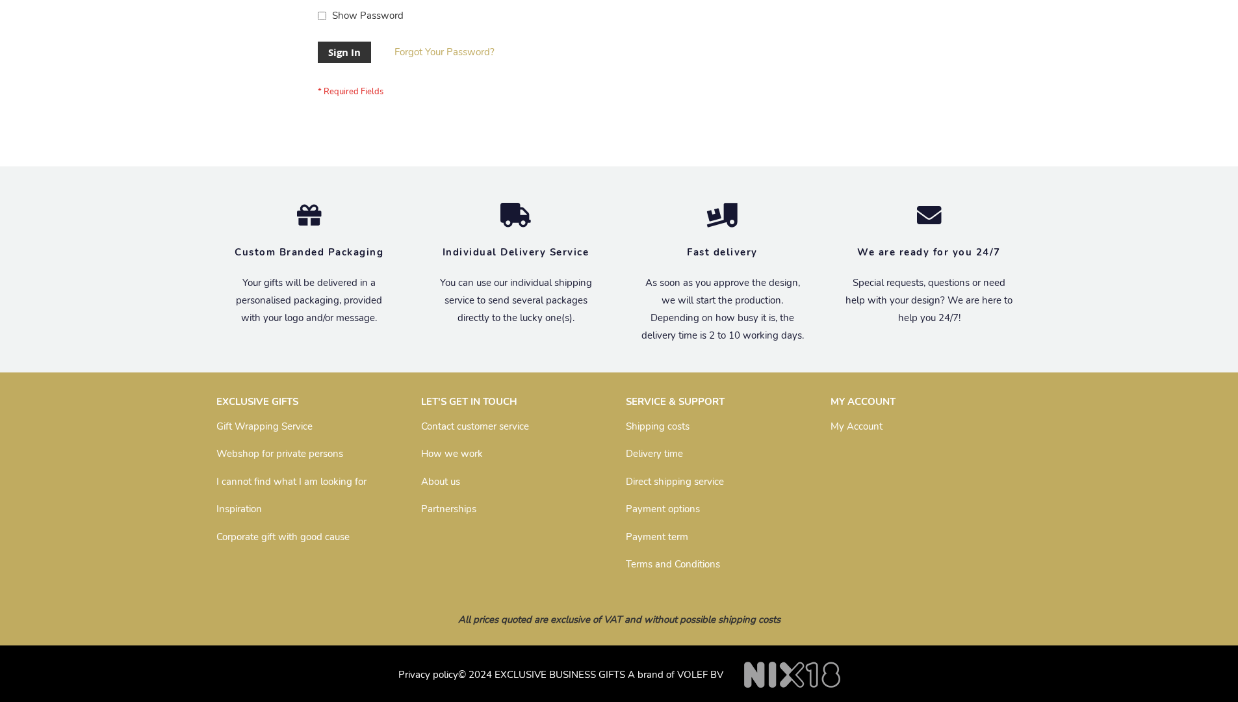
scroll to position [418, 0]
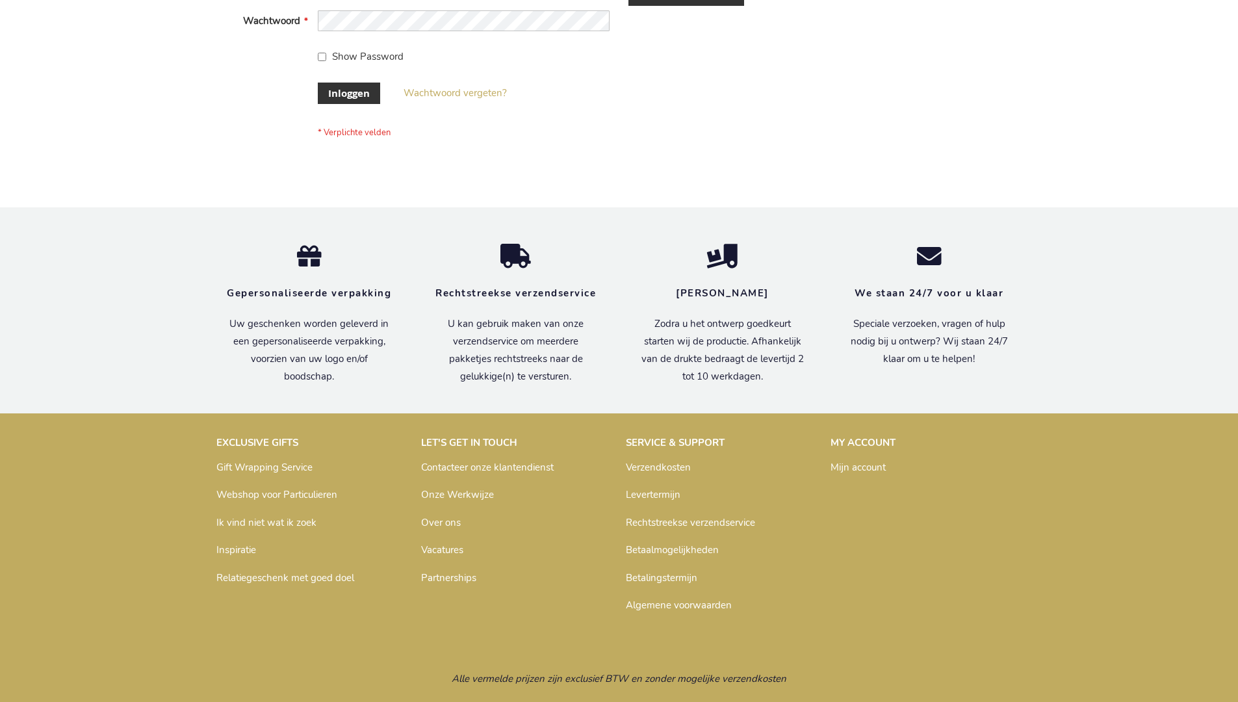
scroll to position [441, 0]
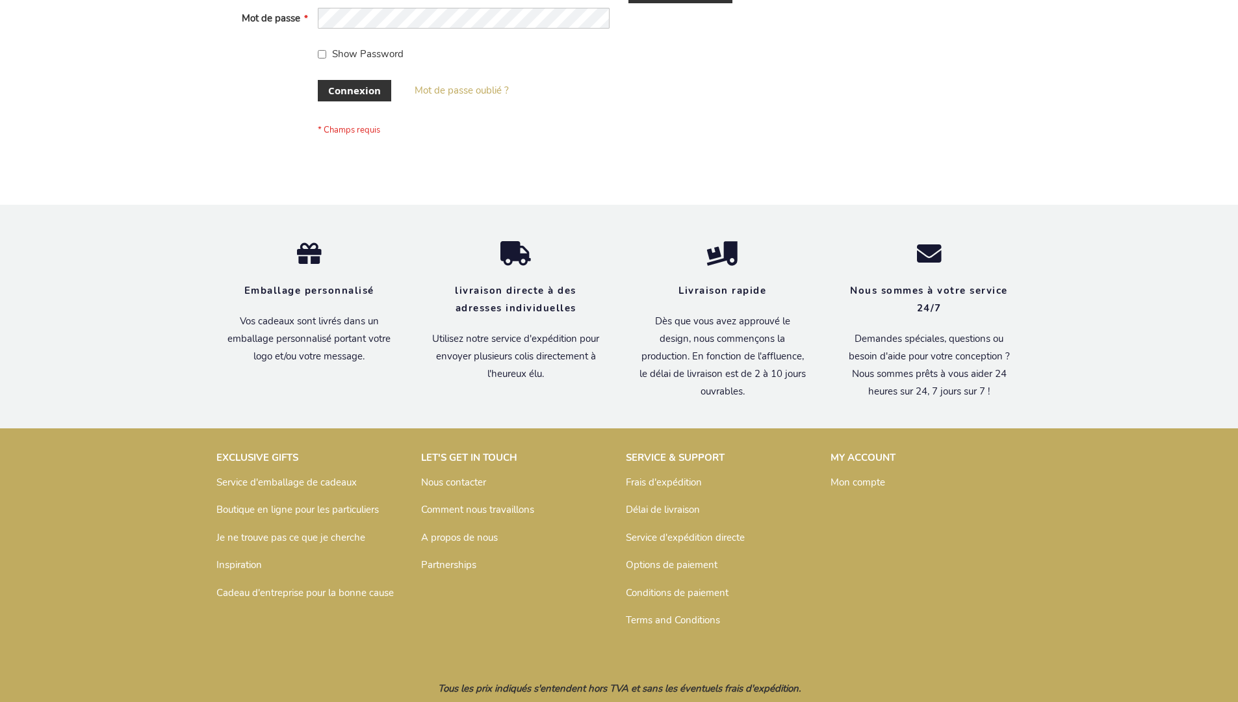
scroll to position [448, 0]
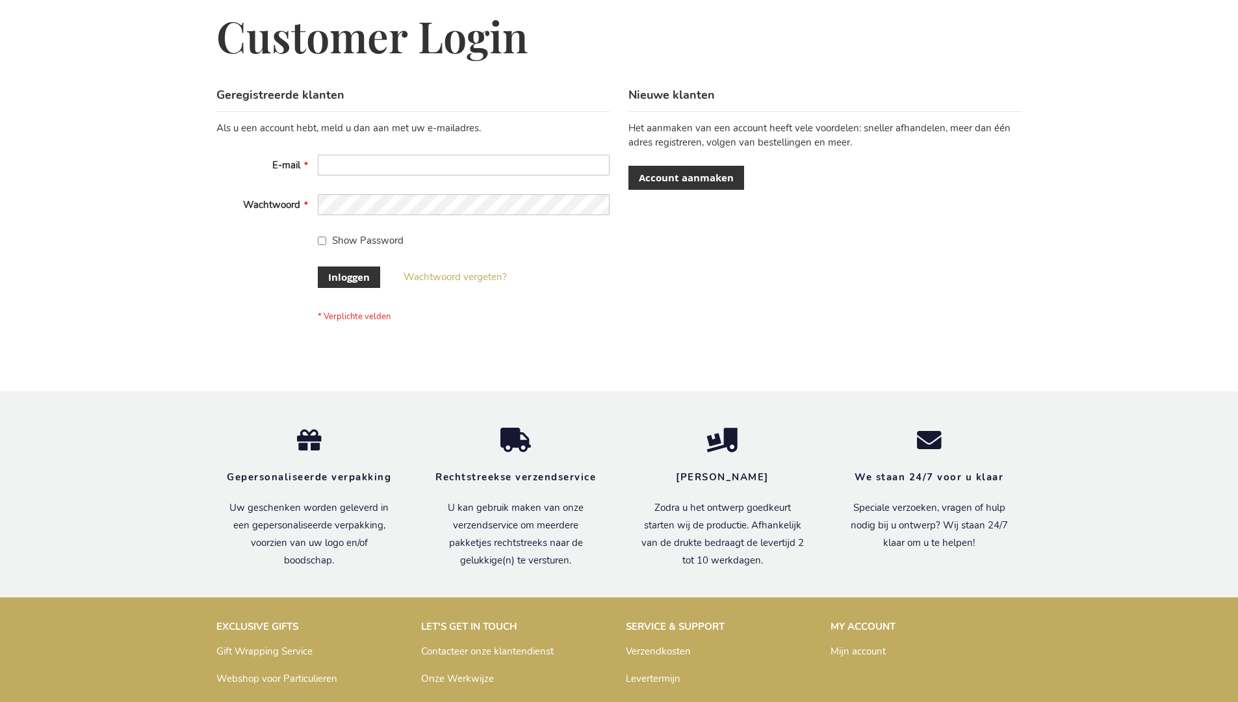
scroll to position [441, 0]
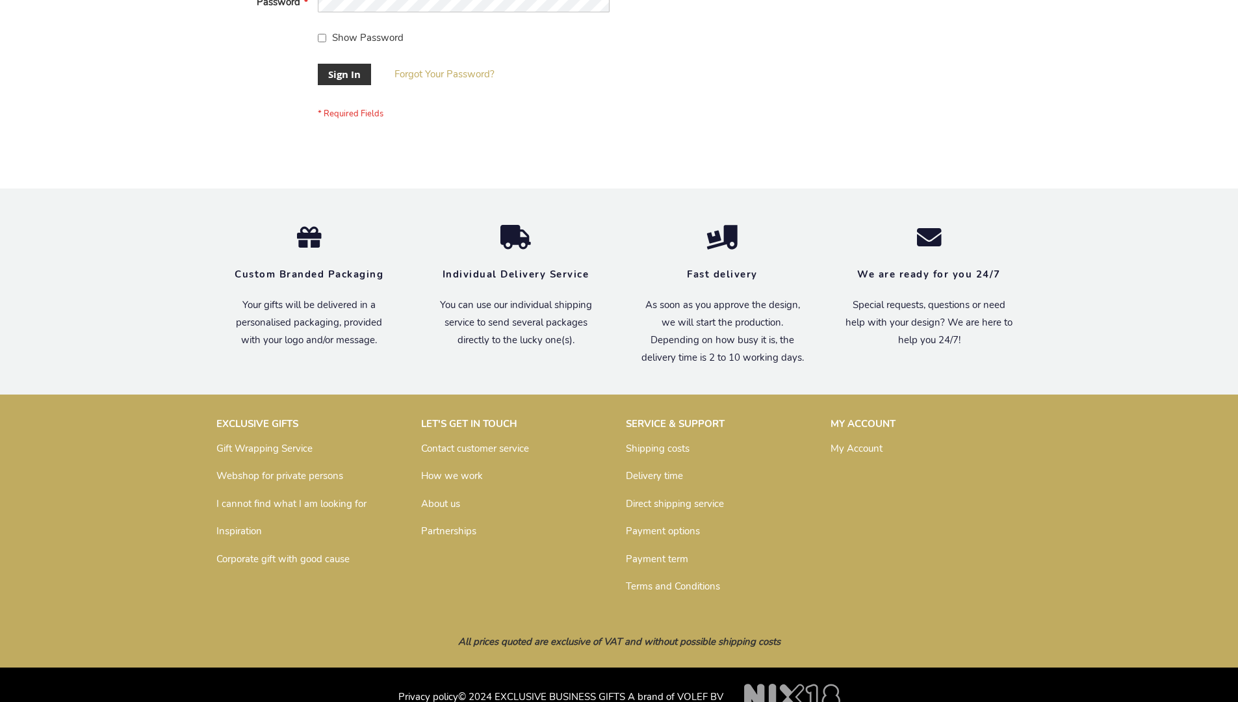
scroll to position [418, 0]
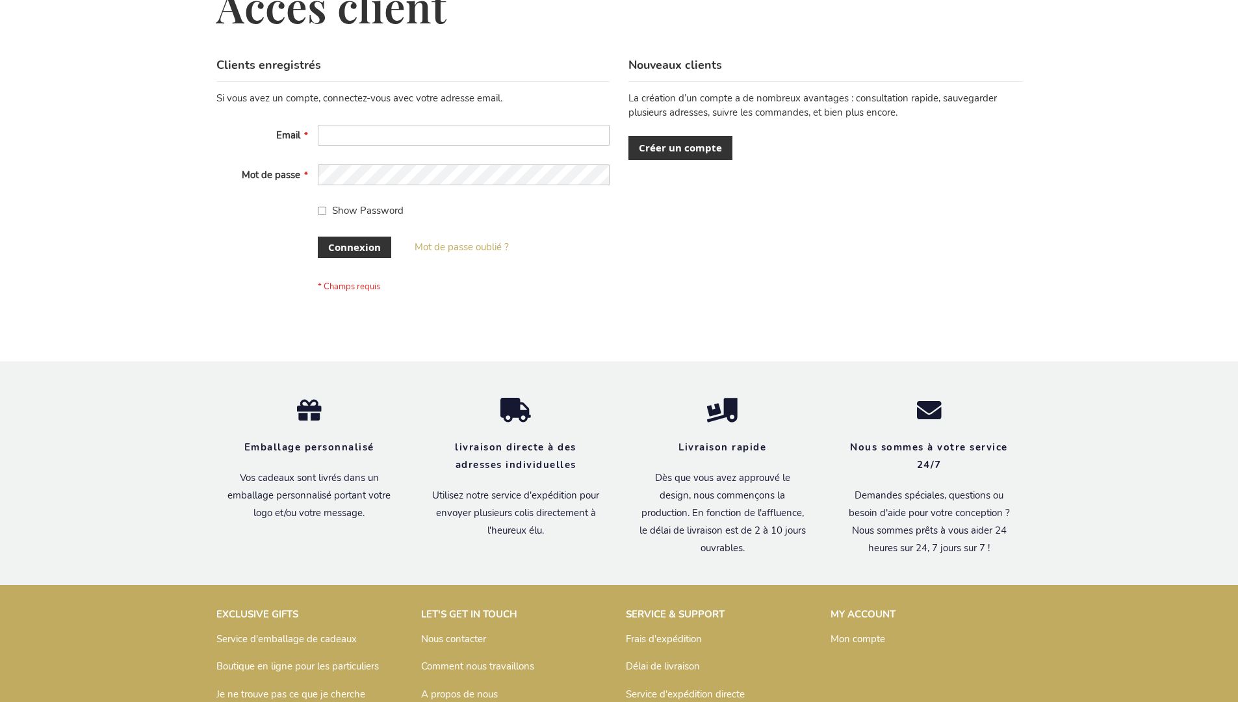
scroll to position [448, 0]
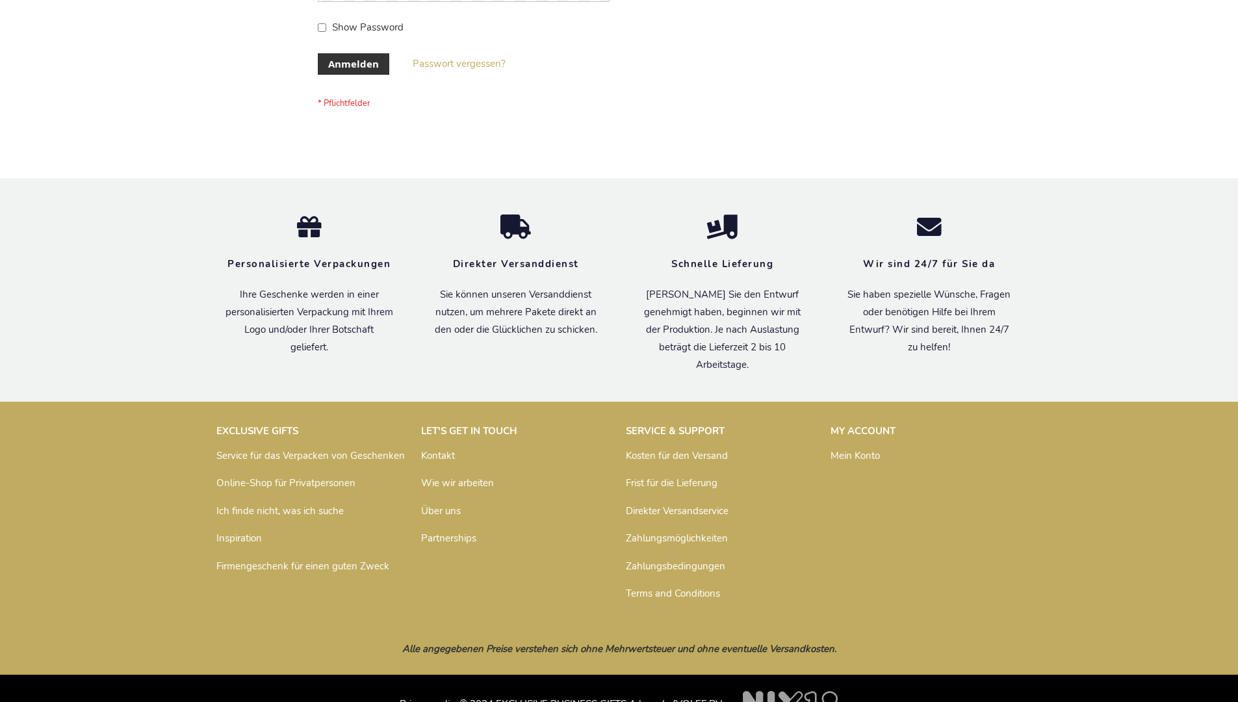
scroll to position [435, 0]
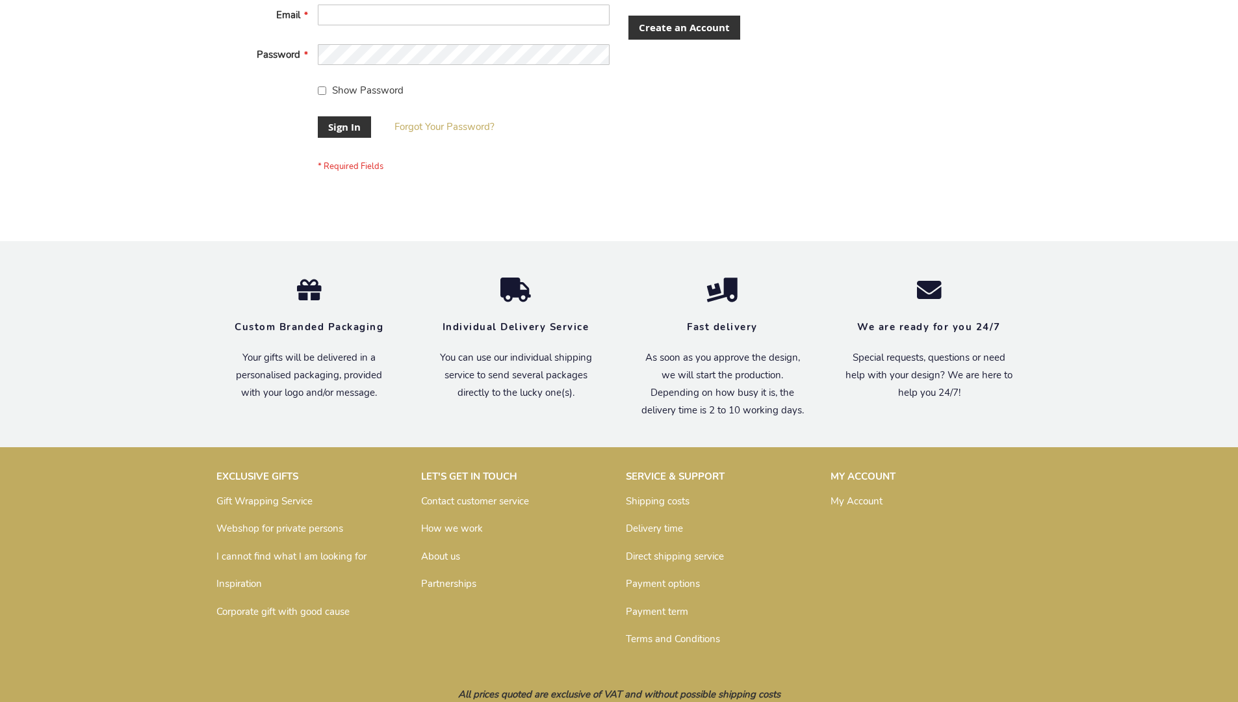
scroll to position [408, 0]
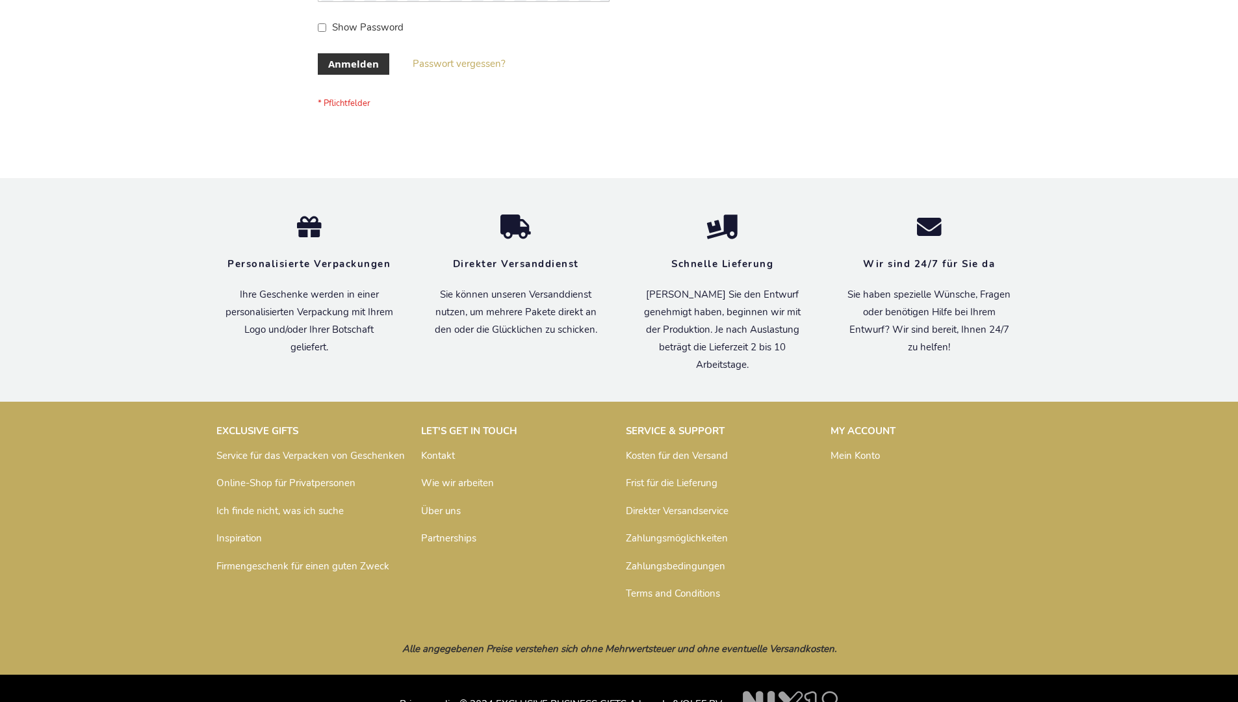
scroll to position [435, 0]
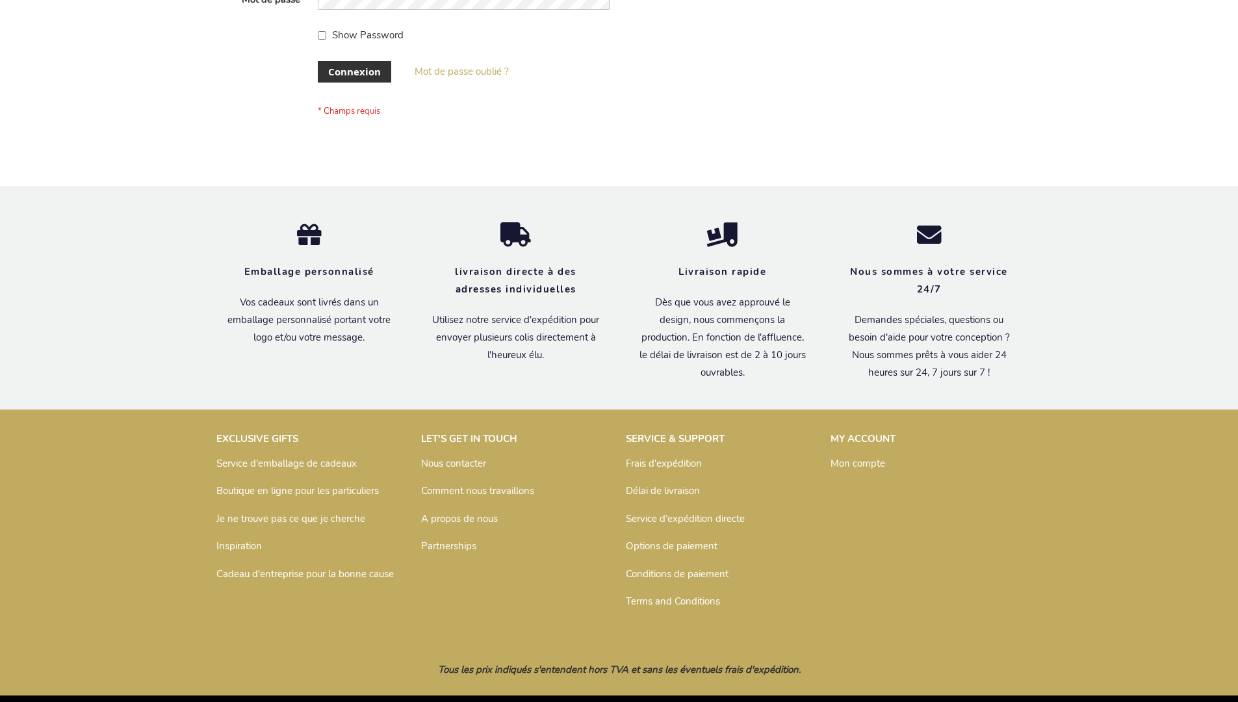
scroll to position [448, 0]
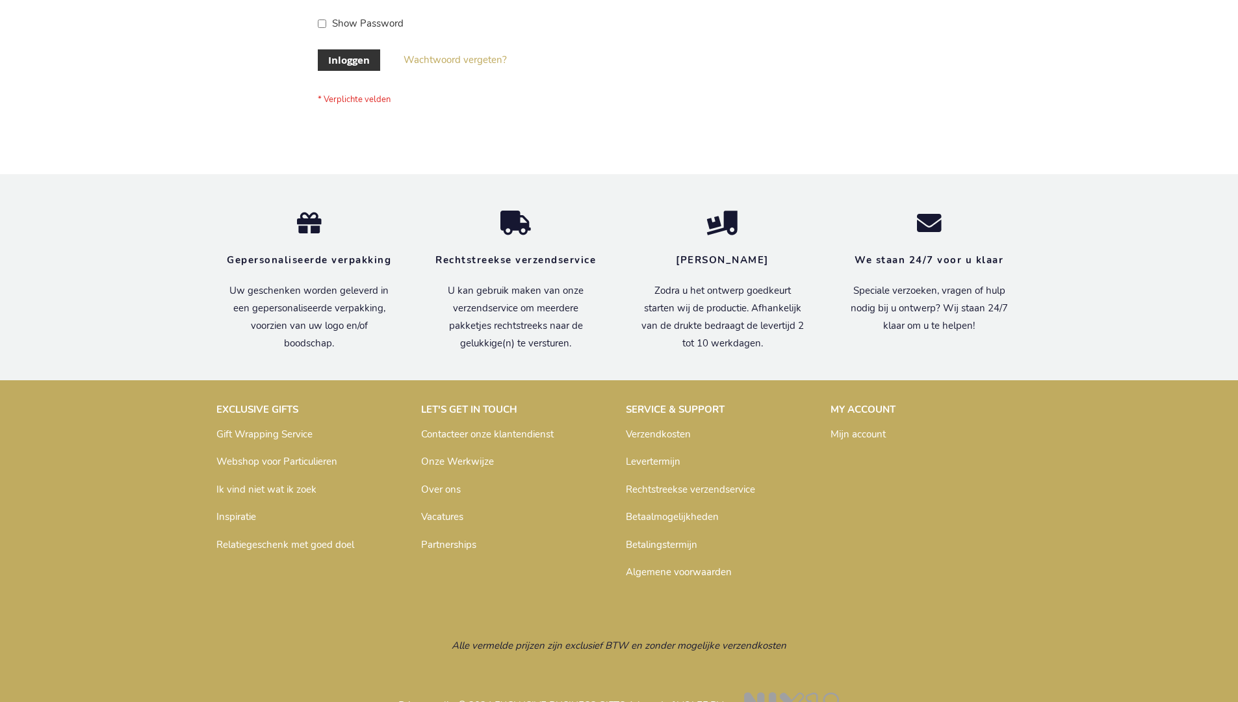
scroll to position [441, 0]
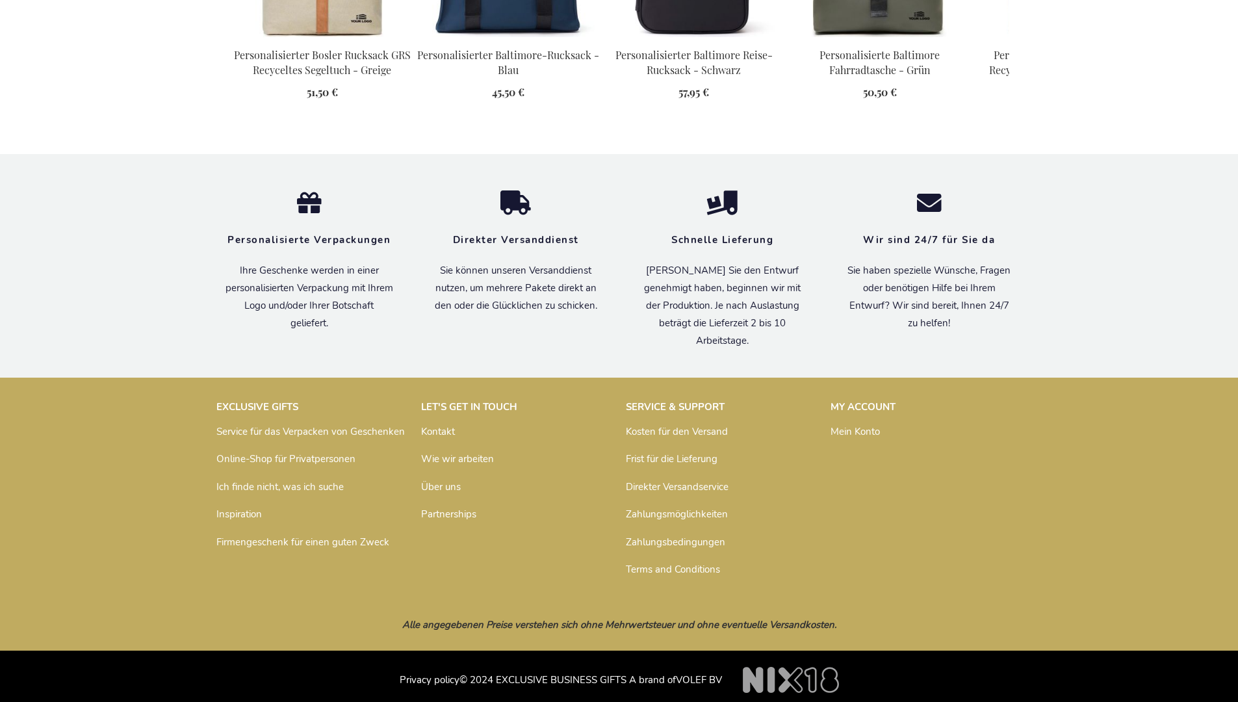
scroll to position [1782, 0]
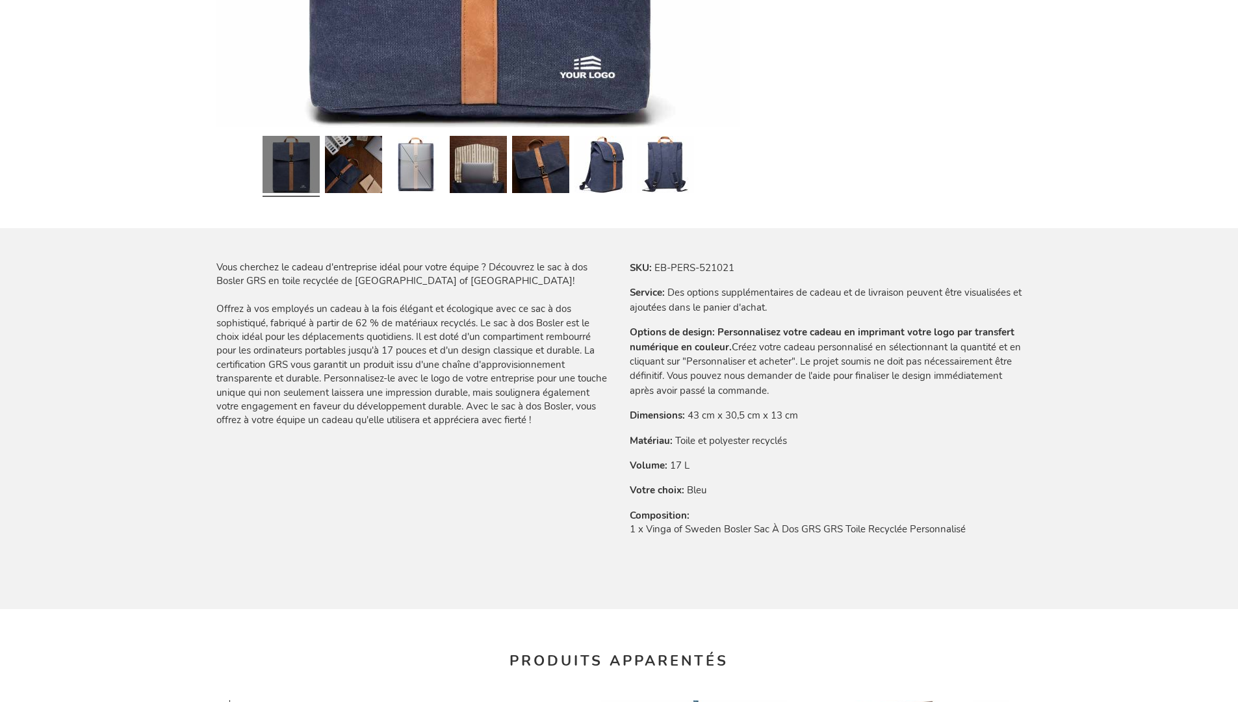
scroll to position [1795, 0]
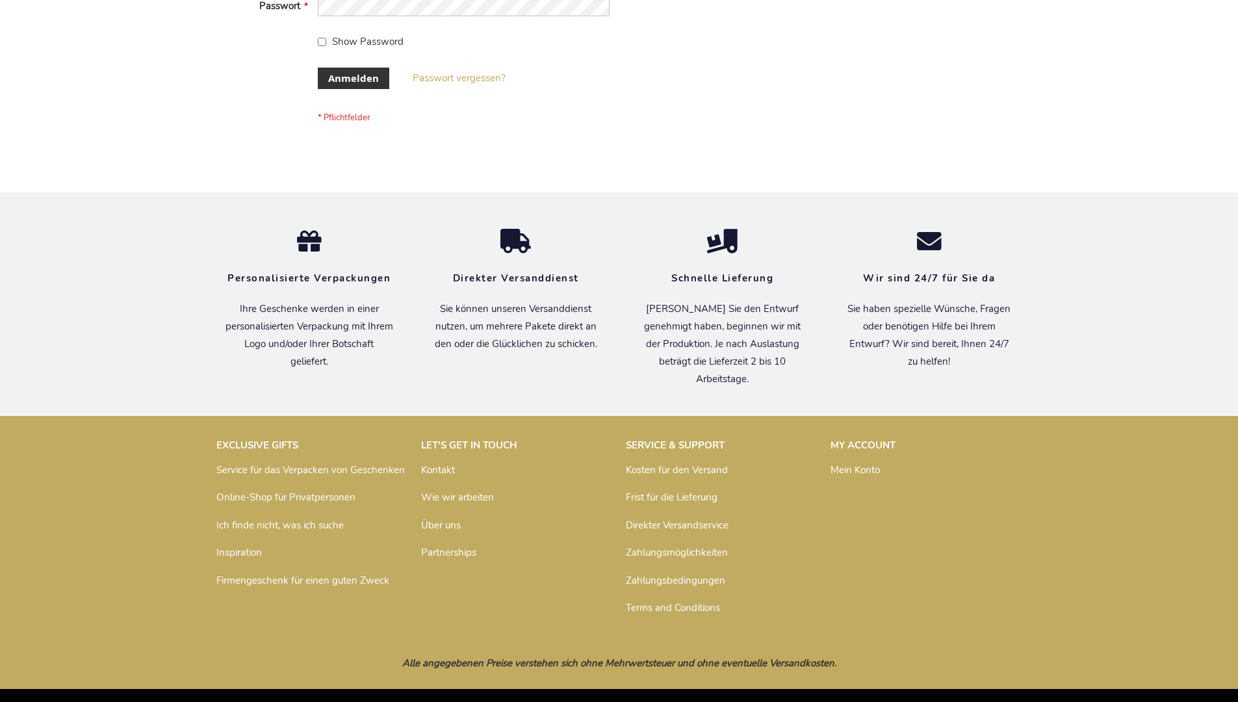
scroll to position [435, 0]
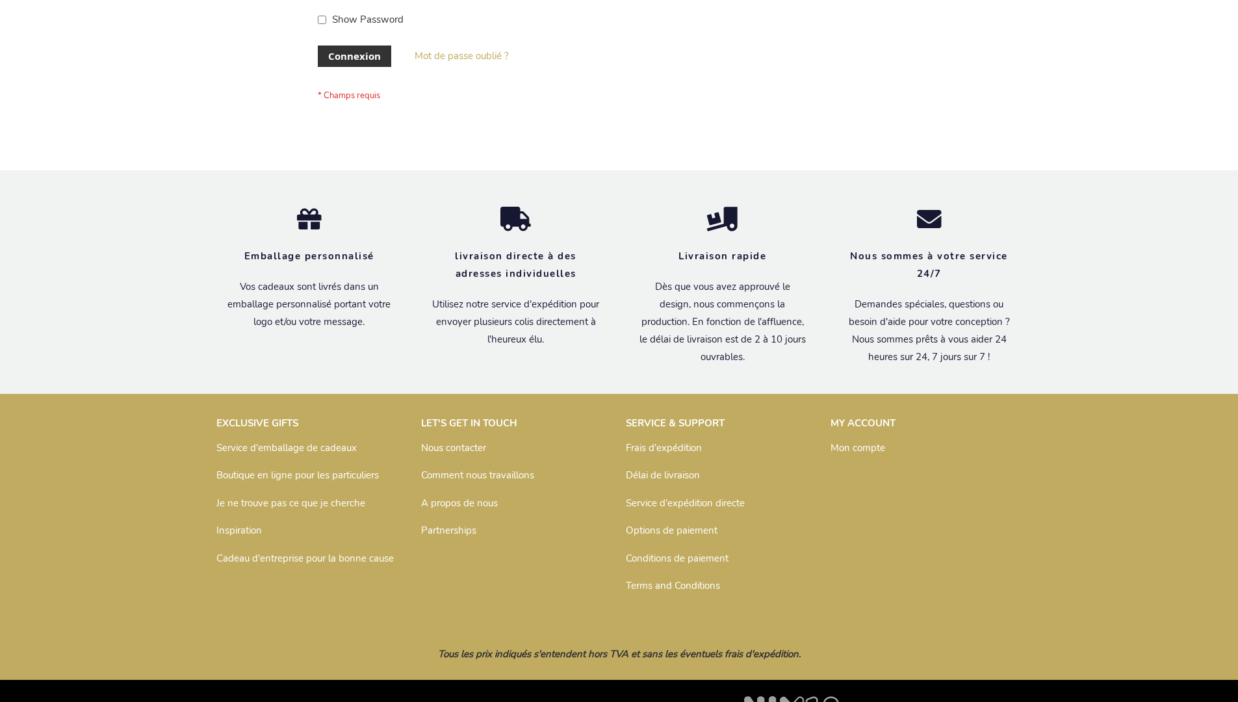
scroll to position [448, 0]
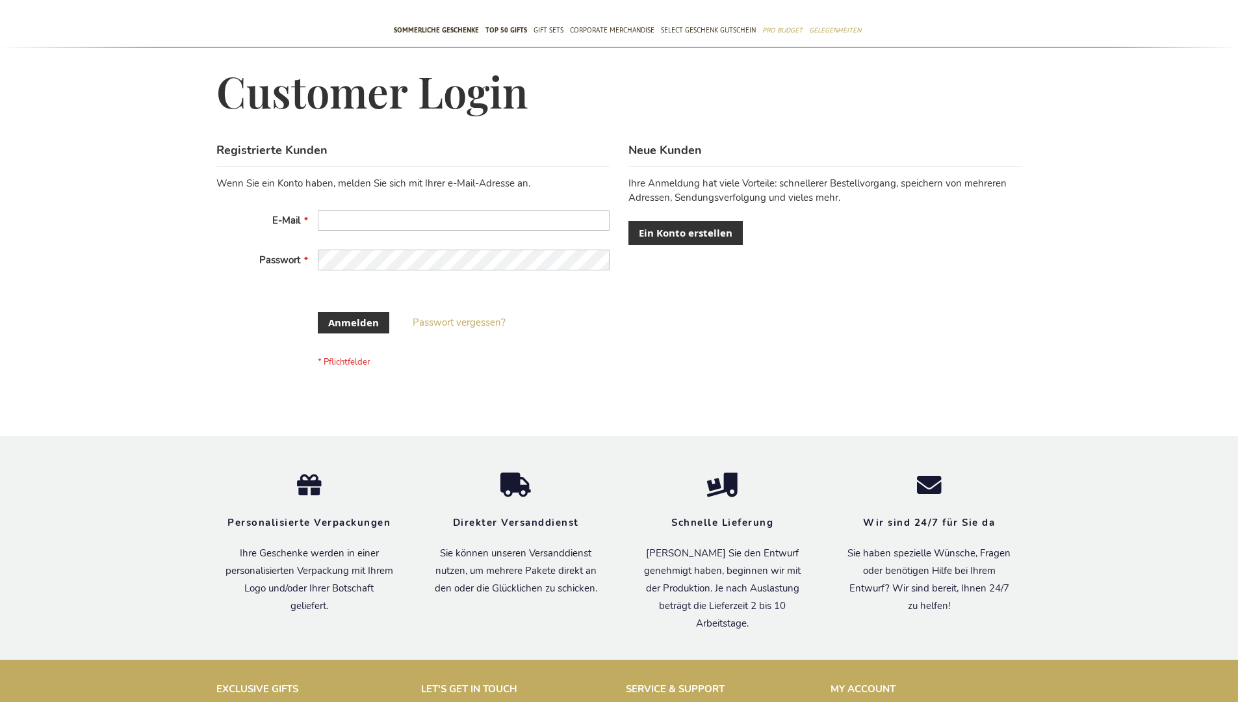
scroll to position [425, 0]
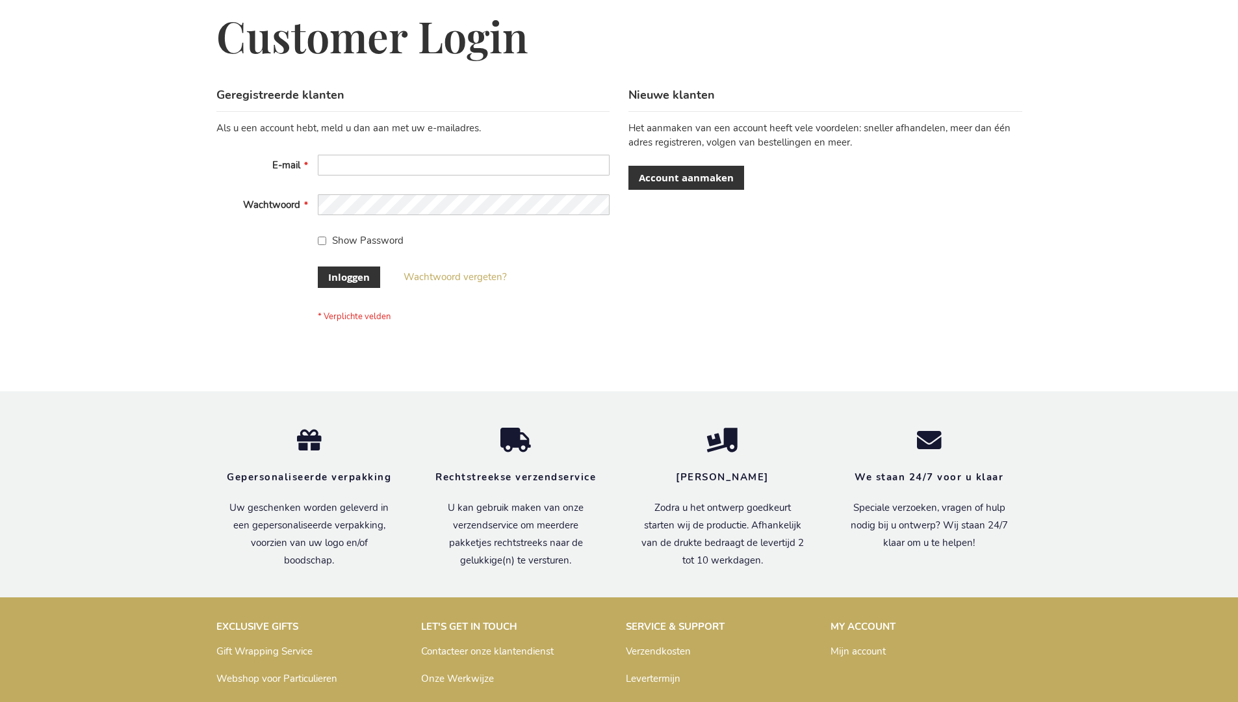
scroll to position [441, 0]
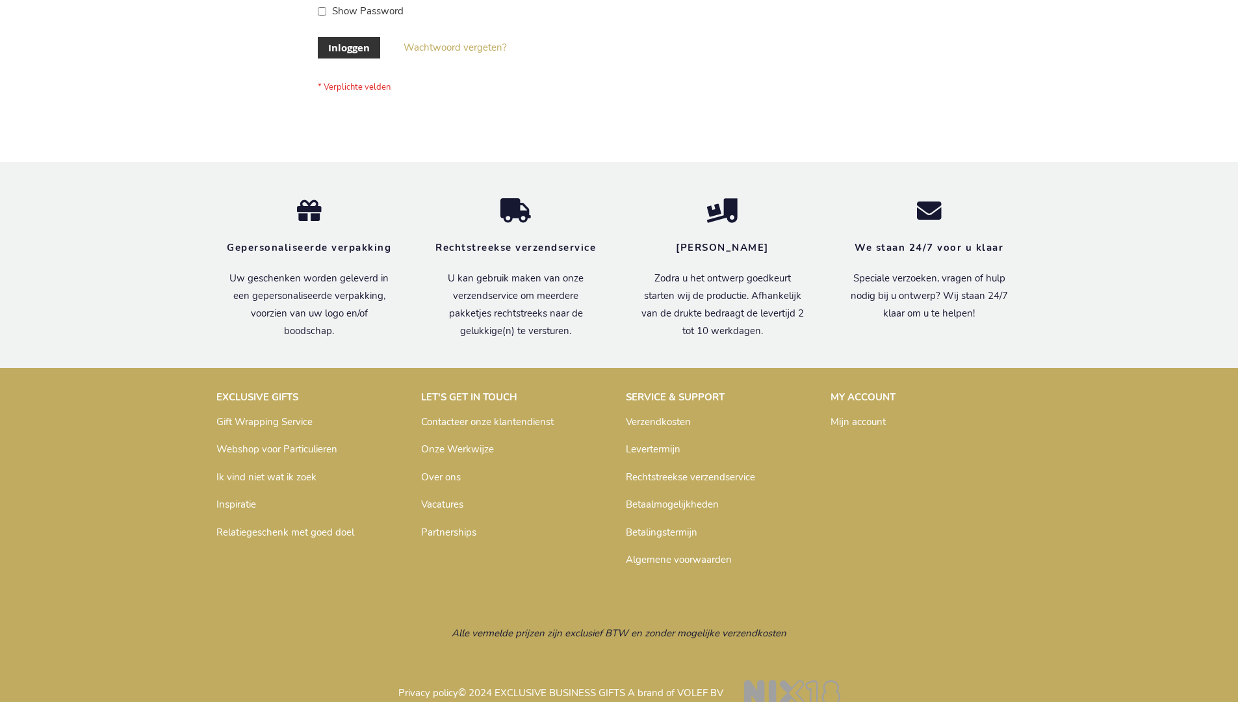
scroll to position [441, 0]
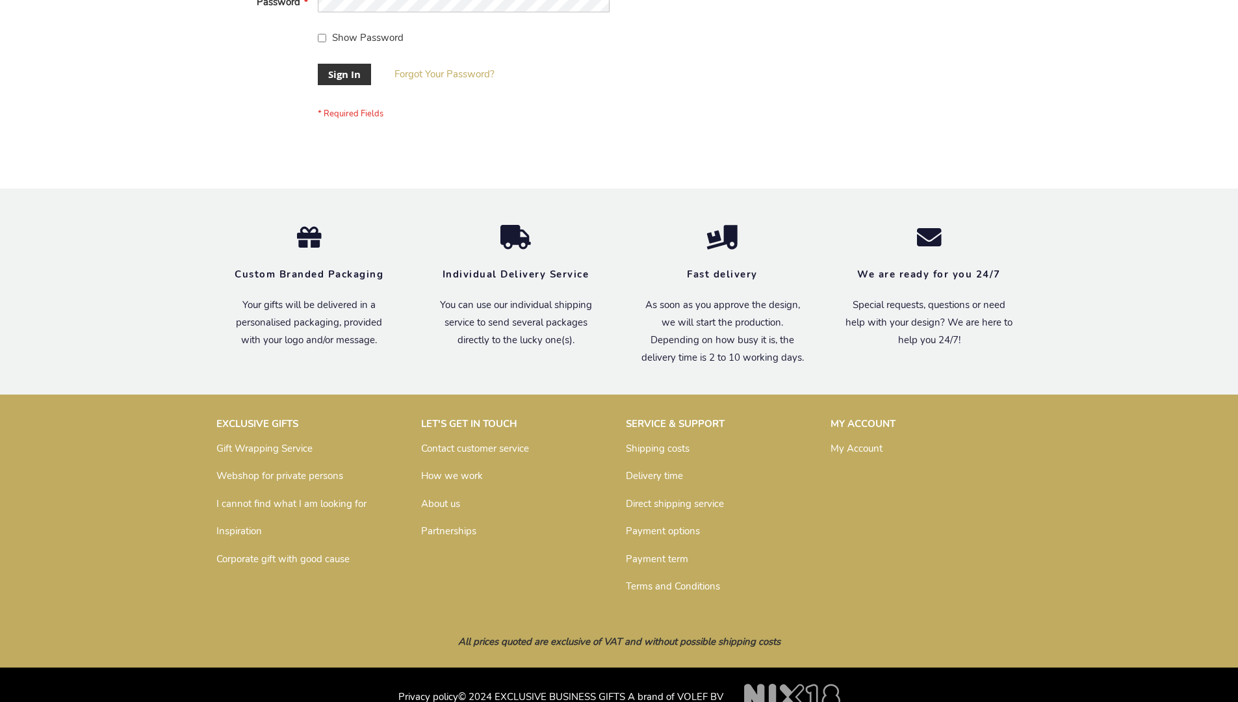
scroll to position [418, 0]
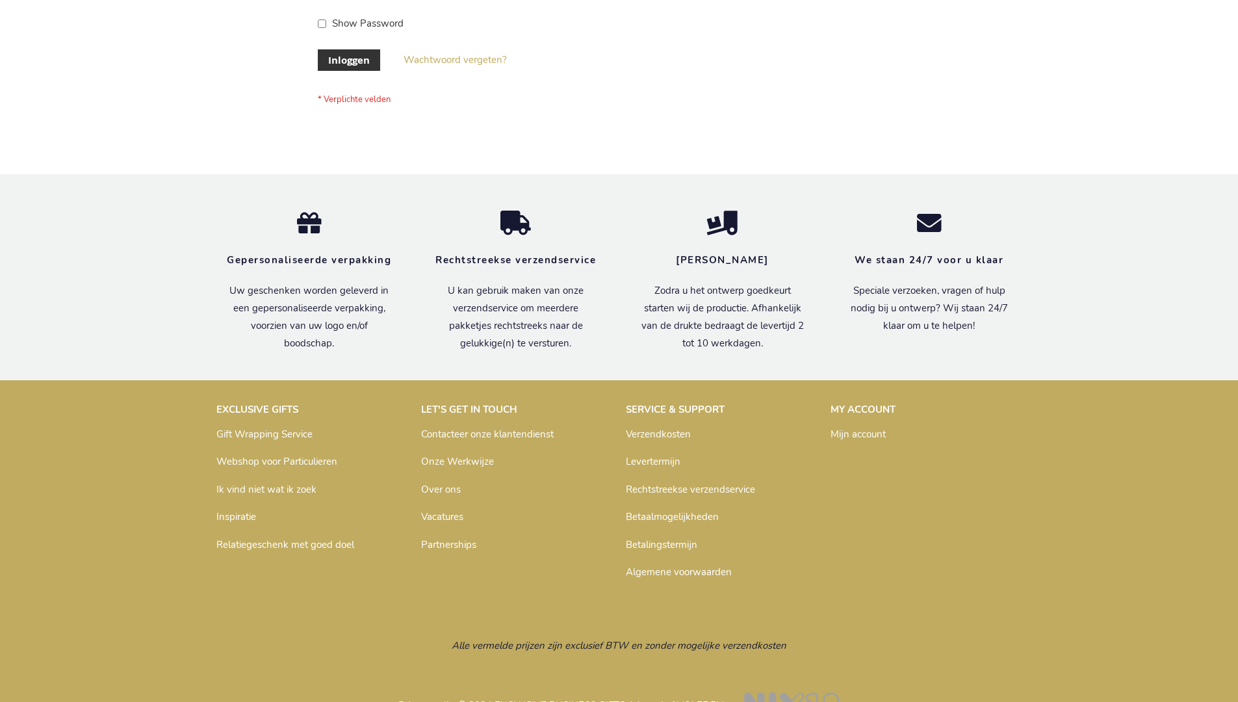
scroll to position [441, 0]
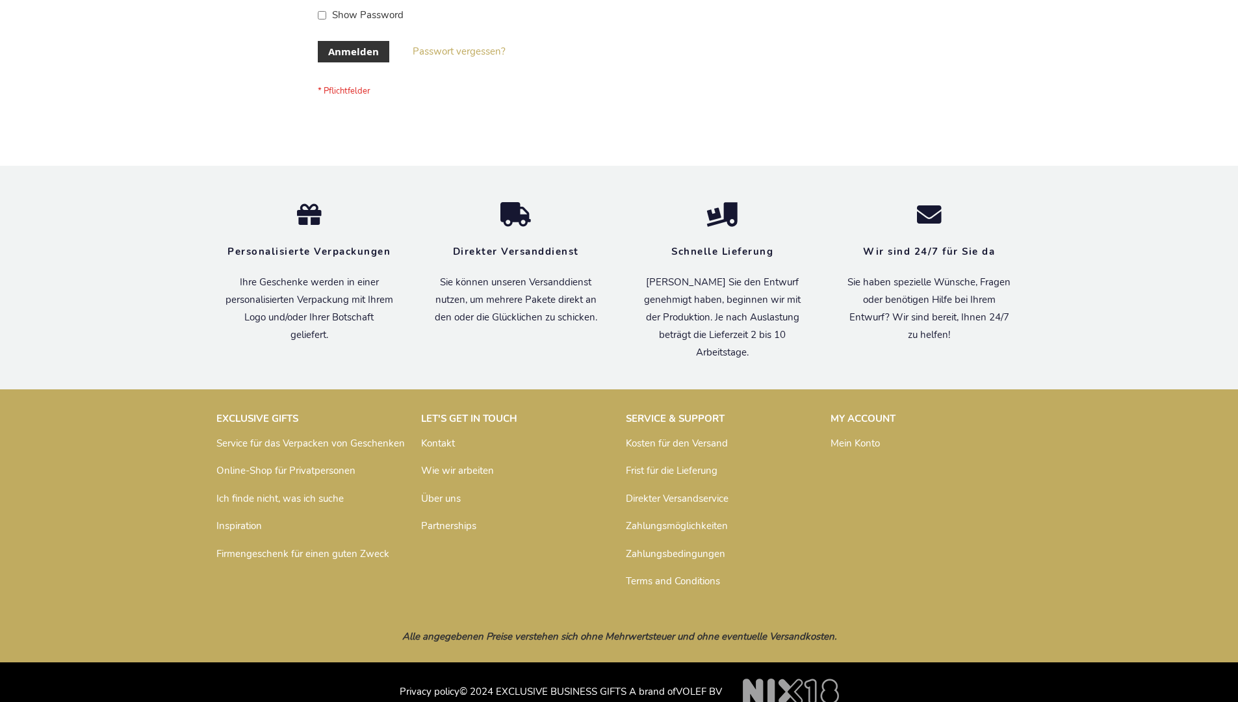
scroll to position [435, 0]
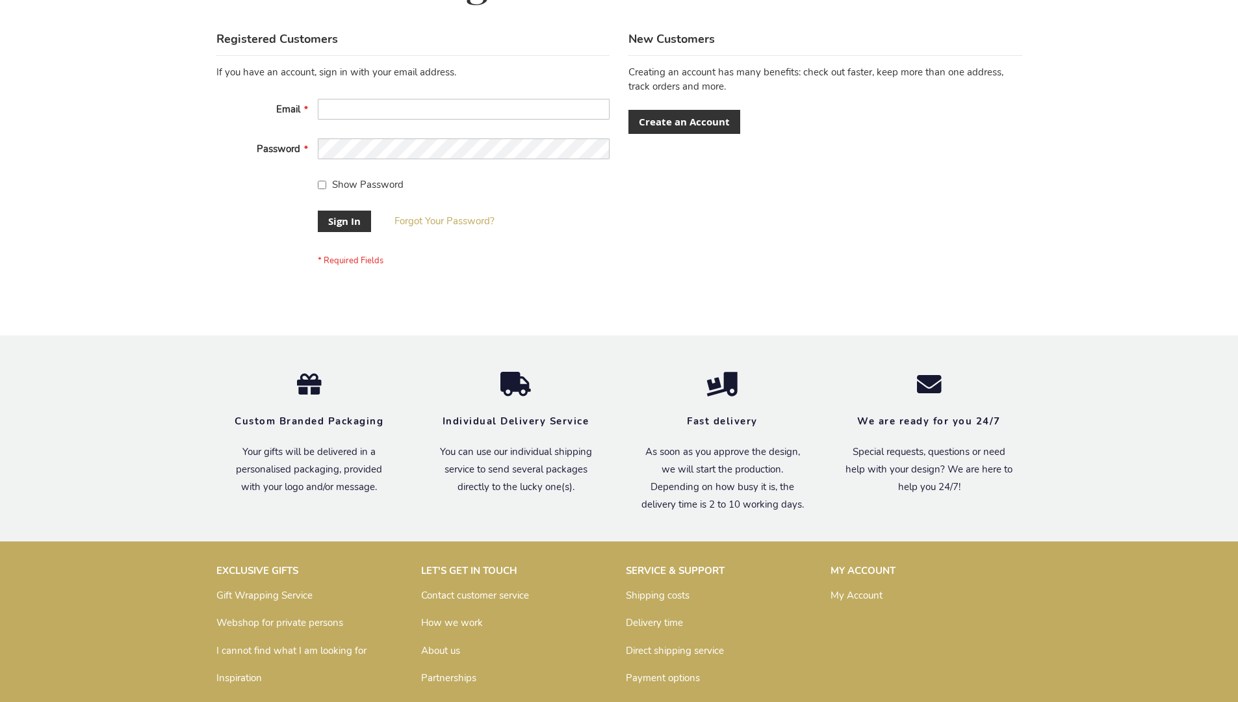
scroll to position [418, 0]
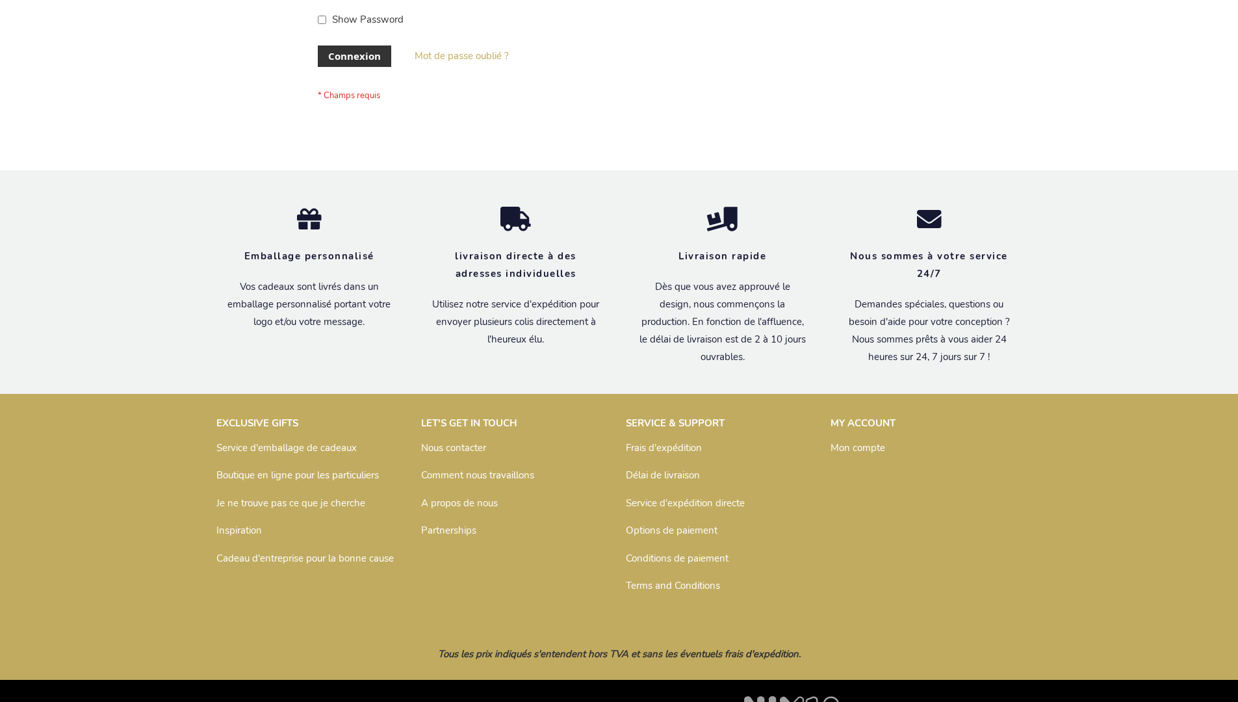
scroll to position [448, 0]
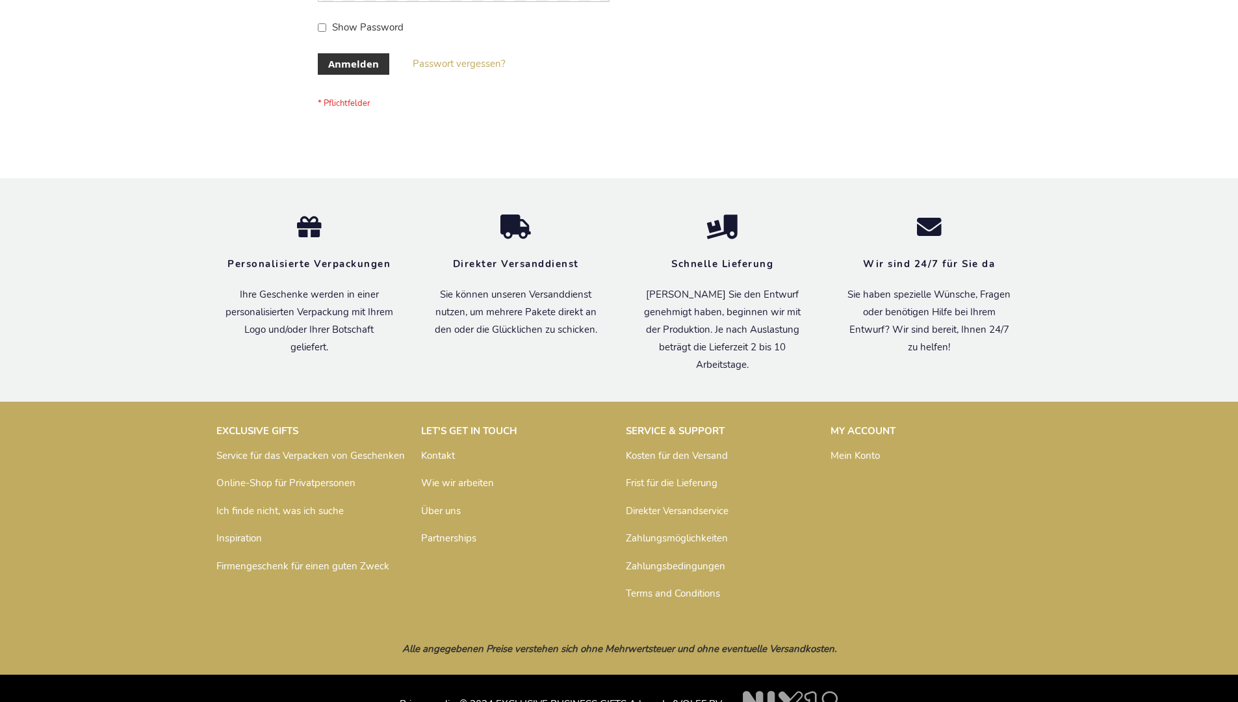
scroll to position [435, 0]
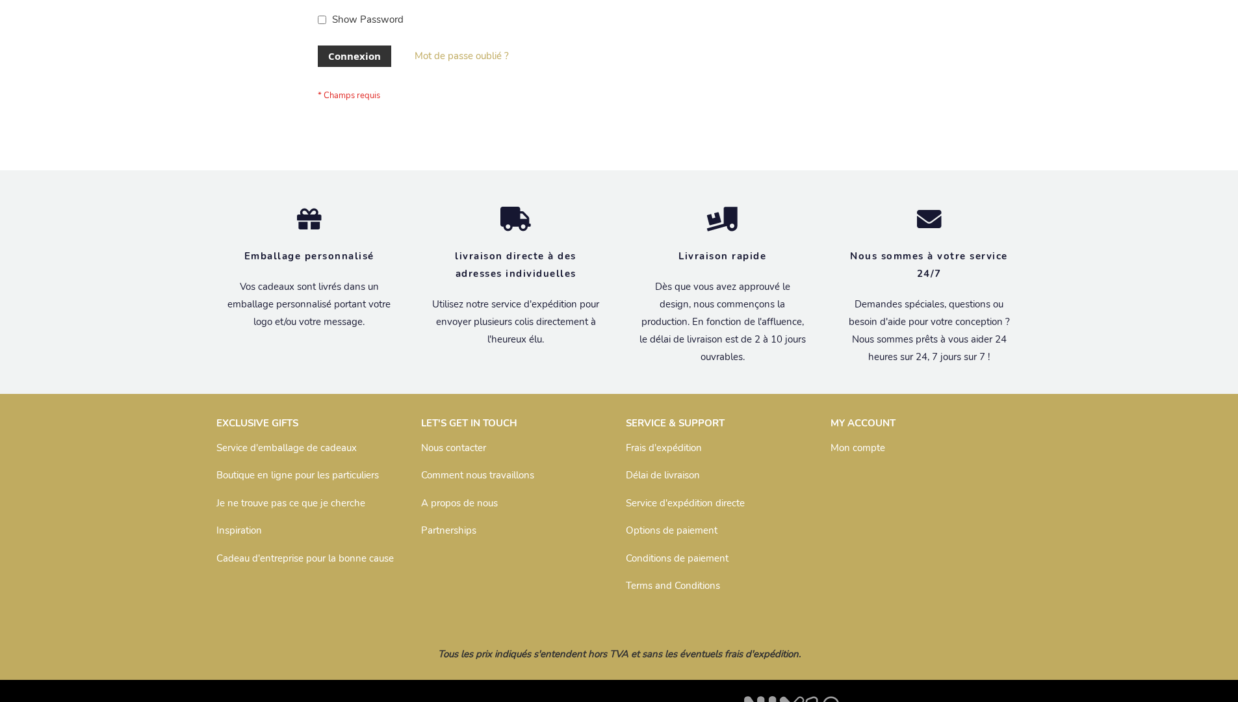
scroll to position [448, 0]
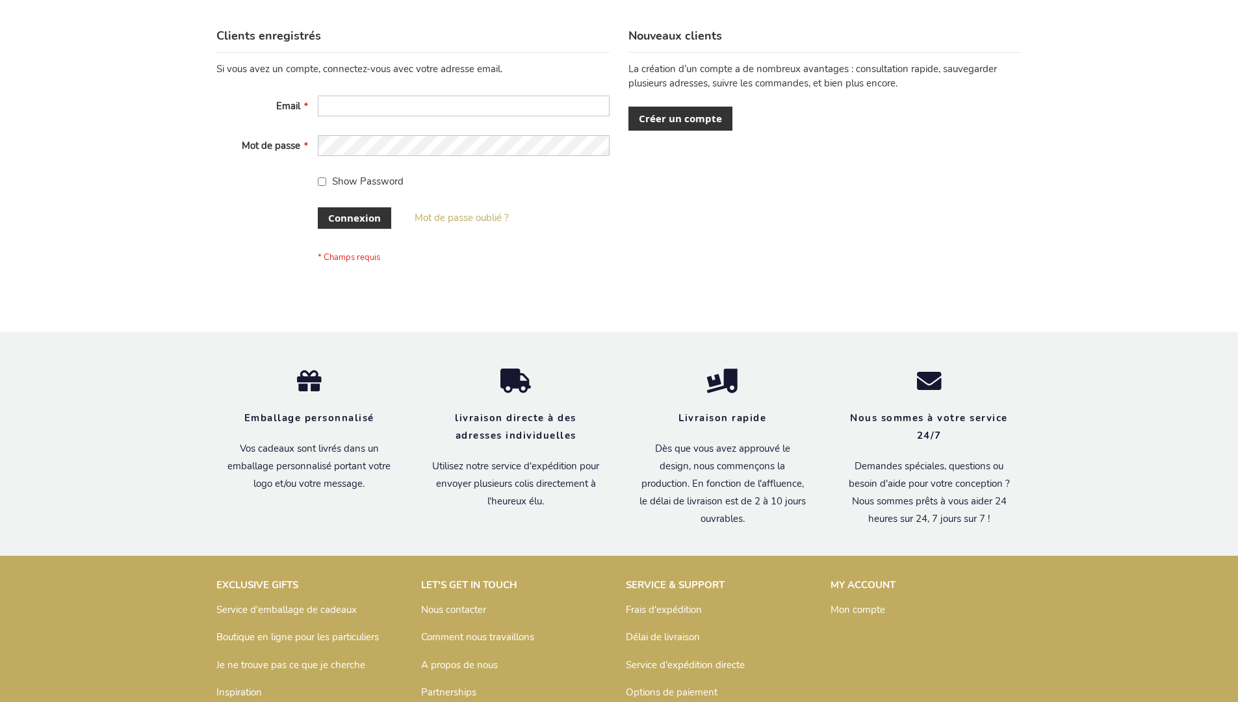
scroll to position [448, 0]
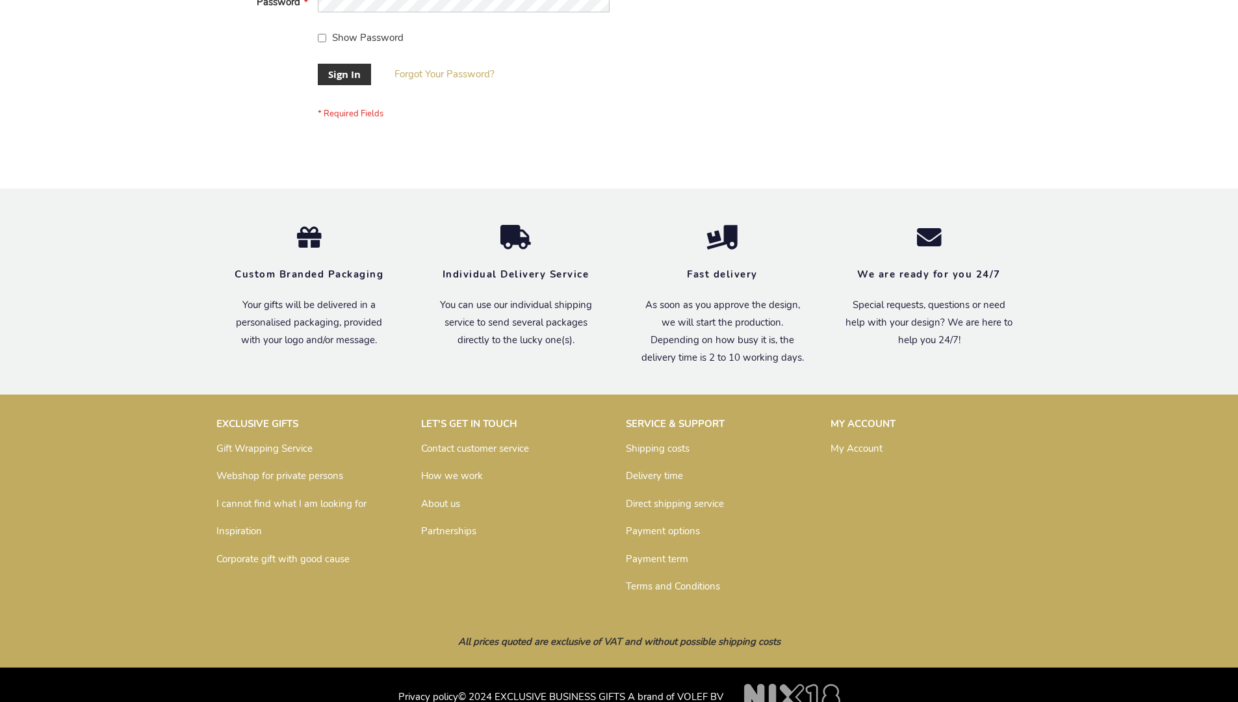
scroll to position [418, 0]
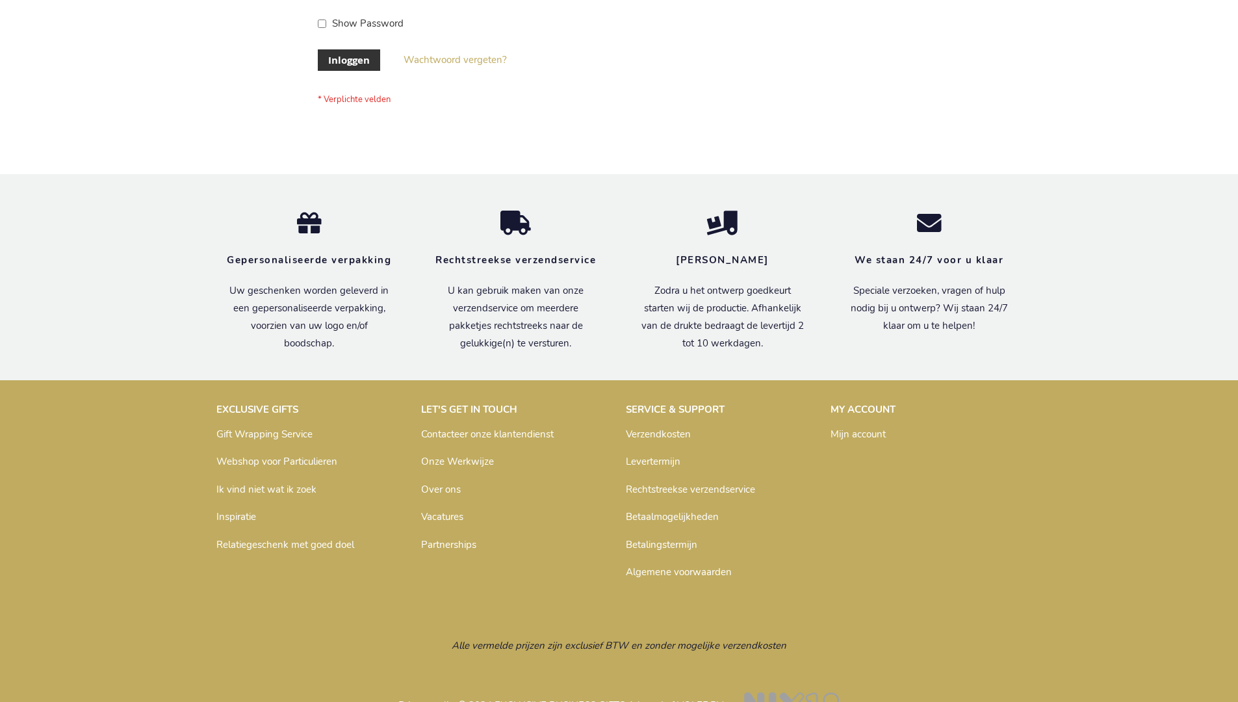
scroll to position [441, 0]
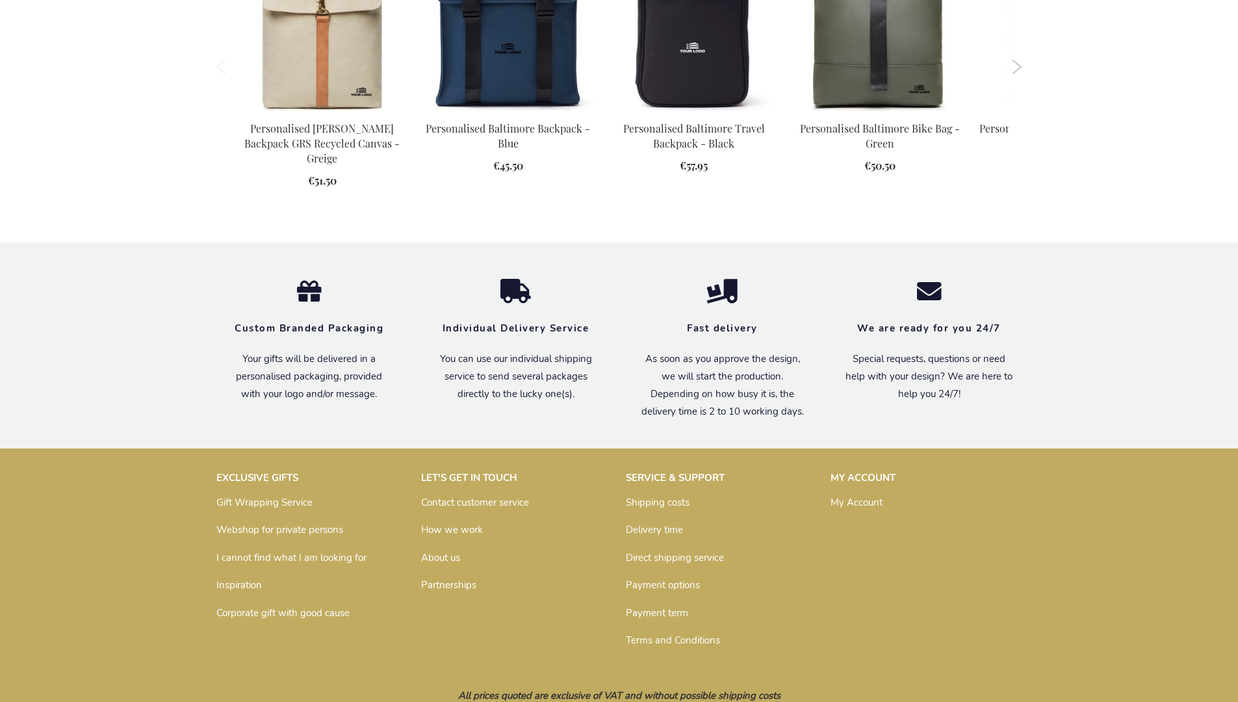
scroll to position [1750, 0]
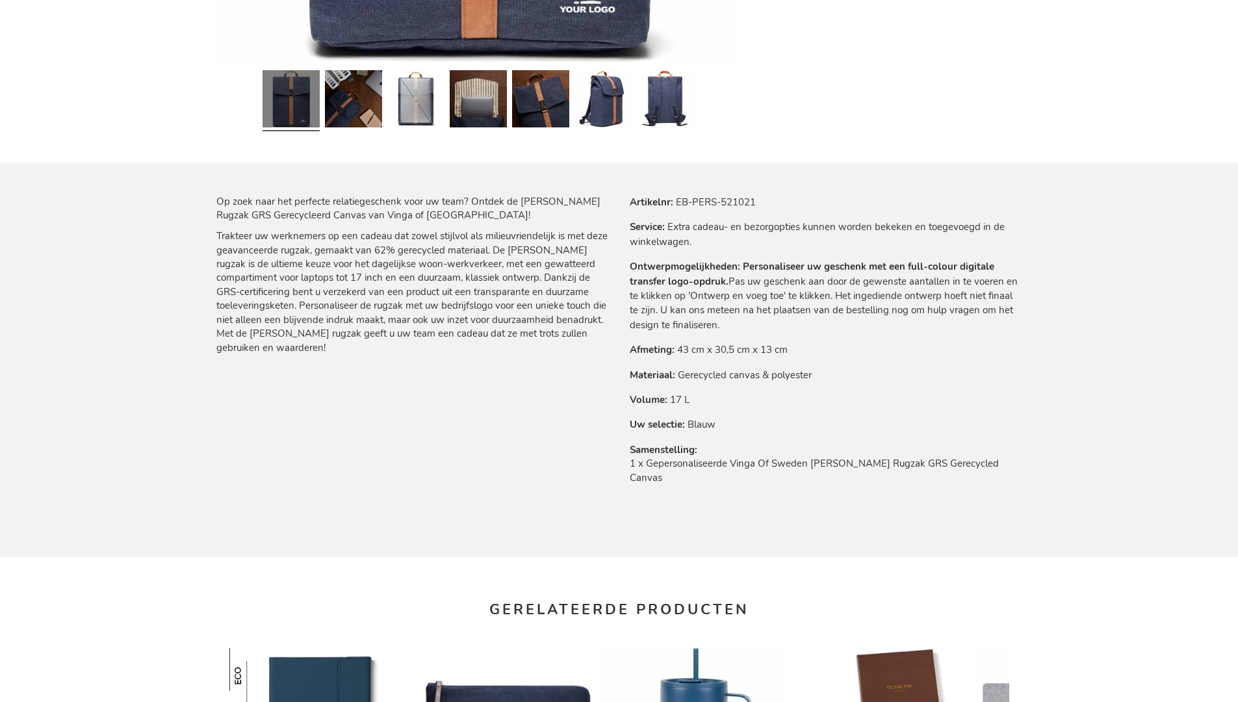
scroll to position [1788, 0]
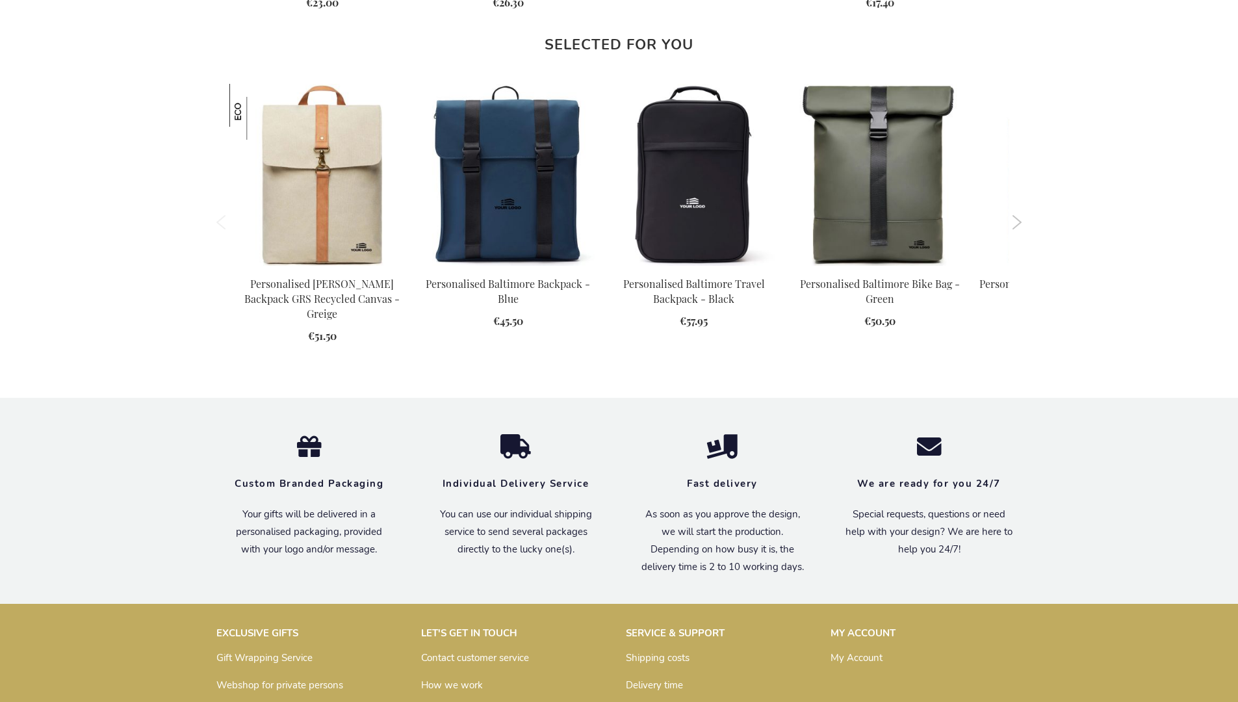
scroll to position [1750, 0]
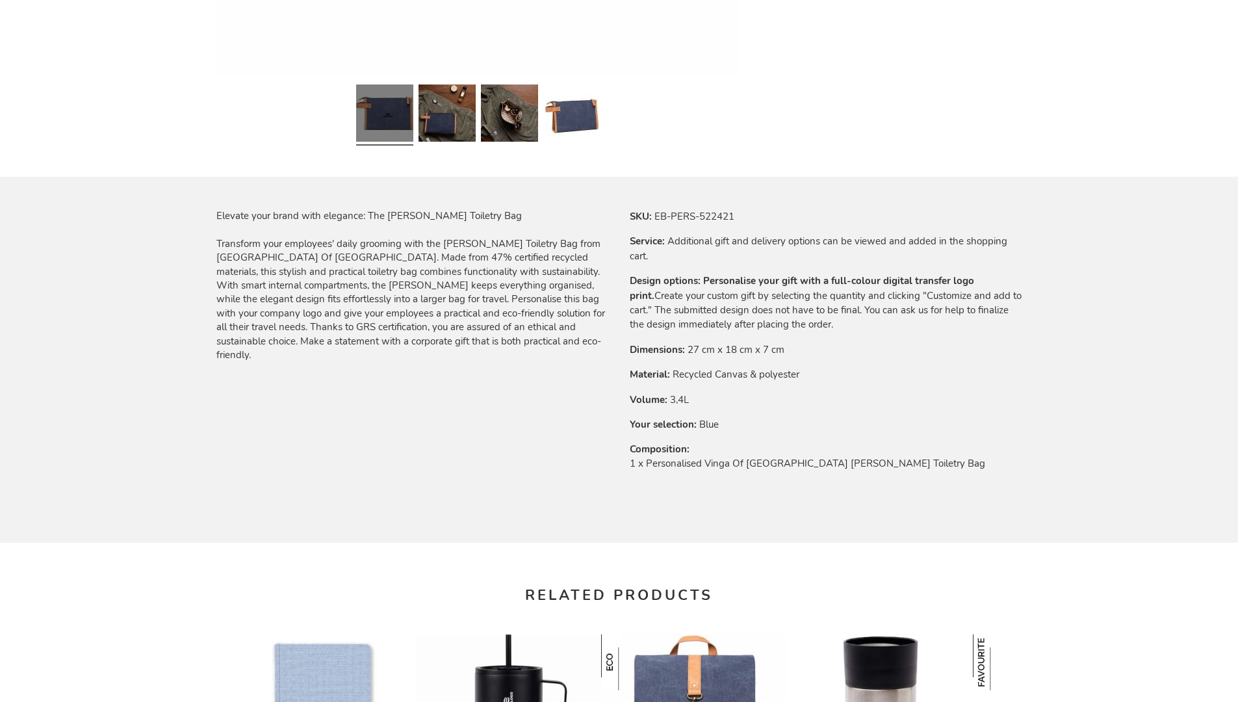
scroll to position [1750, 0]
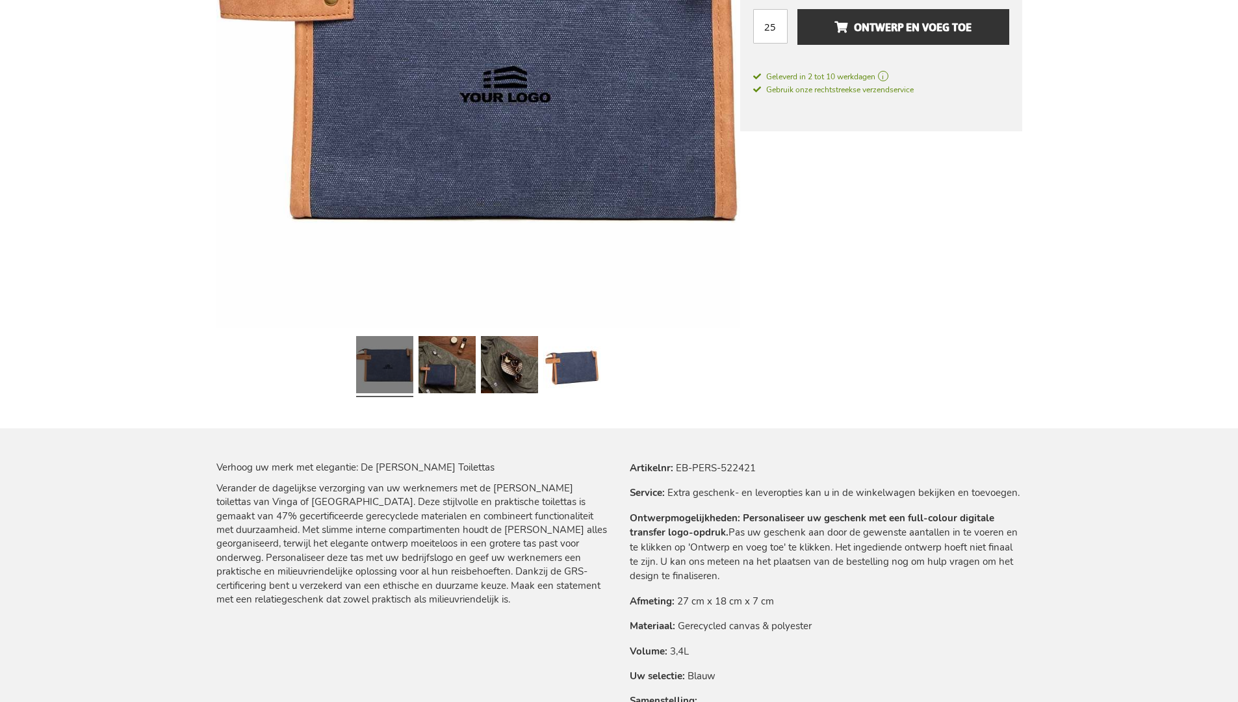
scroll to position [1774, 0]
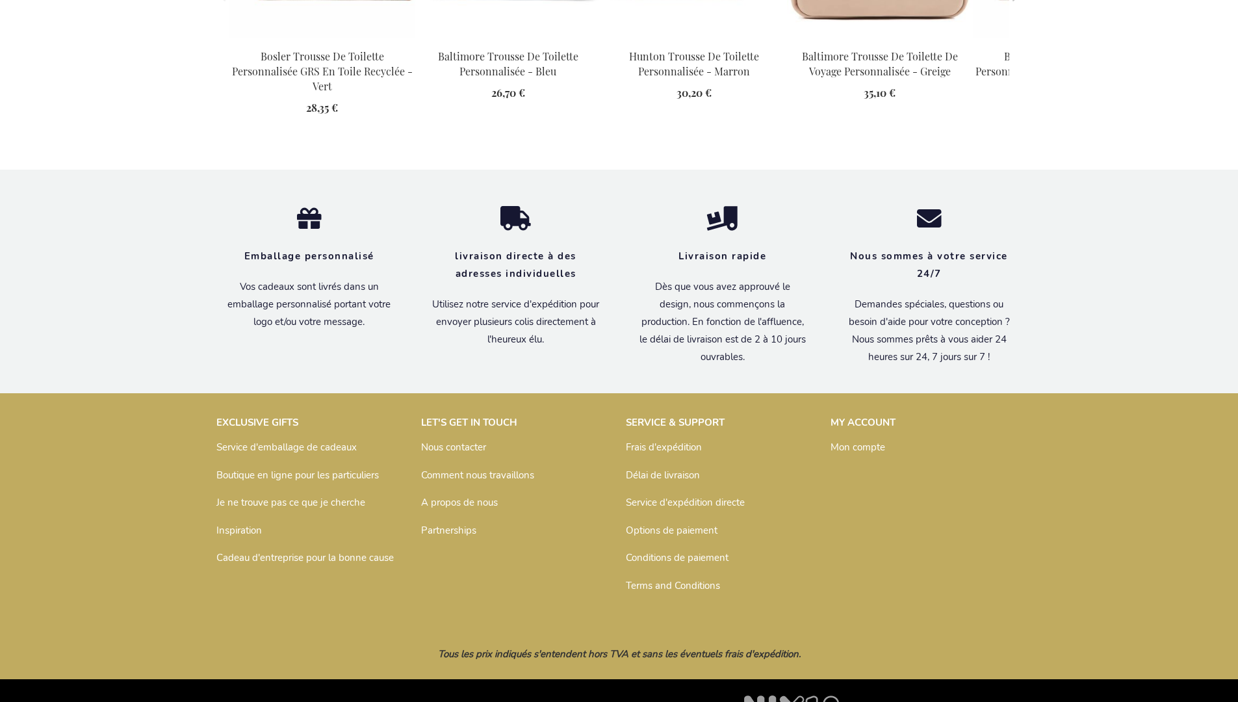
scroll to position [1795, 0]
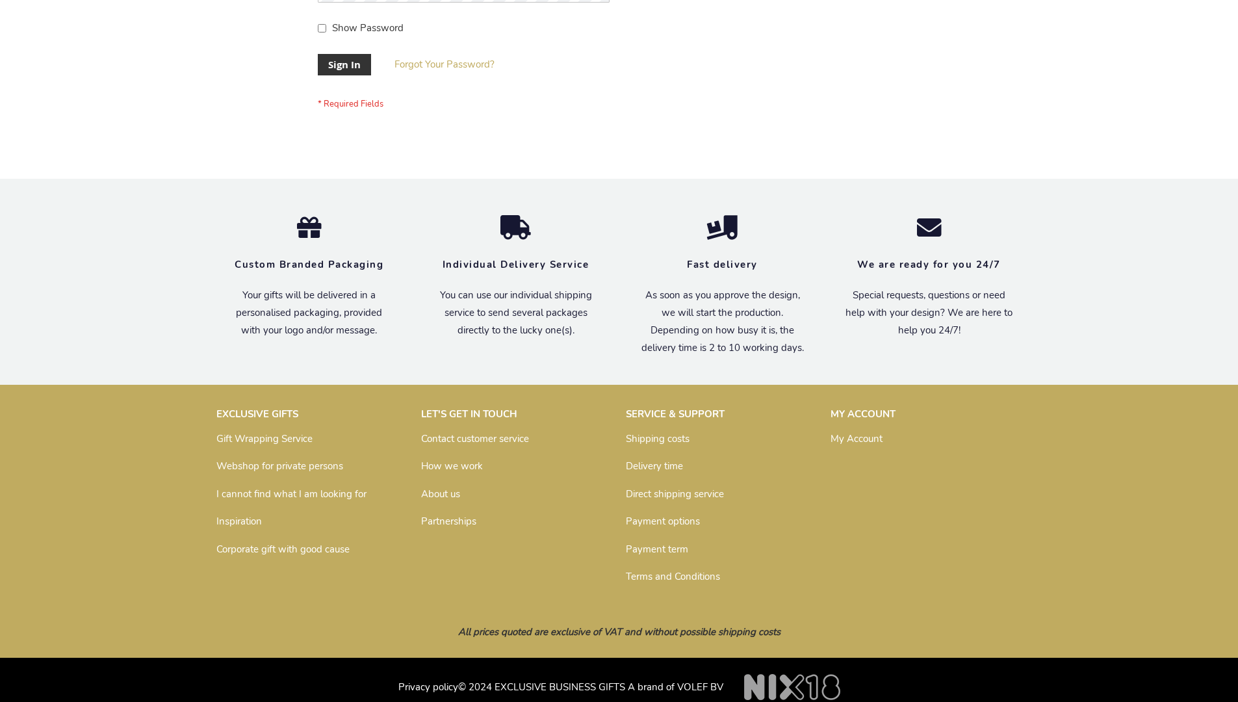
scroll to position [418, 0]
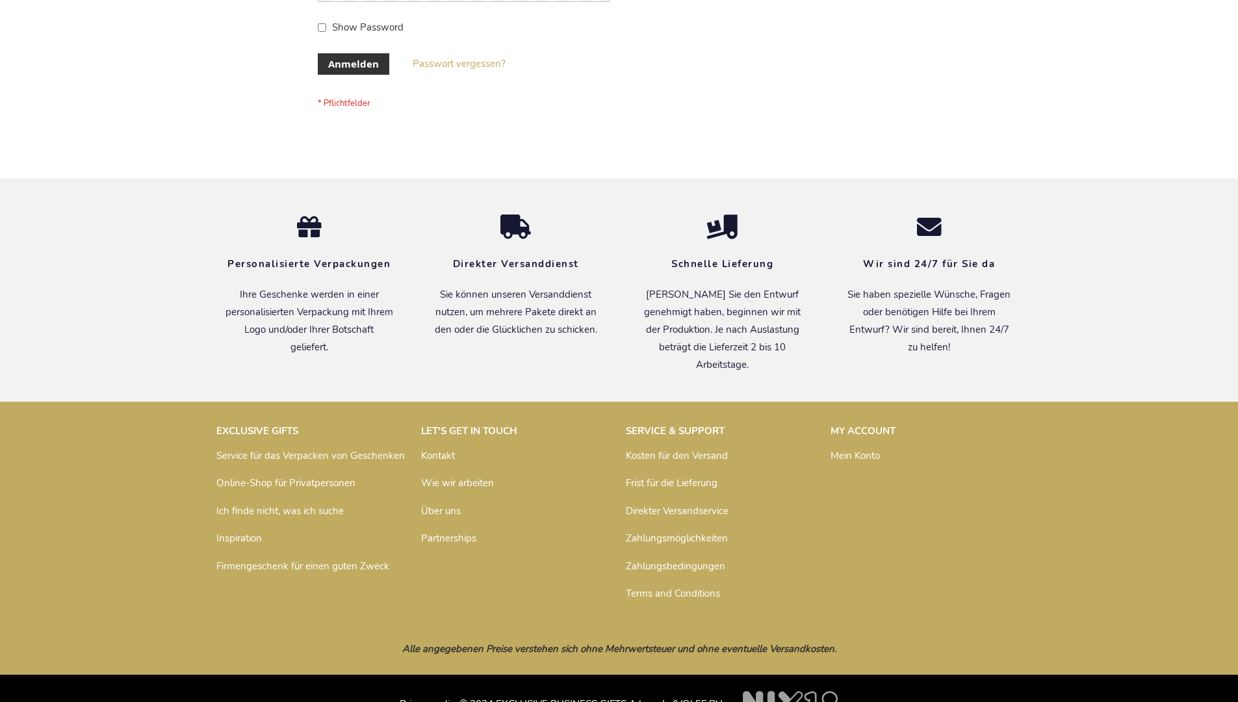
scroll to position [435, 0]
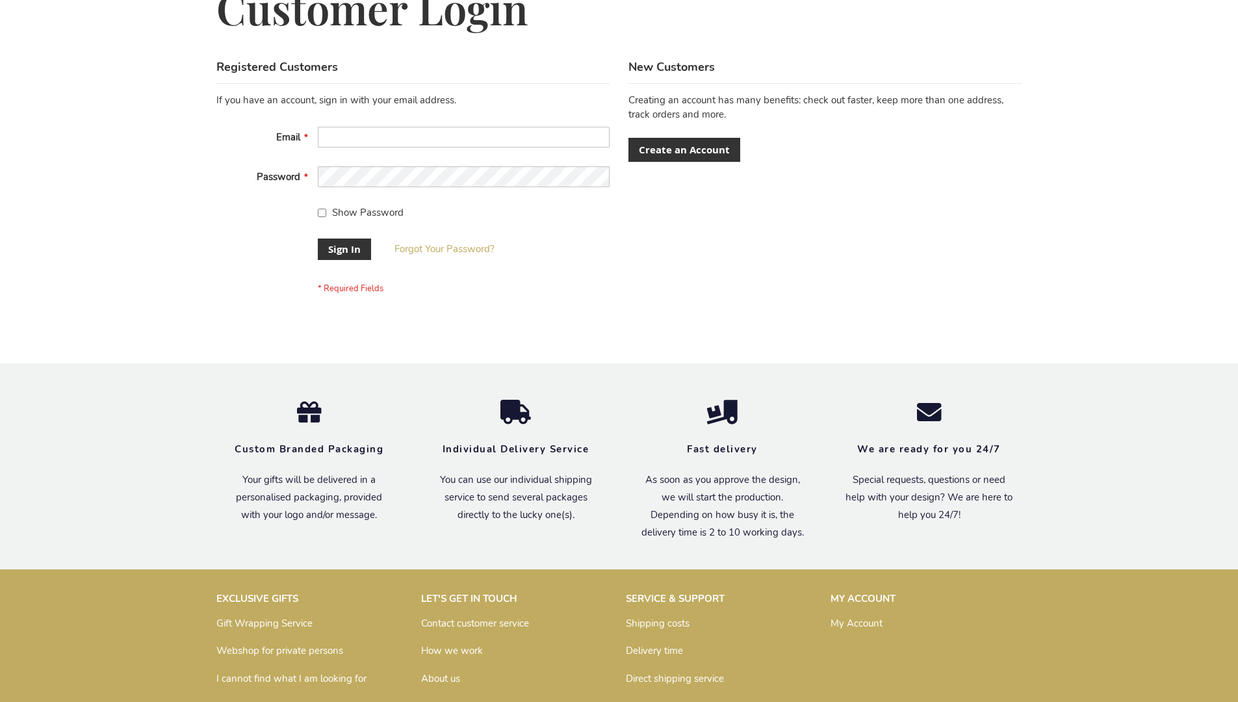
scroll to position [418, 0]
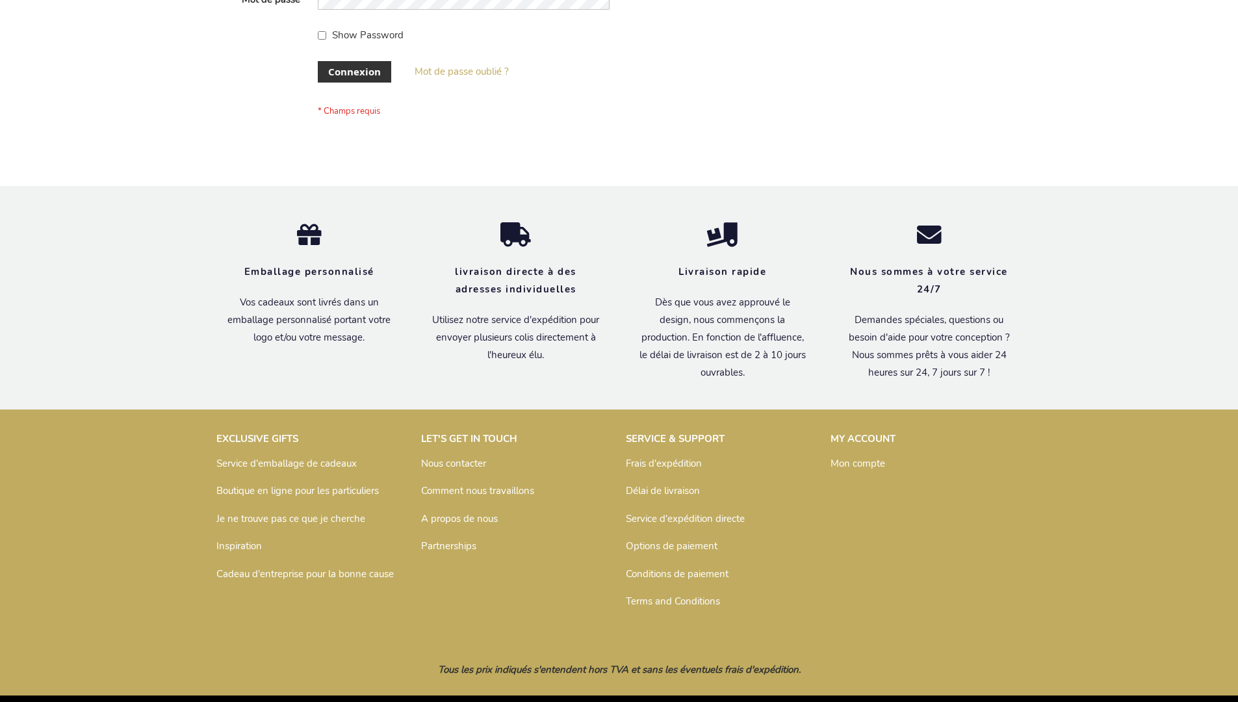
scroll to position [448, 0]
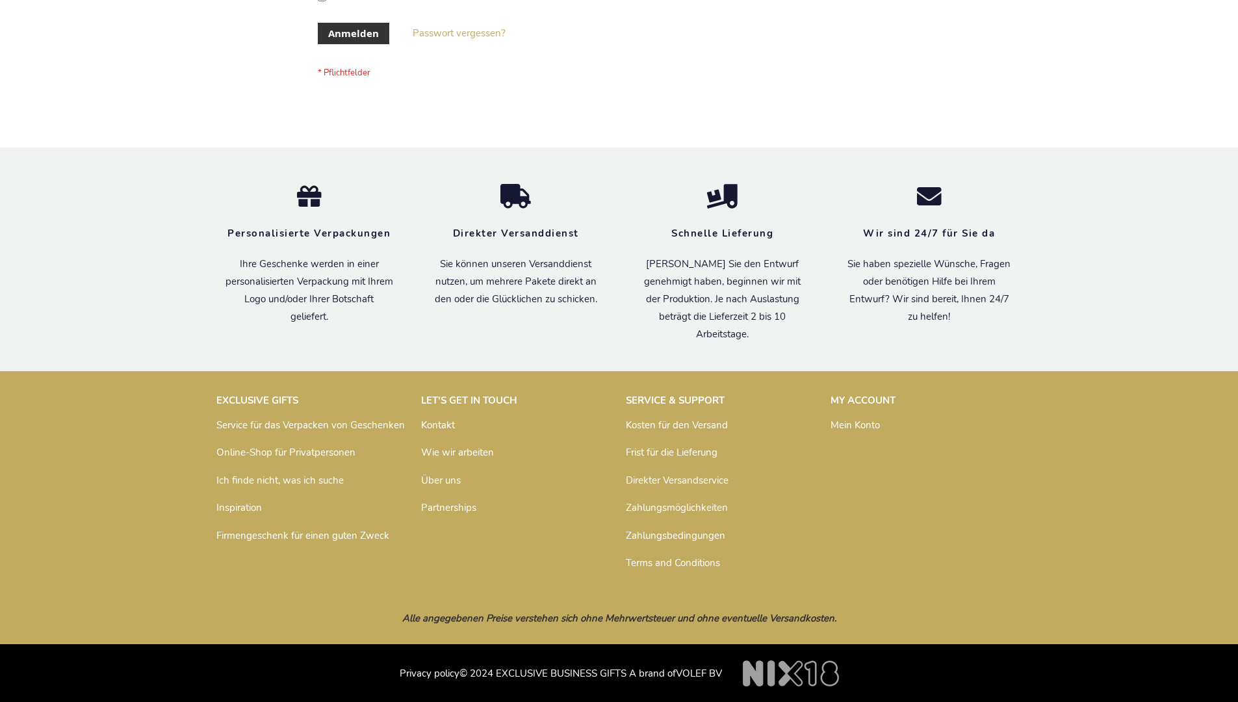
scroll to position [435, 0]
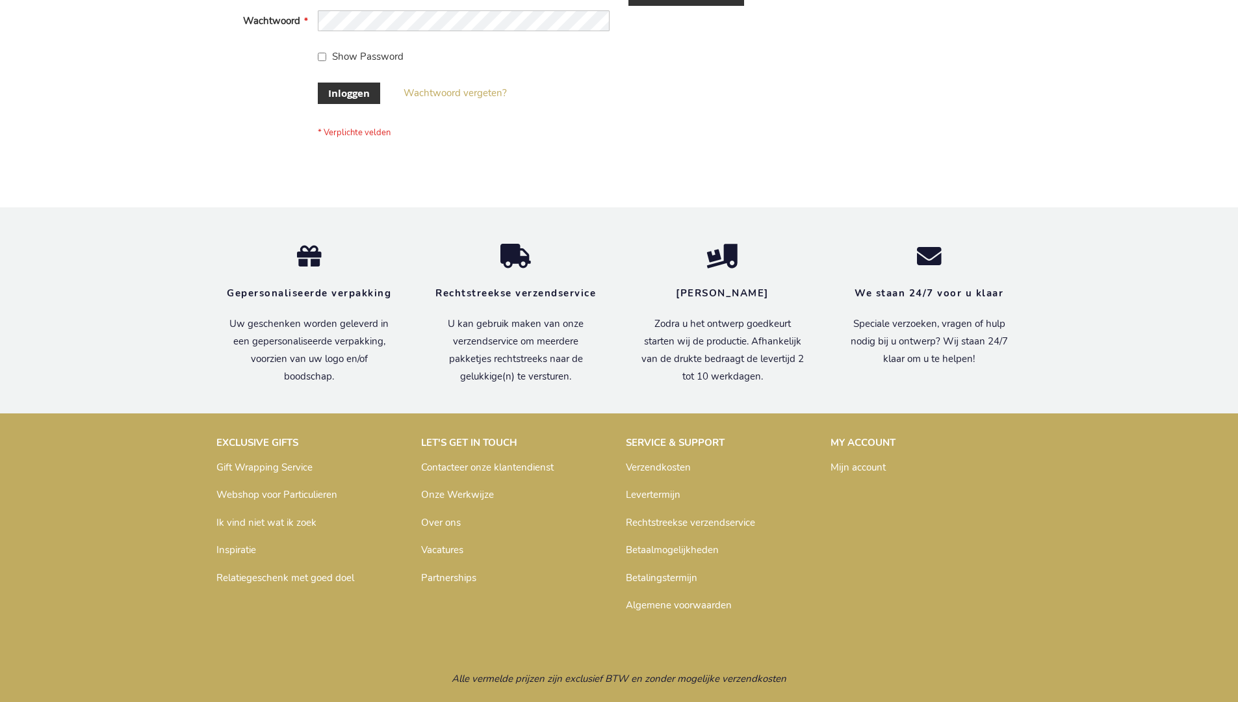
scroll to position [441, 0]
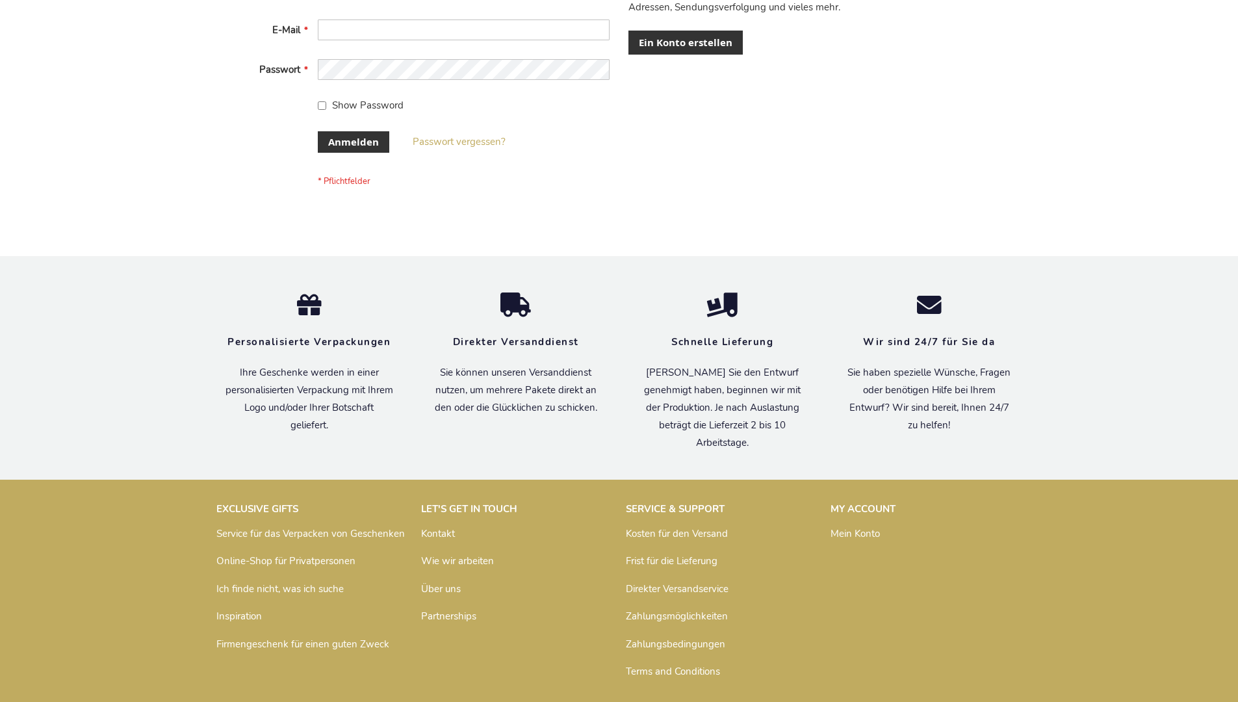
scroll to position [425, 0]
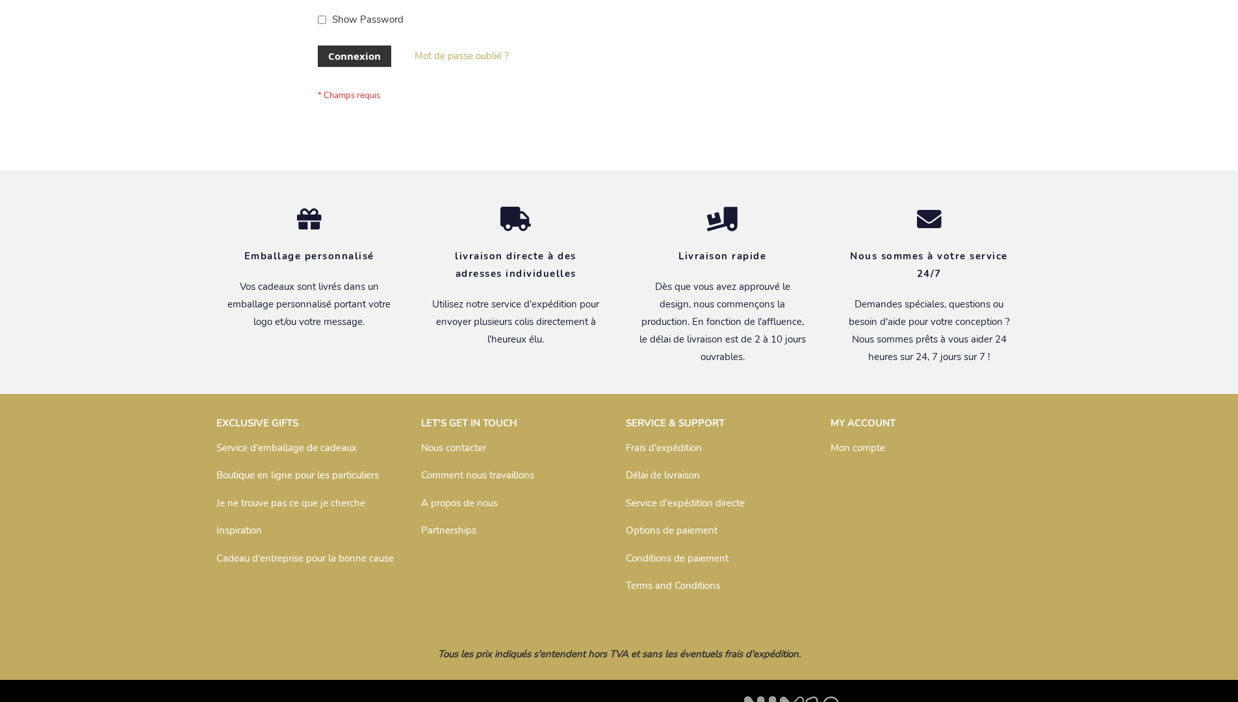
scroll to position [448, 0]
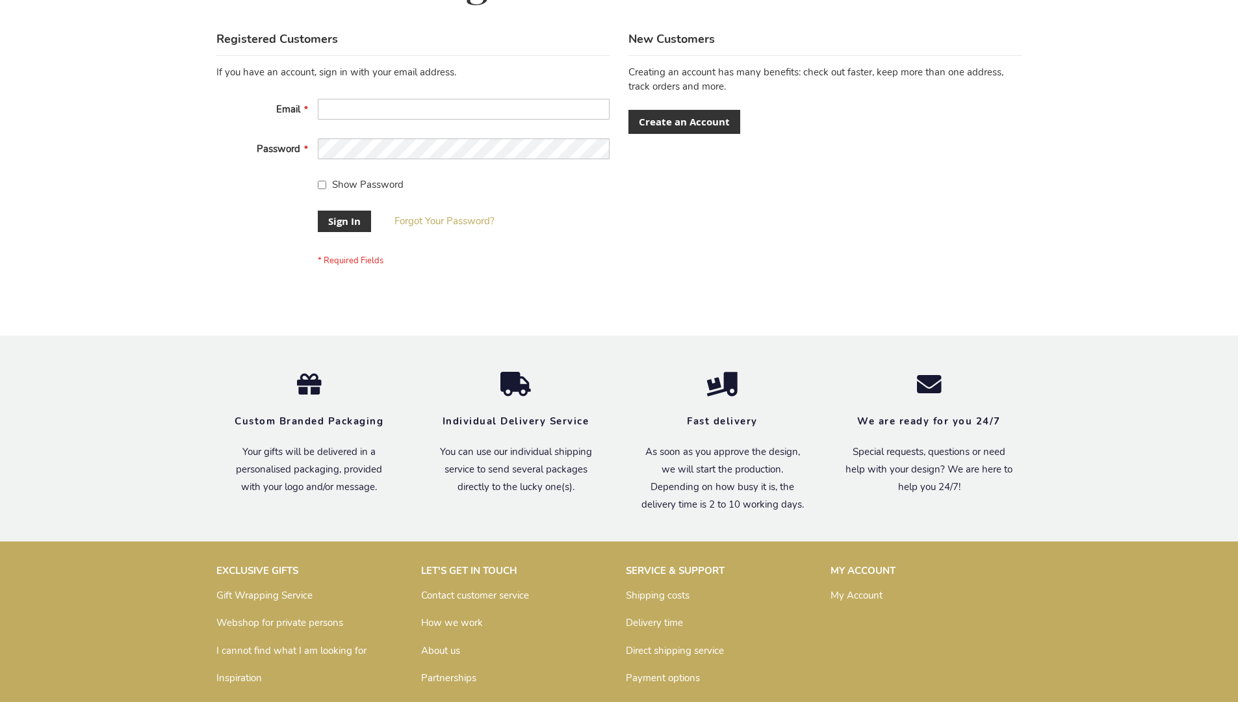
scroll to position [418, 0]
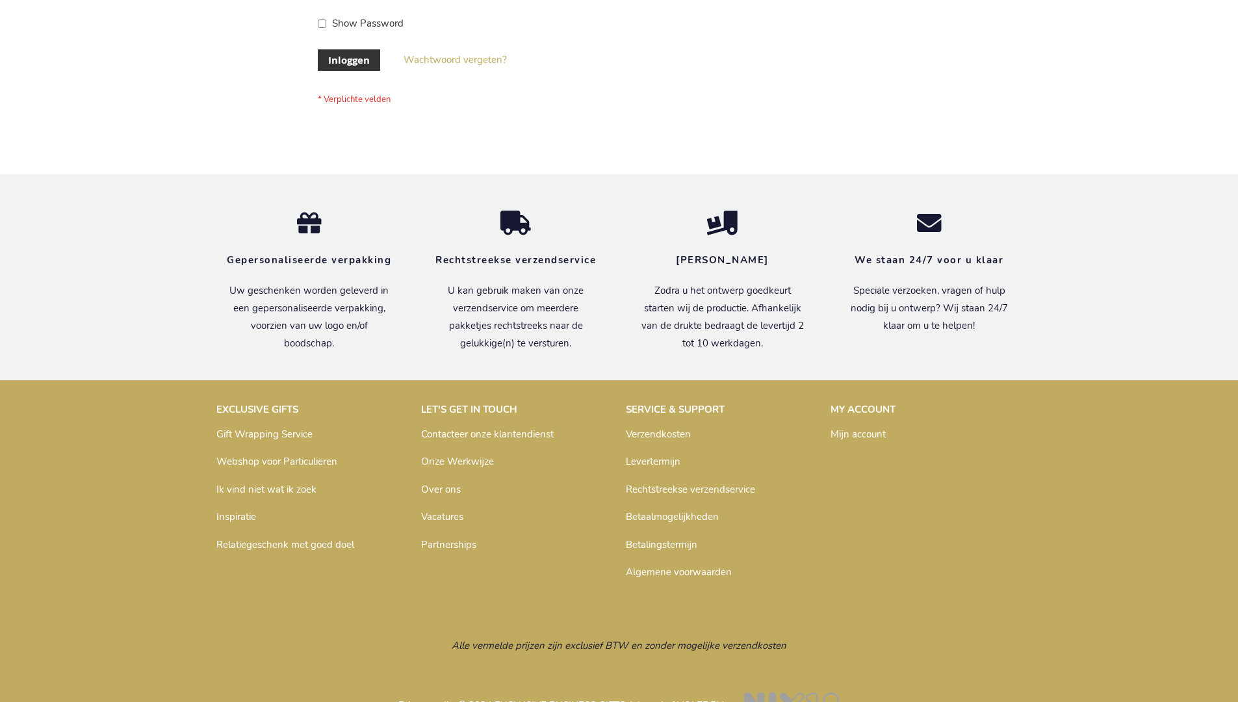
scroll to position [441, 0]
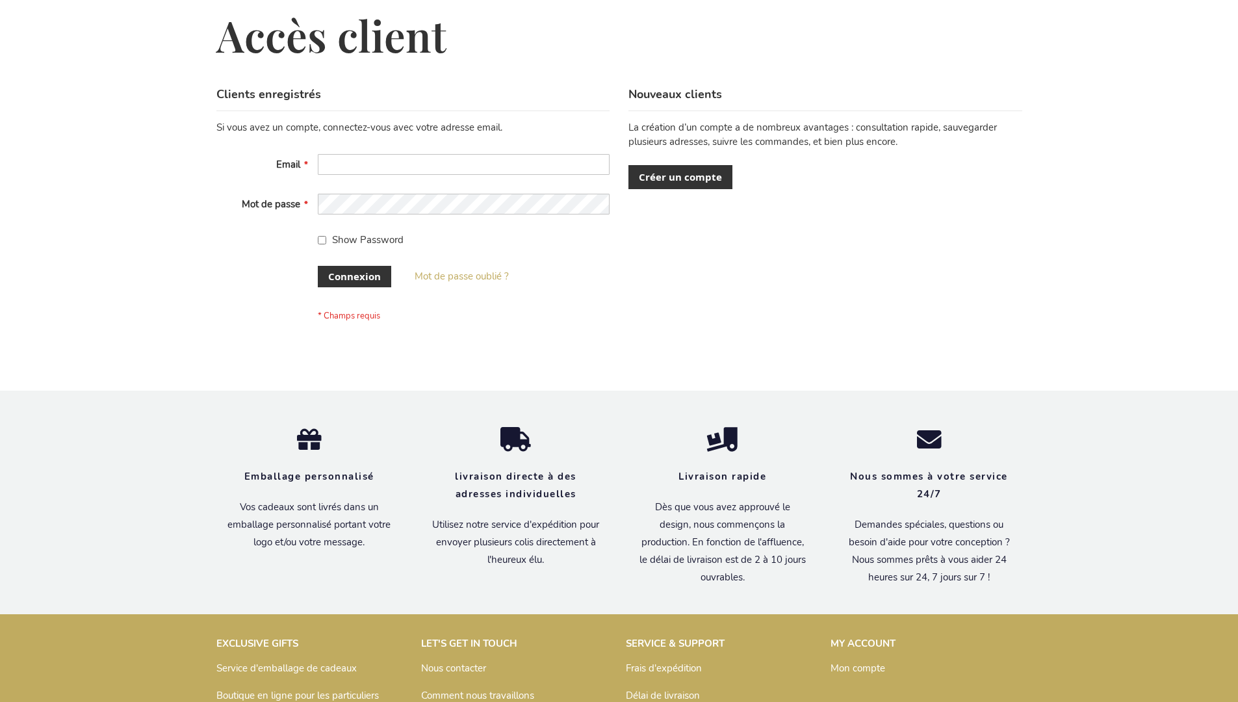
scroll to position [448, 0]
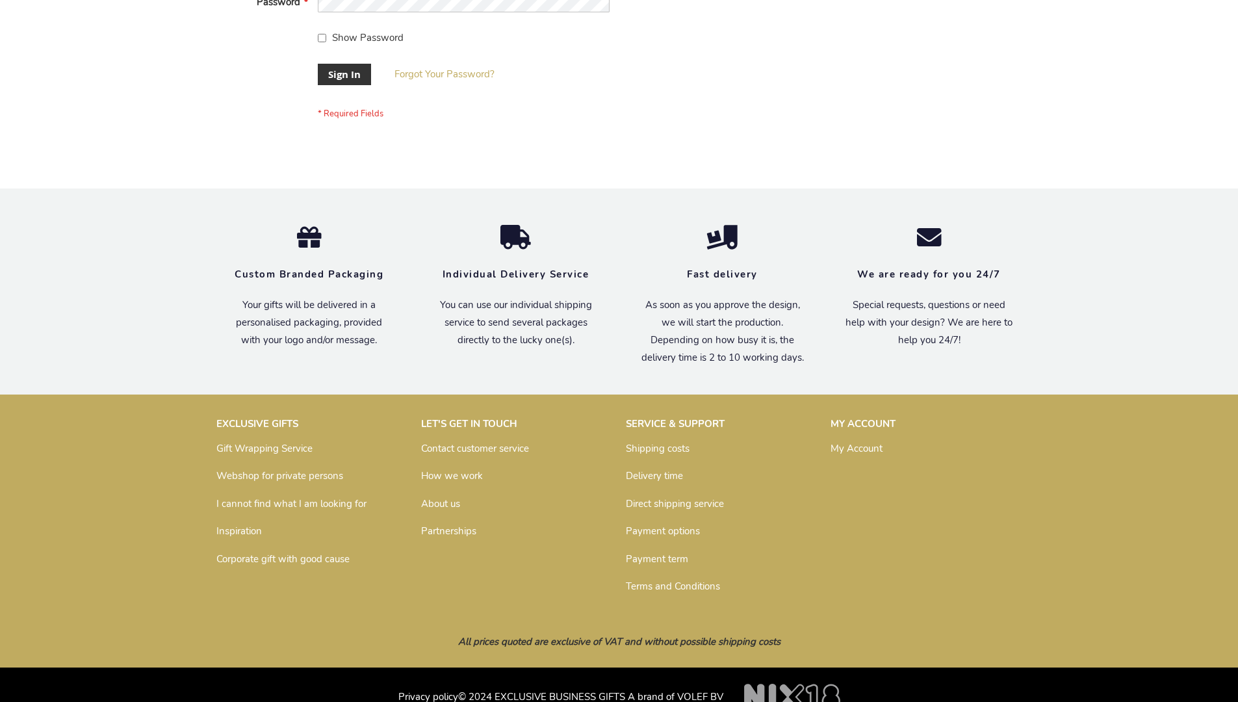
scroll to position [418, 0]
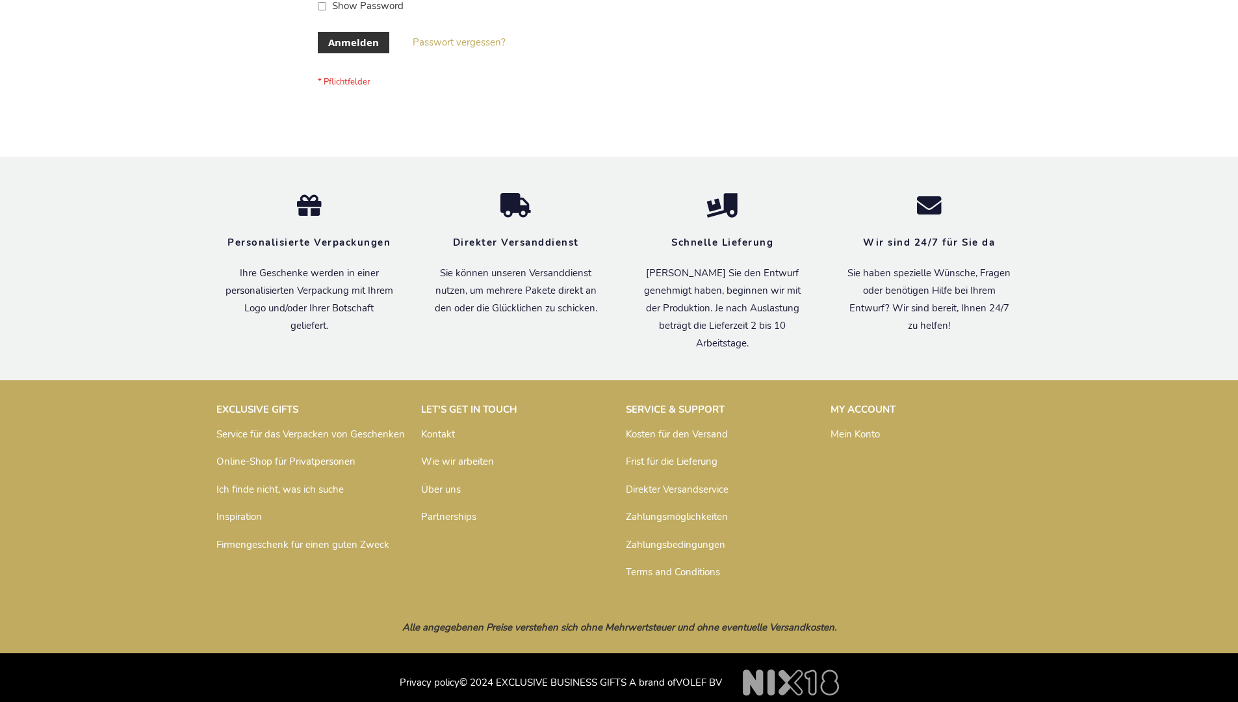
scroll to position [435, 0]
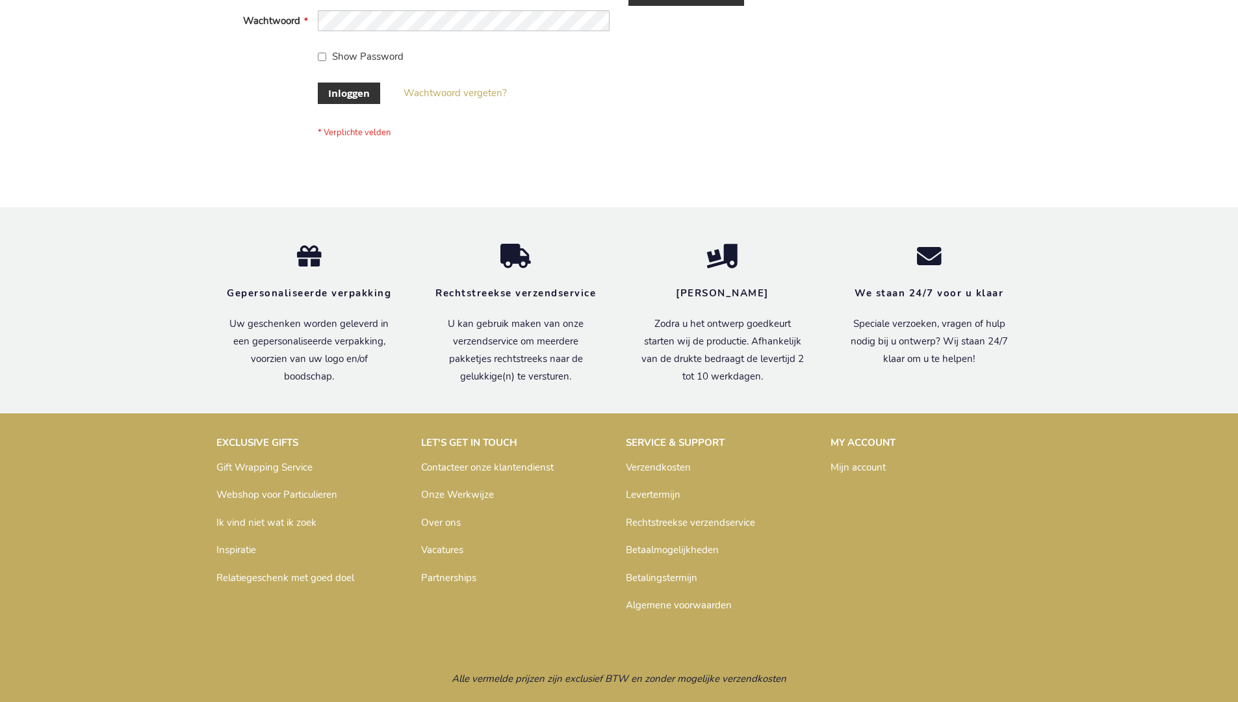
scroll to position [441, 0]
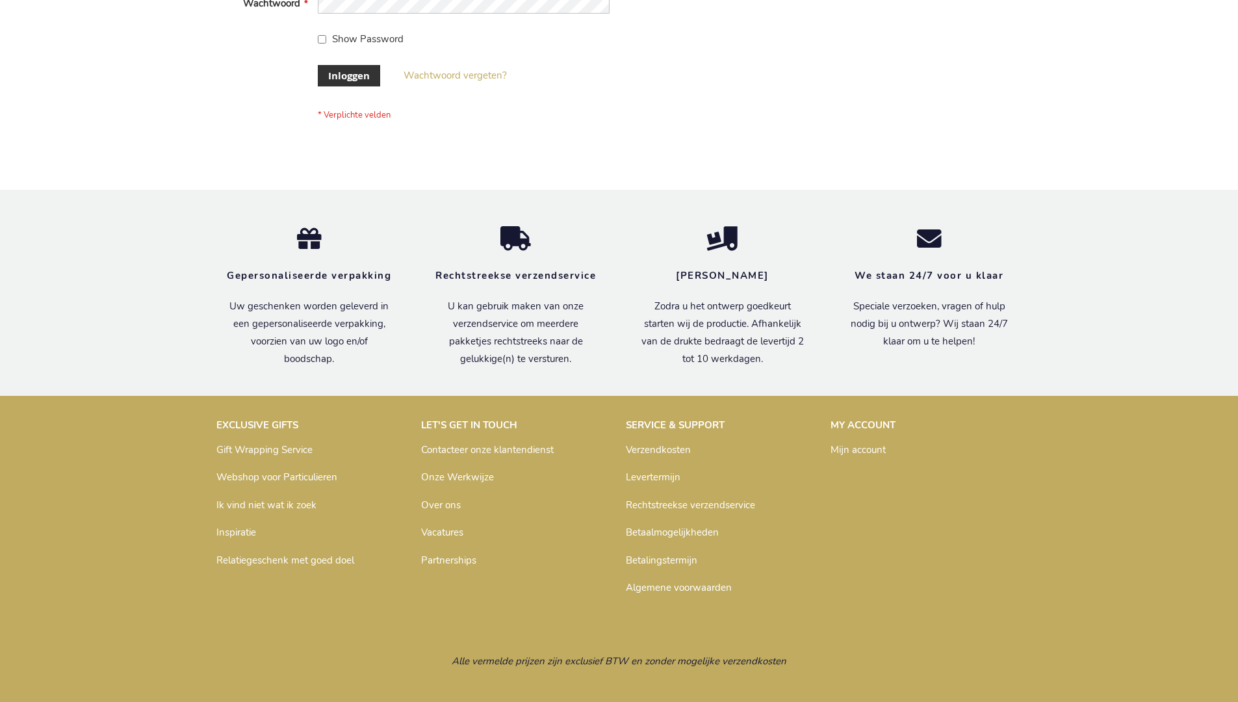
scroll to position [441, 0]
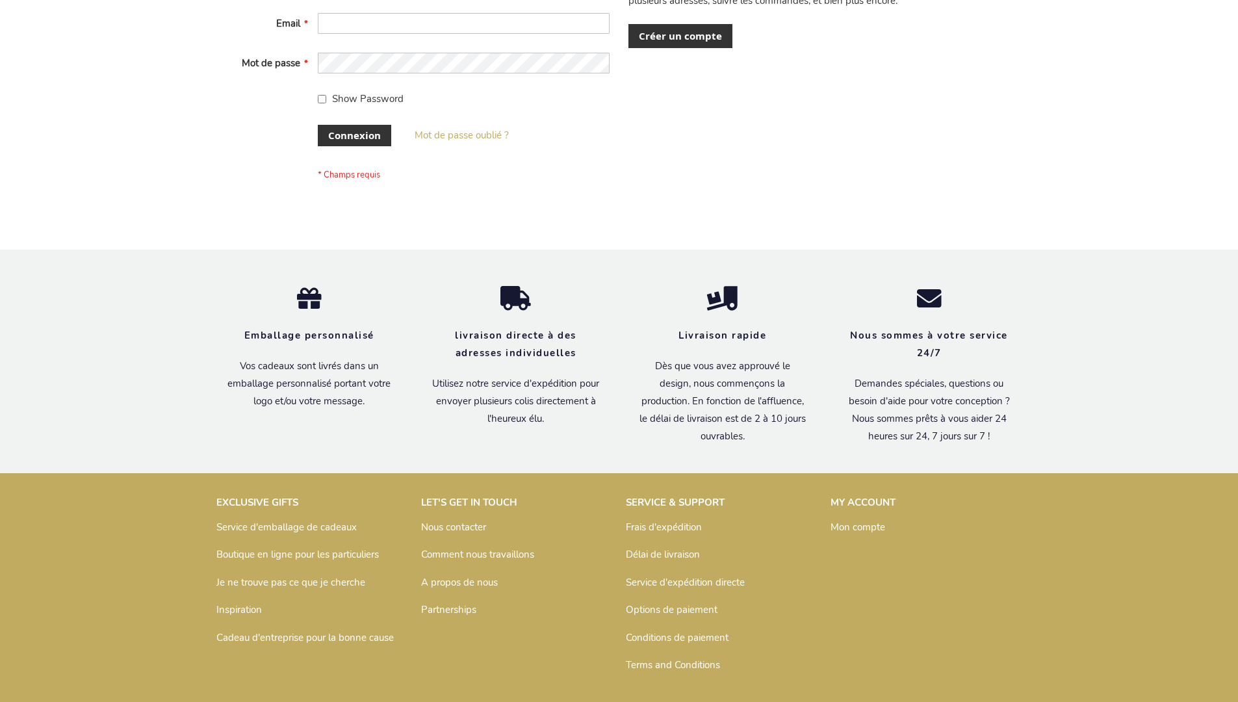
scroll to position [448, 0]
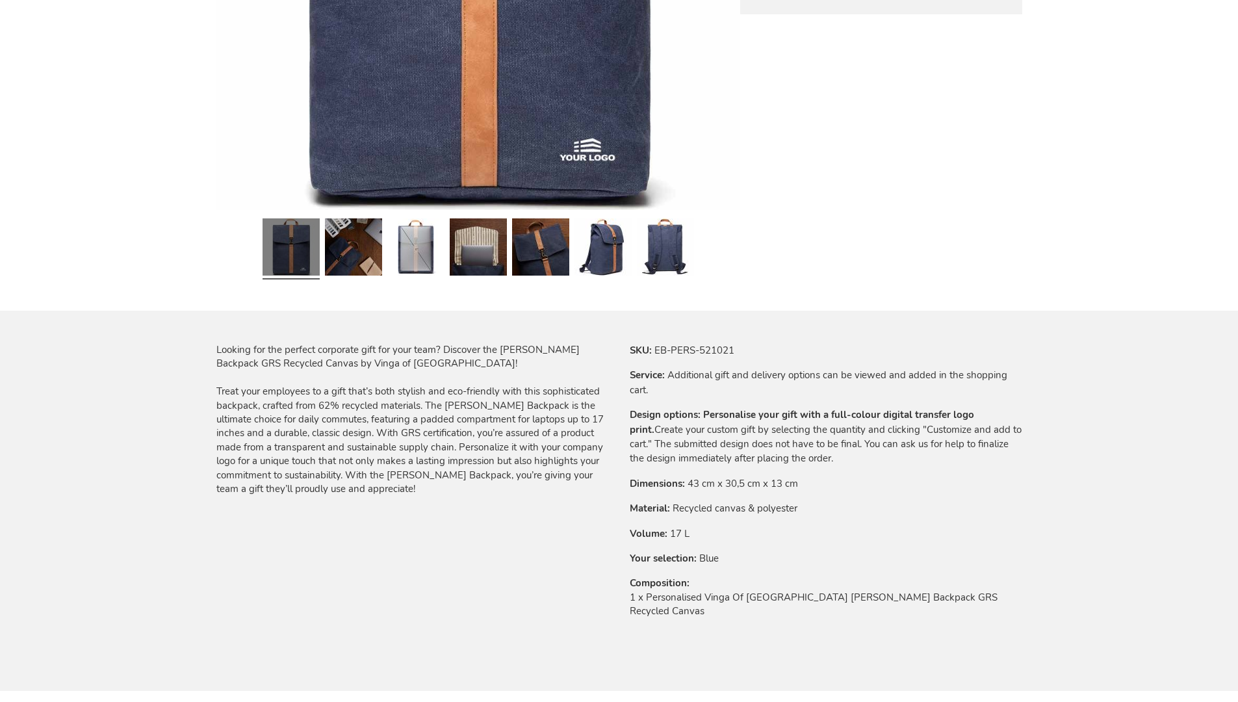
scroll to position [1750, 0]
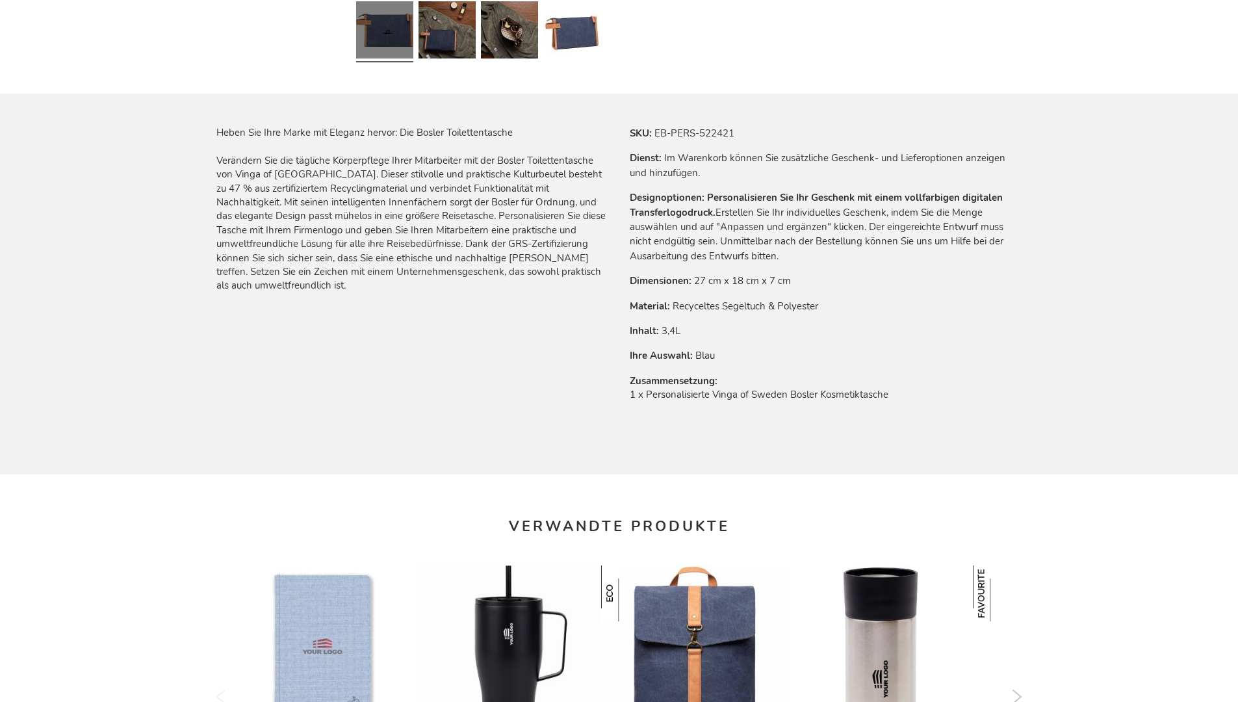
scroll to position [1782, 0]
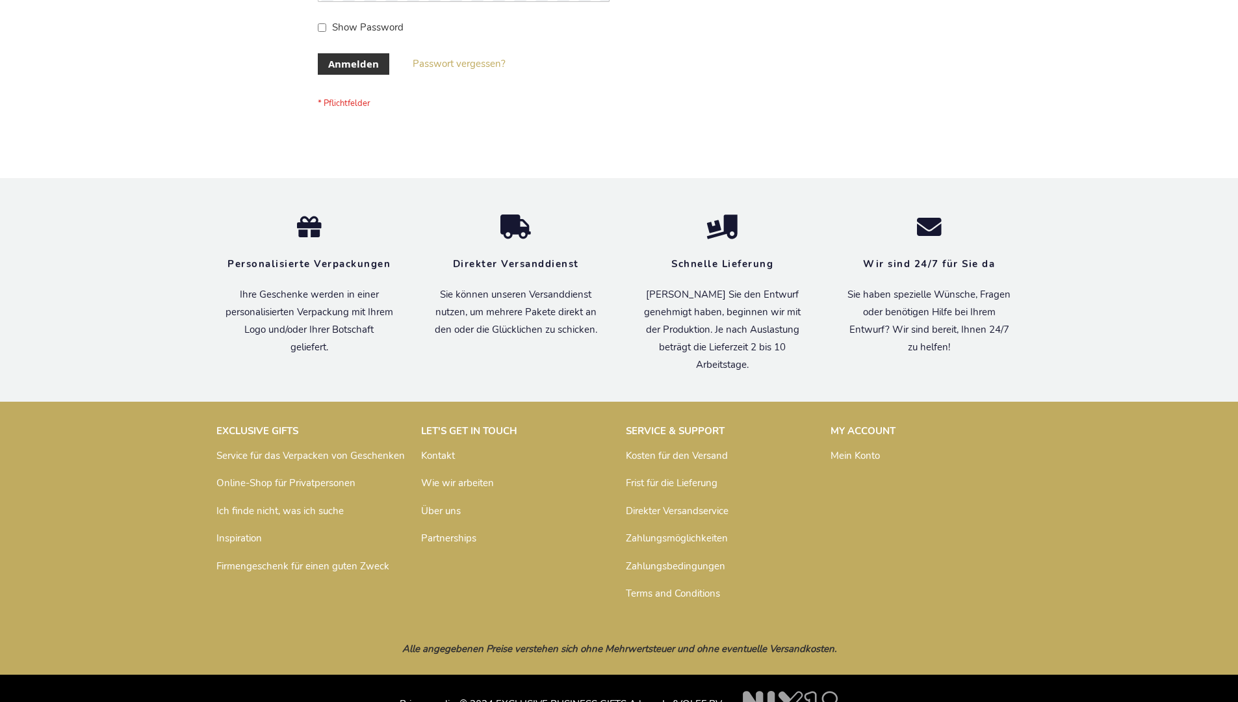
scroll to position [435, 0]
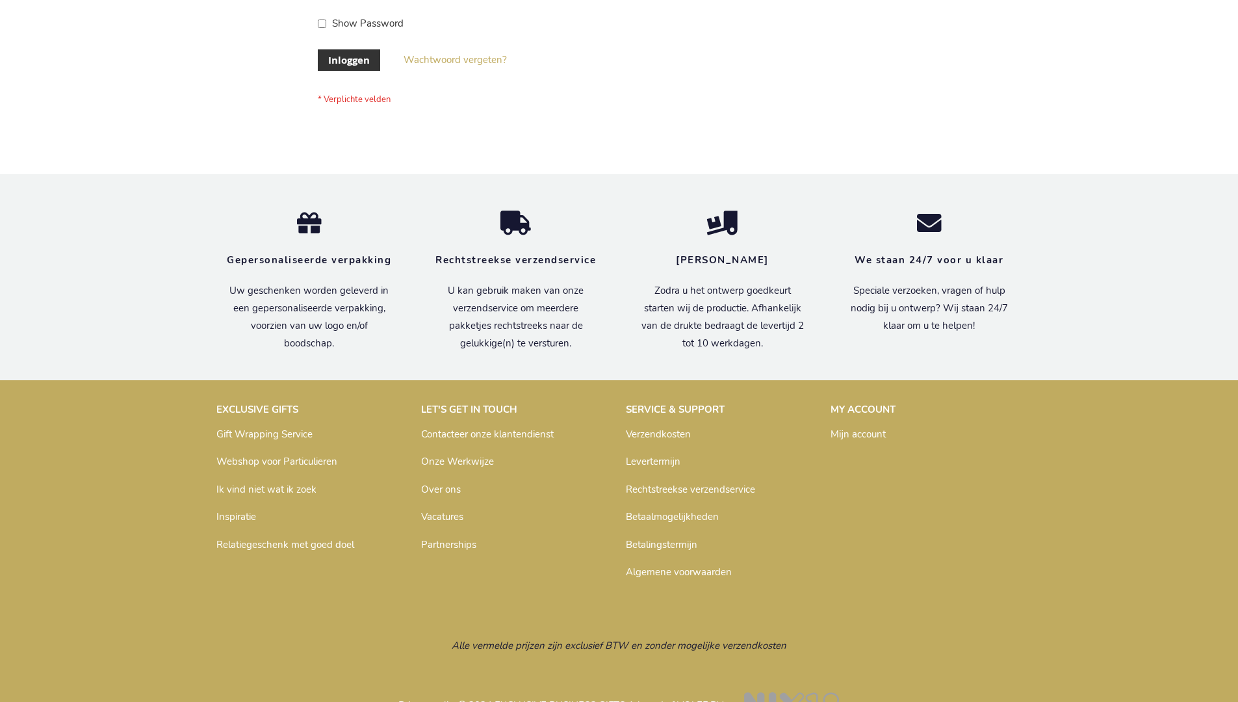
scroll to position [441, 0]
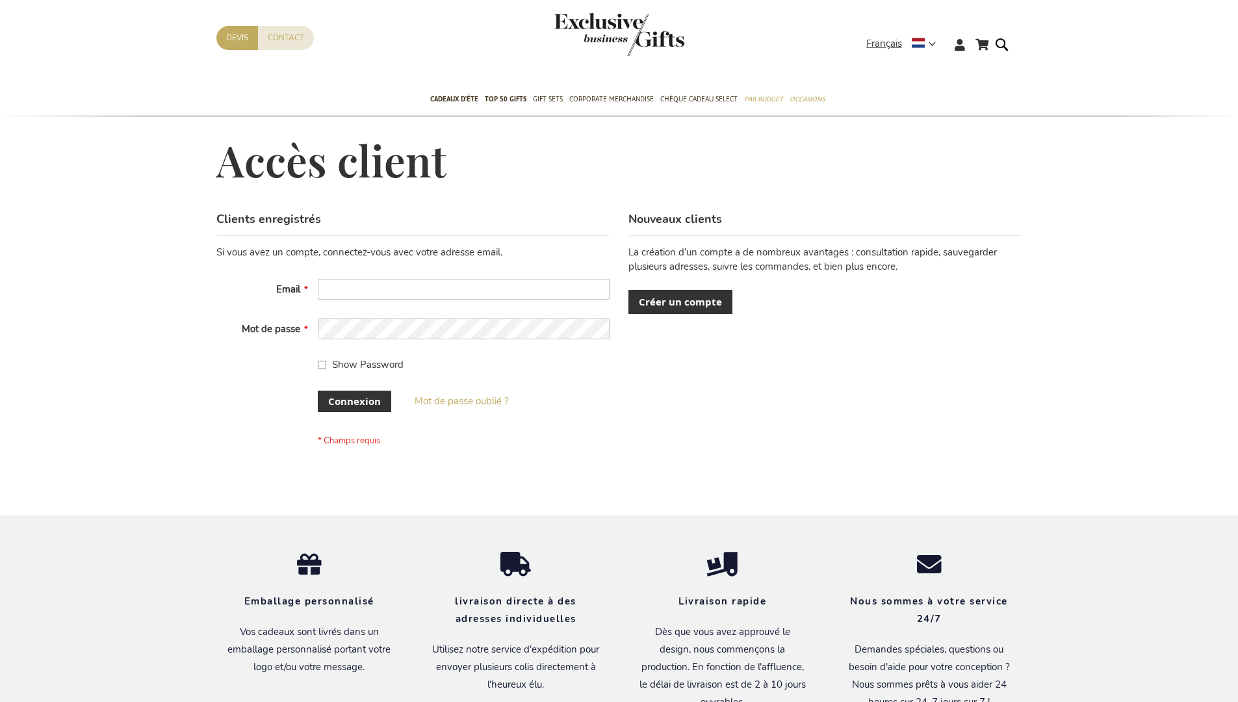
scroll to position [448, 0]
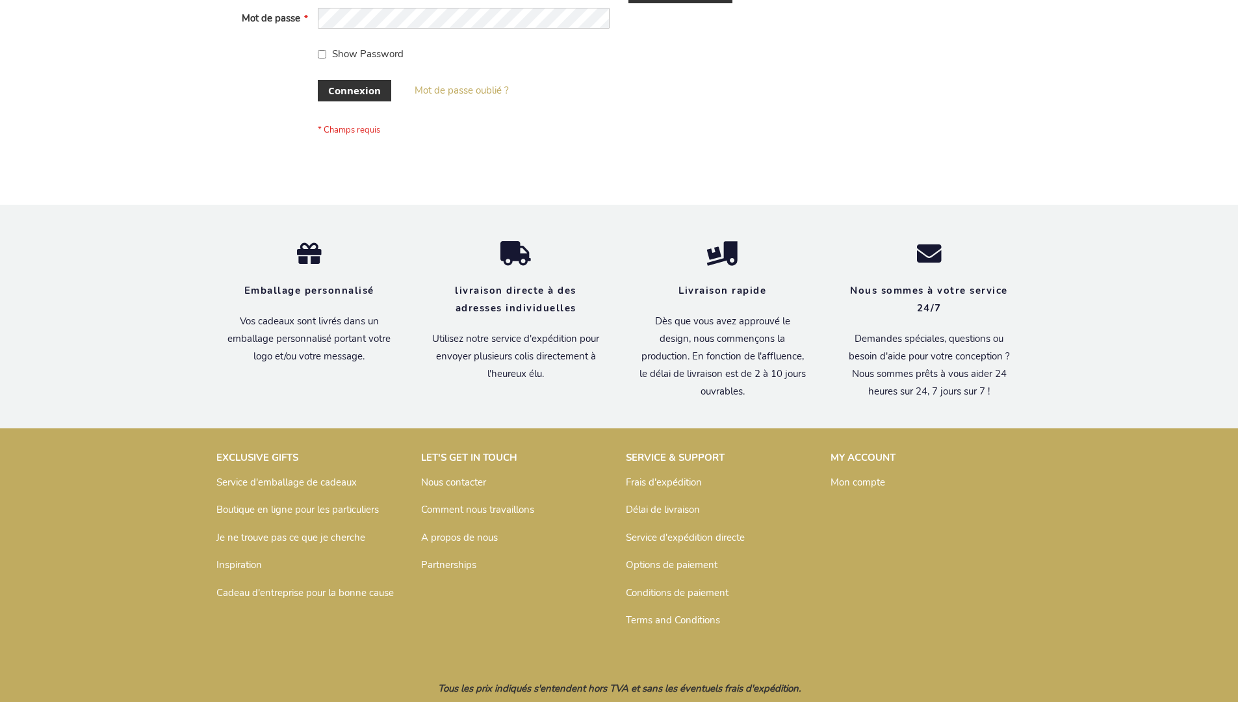
scroll to position [448, 0]
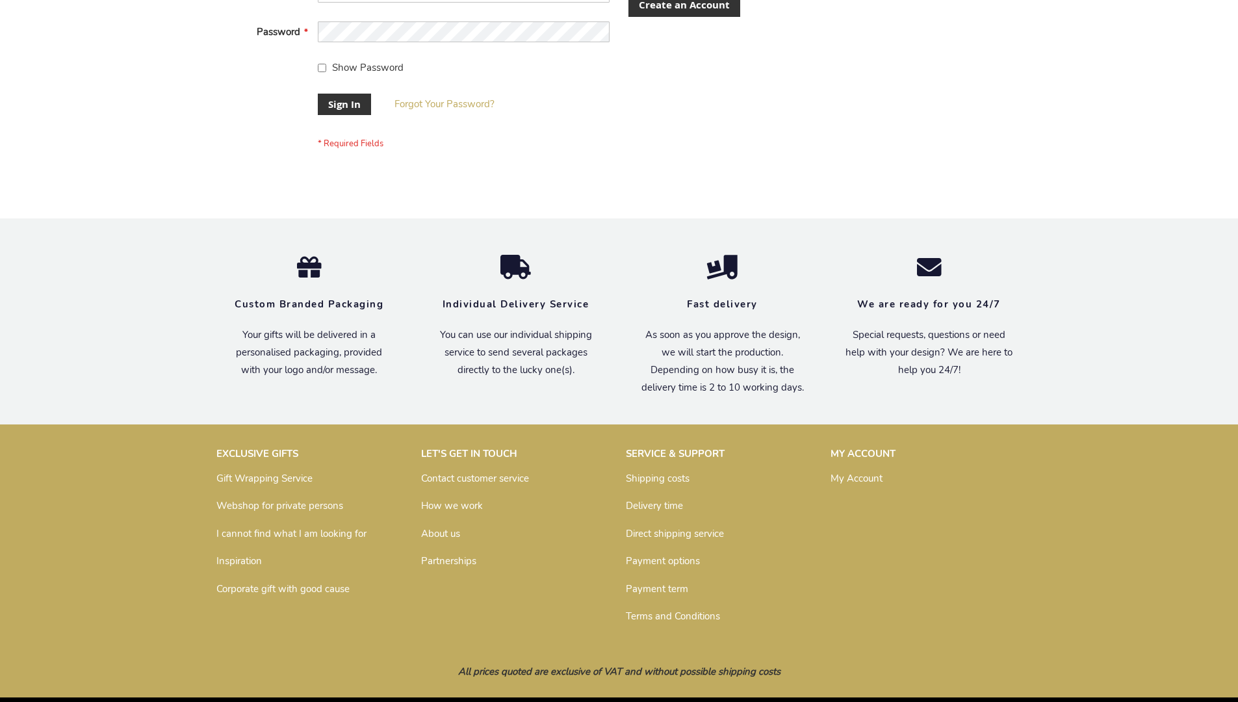
scroll to position [418, 0]
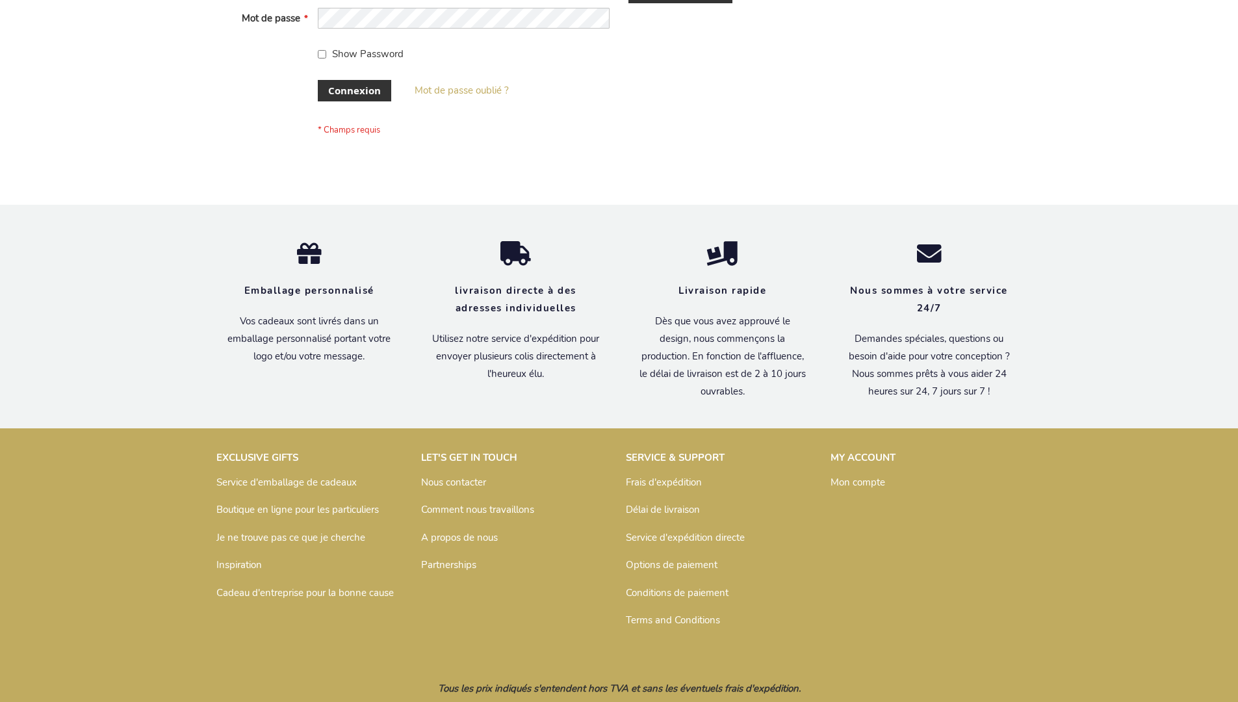
scroll to position [448, 0]
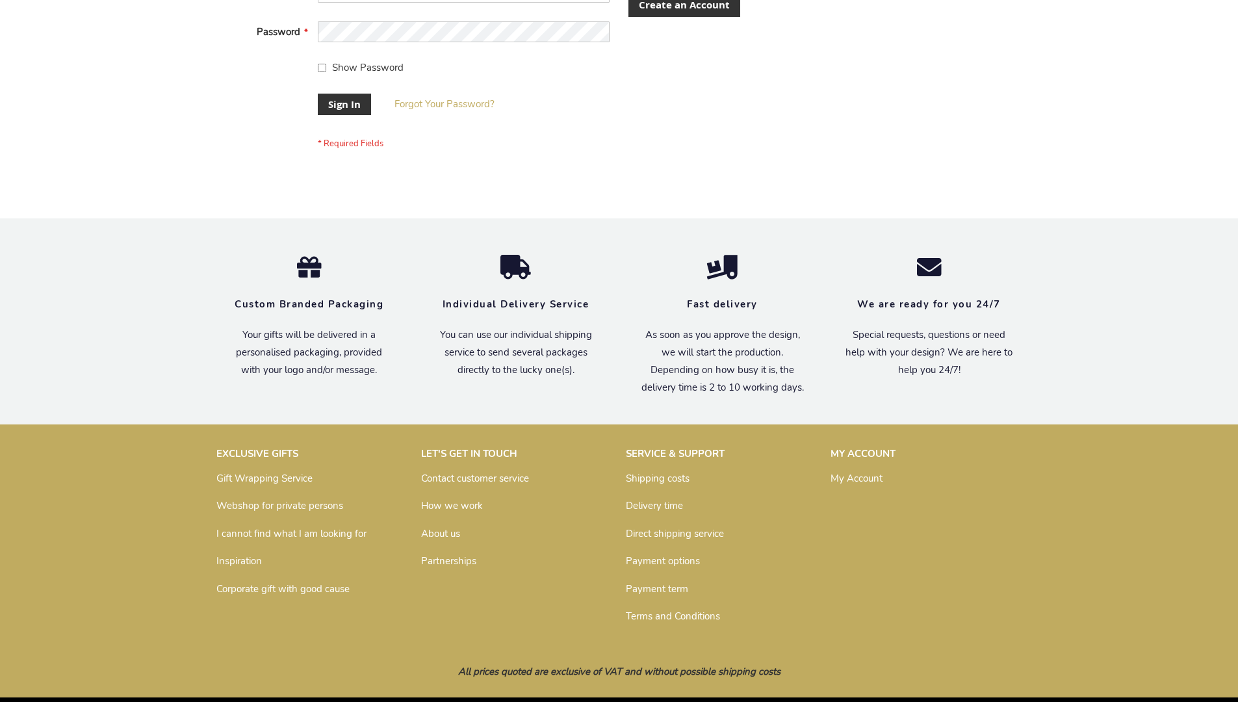
scroll to position [418, 0]
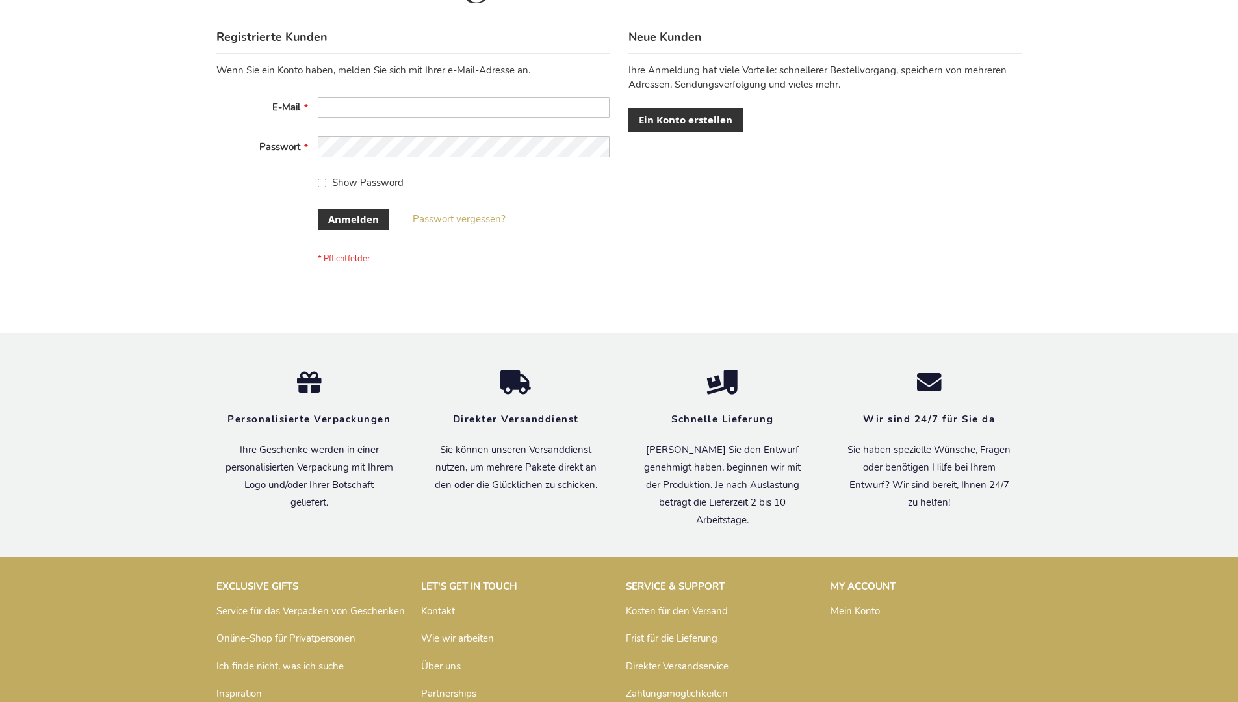
scroll to position [435, 0]
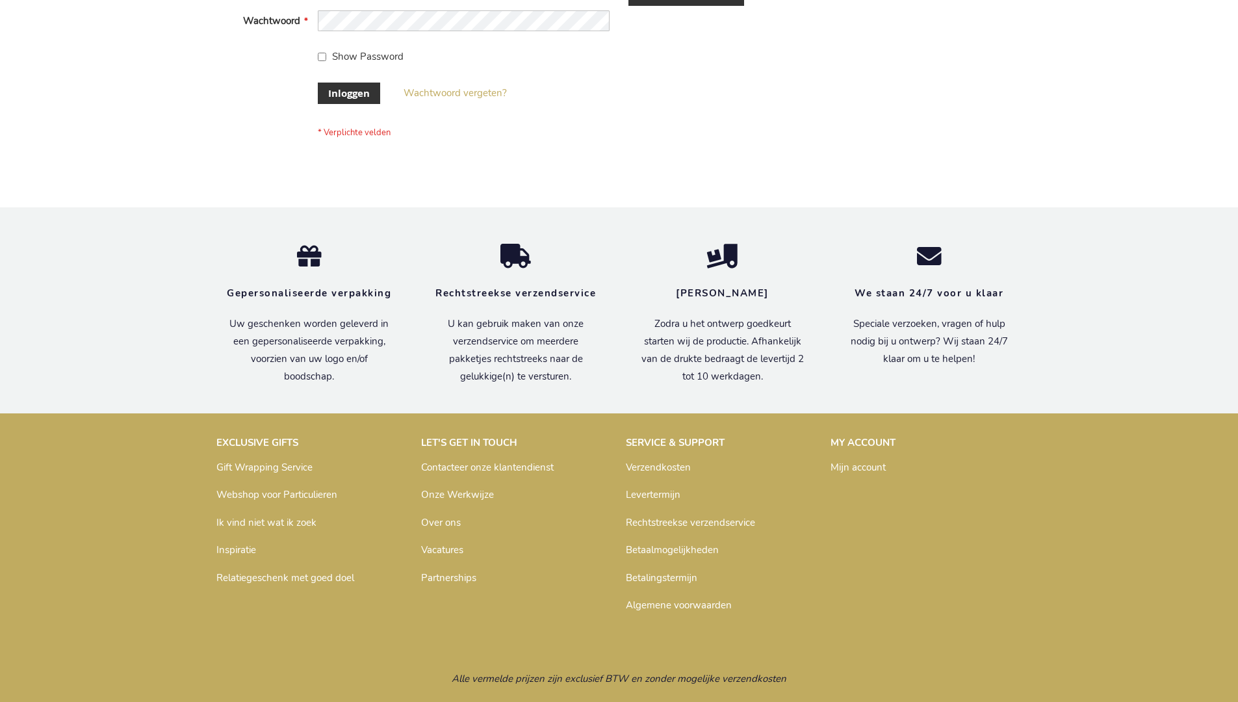
scroll to position [441, 0]
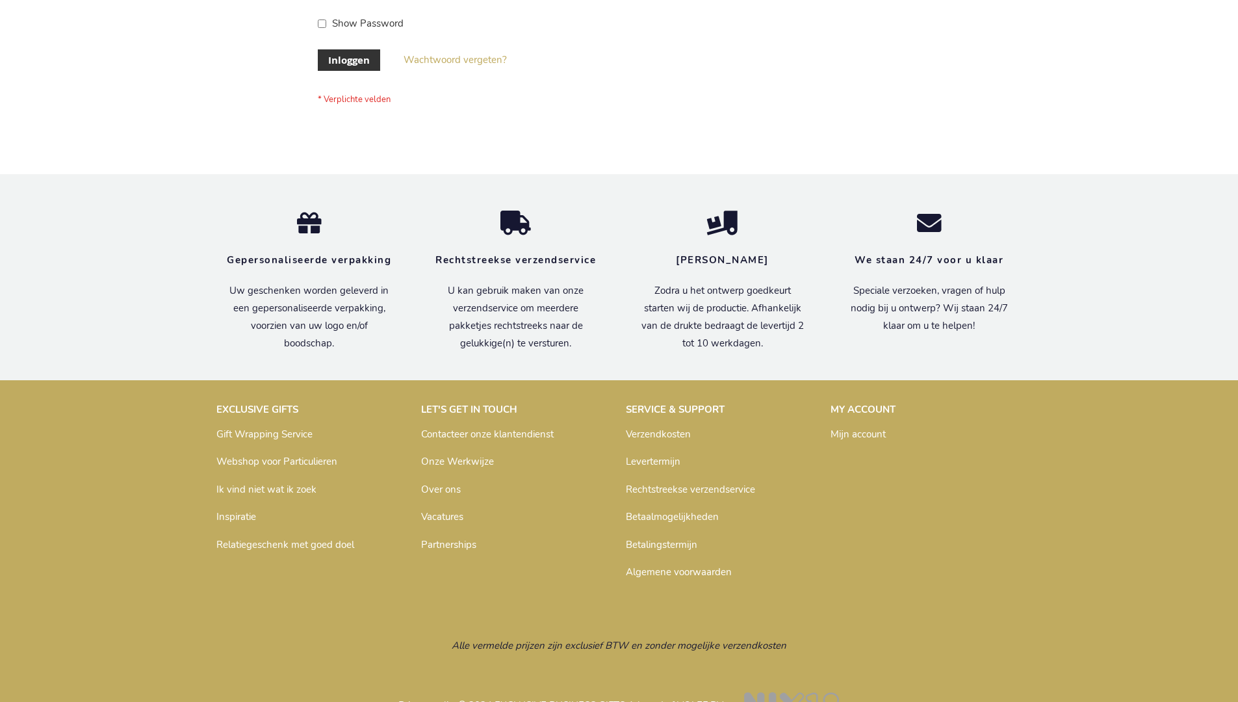
scroll to position [441, 0]
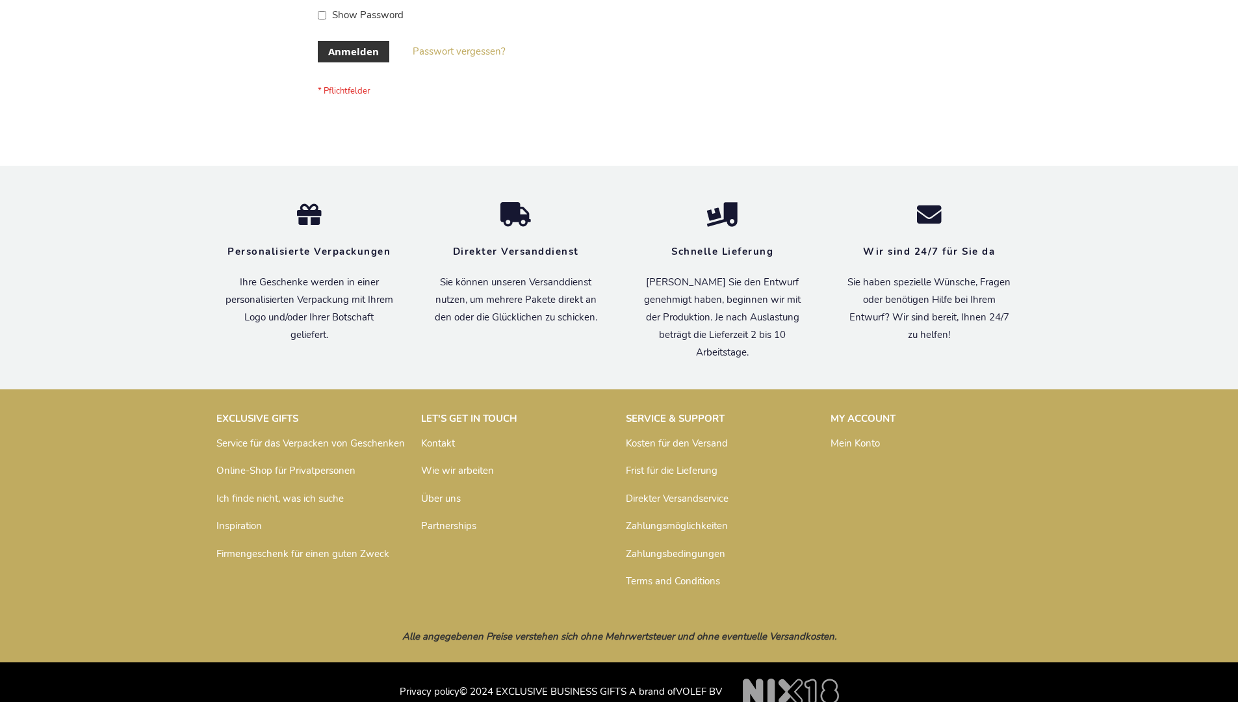
scroll to position [435, 0]
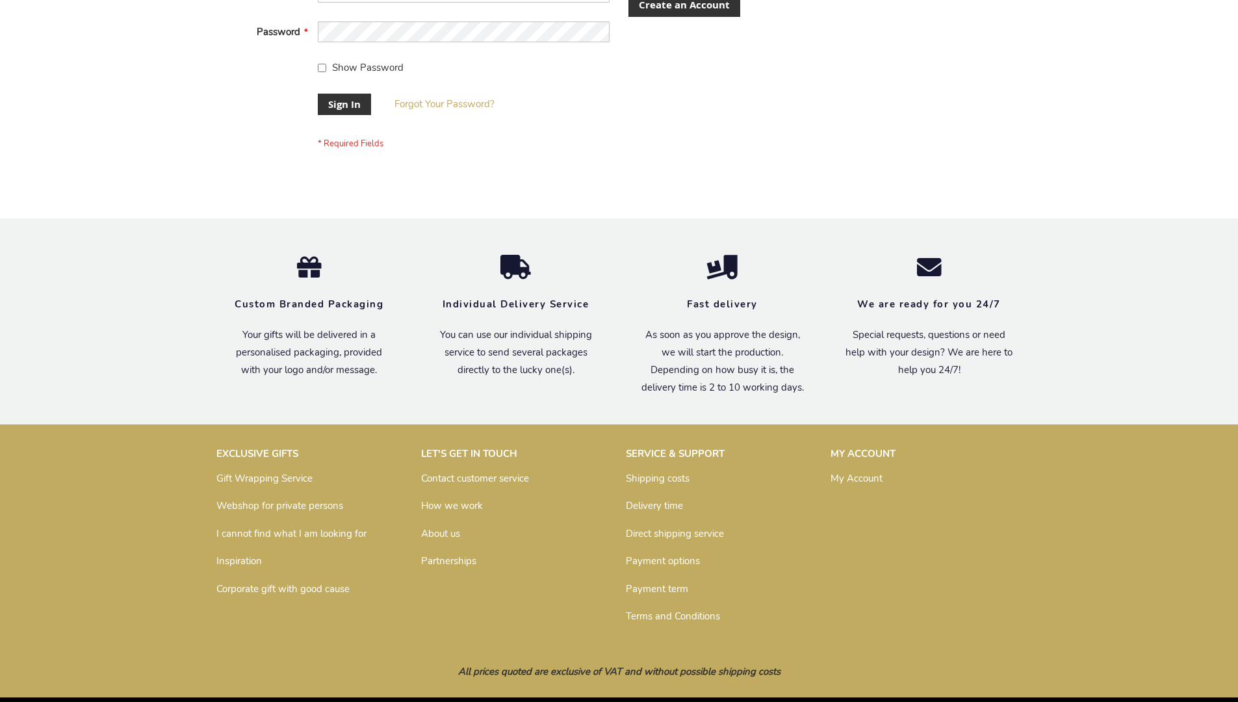
scroll to position [418, 0]
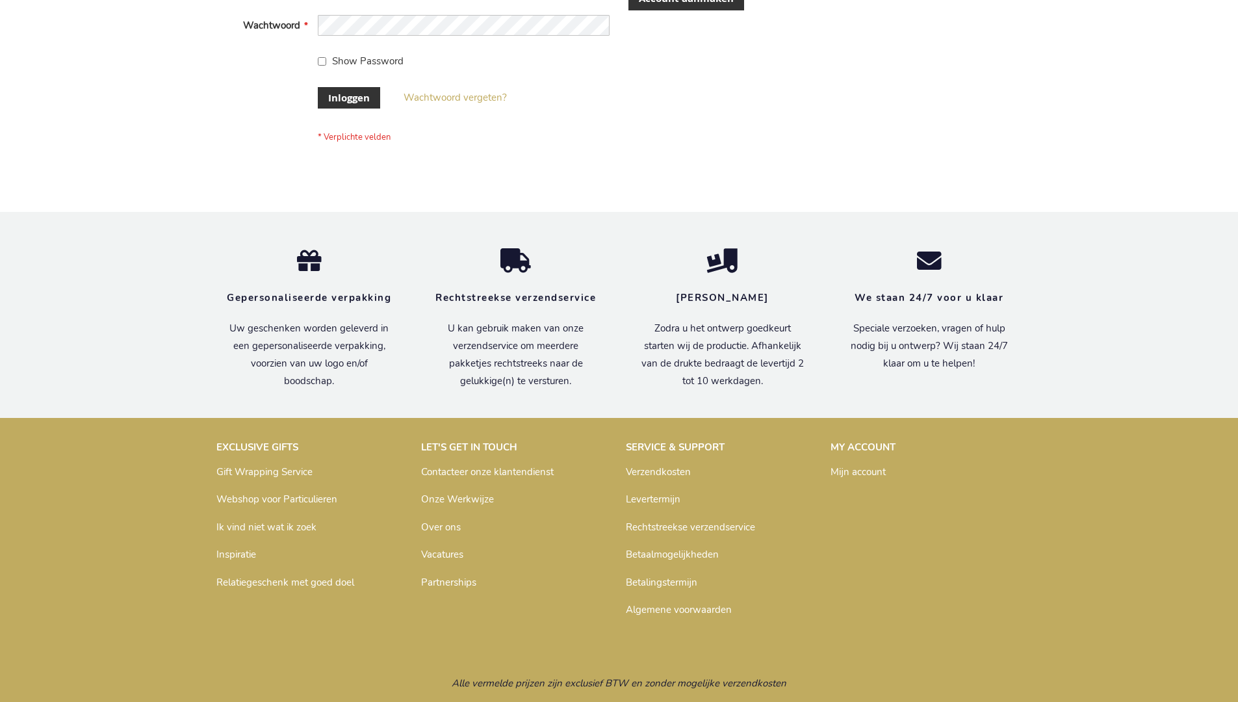
scroll to position [432, 0]
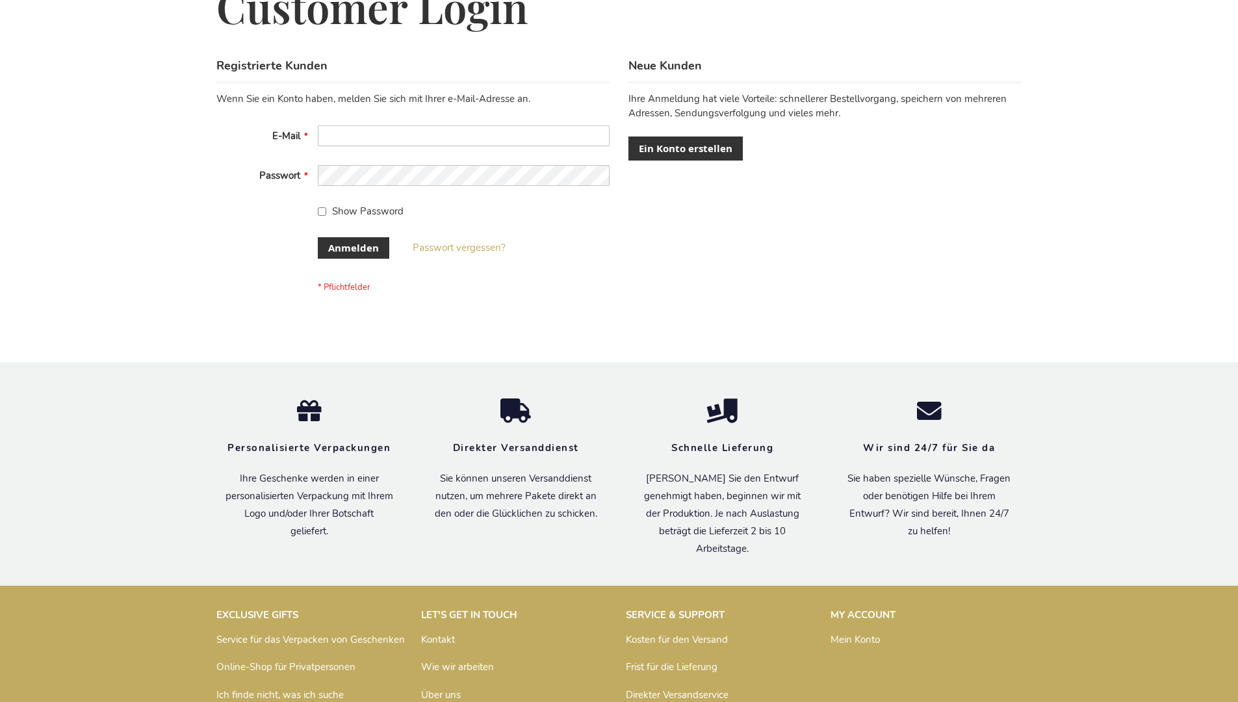
scroll to position [435, 0]
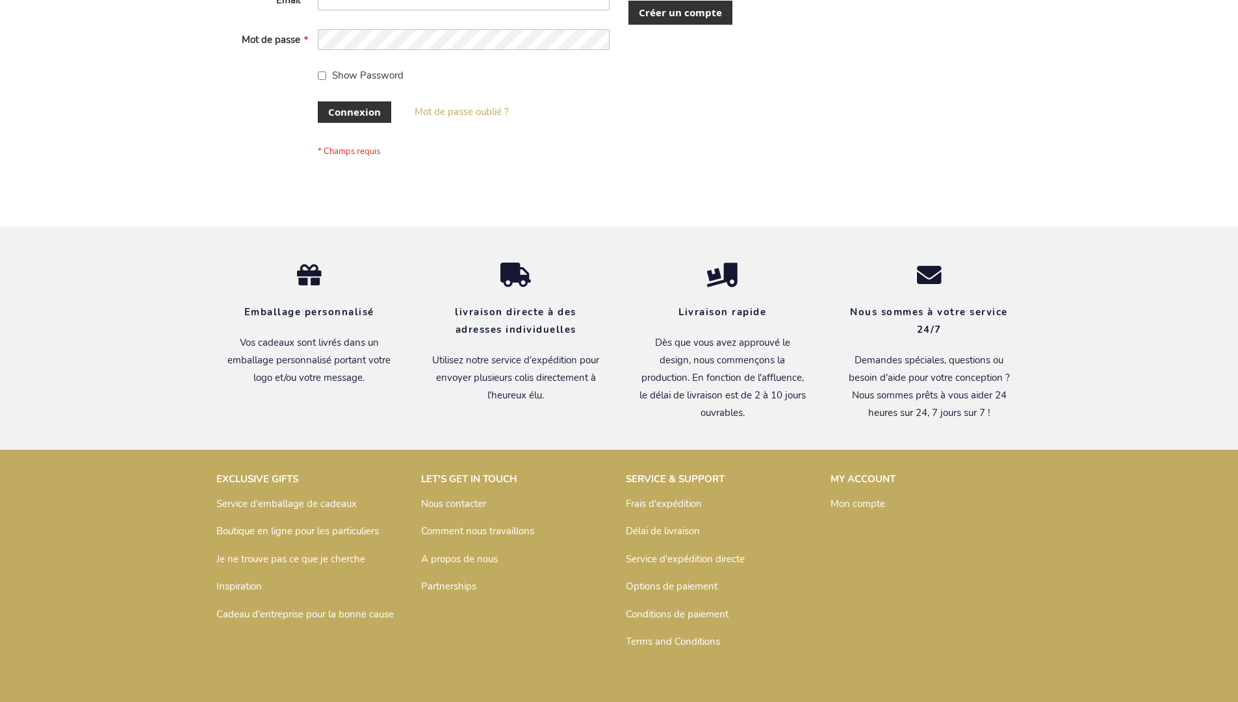
scroll to position [448, 0]
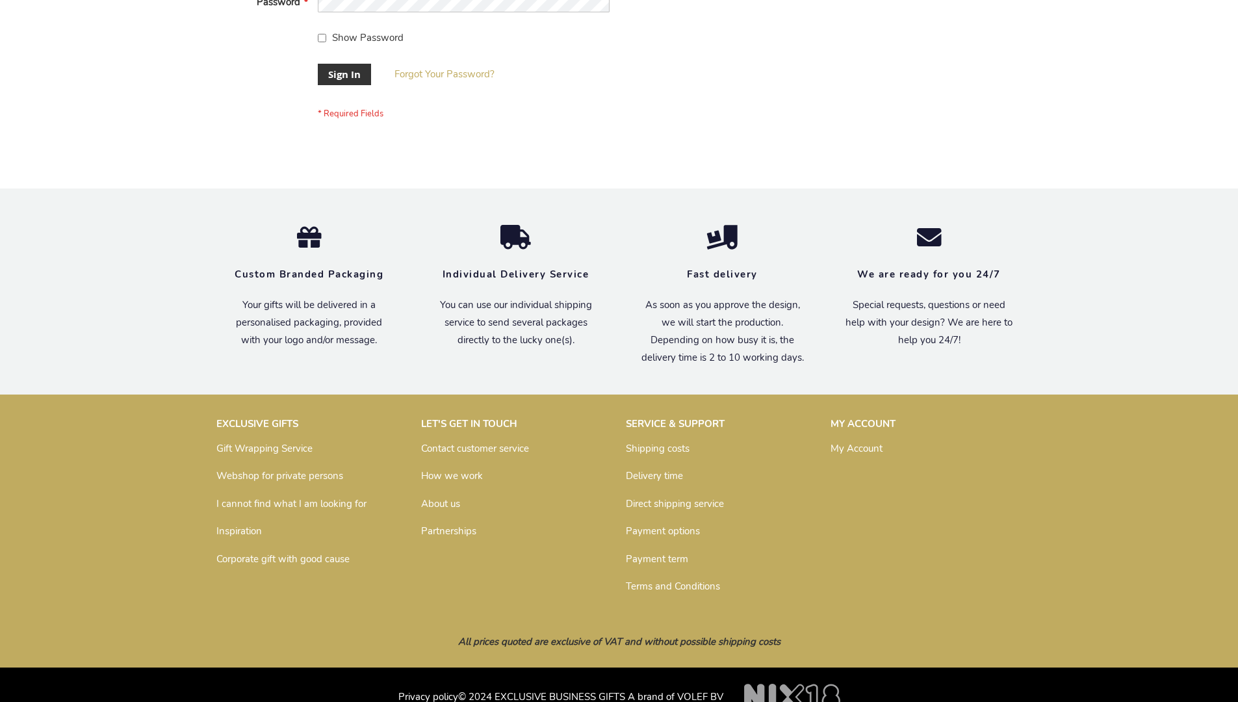
scroll to position [418, 0]
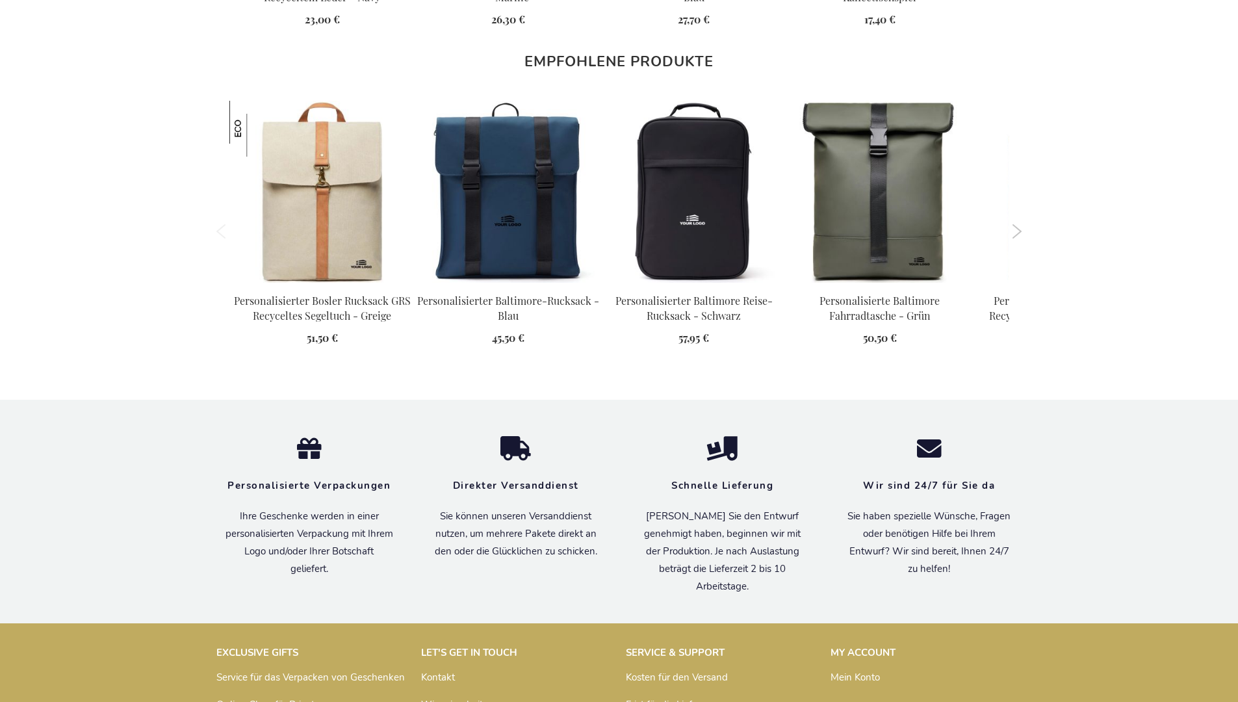
scroll to position [1782, 0]
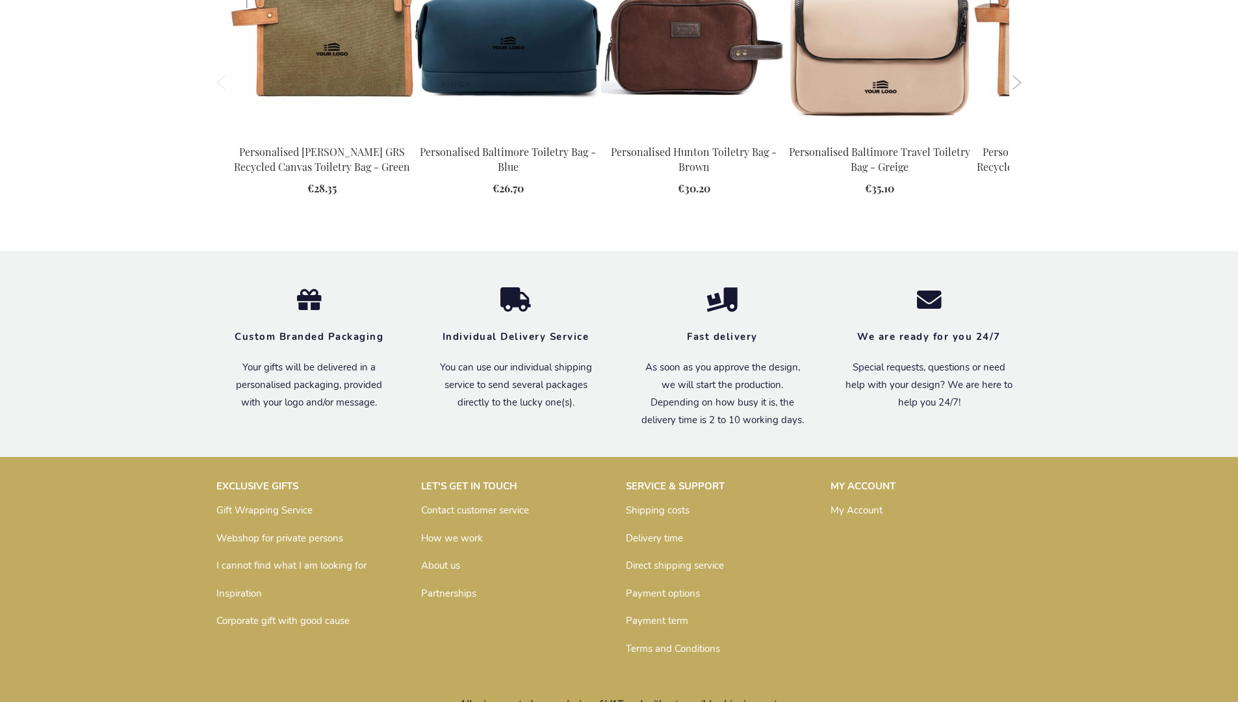
scroll to position [1750, 0]
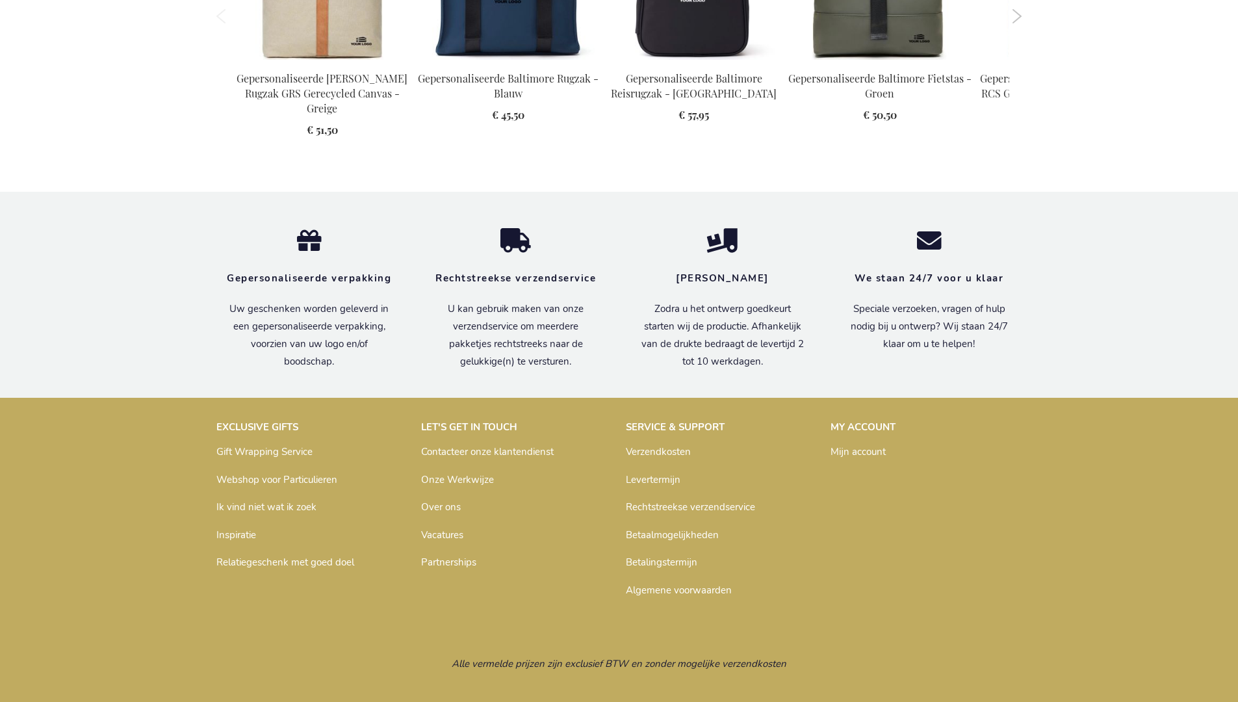
scroll to position [1788, 0]
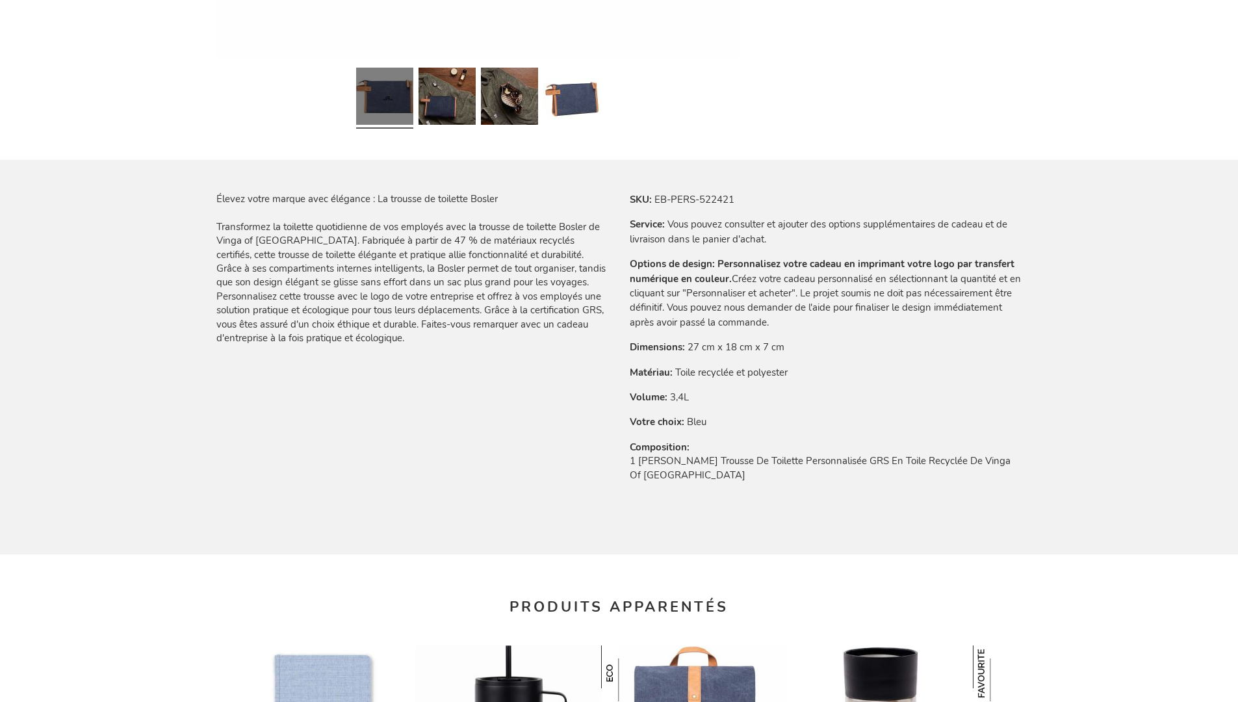
scroll to position [1795, 0]
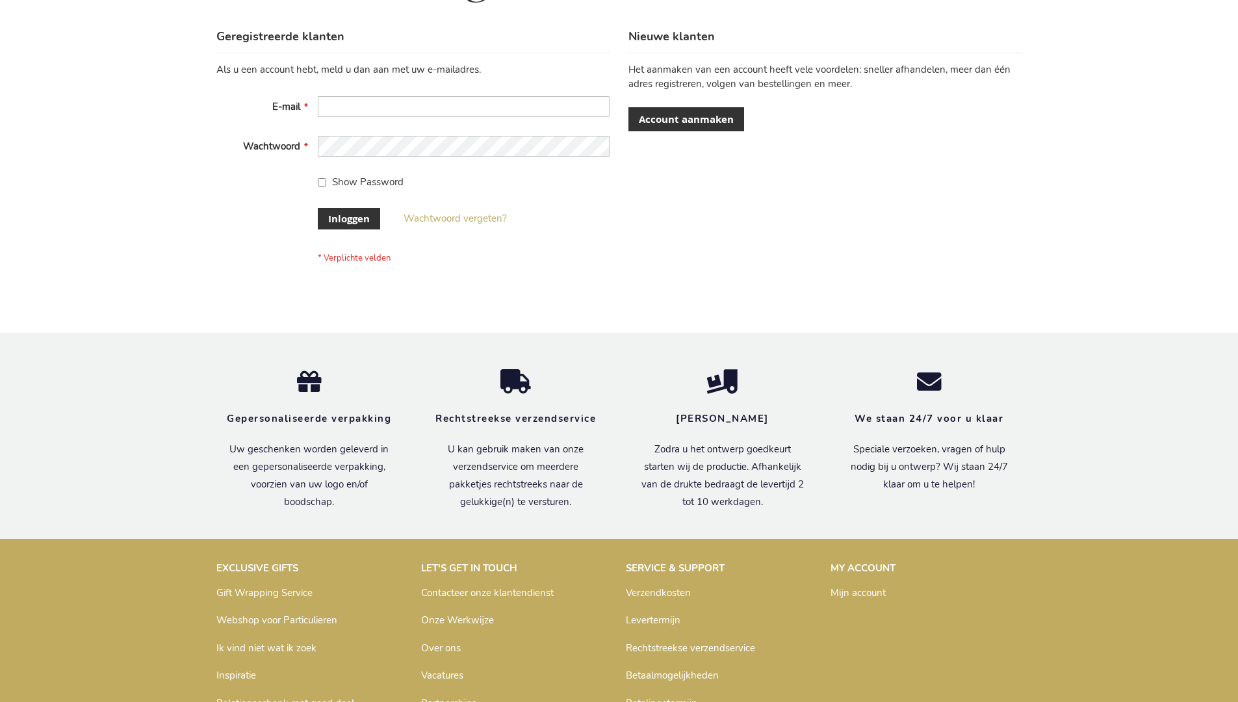
scroll to position [441, 0]
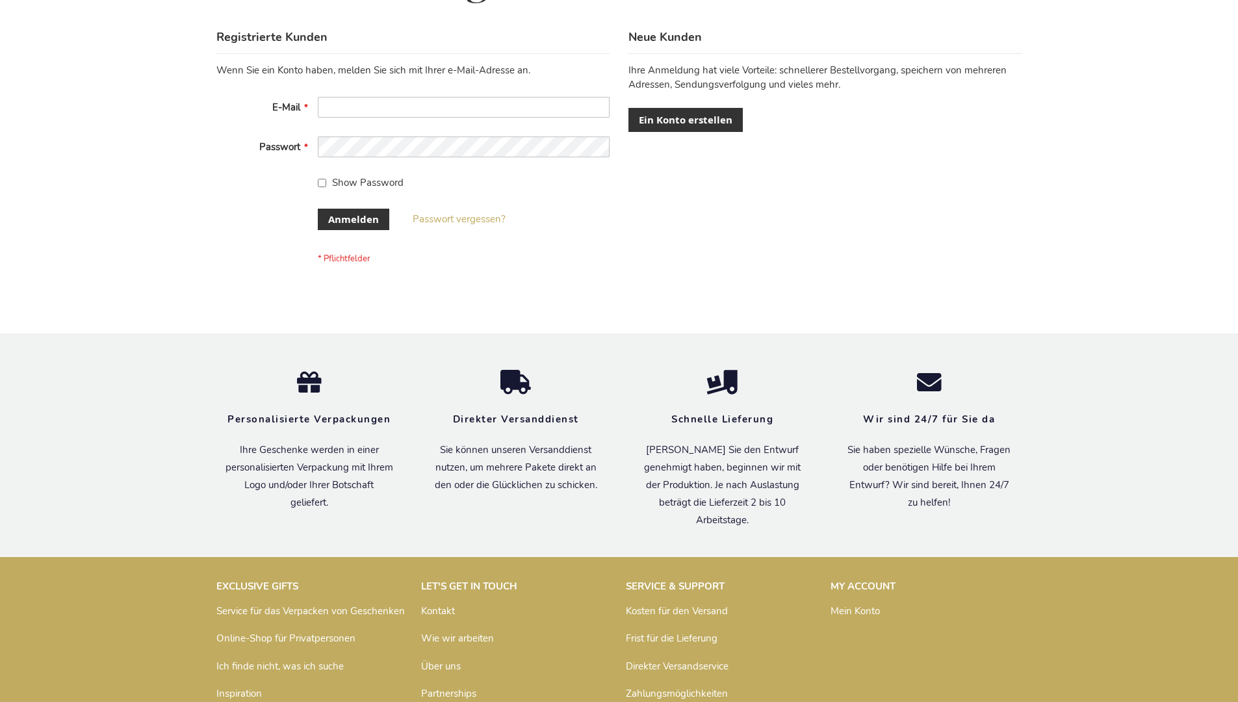
scroll to position [435, 0]
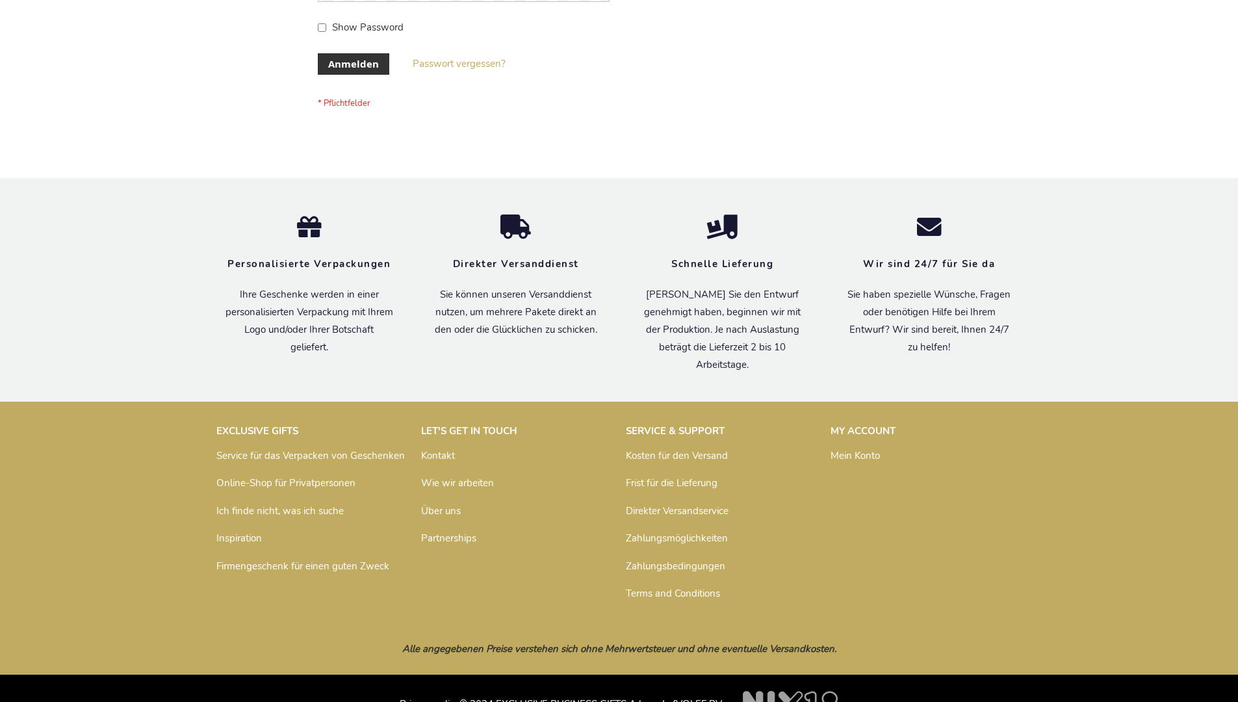
scroll to position [435, 0]
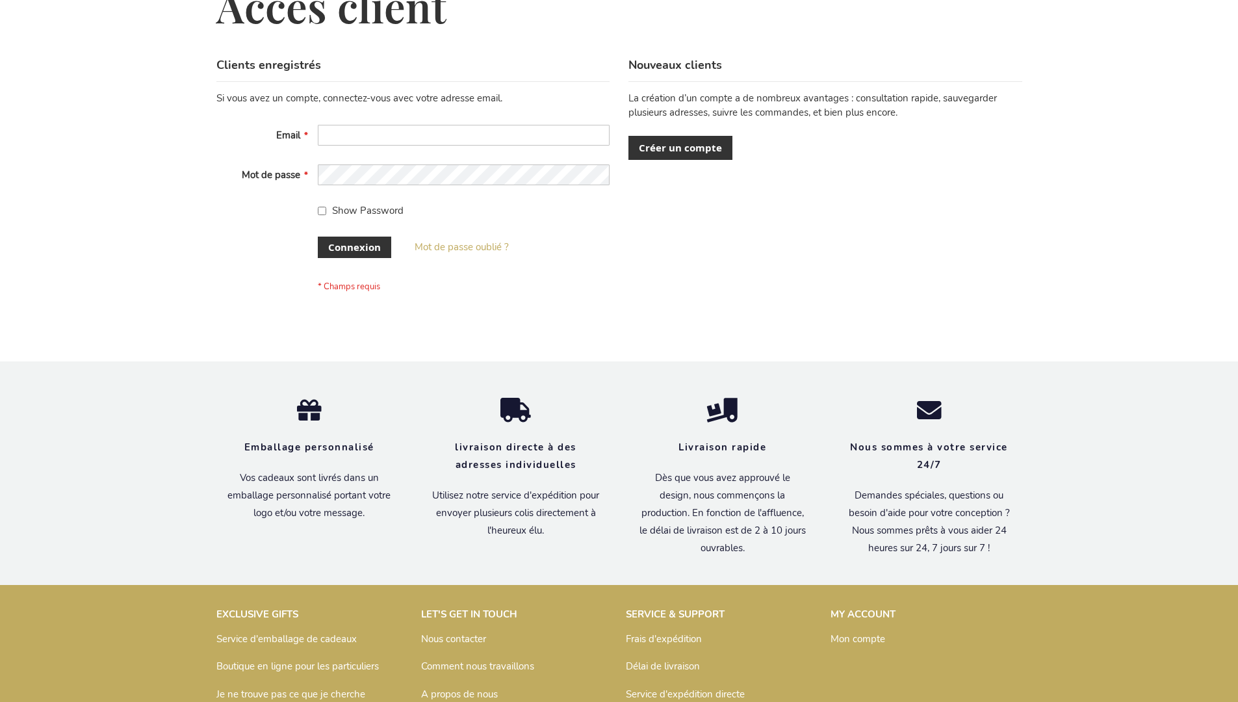
scroll to position [448, 0]
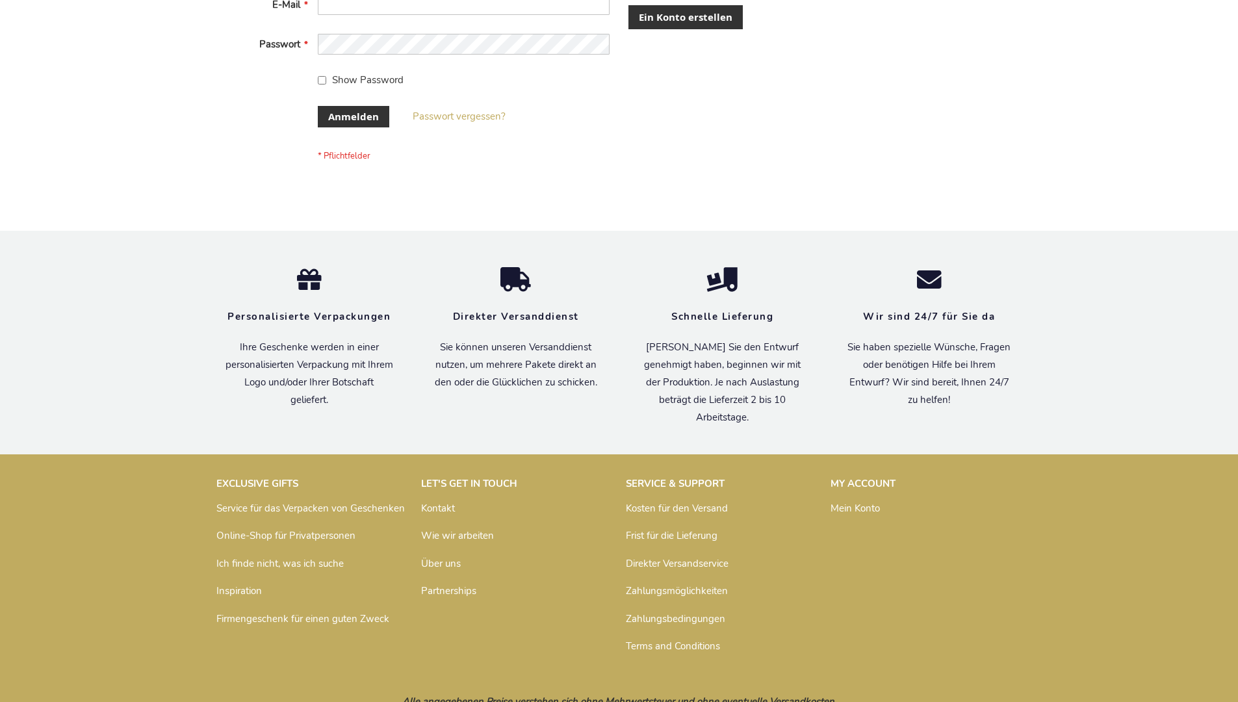
scroll to position [435, 0]
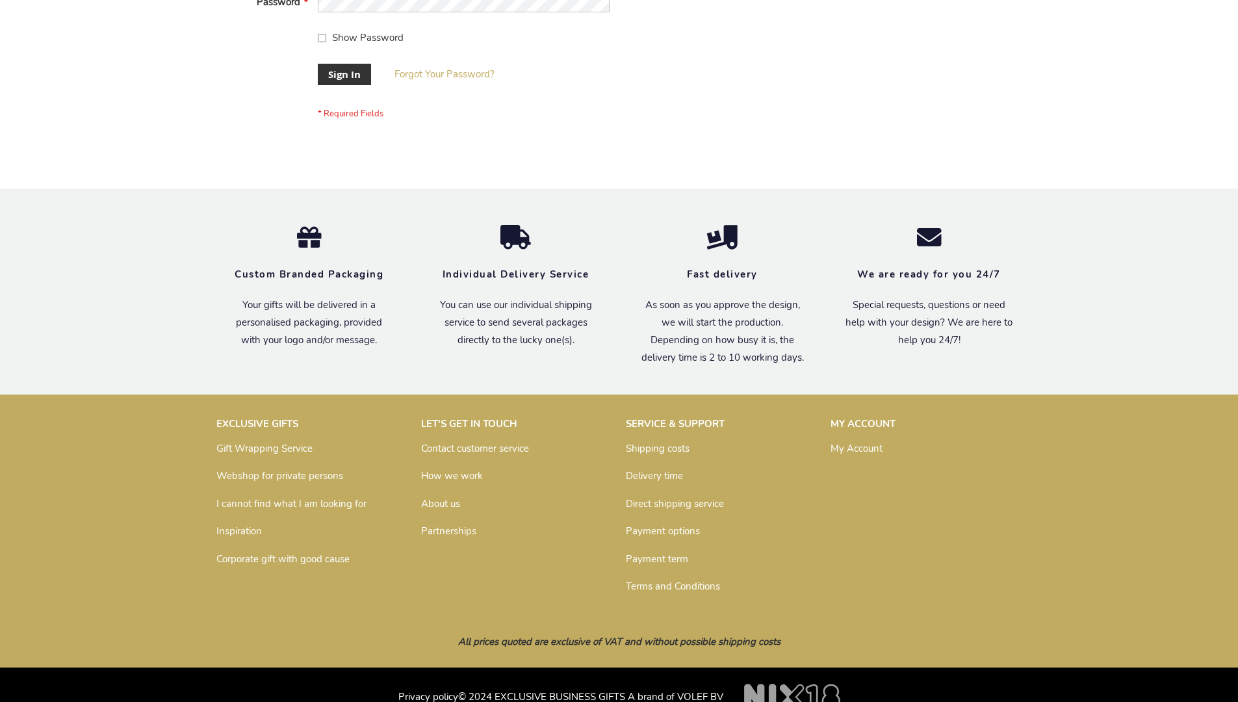
scroll to position [418, 0]
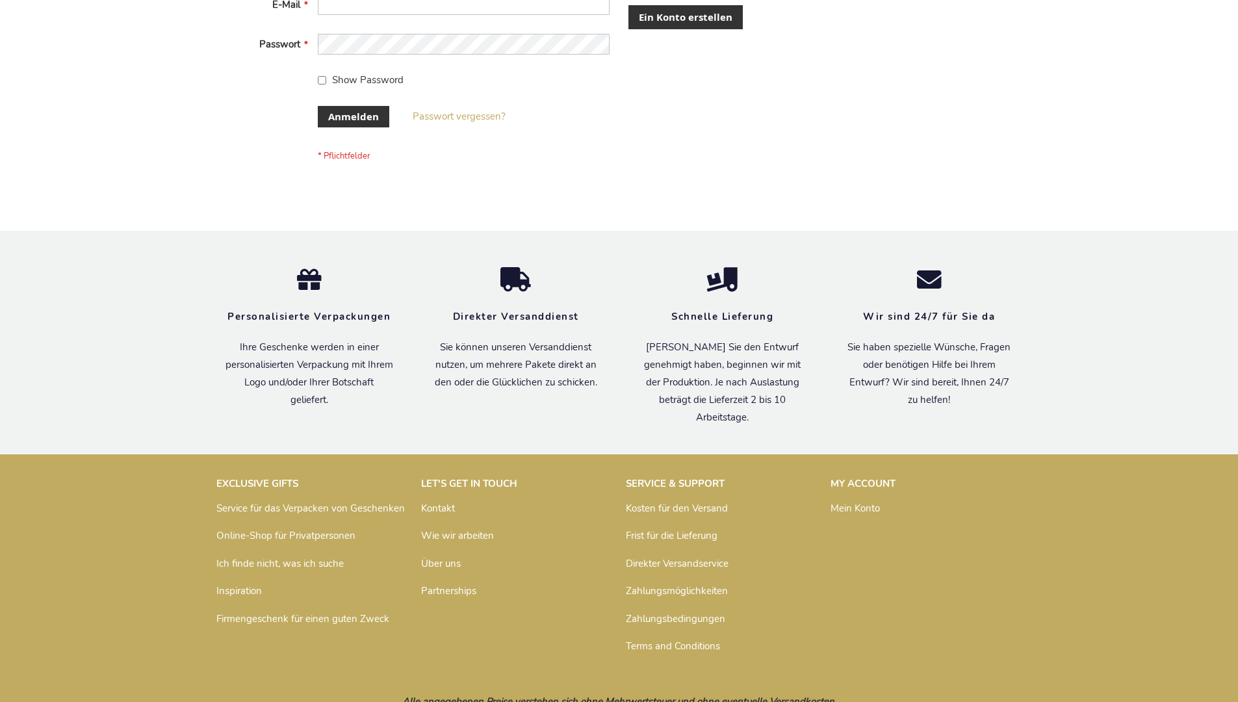
scroll to position [435, 0]
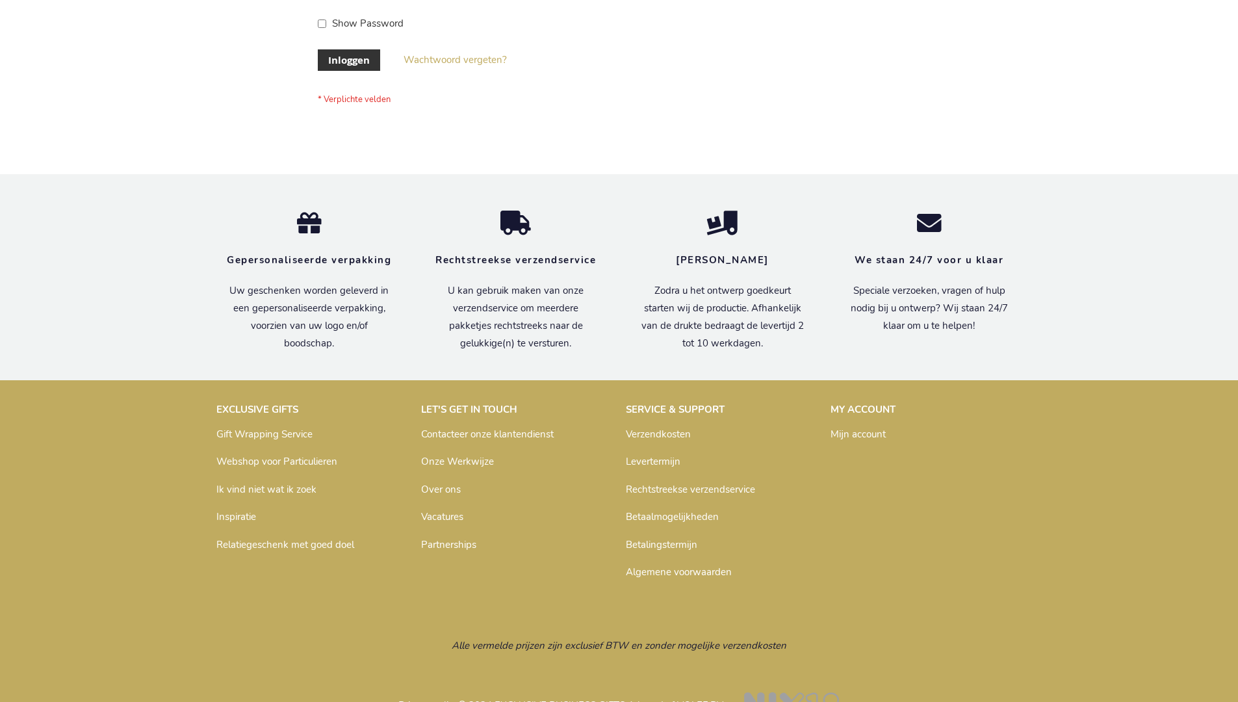
scroll to position [441, 0]
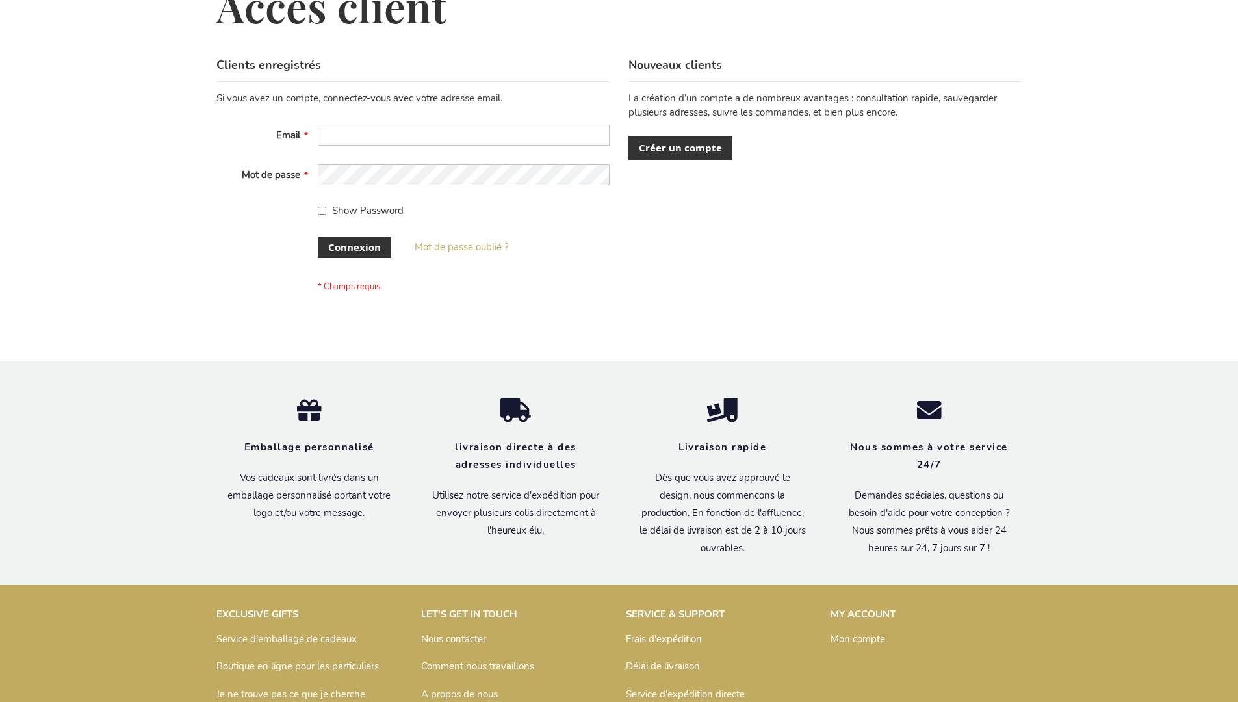
scroll to position [448, 0]
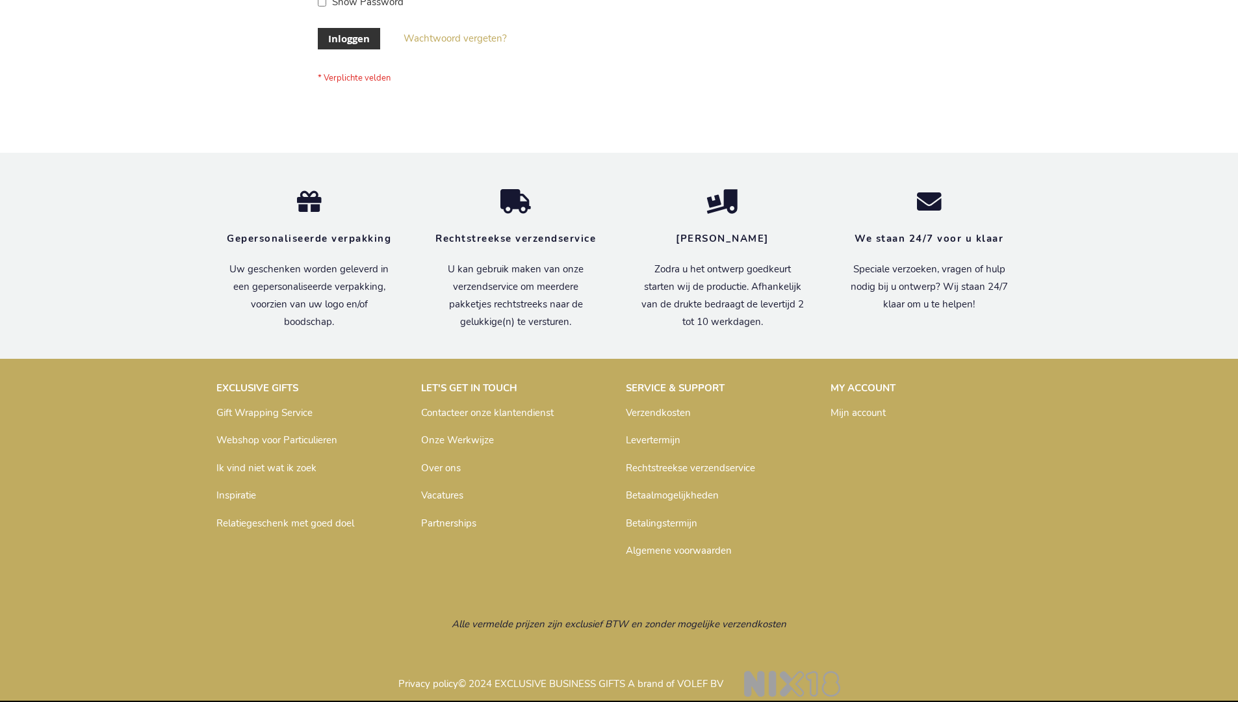
scroll to position [441, 0]
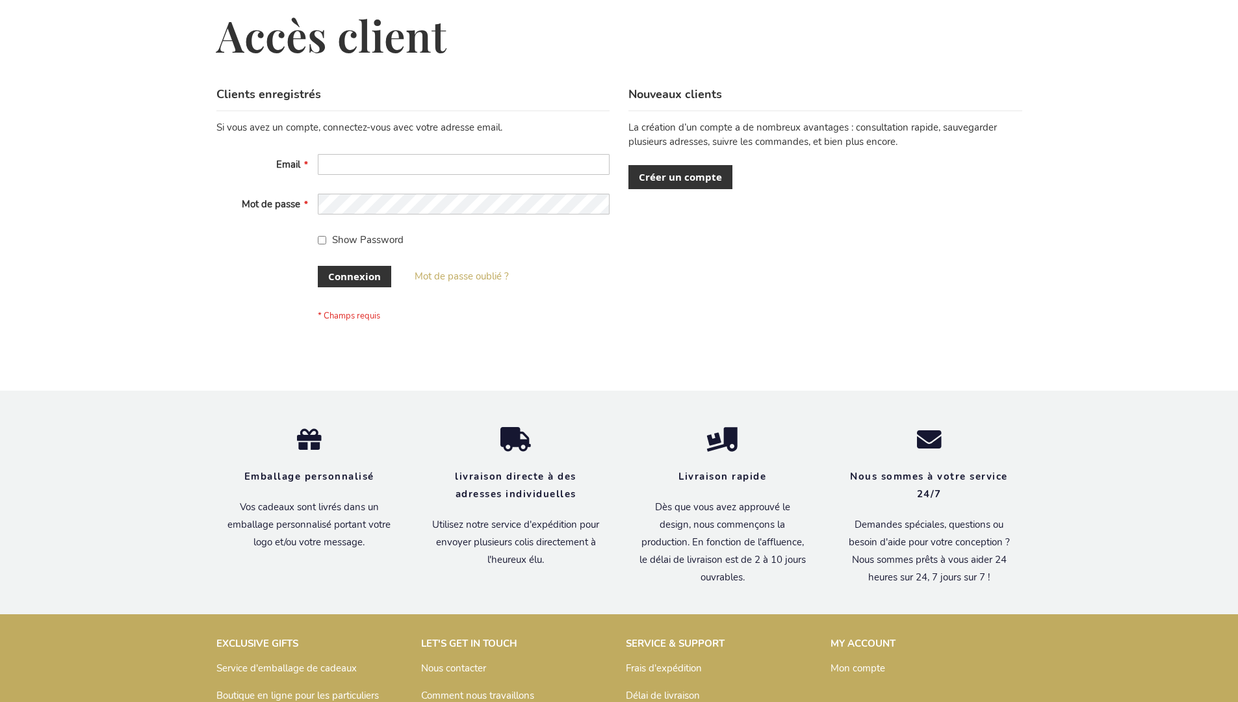
scroll to position [448, 0]
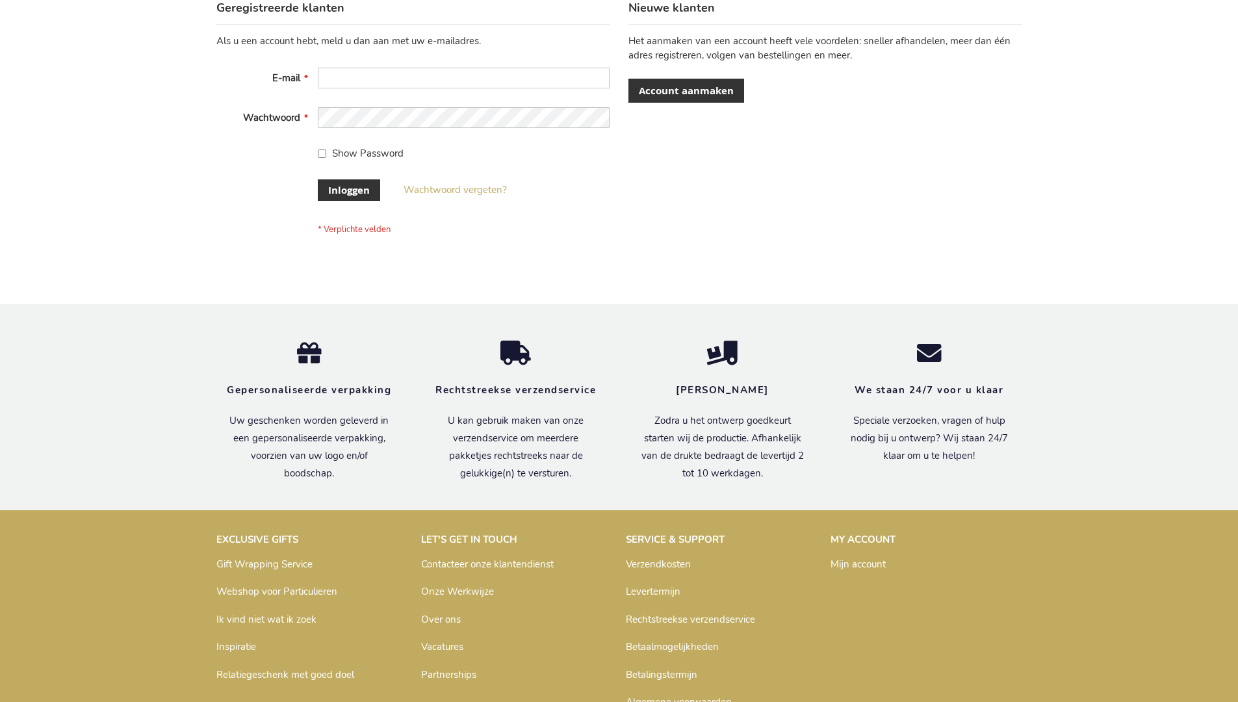
scroll to position [441, 0]
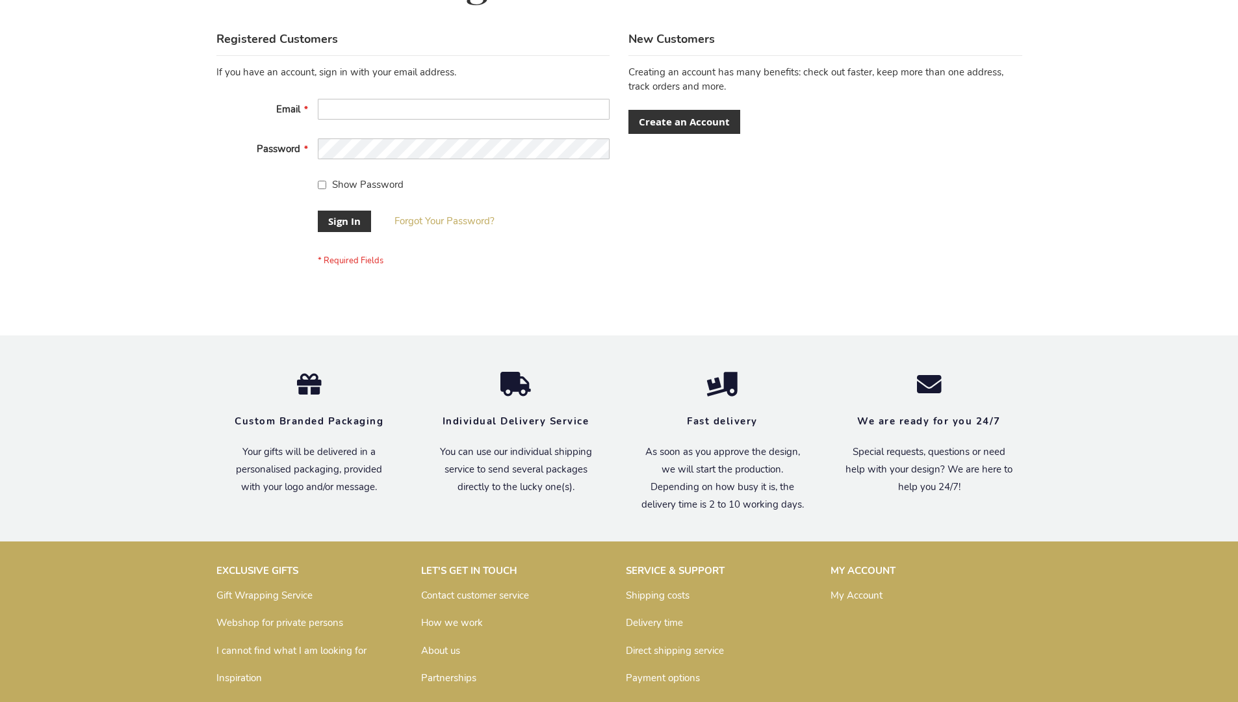
scroll to position [418, 0]
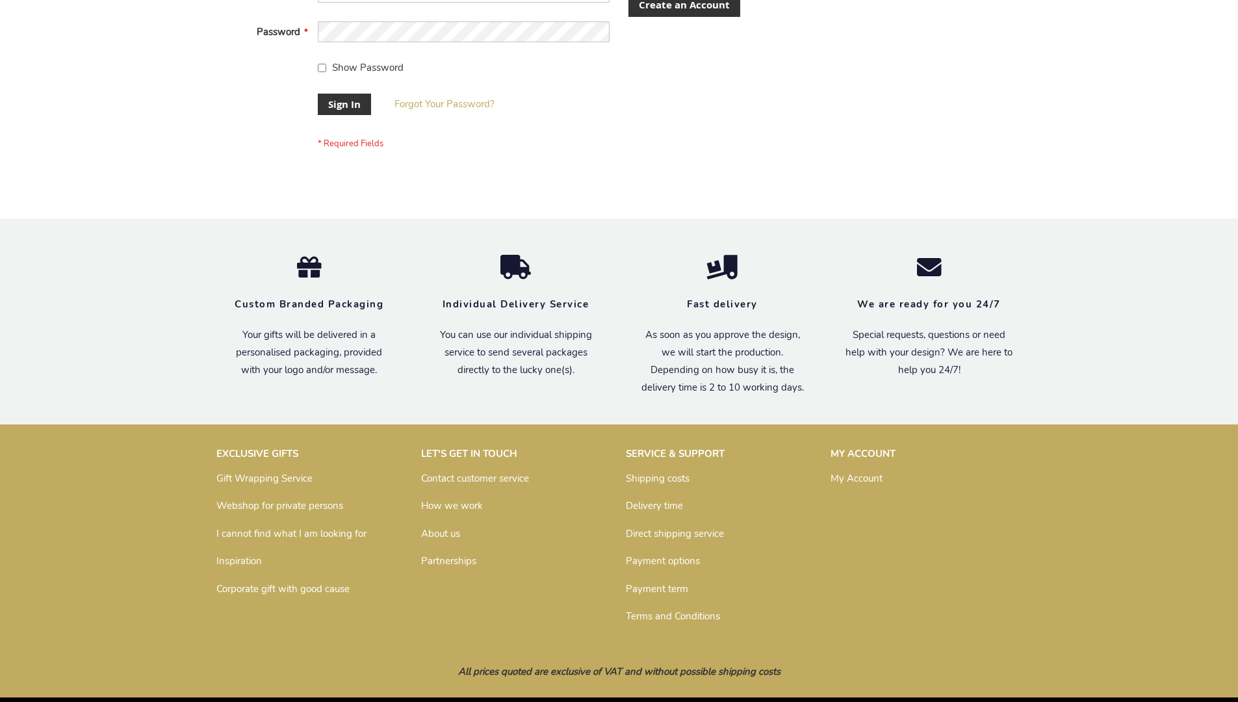
scroll to position [418, 0]
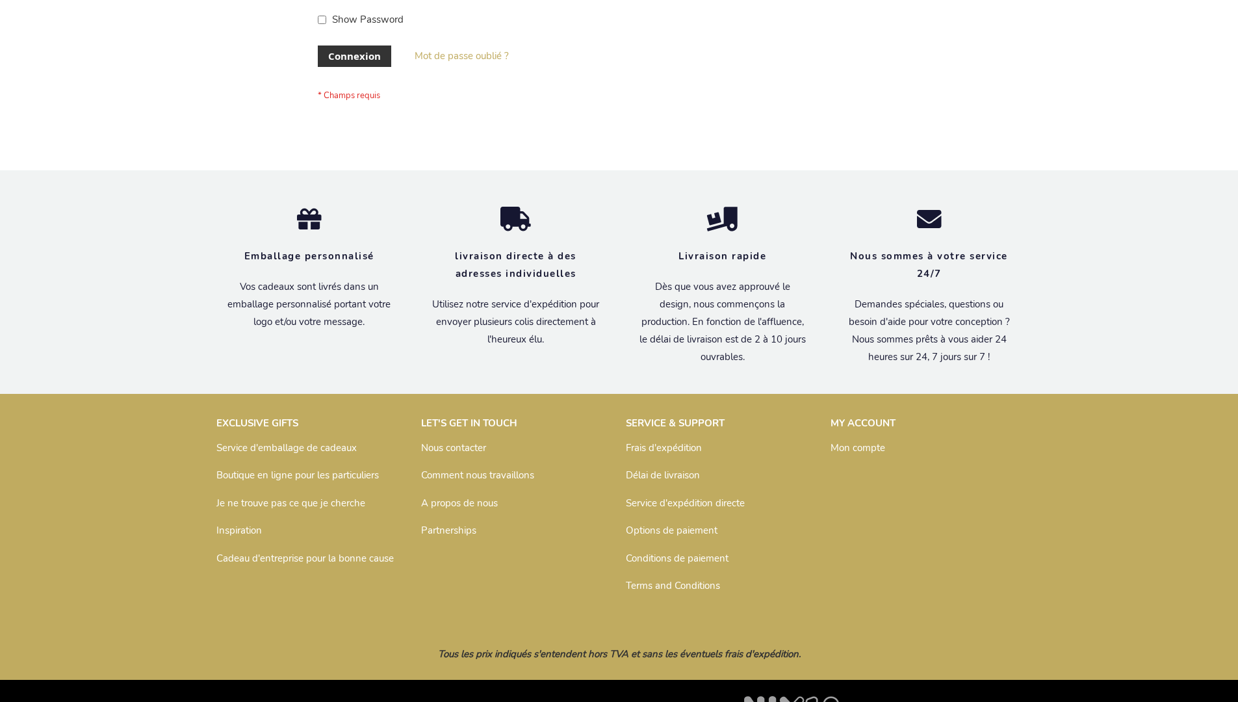
scroll to position [448, 0]
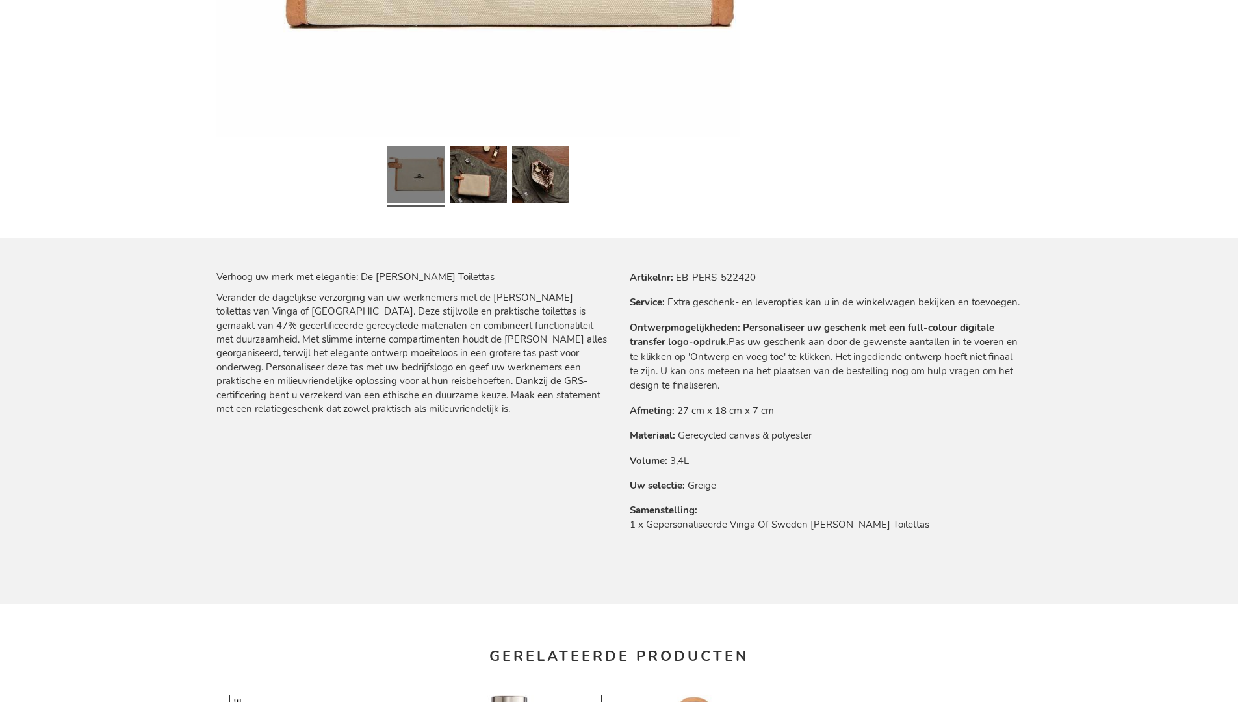
scroll to position [1774, 0]
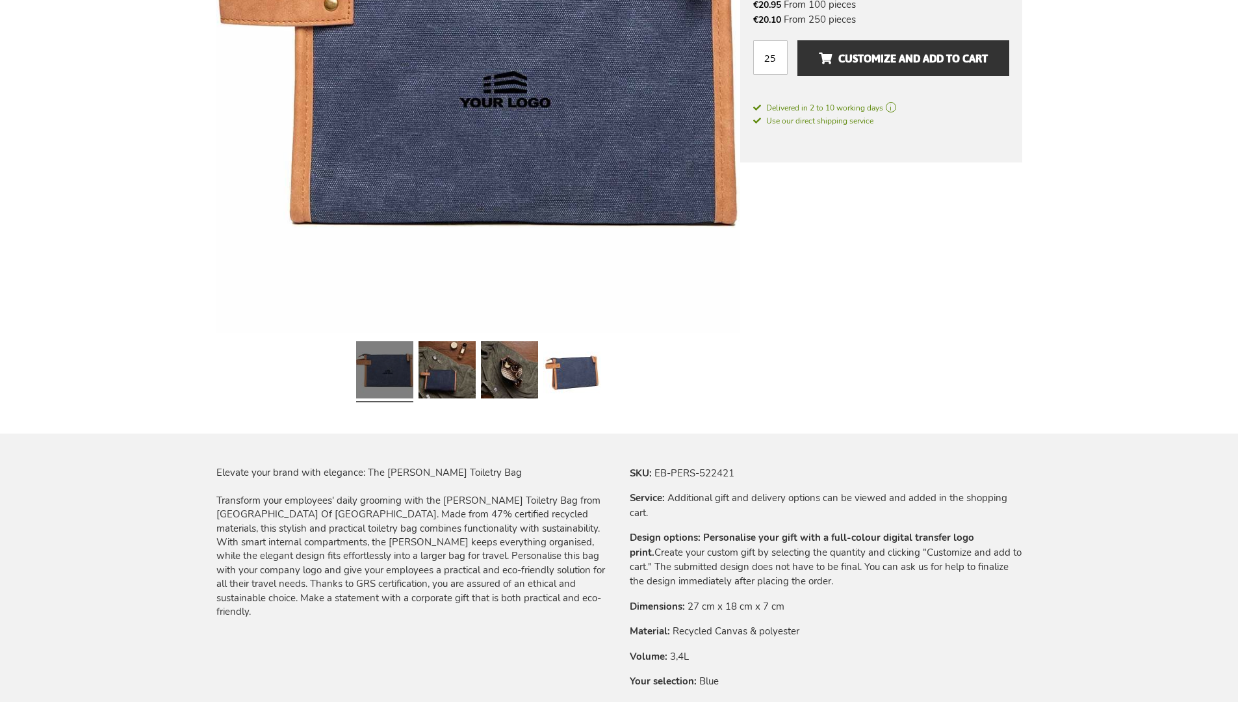
scroll to position [1750, 0]
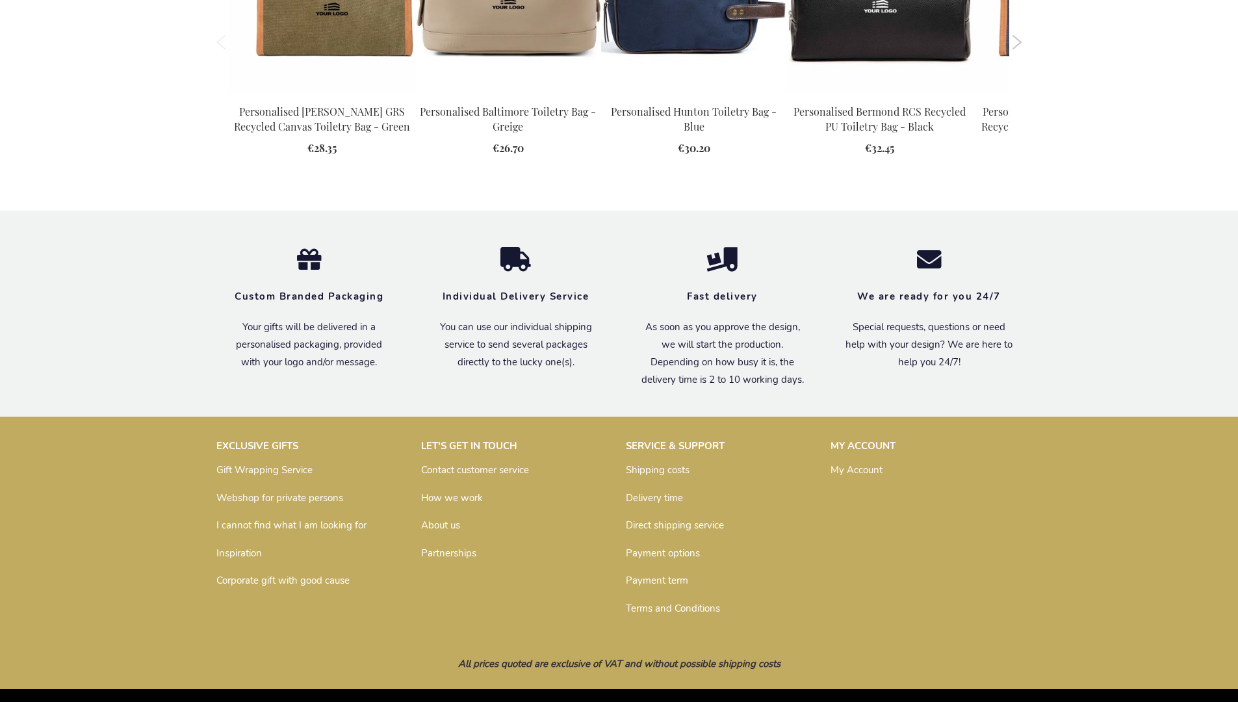
scroll to position [1750, 0]
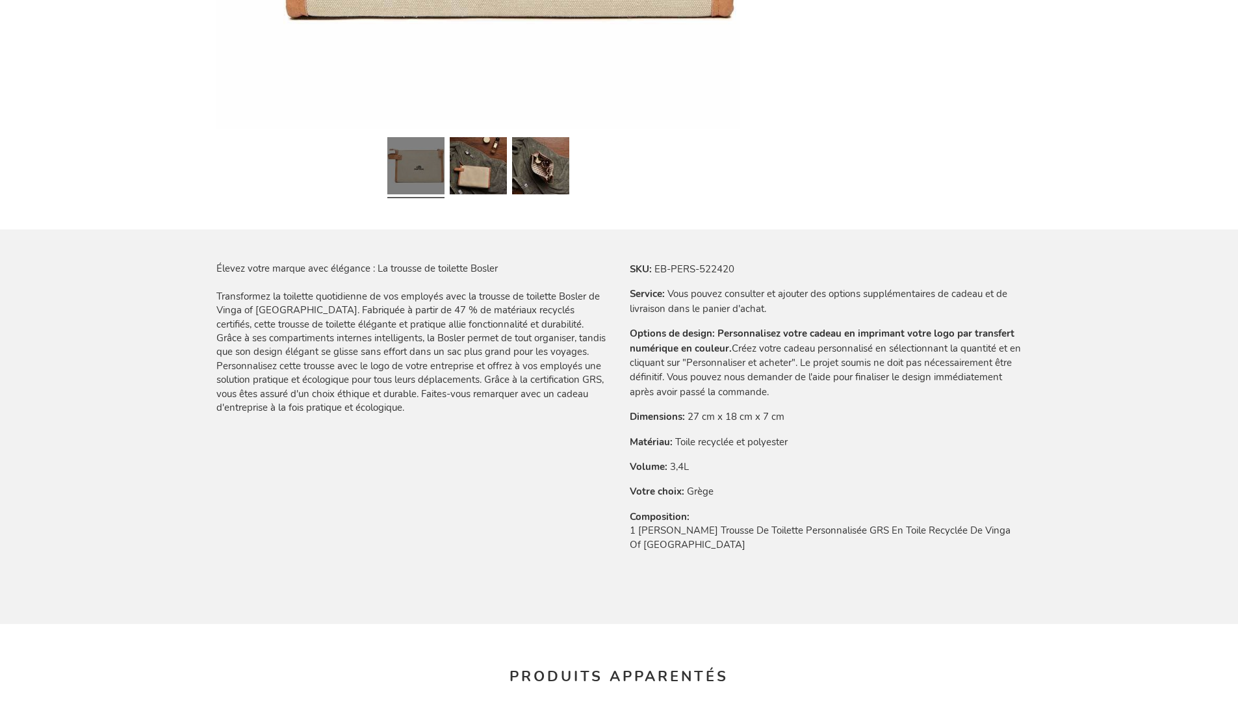
scroll to position [1795, 0]
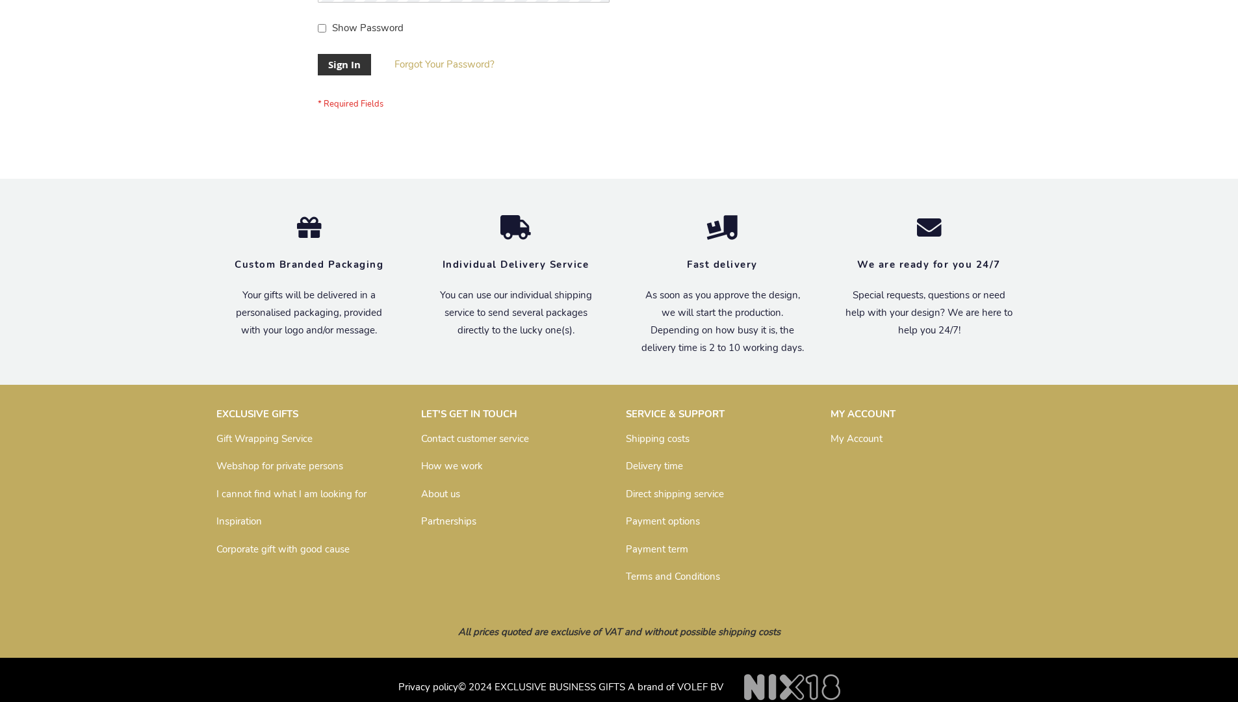
scroll to position [418, 0]
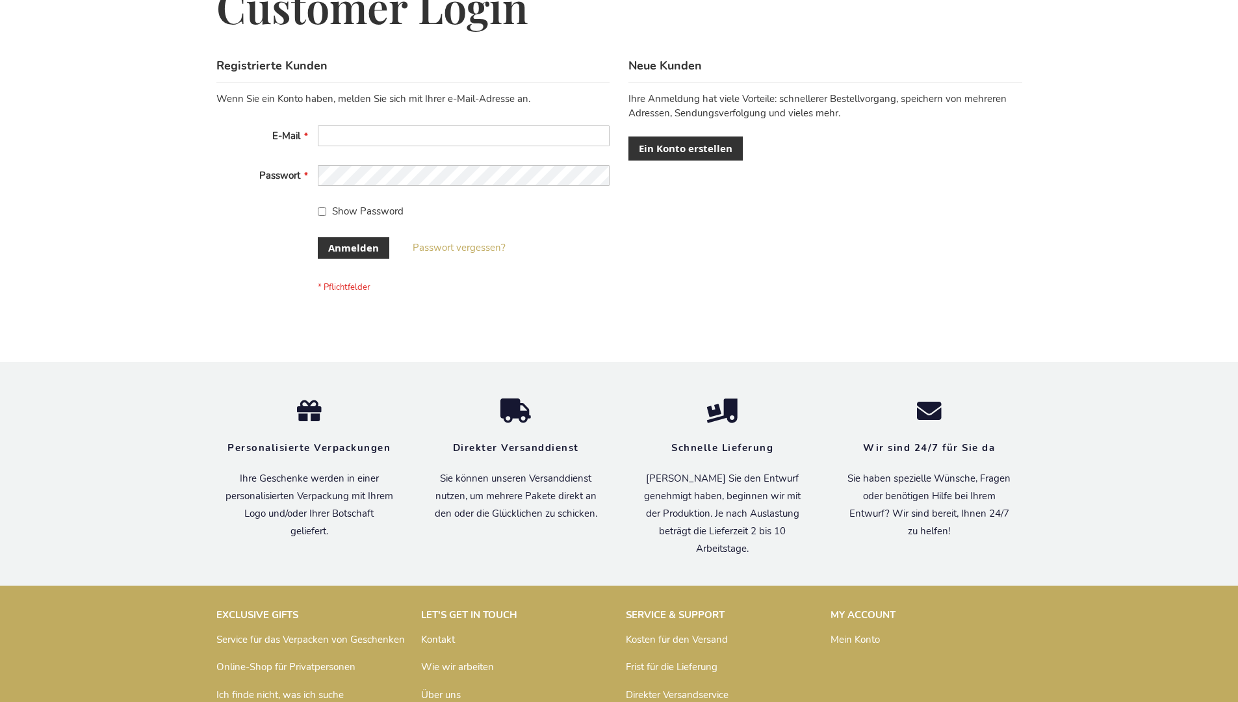
scroll to position [435, 0]
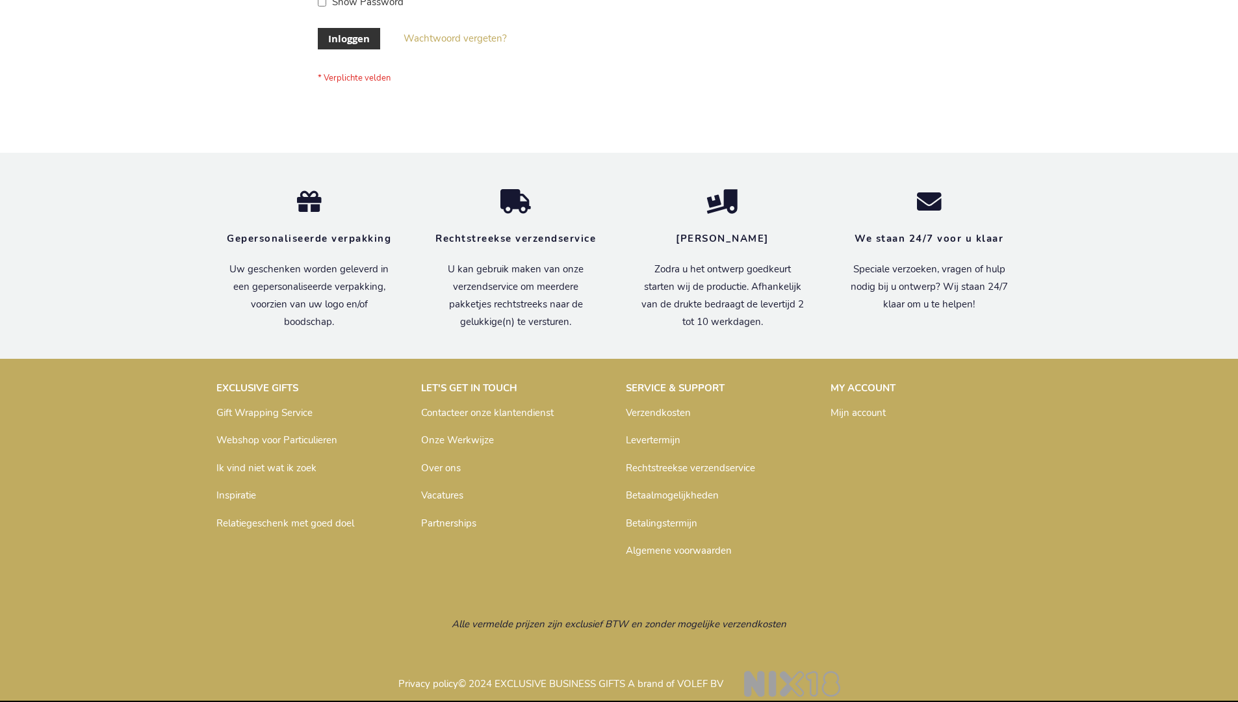
scroll to position [441, 0]
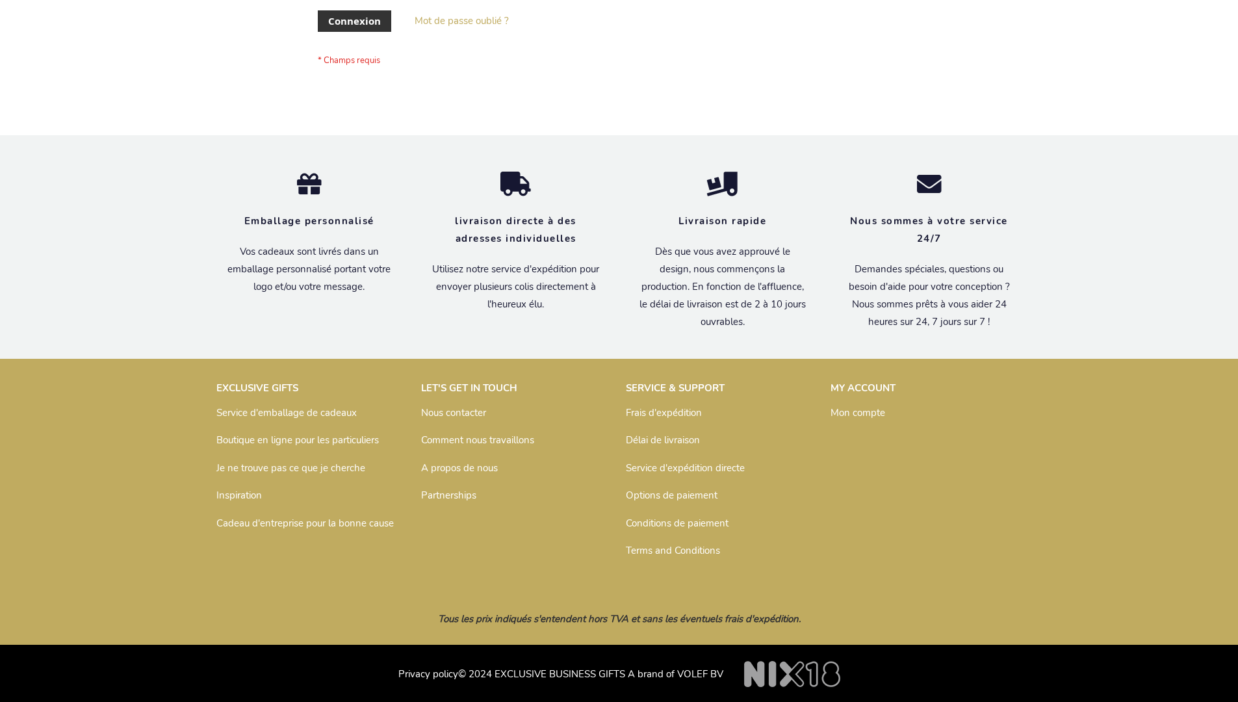
scroll to position [448, 0]
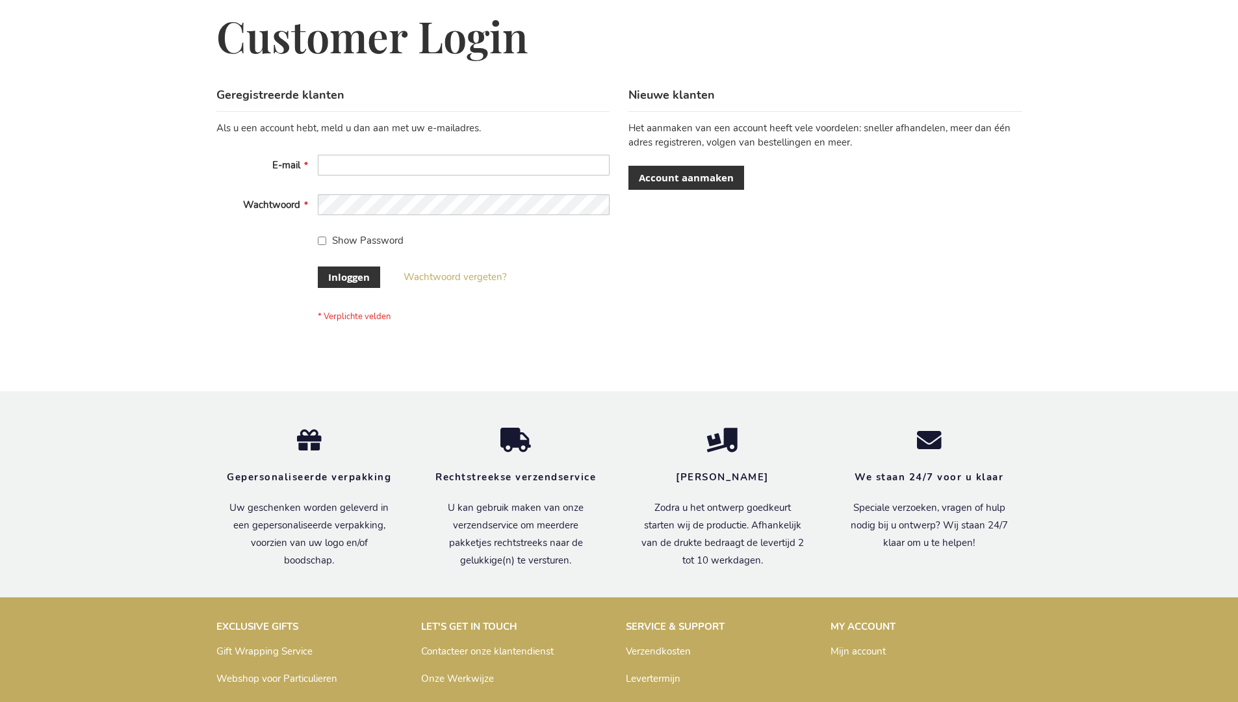
scroll to position [441, 0]
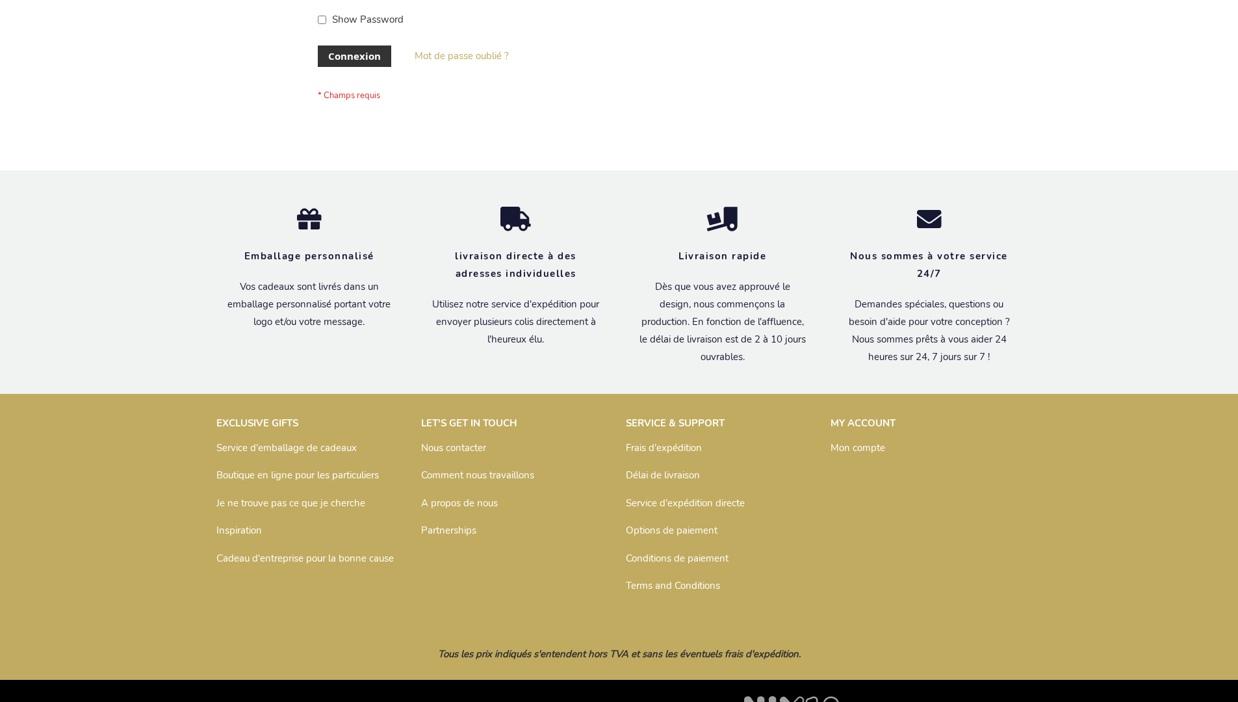
scroll to position [448, 0]
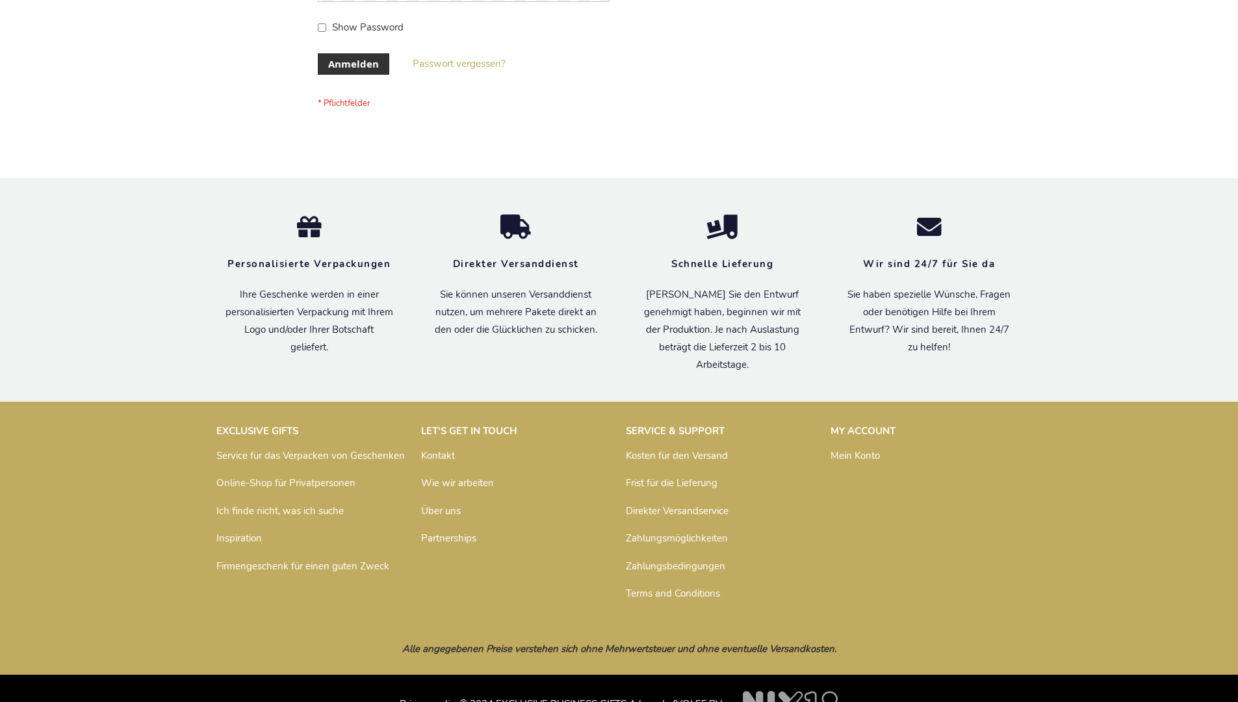
scroll to position [435, 0]
